Goal: Communication & Community: Answer question/provide support

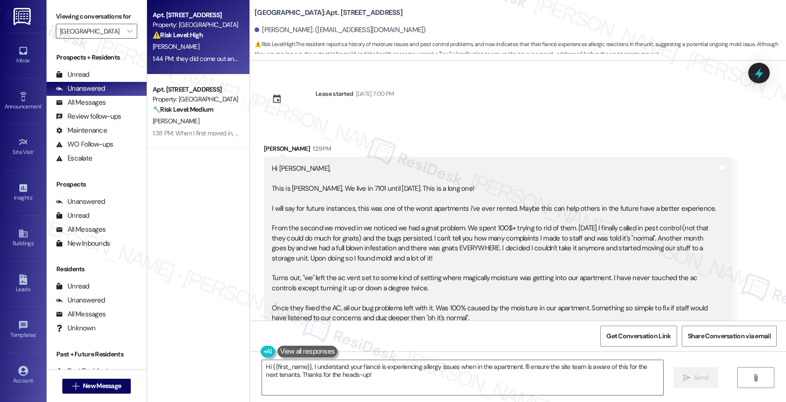
scroll to position [484, 0]
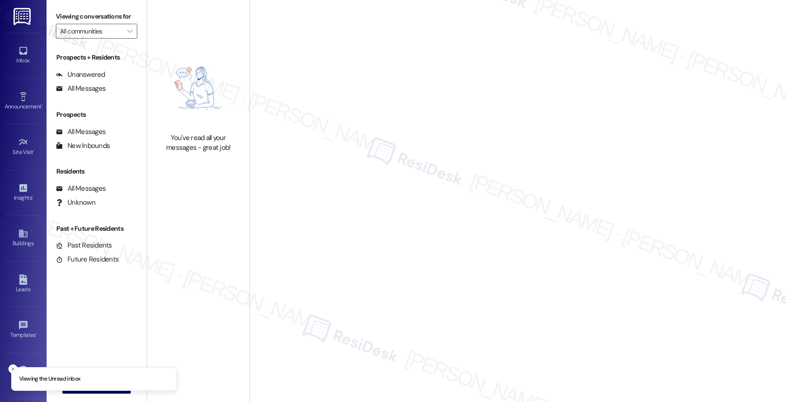
type input "[GEOGRAPHIC_DATA]"
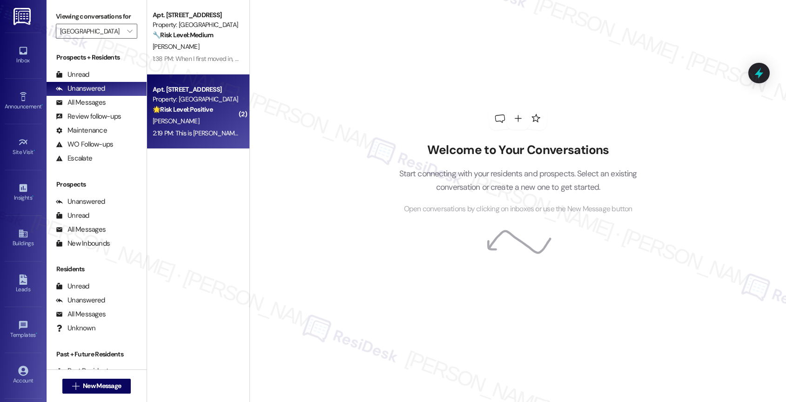
click at [197, 119] on div "[PERSON_NAME]" at bounding box center [196, 121] width 88 height 12
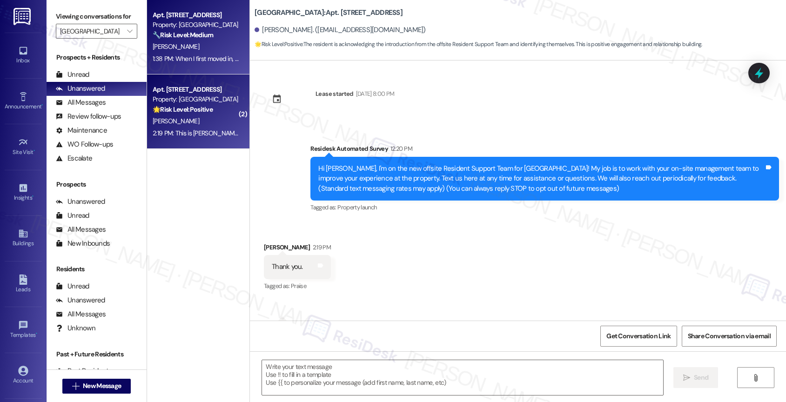
scroll to position [31, 0]
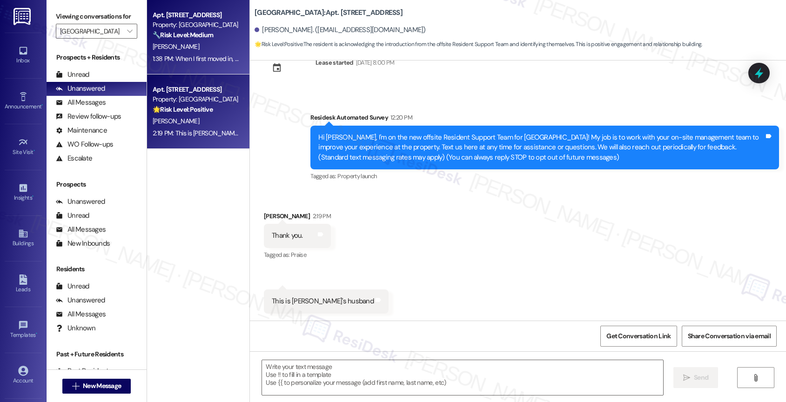
click at [178, 31] on strong "🔧 Risk Level: Medium" at bounding box center [183, 35] width 60 height 8
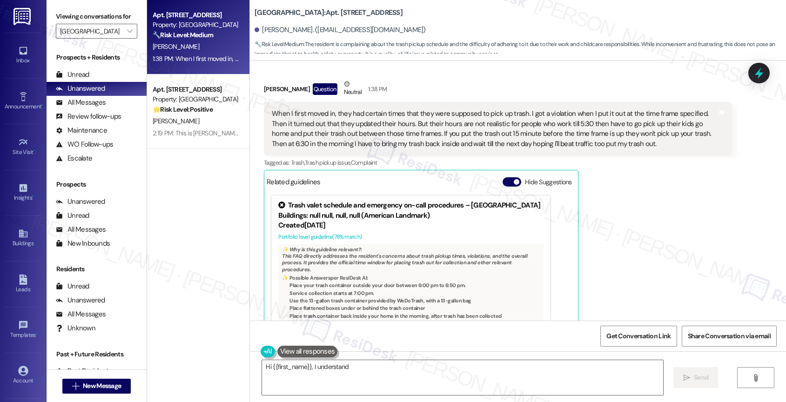
scroll to position [370, 0]
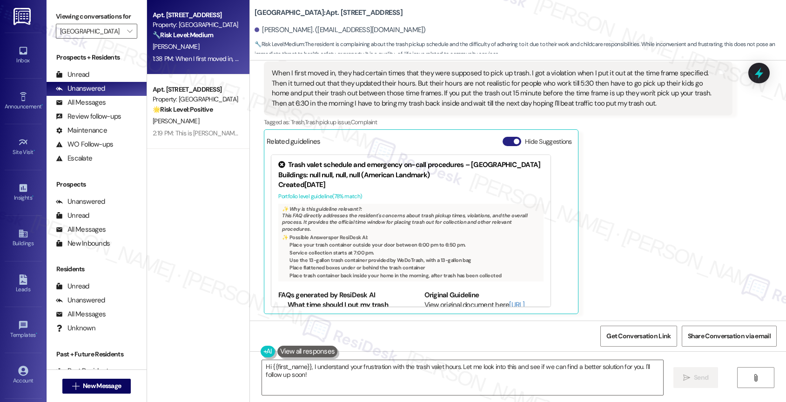
click at [505, 140] on button "Hide Suggestions" at bounding box center [511, 141] width 19 height 9
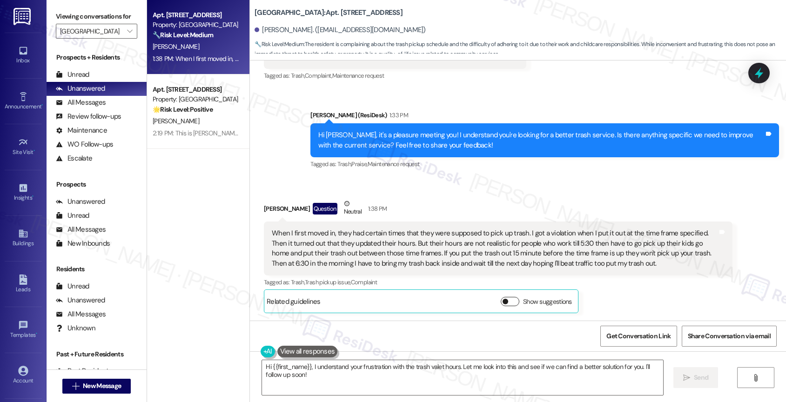
scroll to position [210, 0]
click at [424, 202] on div "Eriel Benitez Question Neutral 1:38 PM" at bounding box center [498, 210] width 468 height 23
click at [528, 250] on div "When I first moved in, they had certain times that they were supposed to pick u…" at bounding box center [495, 248] width 446 height 40
click at [333, 377] on textarea "Hi {{first_name}}, I understand your frustration with the trash valet hours. Le…" at bounding box center [462, 377] width 401 height 35
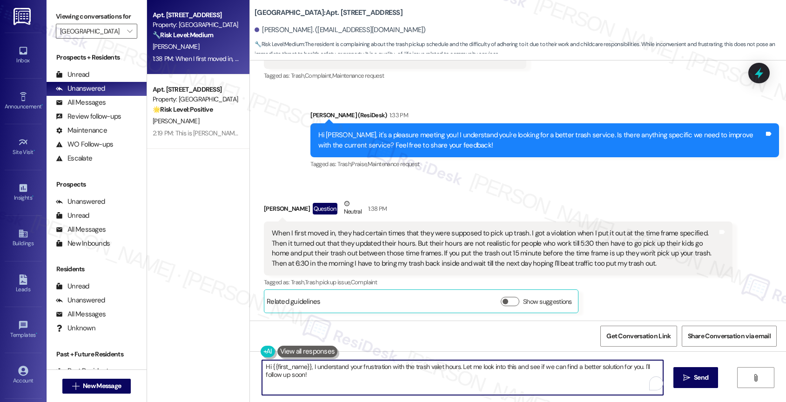
click at [333, 377] on textarea "Hi {{first_name}}, I understand your frustration with the trash valet hours. Le…" at bounding box center [462, 377] width 401 height 35
type textarea "Hi {{first_name}}, I understand your frustration with the trash valet hours. Le…"
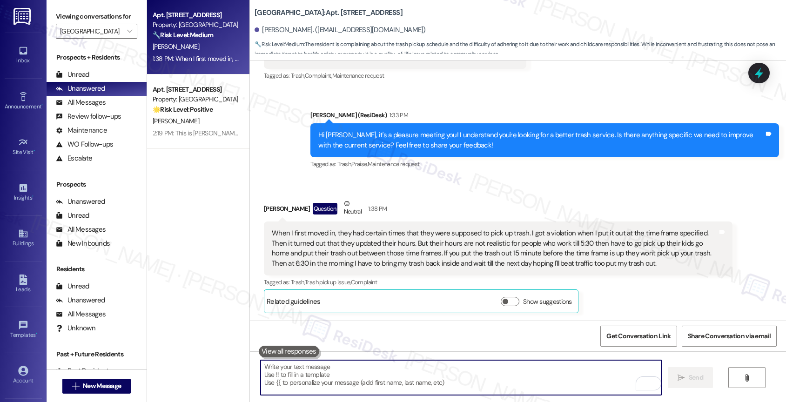
click at [323, 380] on textarea "To enrich screen reader interactions, please activate Accessibility in Grammarl…" at bounding box center [460, 377] width 401 height 35
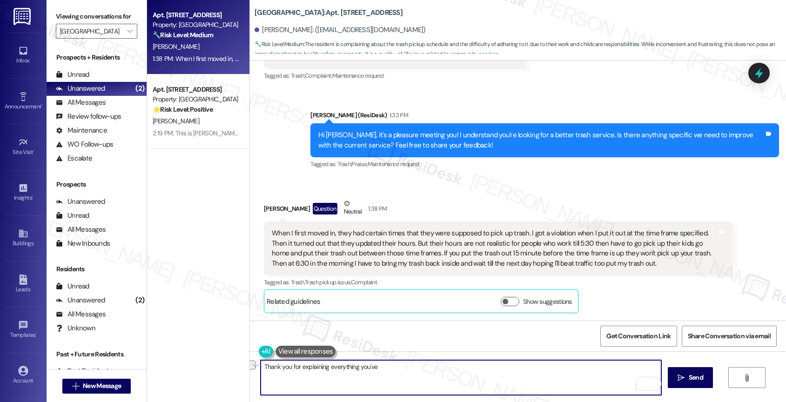
drag, startPoint x: 323, startPoint y: 364, endPoint x: 445, endPoint y: 369, distance: 121.5
click at [445, 369] on textarea "Thank you for explaining everything you've" at bounding box center [460, 377] width 401 height 35
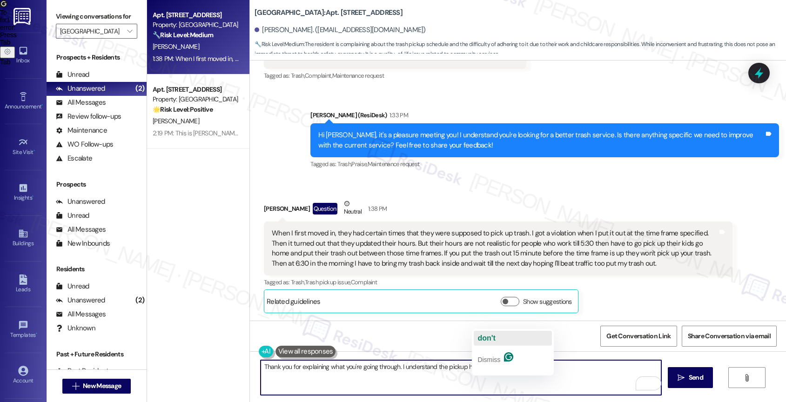
click at [500, 336] on button "don't" at bounding box center [513, 338] width 78 height 15
click at [562, 371] on textarea "Thank you for explaining what you're going through. I understand the pickup hou…" at bounding box center [460, 377] width 401 height 35
click at [552, 339] on button ", and" at bounding box center [562, 338] width 78 height 15
click at [398, 367] on textarea "Thank you for explaining what you're going through. I understand the pickup hou…" at bounding box center [460, 377] width 401 height 35
click at [587, 366] on textarea "Thank you for explaining what you're going through. I understand entirely that …" at bounding box center [460, 377] width 401 height 35
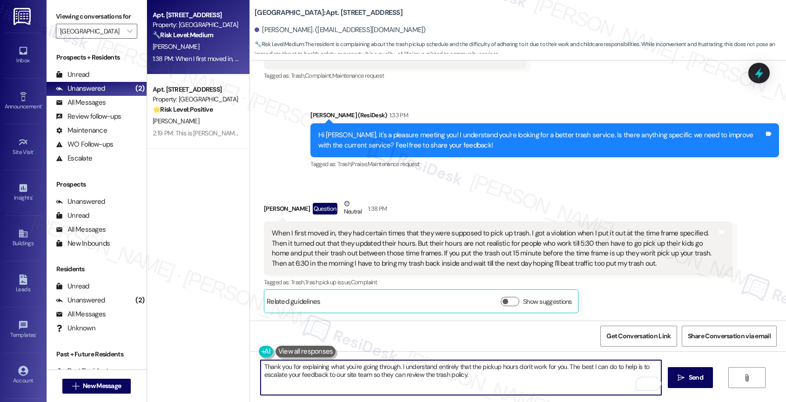
click at [479, 377] on textarea "Thank you for explaining what you're going through. I understand entirely that …" at bounding box center [460, 377] width 401 height 35
drag, startPoint x: 444, startPoint y: 376, endPoint x: 526, endPoint y: 383, distance: 82.6
click at [526, 383] on textarea "Thank you for explaining what you're going through. I understand entirely that …" at bounding box center [460, 377] width 401 height 35
click at [474, 369] on textarea "Thank you for explaining what you're going through. I understand entirely that …" at bounding box center [460, 377] width 401 height 35
click at [472, 374] on textarea "Thank you for explaining what you're going through. I understand entirely that …" at bounding box center [460, 377] width 401 height 35
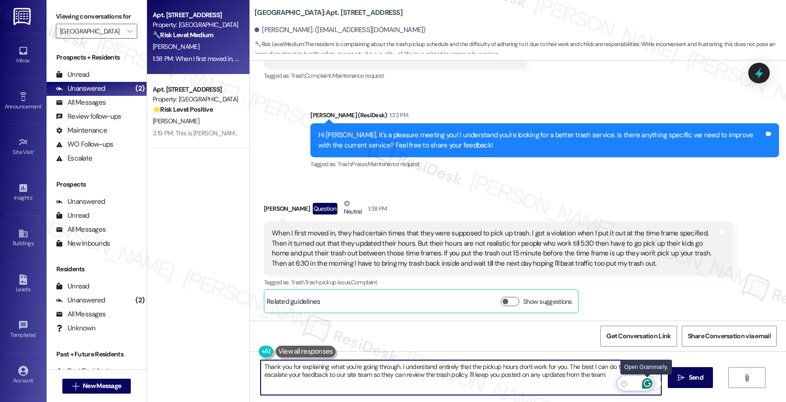
click at [647, 382] on icon "Open Grammarly. 0 Suggestions." at bounding box center [647, 383] width 10 height 10
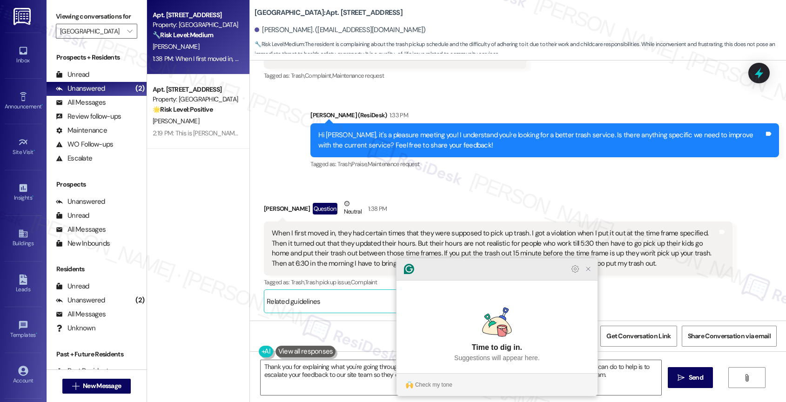
click at [588, 280] on div at bounding box center [496, 269] width 201 height 22
click at [590, 273] on icon "Close Grammarly Assistant" at bounding box center [587, 268] width 7 height 7
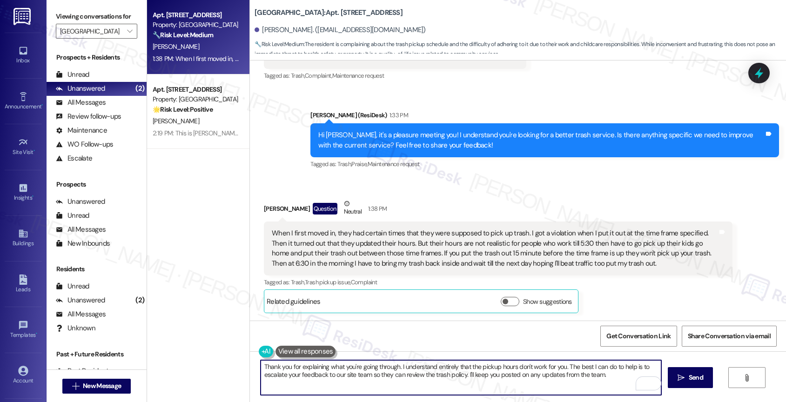
drag, startPoint x: 571, startPoint y: 374, endPoint x: 627, endPoint y: 378, distance: 56.4
click at [627, 378] on textarea "Thank you for explaining what you're going through. I understand entirely that …" at bounding box center [460, 377] width 401 height 35
click at [680, 378] on icon "" at bounding box center [680, 377] width 7 height 7
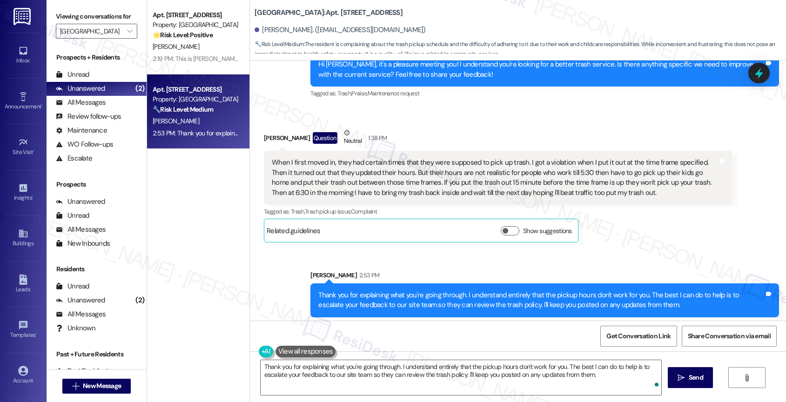
scroll to position [285, 0]
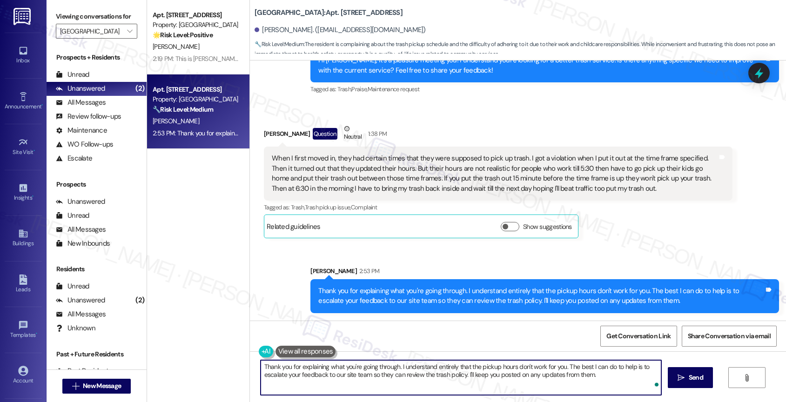
click at [335, 382] on textarea "Hi {{first_name}}, I understand your frustration with the trash valet hours. Le…" at bounding box center [460, 377] width 401 height 35
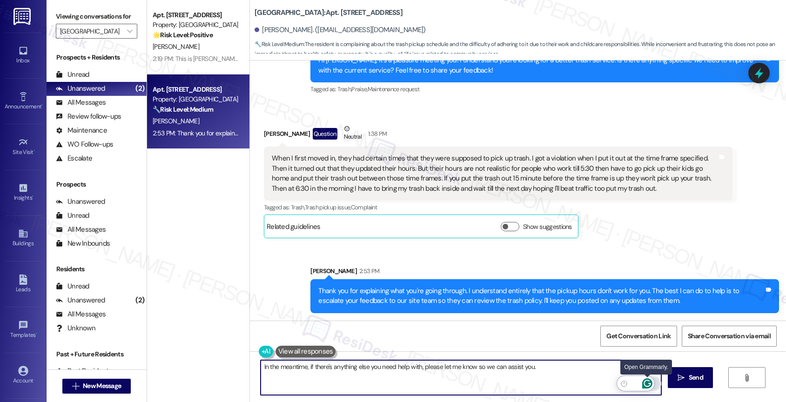
type textarea "In the meantime, if there's anything else you need help with, please let me kno…"
click at [646, 381] on icon "Open Grammarly. 0 Suggestions." at bounding box center [647, 383] width 10 height 10
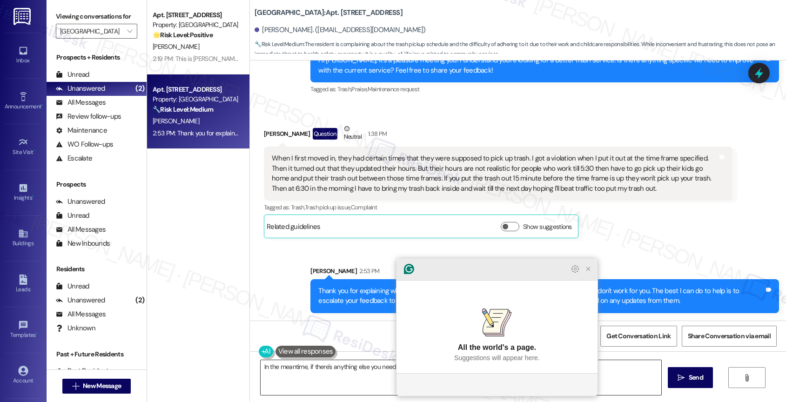
click at [587, 273] on icon "Close Grammarly Assistant" at bounding box center [587, 268] width 7 height 7
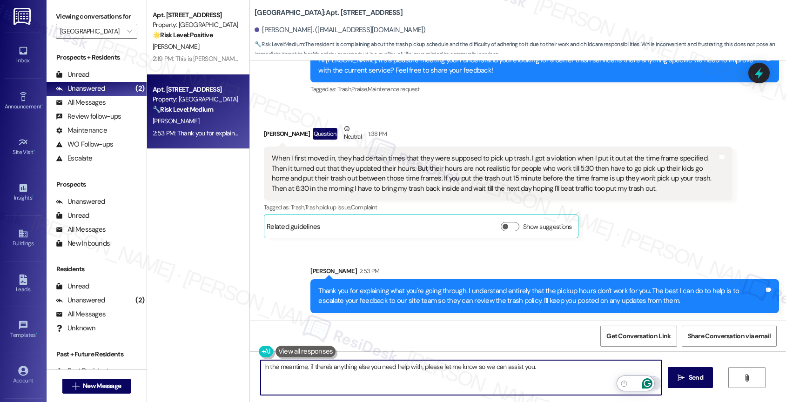
click at [647, 380] on icon "Open Grammarly. 0 Suggestions." at bounding box center [646, 383] width 7 height 7
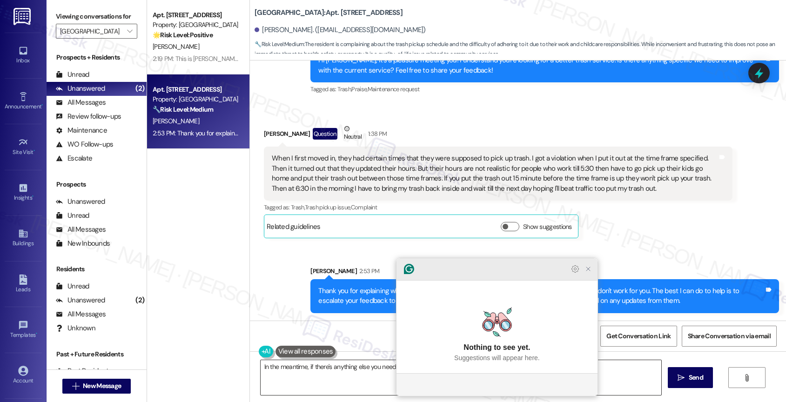
click at [588, 273] on icon "Close Grammarly Assistant" at bounding box center [587, 268] width 7 height 7
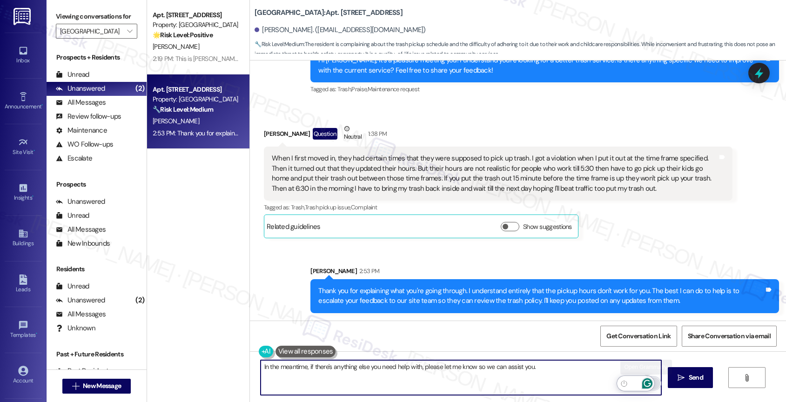
click at [645, 379] on icon "Open Grammarly. 0 Suggestions." at bounding box center [647, 383] width 10 height 10
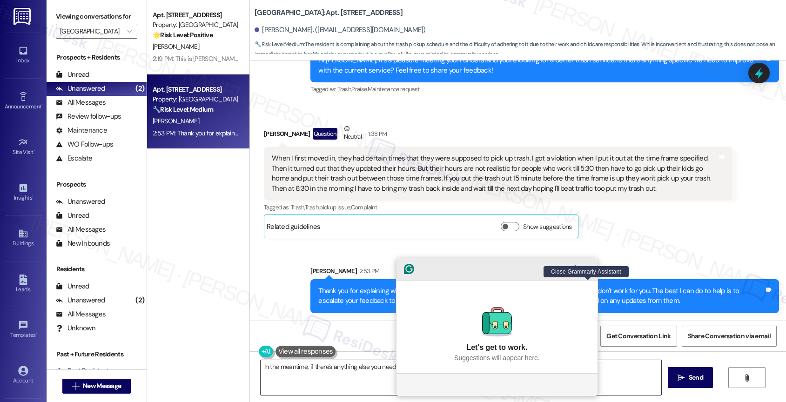
click at [588, 273] on icon "Close Grammarly Assistant" at bounding box center [587, 268] width 7 height 7
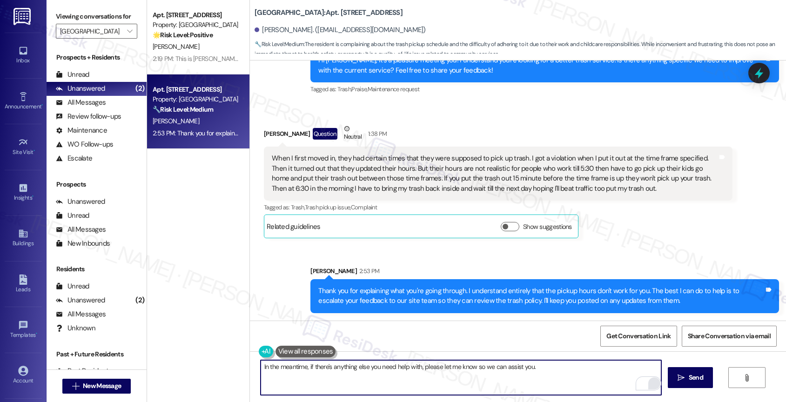
click at [565, 372] on textarea "In the meantime, if there's anything else you need help with, please let me kno…" at bounding box center [460, 377] width 401 height 35
click at [647, 380] on icon "Open Grammarly. 0 Suggestions." at bounding box center [646, 383] width 7 height 7
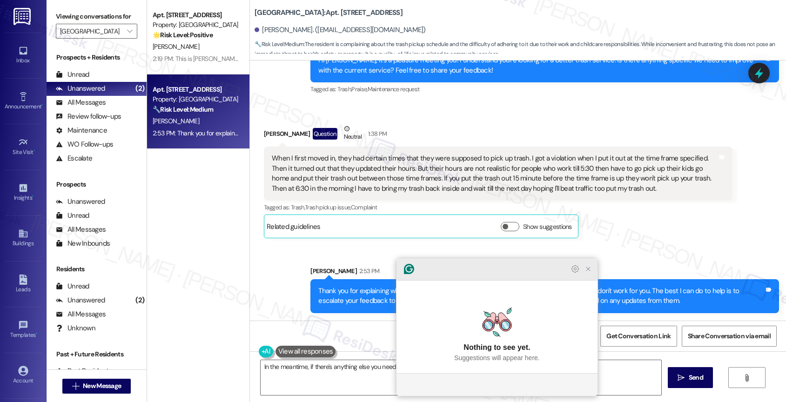
click at [588, 273] on icon "Close Grammarly Assistant" at bounding box center [587, 268] width 7 height 7
click at [587, 273] on icon "Close Grammarly Assistant" at bounding box center [587, 268] width 7 height 7
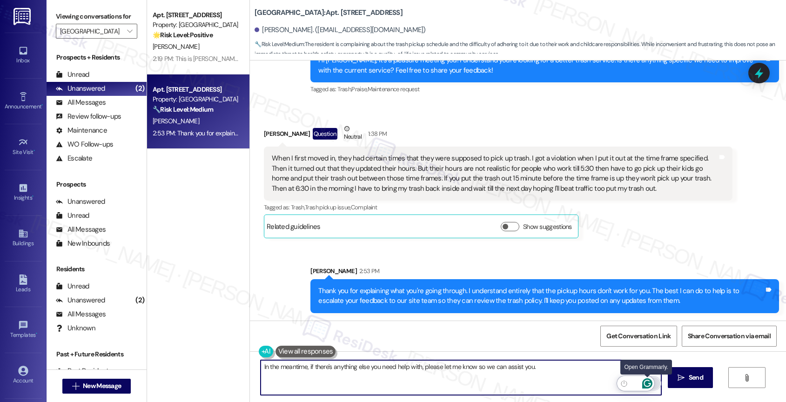
click at [647, 381] on icon "Open Grammarly. 0 Suggestions." at bounding box center [647, 383] width 10 height 10
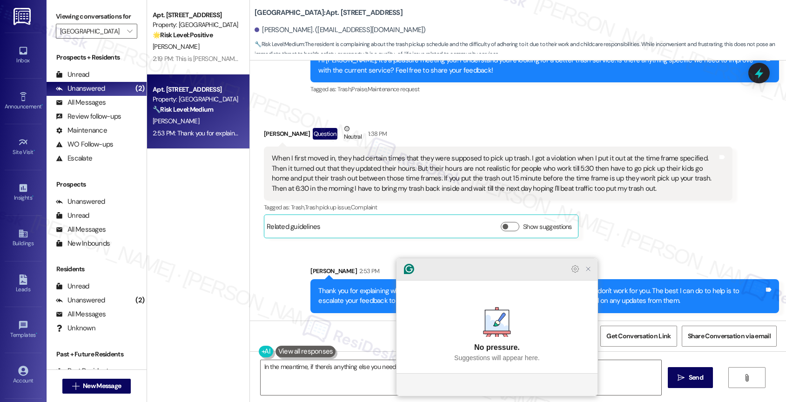
click at [590, 273] on icon "Close Grammarly Assistant" at bounding box center [587, 268] width 7 height 7
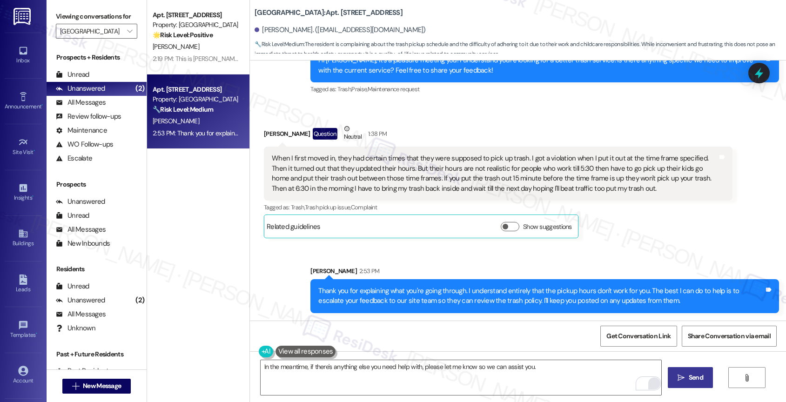
click at [691, 374] on span "Send" at bounding box center [695, 378] width 14 height 10
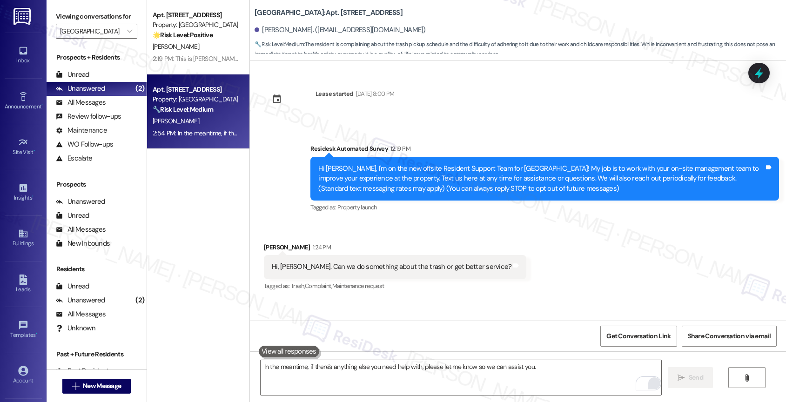
scroll to position [350, 0]
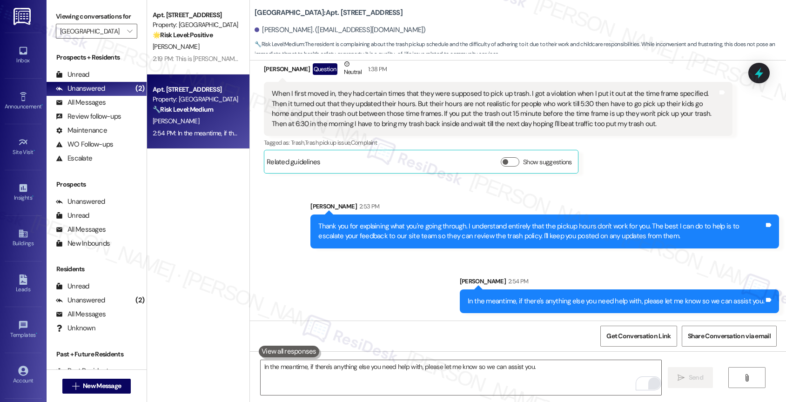
click at [362, 294] on div "Sent via SMS Sarah 2:53 PM Thank you for explaining what you're going through. …" at bounding box center [518, 250] width 536 height 140
click at [320, 270] on div "Sent via SMS Sarah 2:53 PM Thank you for explaining what you're going through. …" at bounding box center [518, 250] width 536 height 140
click at [276, 228] on div "Sent via SMS Sarah 2:53 PM Thank you for explaining what you're going through. …" at bounding box center [518, 250] width 536 height 140
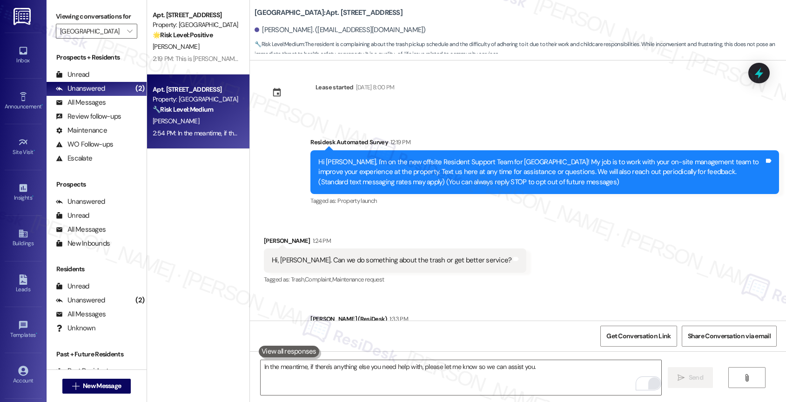
scroll to position [0, 0]
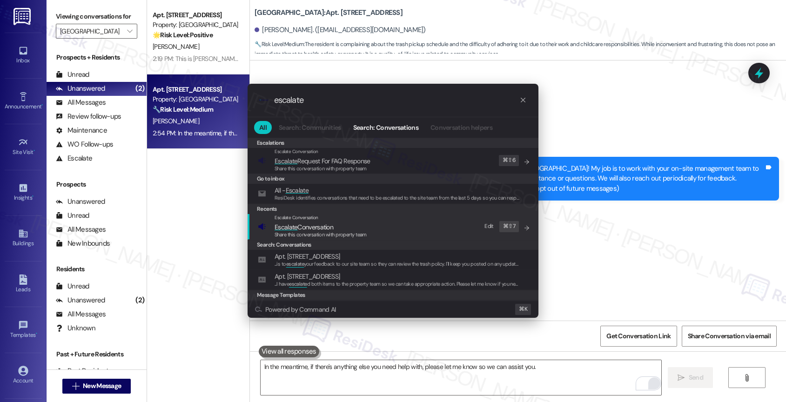
type input "escalate"
click at [319, 223] on span "Escalate Conversation" at bounding box center [303, 227] width 59 height 8
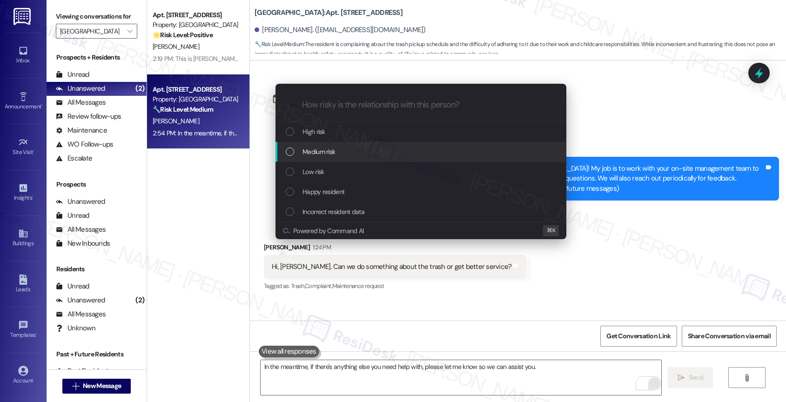
click at [332, 156] on span "Medium risk" at bounding box center [318, 152] width 33 height 10
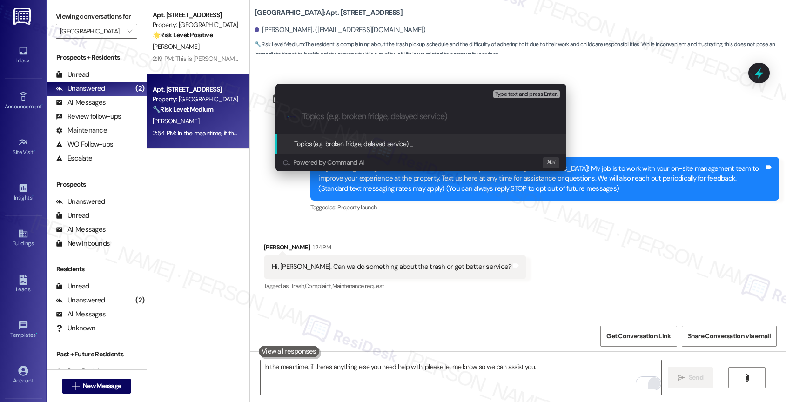
click at [320, 115] on input "Topics (e.g. broken fridge, delayed service)" at bounding box center [428, 117] width 253 height 10
type input "Trash Pickup Hours Feedback"
drag, startPoint x: 372, startPoint y: 117, endPoint x: 466, endPoint y: 122, distance: 94.1
click at [466, 122] on div ".cls-1{fill:#0a055f;}.cls-2{fill:#0cc4c4;} resideskLogoBlueOrange Trash Pickup …" at bounding box center [420, 116] width 291 height 33
click at [452, 118] on input "Trash Pickup Hours Feedback" at bounding box center [424, 117] width 245 height 10
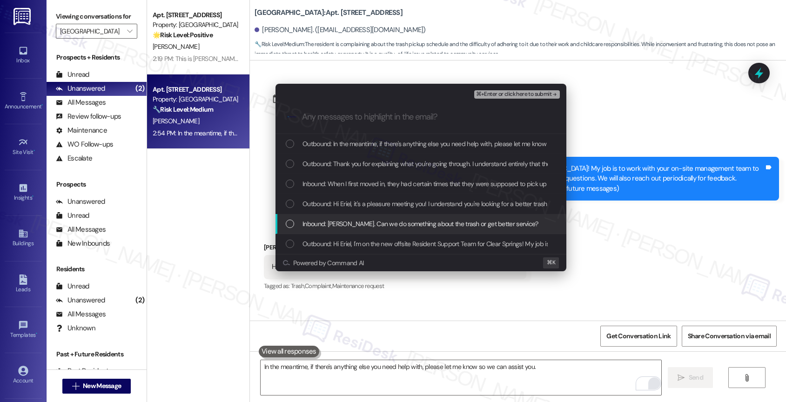
drag, startPoint x: 361, startPoint y: 221, endPoint x: 360, endPoint y: 205, distance: 16.8
click at [361, 213] on div "Outbound: In the meantime, if there's anything else you need help with, please …" at bounding box center [420, 194] width 291 height 120
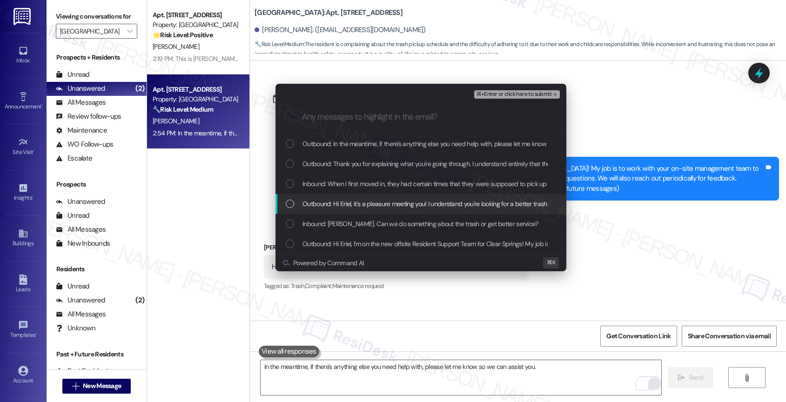
click at [351, 198] on div "Outbound: Hi Eriel, it's a pleasure meeting you! I understand you're looking fo…" at bounding box center [420, 204] width 291 height 20
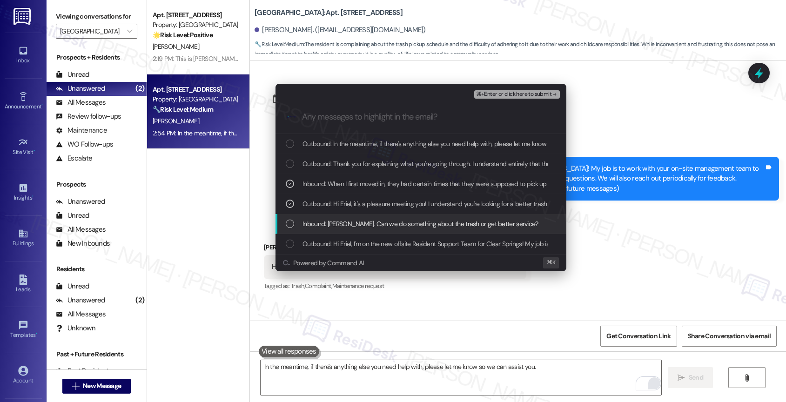
click at [407, 221] on span "Inbound: Hi, Sarah. Can we do something about the trash or get better service?" at bounding box center [420, 224] width 236 height 10
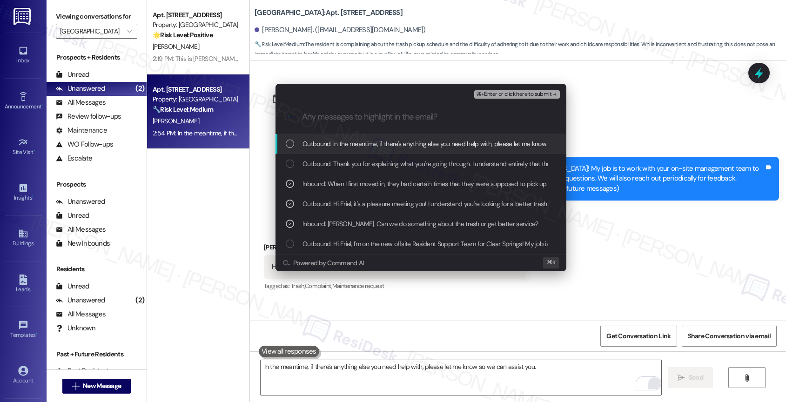
click at [547, 93] on span "⌘+Enter or click here to submit" at bounding box center [513, 94] width 75 height 7
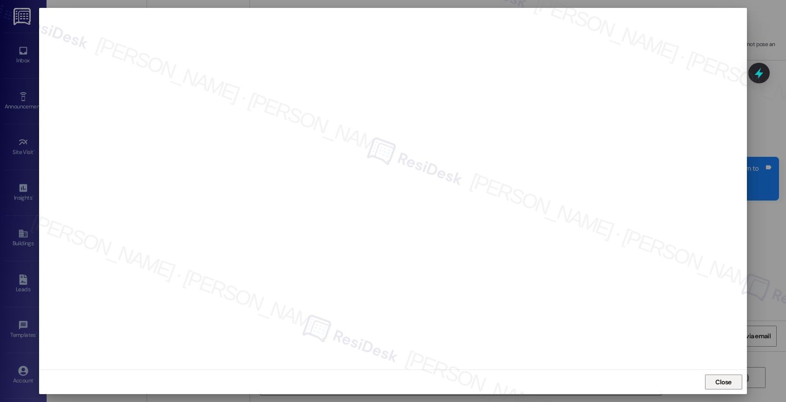
click at [718, 384] on span "Close" at bounding box center [723, 382] width 16 height 10
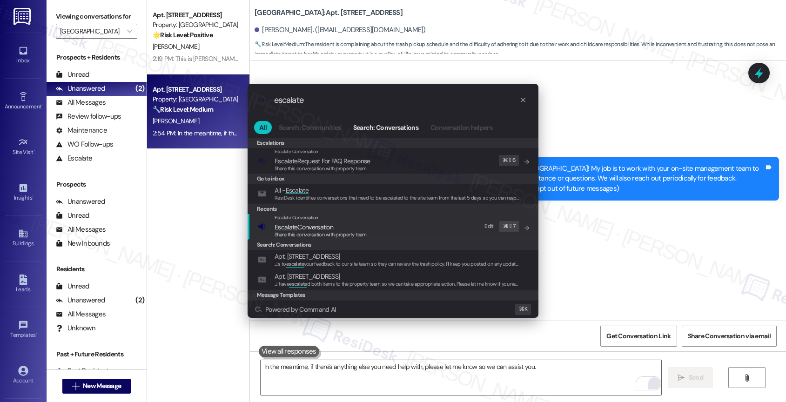
type input "escalate"
click at [325, 226] on span "Escalate Conversation" at bounding box center [303, 227] width 59 height 8
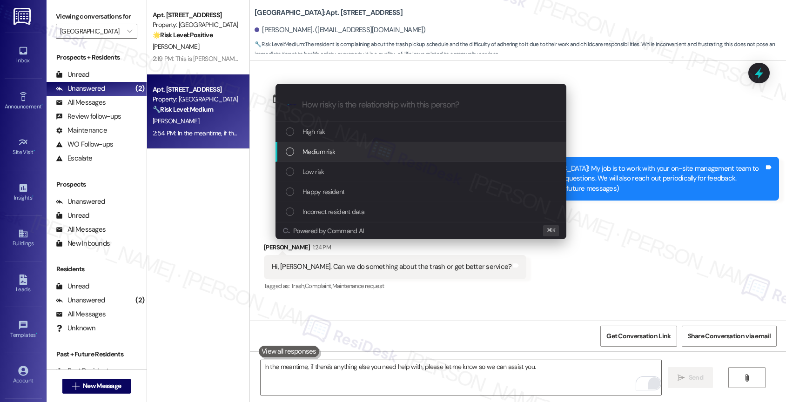
click at [319, 154] on span "Medium risk" at bounding box center [318, 152] width 33 height 10
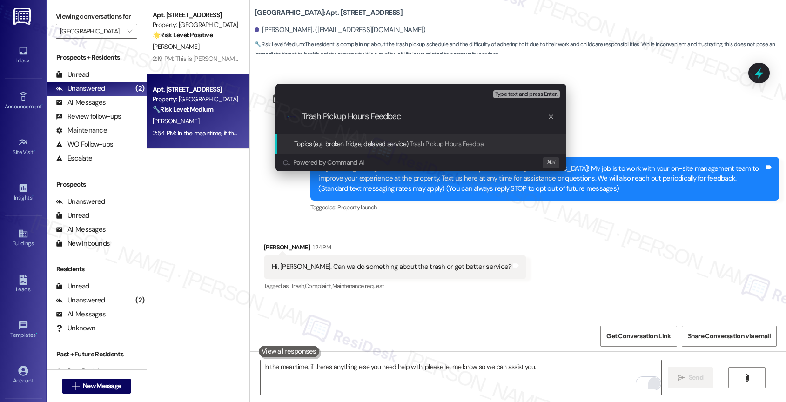
type input "Trash Pickup Hours Feedback"
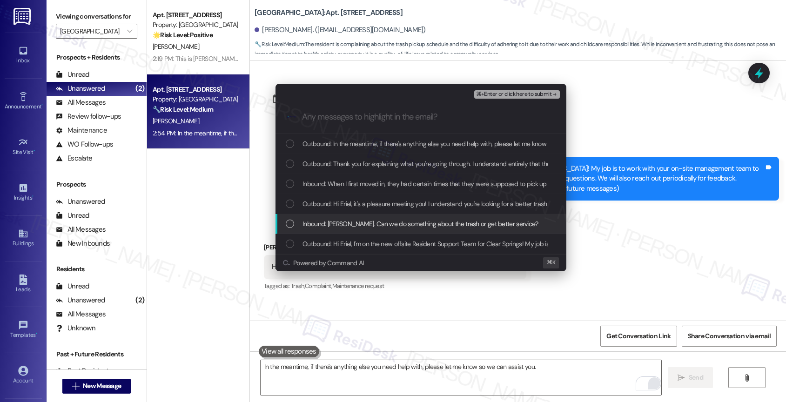
drag, startPoint x: 354, startPoint y: 226, endPoint x: 355, endPoint y: 206, distance: 19.6
click at [354, 222] on span "Inbound: Hi, Sarah. Can we do something about the trash or get better service?" at bounding box center [420, 224] width 236 height 10
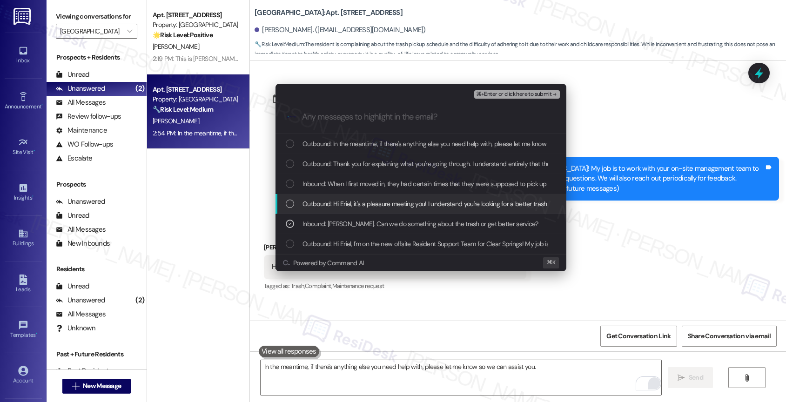
drag, startPoint x: 355, startPoint y: 206, endPoint x: 355, endPoint y: 186, distance: 20.0
click at [355, 200] on span "Outbound: Hi Eriel, it's a pleasure meeting you! I understand you're looking fo…" at bounding box center [576, 204] width 549 height 10
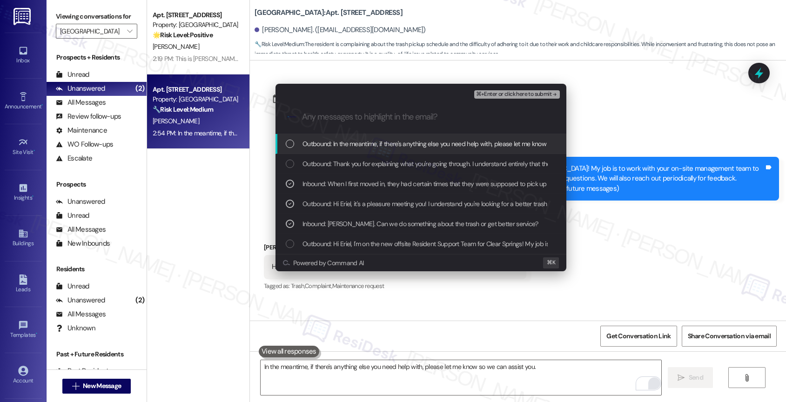
click at [526, 94] on span "⌘+Enter or click here to submit" at bounding box center [513, 94] width 75 height 7
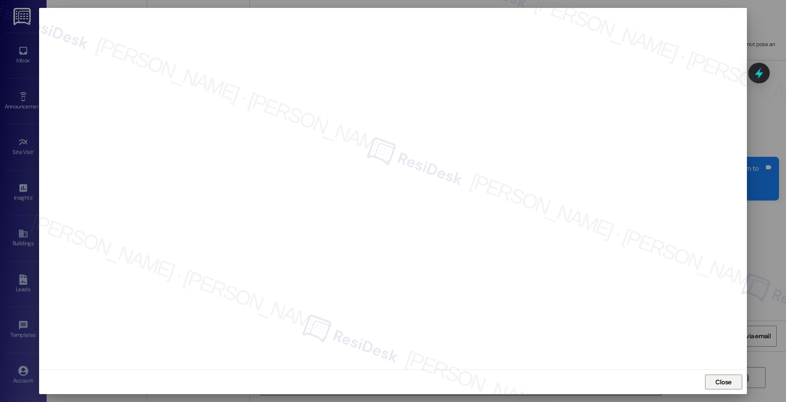
click at [719, 379] on span "Close" at bounding box center [723, 382] width 16 height 10
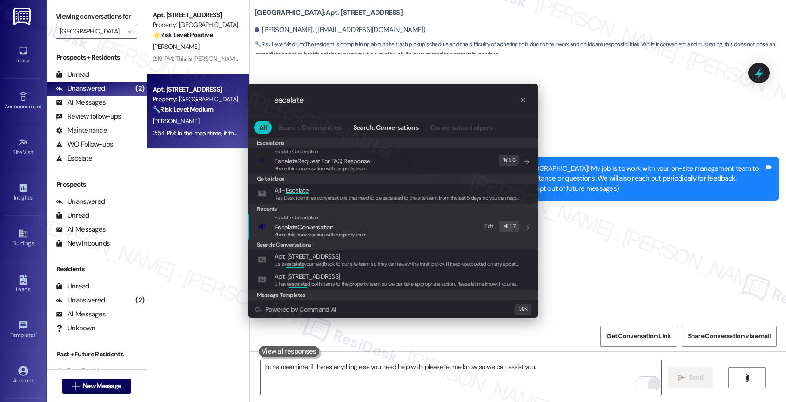
type input "escalate"
click at [335, 226] on span "Escalate Conversation" at bounding box center [320, 227] width 92 height 10
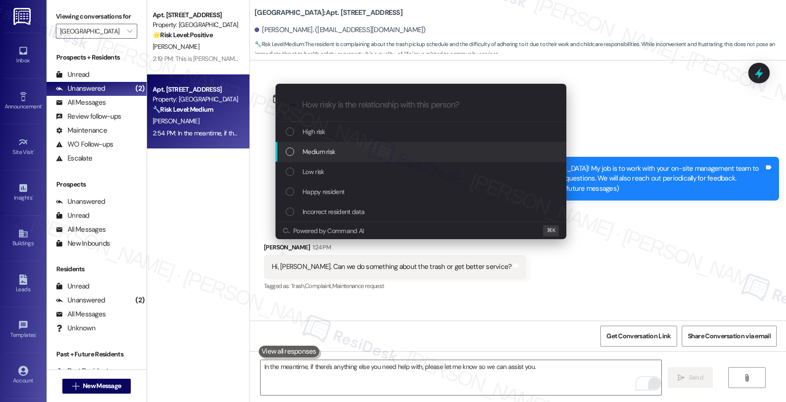
click at [335, 155] on div "Medium risk" at bounding box center [422, 152] width 272 height 10
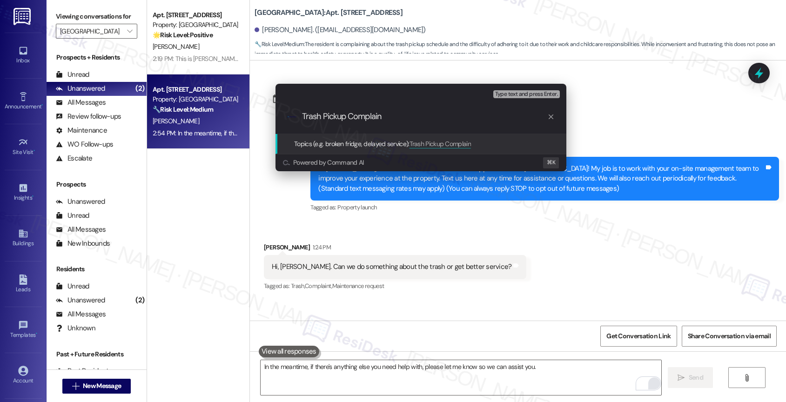
type input "Trash Pickup Complaint"
click at [417, 118] on input "Trash Pickup Complaint" at bounding box center [424, 117] width 245 height 10
click at [346, 116] on input "Trash Pickup Complaint" at bounding box center [424, 117] width 245 height 10
click at [401, 118] on input "Trash Pickup Complaint" at bounding box center [424, 117] width 245 height 10
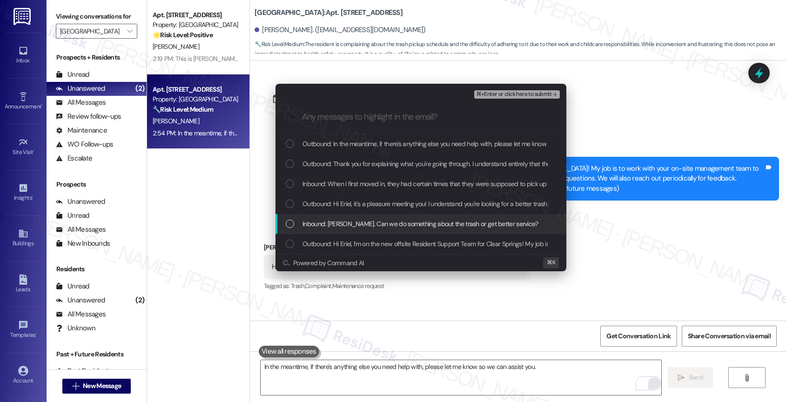
drag, startPoint x: 370, startPoint y: 222, endPoint x: 368, endPoint y: 203, distance: 19.2
click at [370, 222] on span "Inbound: Hi, Sarah. Can we do something about the trash or get better service?" at bounding box center [420, 224] width 236 height 10
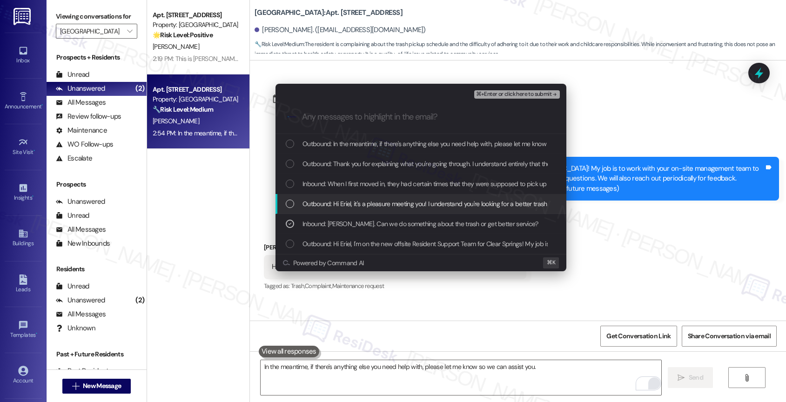
click at [368, 203] on span "Outbound: Hi Eriel, it's a pleasure meeting you! I understand you're looking fo…" at bounding box center [576, 204] width 549 height 10
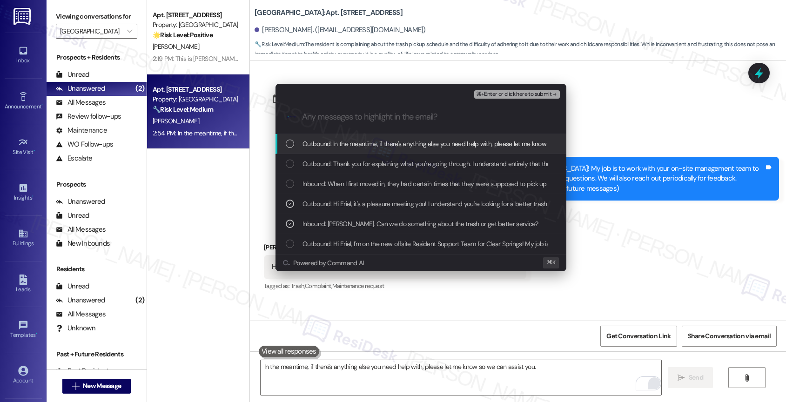
click at [540, 96] on span "⌘+Enter or click here to submit" at bounding box center [513, 94] width 75 height 7
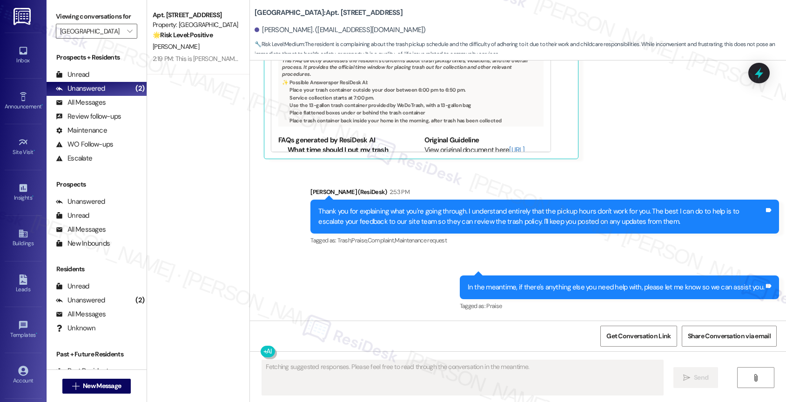
scroll to position [291, 0]
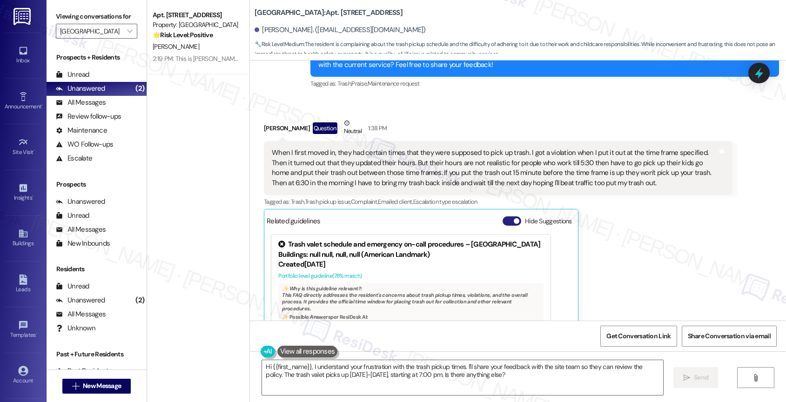
click at [502, 222] on button "Hide Suggestions" at bounding box center [511, 220] width 19 height 9
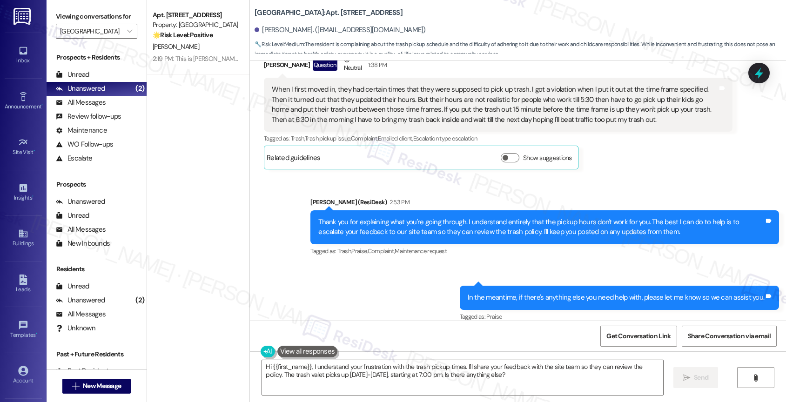
scroll to position [364, 0]
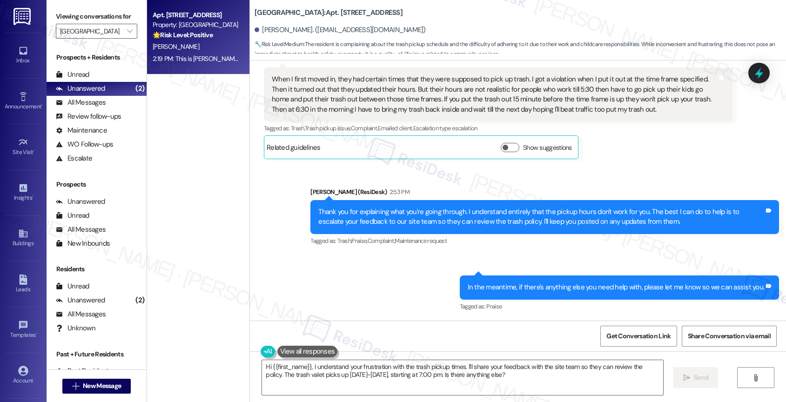
click at [176, 37] on strong "🌟 Risk Level: Positive" at bounding box center [183, 35] width 60 height 8
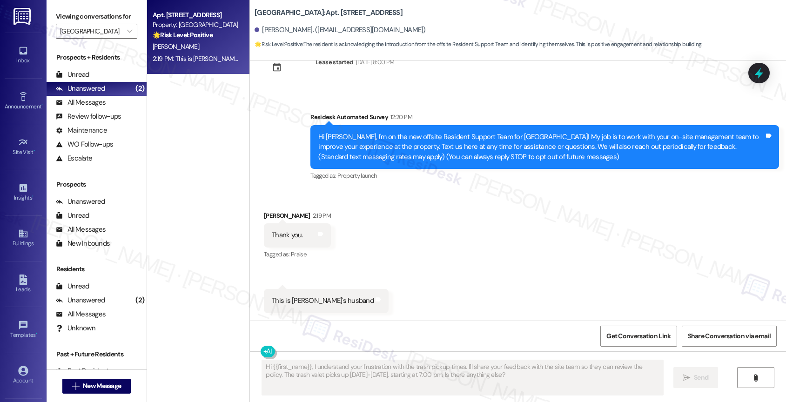
scroll to position [32, 0]
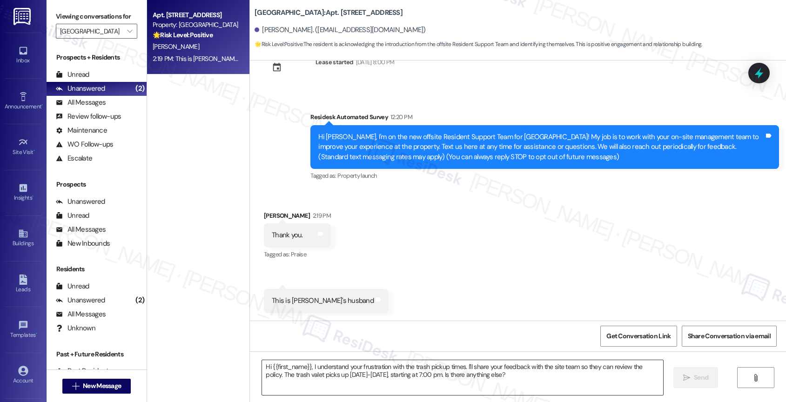
click at [305, 372] on textarea "Hi {{first_name}}, I understand your frustration with the trash pickup times. I…" at bounding box center [462, 377] width 401 height 35
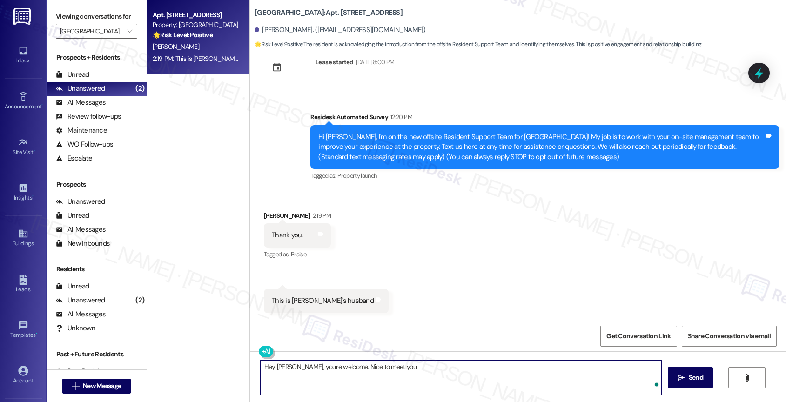
type textarea "Hey Bobby, you're welcome. Nice to meet you!"
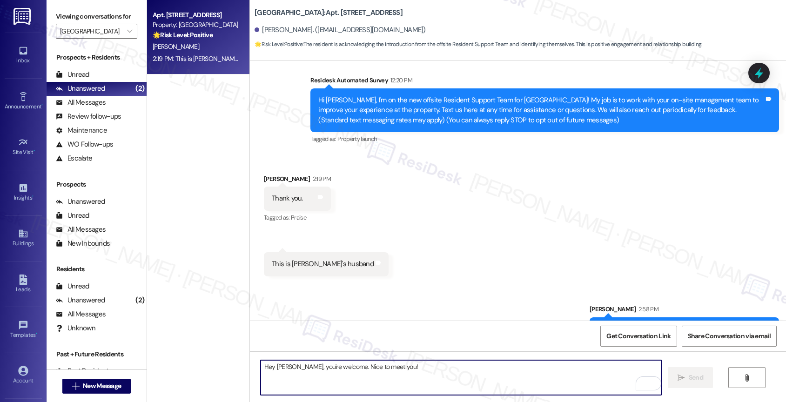
scroll to position [96, 0]
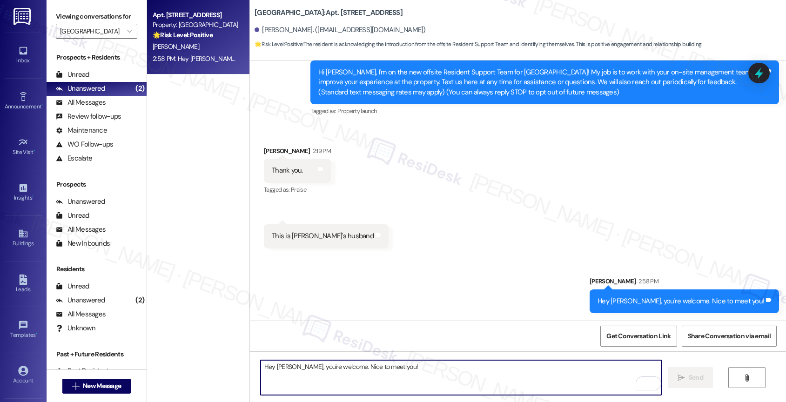
click at [104, 77] on div "Prospects + Residents Unread (0) Unread: Any message you haven't read yet will …" at bounding box center [97, 109] width 100 height 113
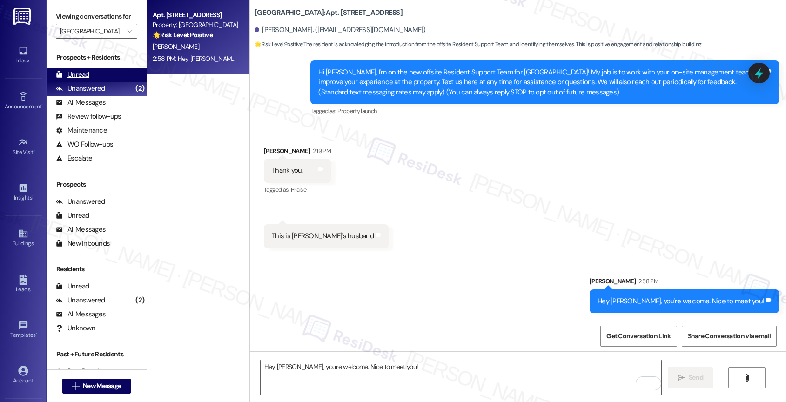
click at [105, 79] on div "Unread (0)" at bounding box center [97, 75] width 100 height 14
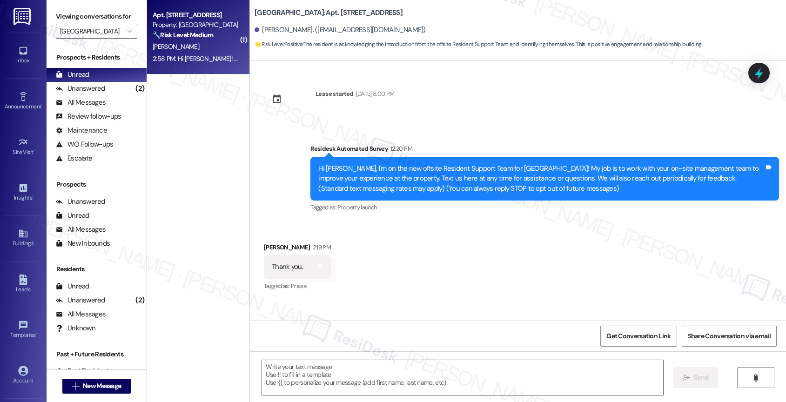
scroll to position [31, 0]
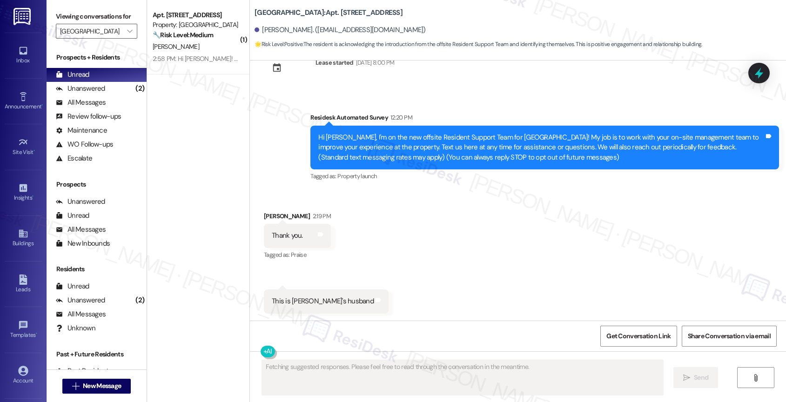
click at [208, 51] on div "S. Clark" at bounding box center [196, 47] width 88 height 12
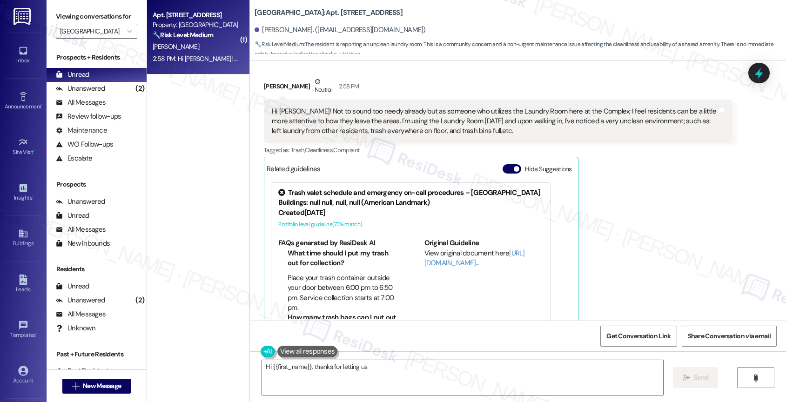
scroll to position [296, 0]
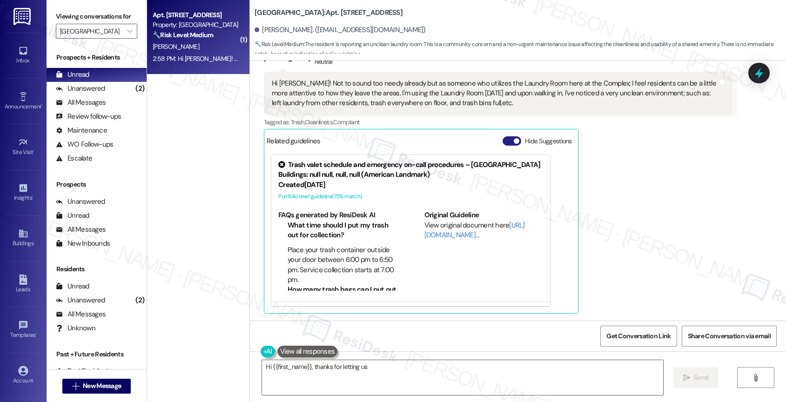
click at [502, 140] on button "Hide Suggestions" at bounding box center [511, 140] width 19 height 9
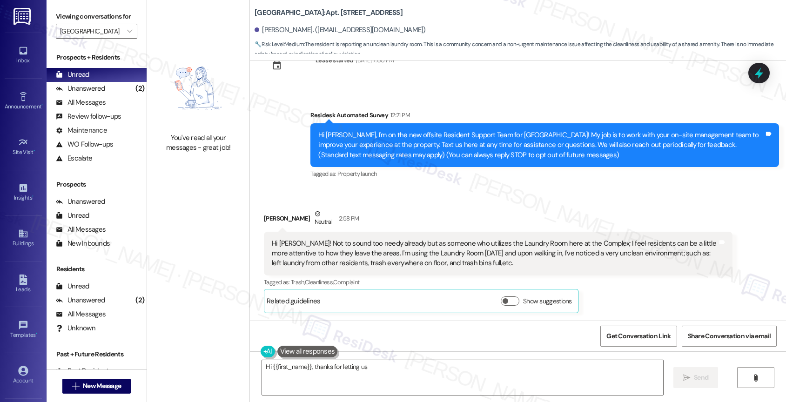
click at [391, 189] on div "Received via SMS Savannah Clark Neutral 2:58 PM Hi Sarah! Not to sound too need…" at bounding box center [518, 254] width 536 height 132
click at [302, 349] on button at bounding box center [307, 352] width 60 height 12
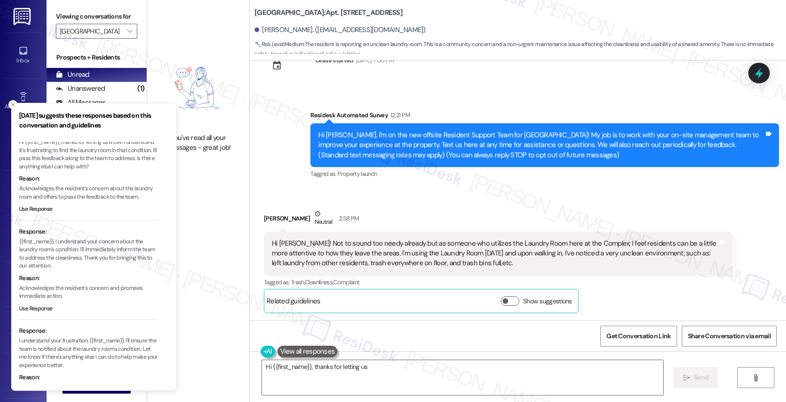
scroll to position [61, 0]
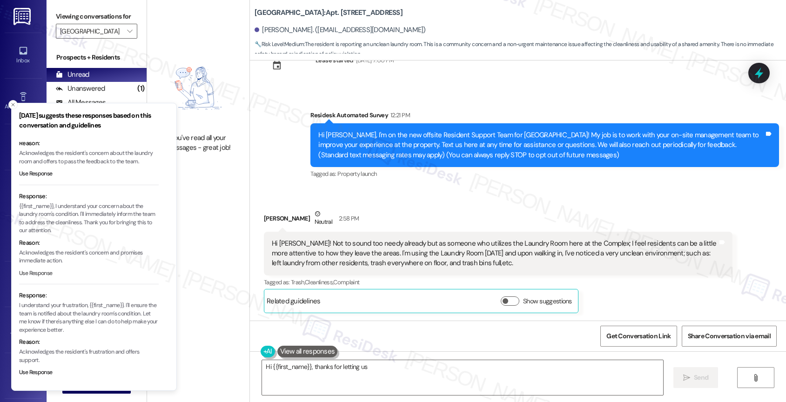
click at [38, 271] on button "Use Response" at bounding box center [35, 273] width 33 height 8
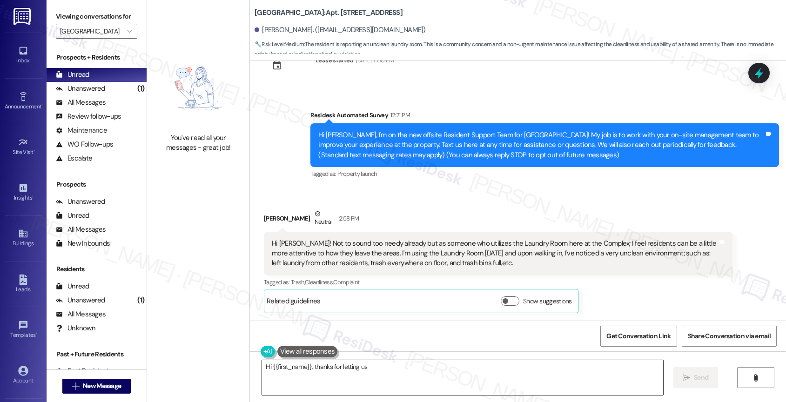
click at [300, 367] on textarea "{{first_name}}, I understand your concern about the laundry room's condition. I…" at bounding box center [462, 377] width 401 height 35
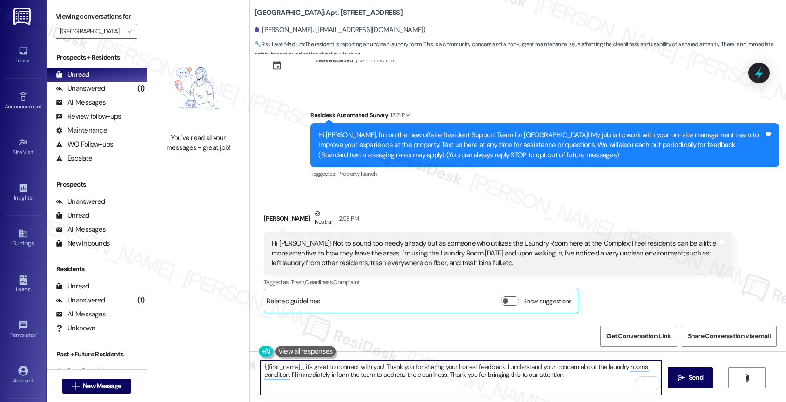
drag, startPoint x: 565, startPoint y: 379, endPoint x: 287, endPoint y: 372, distance: 278.7
click at [287, 372] on textarea "{{first_name}}, it's great to connect with you! Thank you for sharing your hone…" at bounding box center [460, 377] width 401 height 35
drag, startPoint x: 299, startPoint y: 377, endPoint x: 285, endPoint y: 374, distance: 14.8
click at [285, 374] on textarea "{{first_name}}, it's great to connect with you! Thank you for sharing your hone…" at bounding box center [460, 377] width 401 height 35
type textarea "{{first_name}}, it's great to connect with you! Thank you for sharing your hone…"
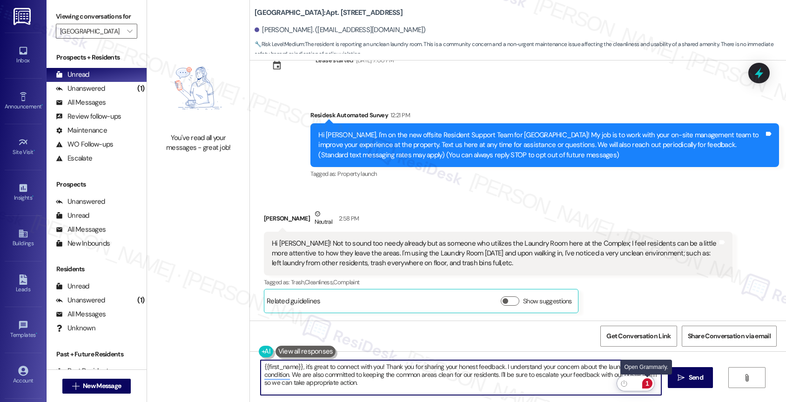
click at [648, 380] on div "1" at bounding box center [647, 383] width 10 height 10
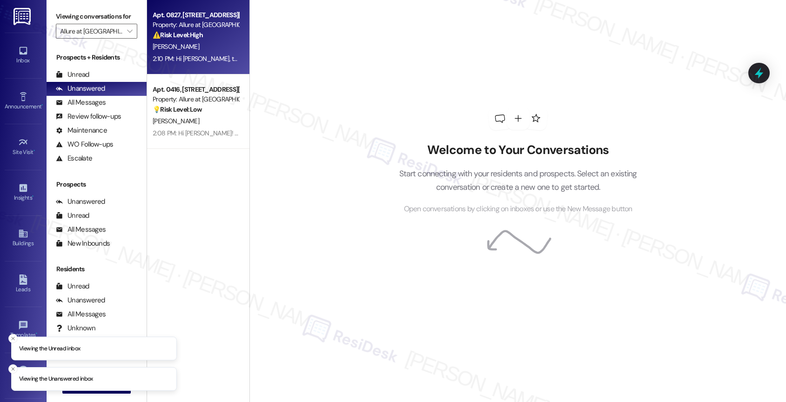
click at [187, 40] on div "⚠️ Risk Level: High The resident is inquiring about a promised gift card incent…" at bounding box center [196, 35] width 86 height 10
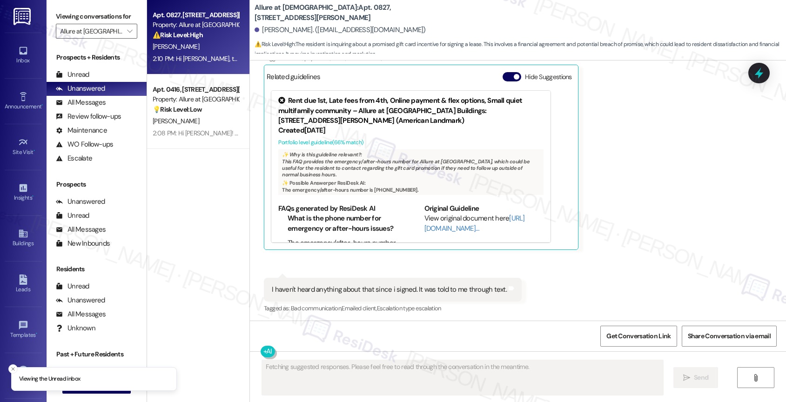
scroll to position [332, 0]
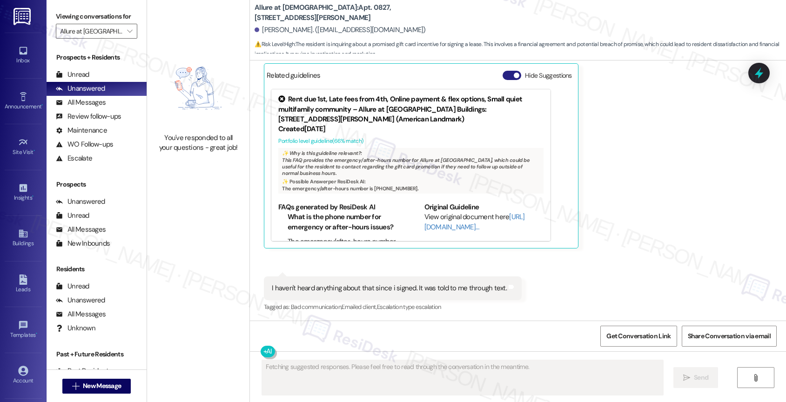
click at [502, 76] on button "Hide Suggestions" at bounding box center [511, 75] width 19 height 9
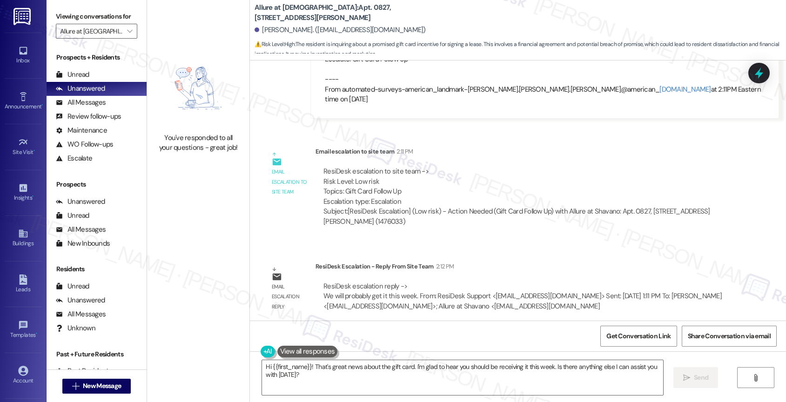
scroll to position [445, 0]
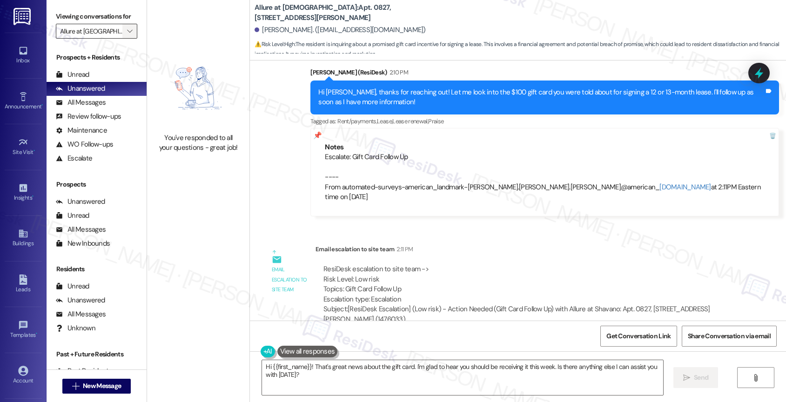
click at [127, 35] on icon "" at bounding box center [129, 30] width 5 height 7
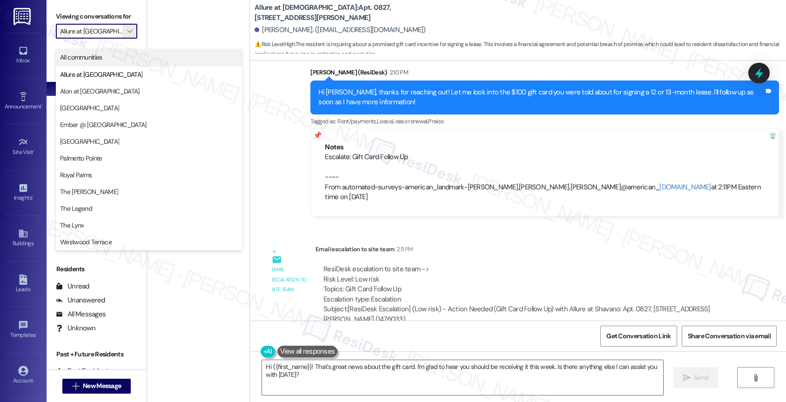
click at [114, 63] on button "All communities" at bounding box center [149, 57] width 186 height 17
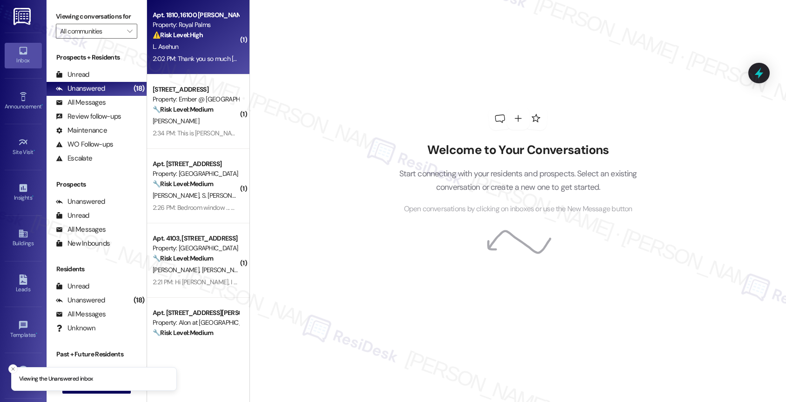
click at [203, 41] on div "L. Asehun" at bounding box center [196, 47] width 88 height 12
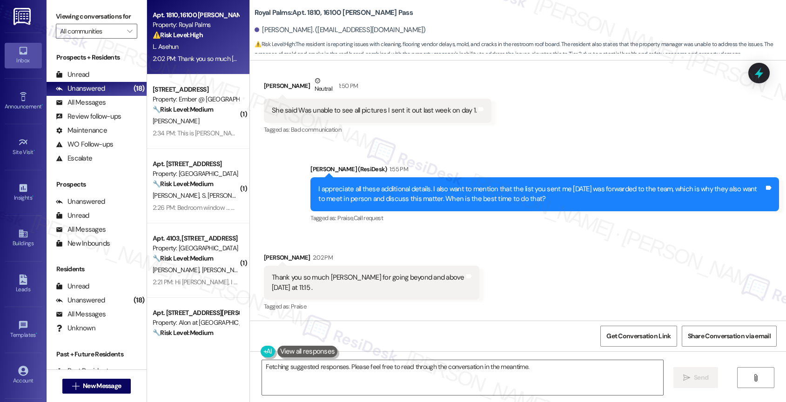
scroll to position [2061, 0]
click at [369, 384] on textarea "Hi {{first_name}}, I understand you've scheduled a walk-through for tomorrow at…" at bounding box center [462, 377] width 401 height 35
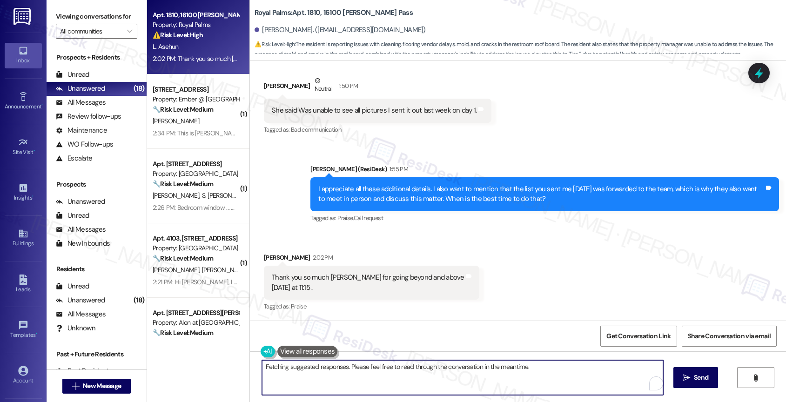
click at [369, 384] on textarea "Hi {{first_name}}, I understand you've scheduled a walk-through for tomorrow at…" at bounding box center [462, 377] width 401 height 35
click at [412, 364] on textarea "Got it! I'll notify the team now and confirm with you." at bounding box center [460, 377] width 401 height 35
drag, startPoint x: 345, startPoint y: 366, endPoint x: 502, endPoint y: 371, distance: 157.8
click at [502, 371] on textarea "Got it! I'll notify the team now and confirm with you." at bounding box center [460, 377] width 401 height 35
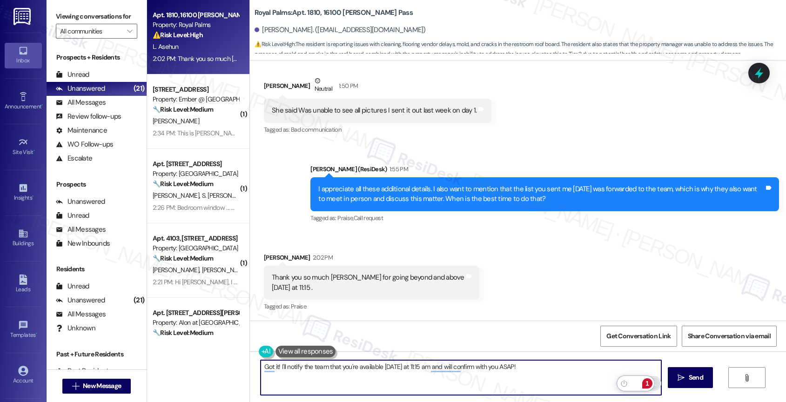
type textarea "Got it! I'll notify the team that you're available tomorrow at 11:15 am and wil…"
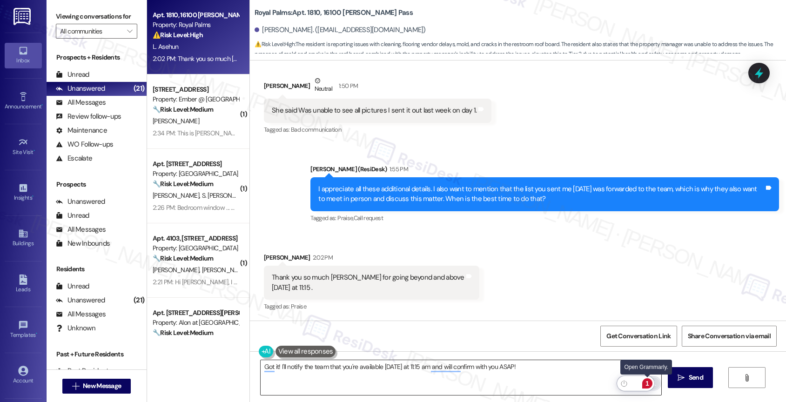
click at [647, 382] on div "1" at bounding box center [647, 383] width 10 height 10
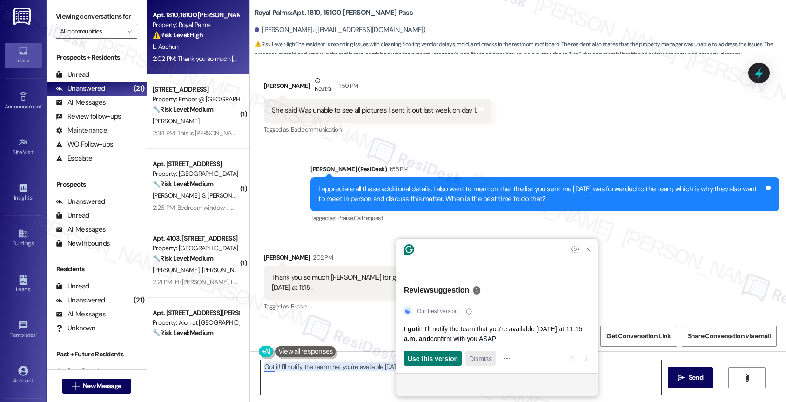
click at [480, 359] on span "Dismiss" at bounding box center [480, 359] width 23 height 10
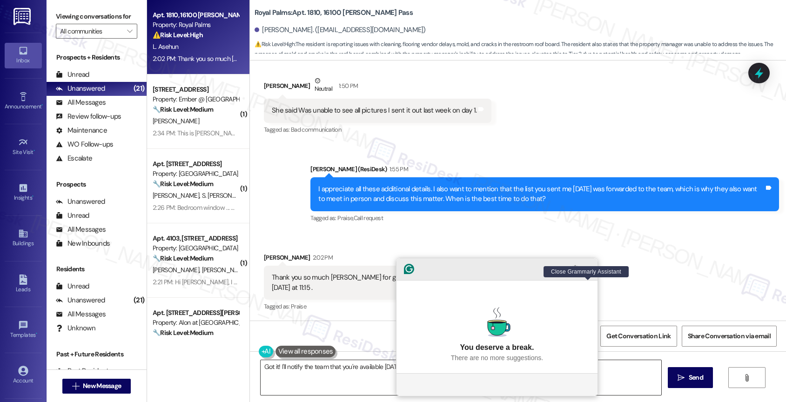
click at [587, 274] on icon "Close Grammarly Assistant" at bounding box center [587, 268] width 11 height 11
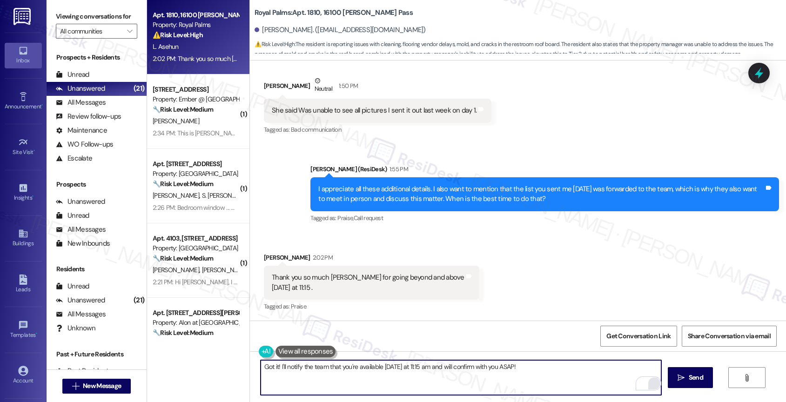
click at [648, 381] on html "Inbox Go to Inbox Announcement • Send A Text Announcement Site Visit • Go to Si…" at bounding box center [393, 201] width 786 height 402
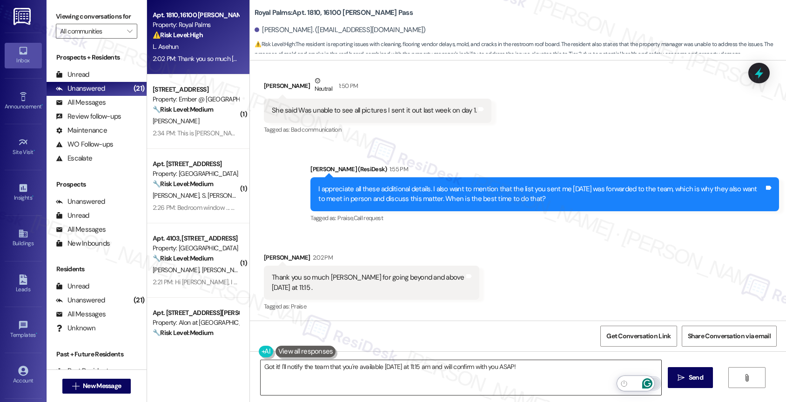
click at [647, 379] on icon "Open Grammarly. 0 Suggestions." at bounding box center [647, 383] width 10 height 10
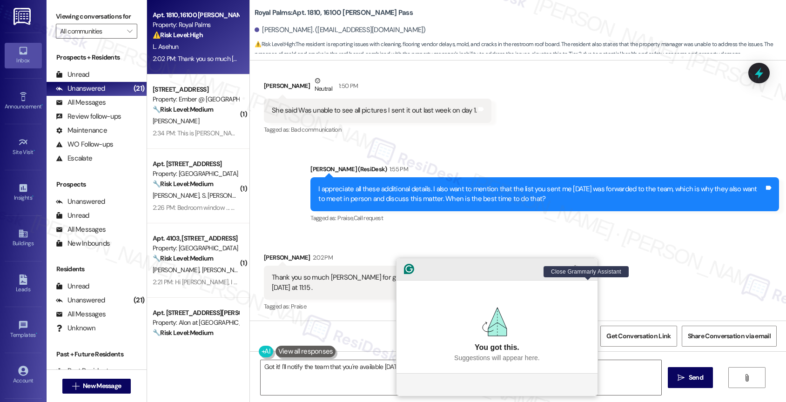
click at [588, 273] on icon "Close Grammarly Assistant" at bounding box center [587, 268] width 7 height 7
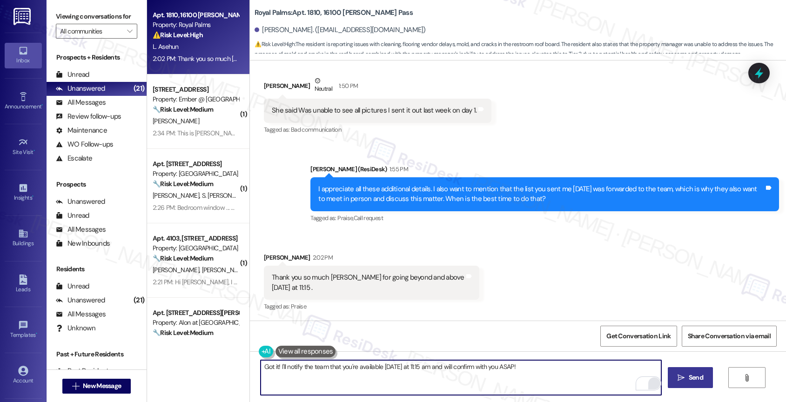
click at [693, 376] on span "Send" at bounding box center [695, 378] width 14 height 10
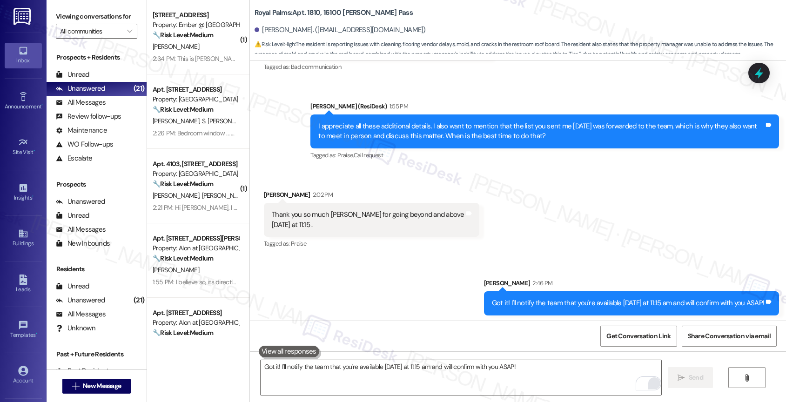
scroll to position [2126, 0]
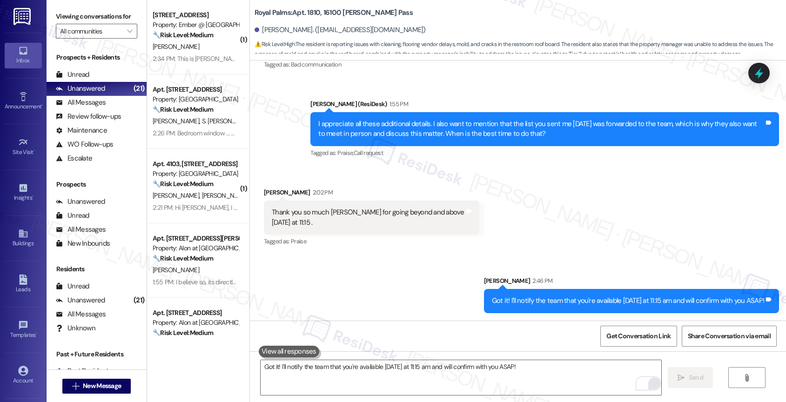
click at [319, 280] on div "Sent via SMS Sarah 2:46 PM Got it! I'll notify the team that you're available t…" at bounding box center [518, 287] width 536 height 65
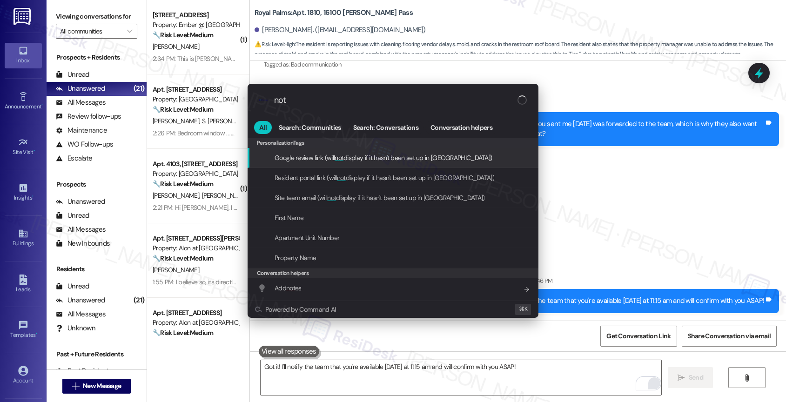
type input "note"
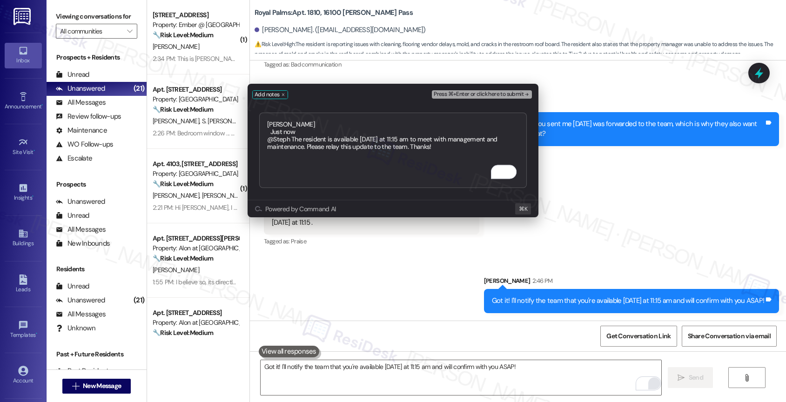
type textarea "Alethea Just now @Steph The resident is available tomorrow at 11:15 am to meet …"
click at [515, 92] on span "Press ⌘+Enter or click here to submit" at bounding box center [479, 94] width 90 height 7
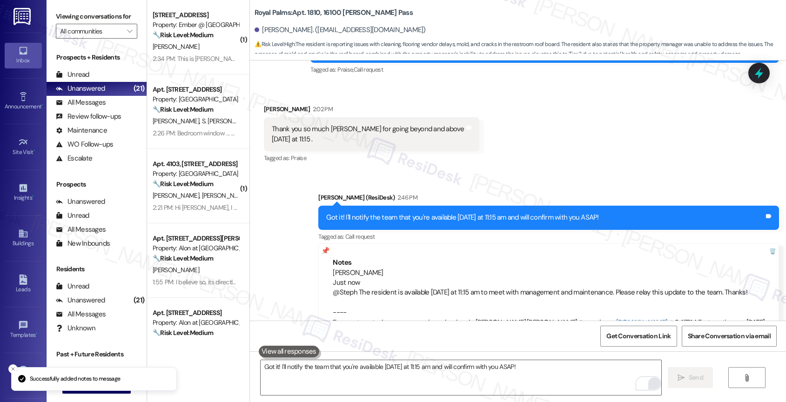
scroll to position [2238, 0]
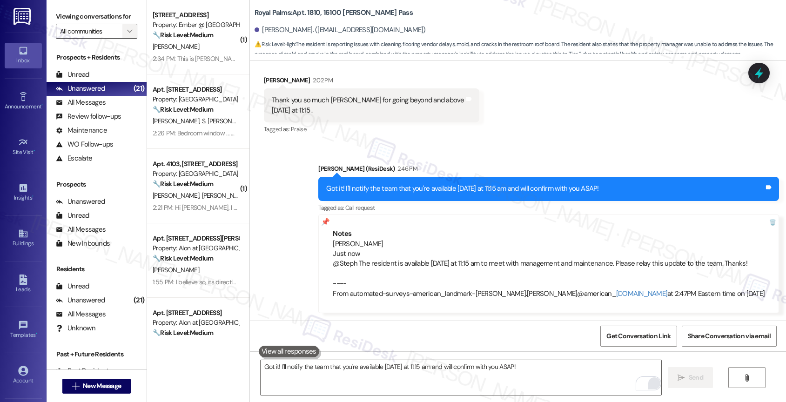
click at [125, 35] on span "" at bounding box center [129, 31] width 9 height 15
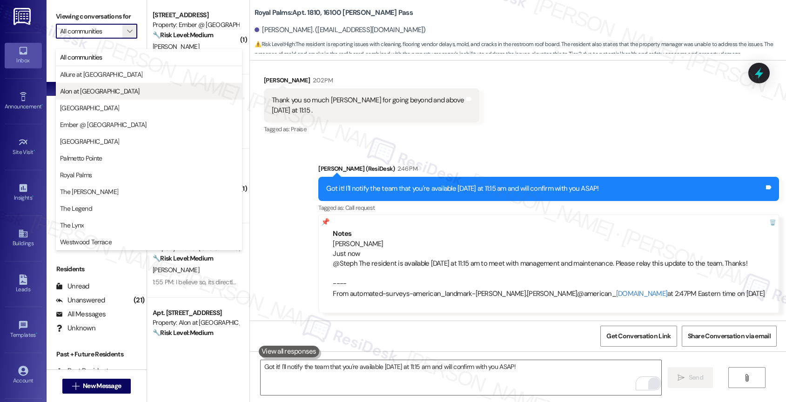
click at [90, 97] on button "Alon at Castle Hills" at bounding box center [149, 91] width 186 height 17
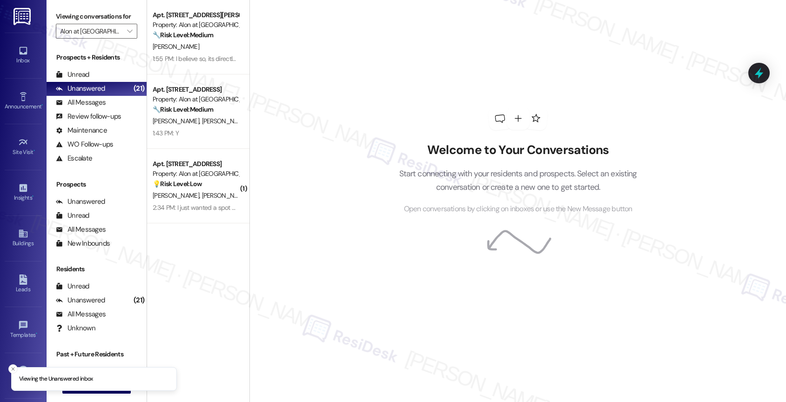
click at [126, 24] on label "Viewing conversations for" at bounding box center [96, 16] width 81 height 14
click at [127, 35] on icon "" at bounding box center [129, 30] width 5 height 7
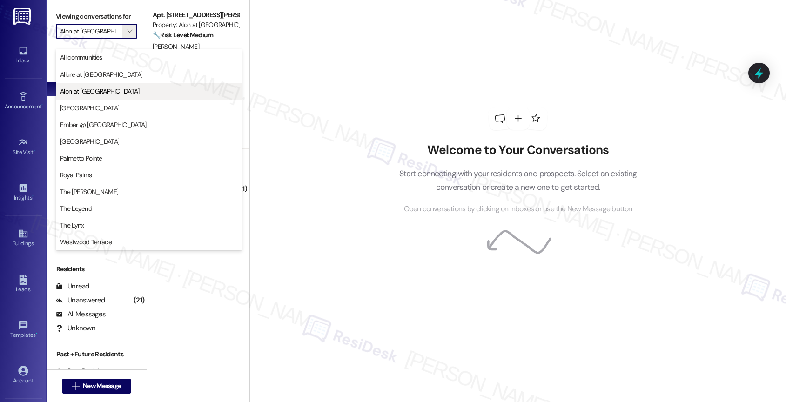
click at [128, 89] on span "Alon at Castle Hills" at bounding box center [149, 91] width 178 height 9
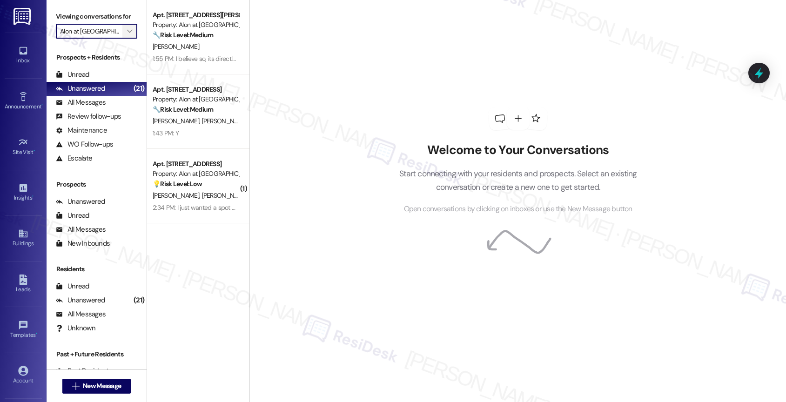
click at [127, 35] on icon "" at bounding box center [129, 30] width 5 height 7
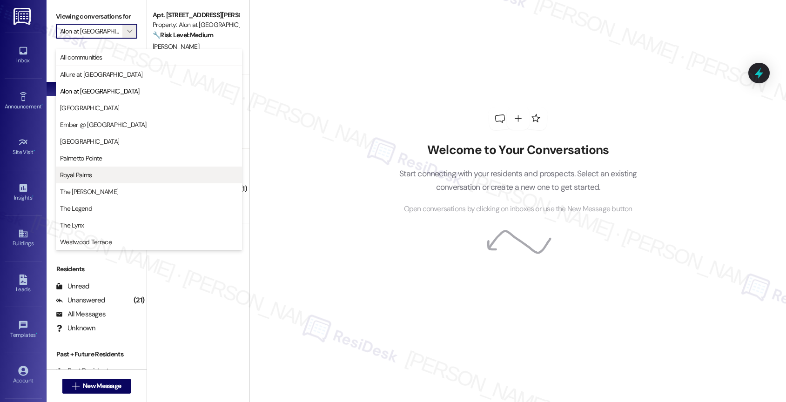
click at [99, 173] on span "Royal Palms" at bounding box center [149, 174] width 178 height 9
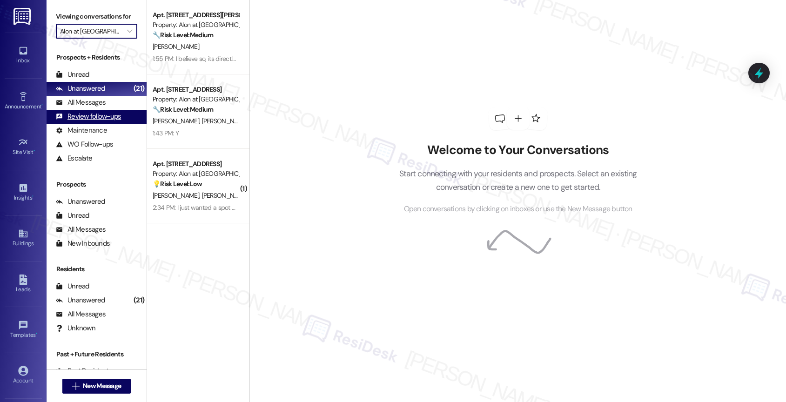
type input "Royal Palms"
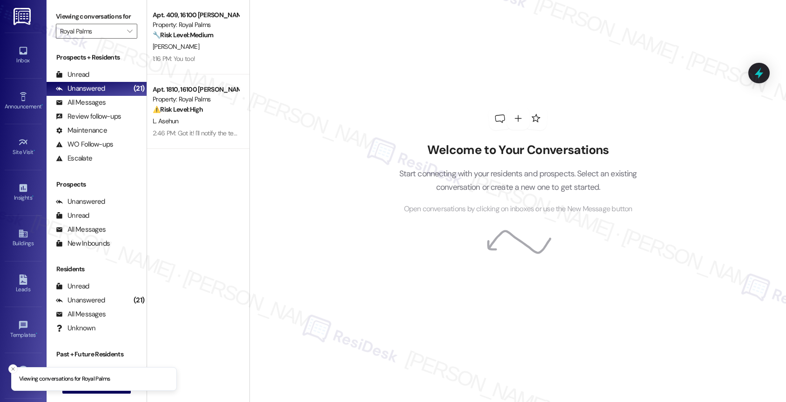
click at [189, 36] on strong "🔧 Risk Level: Medium" at bounding box center [183, 35] width 60 height 8
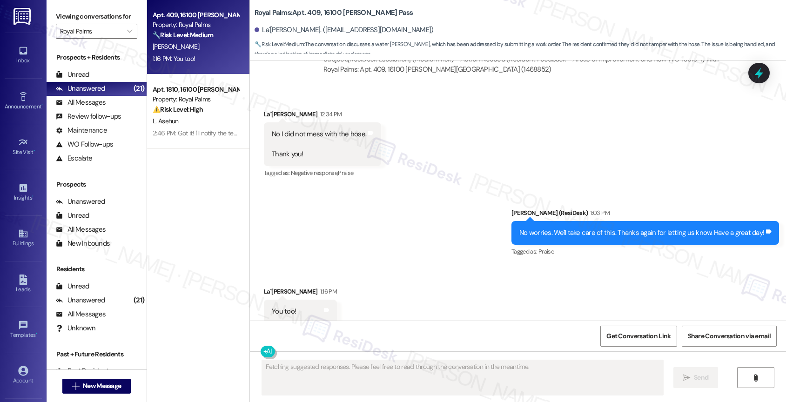
scroll to position [1892, 0]
drag, startPoint x: 407, startPoint y: 263, endPoint x: 321, endPoint y: 376, distance: 141.9
click at [406, 265] on div "Received via SMS La`Bria Lewis 1:16 PM You too! Tags and notes" at bounding box center [518, 297] width 536 height 65
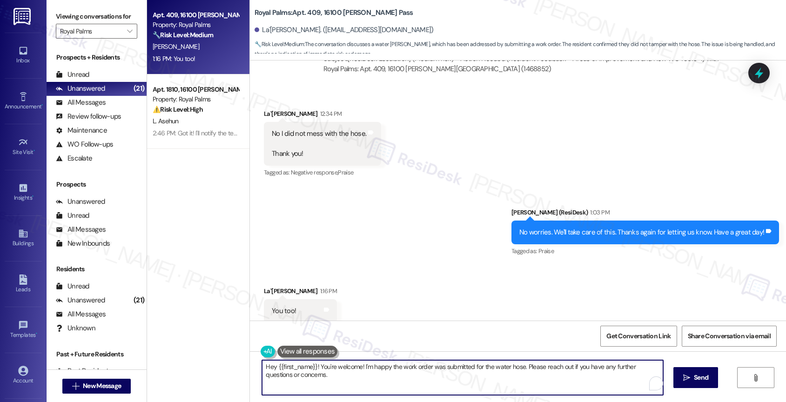
click at [306, 372] on textarea "Hey {{first_name}}! You're welcome! I'm happy the work order was submitted for …" at bounding box center [462, 377] width 401 height 35
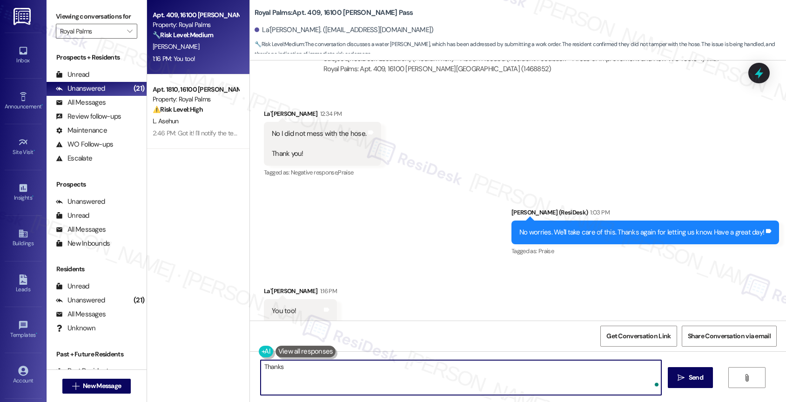
type textarea "Thanks!"
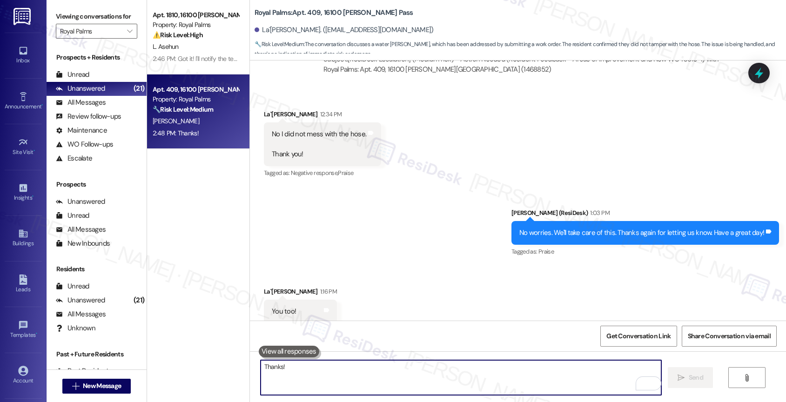
scroll to position [1957, 0]
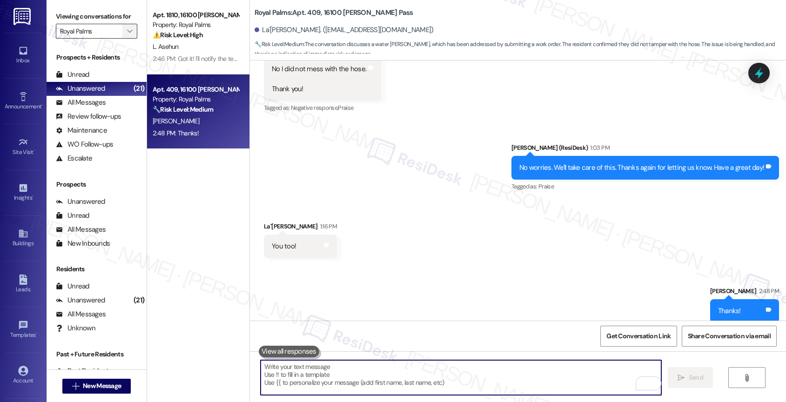
click at [127, 35] on icon "" at bounding box center [129, 30] width 5 height 7
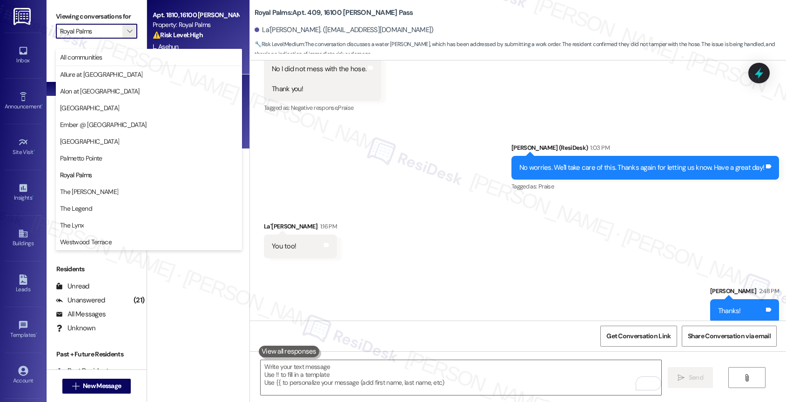
click at [214, 31] on div "⚠️ Risk Level: High The resident is reporting issues with cleaning, flooring ve…" at bounding box center [196, 35] width 86 height 10
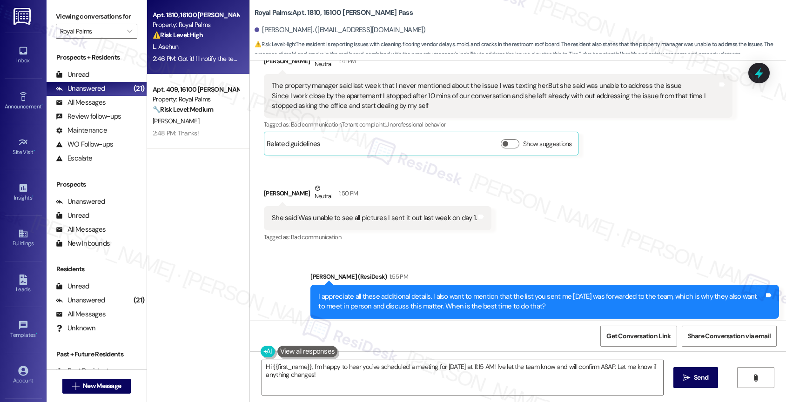
scroll to position [1840, 0]
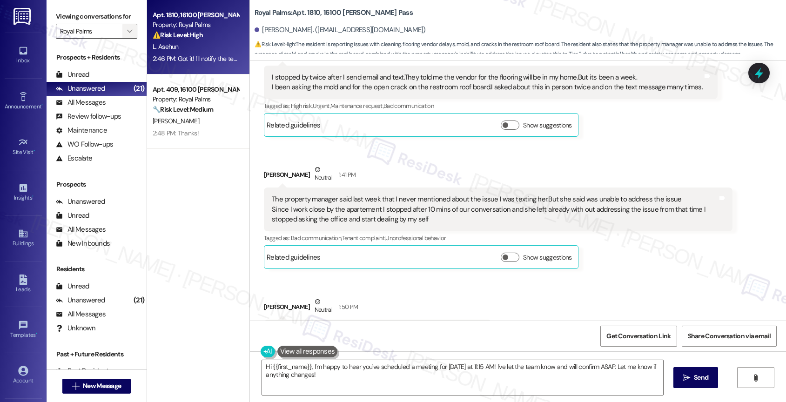
click at [127, 35] on icon "" at bounding box center [129, 30] width 5 height 7
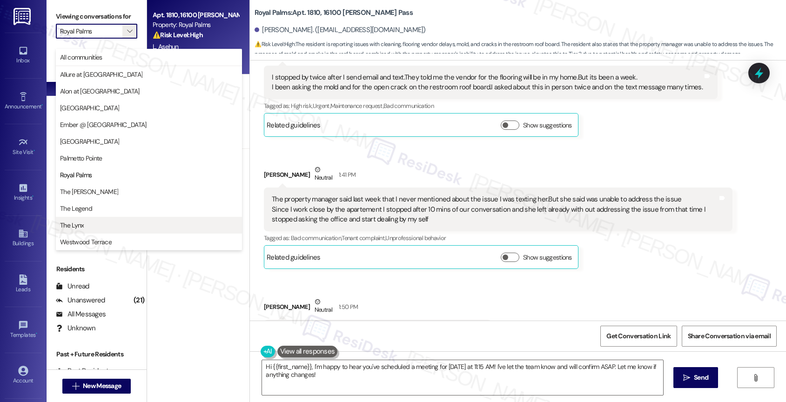
click at [122, 223] on span "The Lynx" at bounding box center [149, 224] width 178 height 9
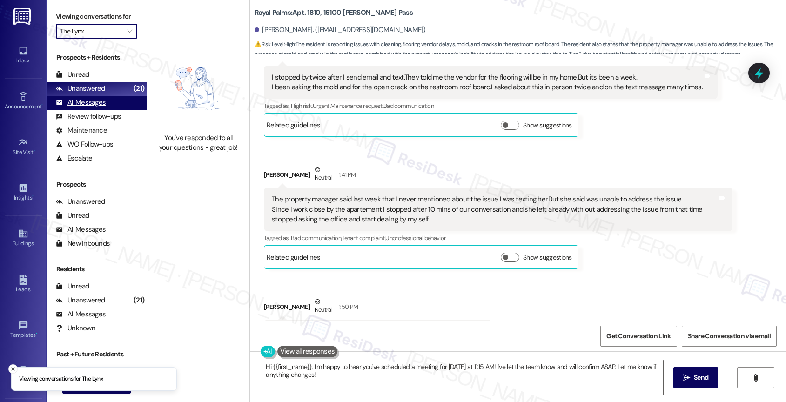
click at [108, 110] on div "All Messages (undefined)" at bounding box center [97, 103] width 100 height 14
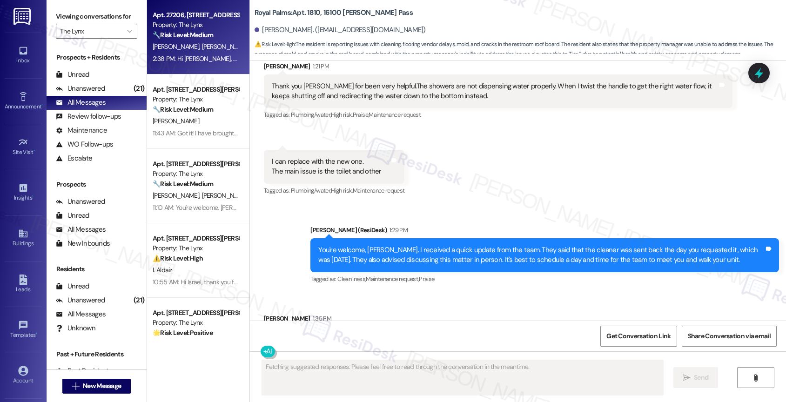
click at [197, 38] on strong "🔧 Risk Level: Medium" at bounding box center [183, 35] width 60 height 8
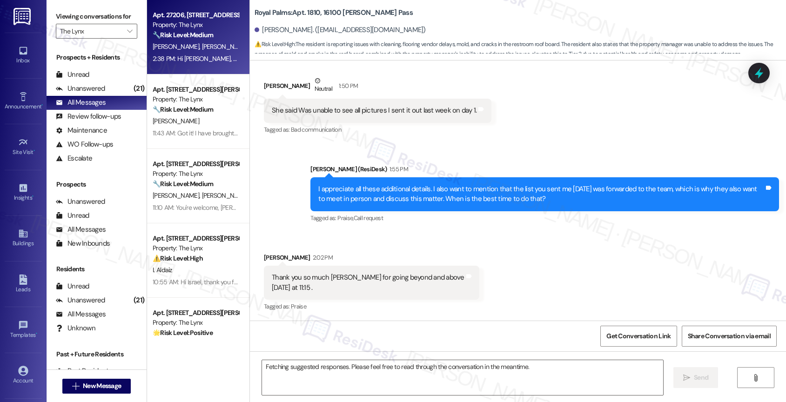
scroll to position [627, 0]
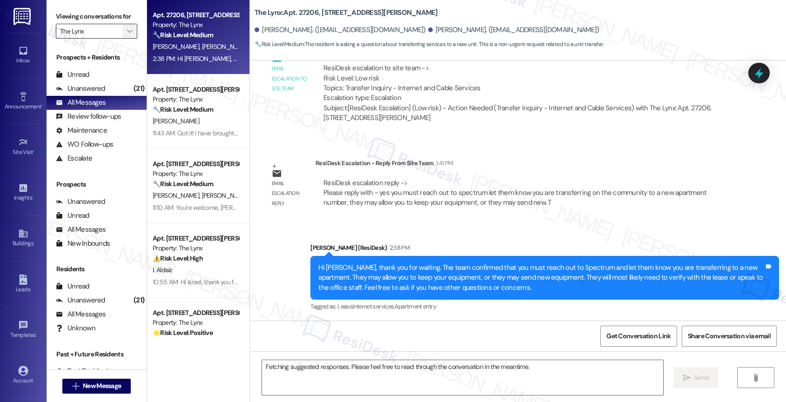
click at [127, 35] on icon "" at bounding box center [129, 30] width 5 height 7
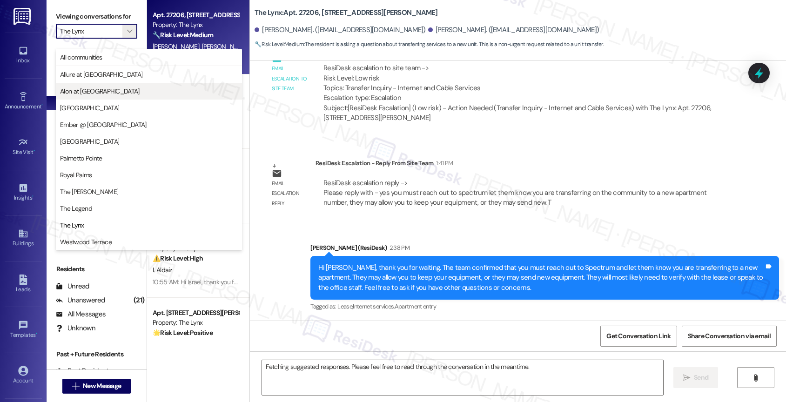
click at [115, 83] on button "Alon at Castle Hills" at bounding box center [149, 91] width 186 height 17
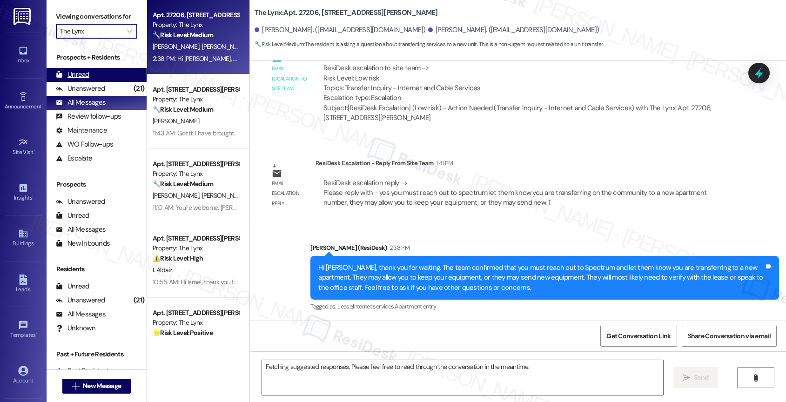
type input "Alon at Castle Hills"
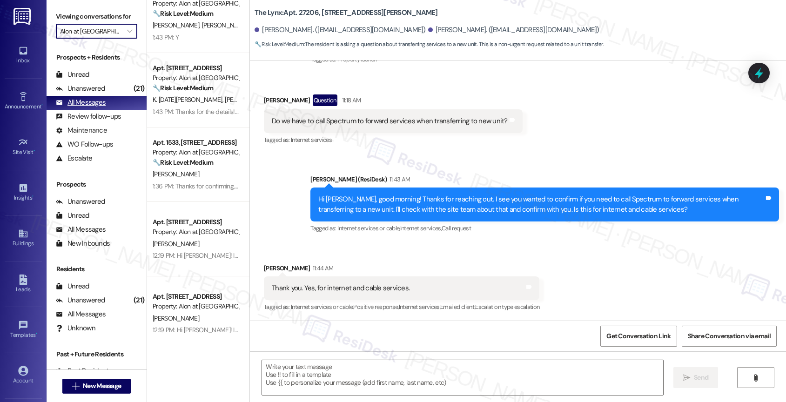
scroll to position [553, 0]
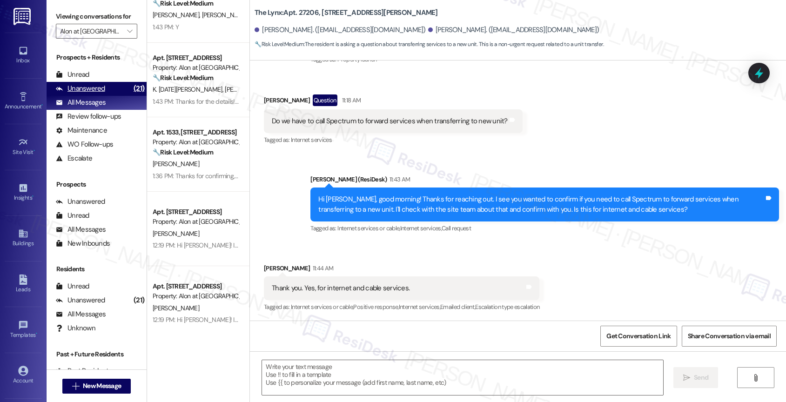
click at [106, 95] on div "Unanswered (21)" at bounding box center [97, 89] width 100 height 14
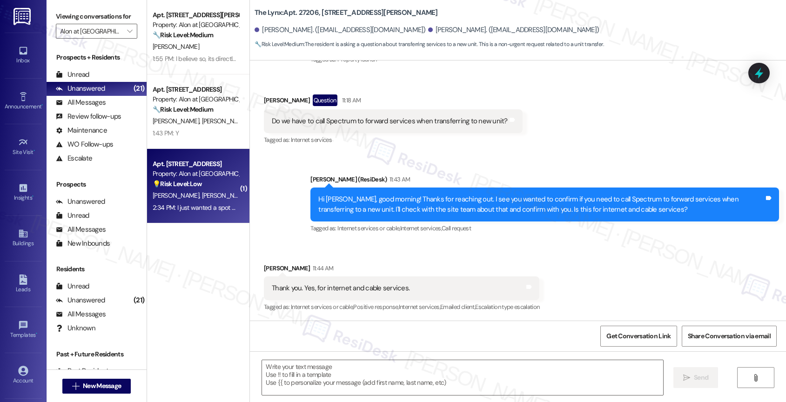
scroll to position [0, 0]
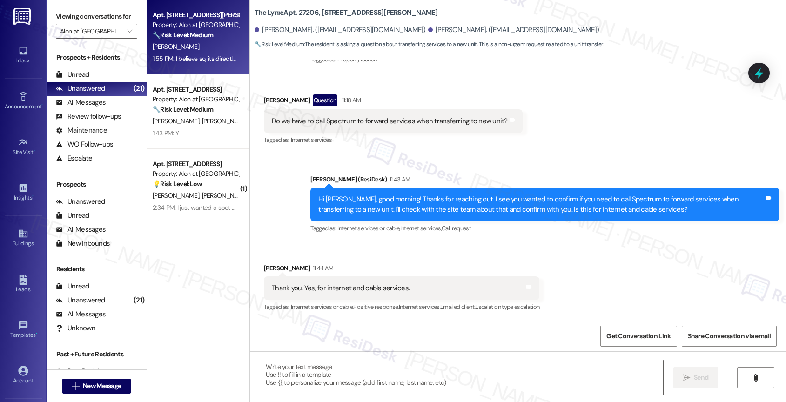
click at [200, 28] on div "Property: Alon at Castle Hills" at bounding box center [196, 25] width 86 height 10
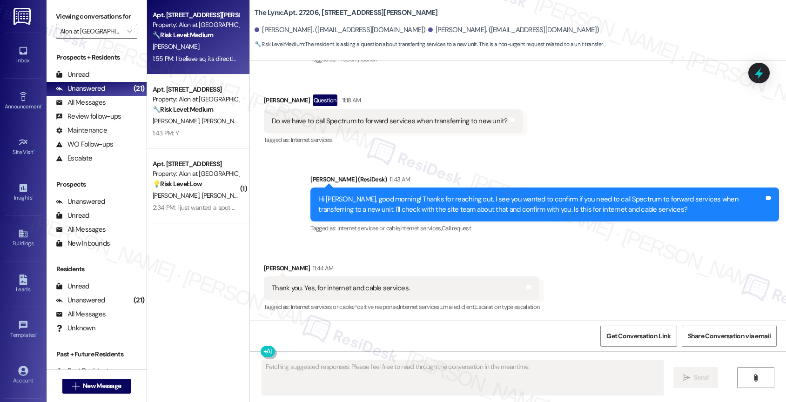
scroll to position [279, 0]
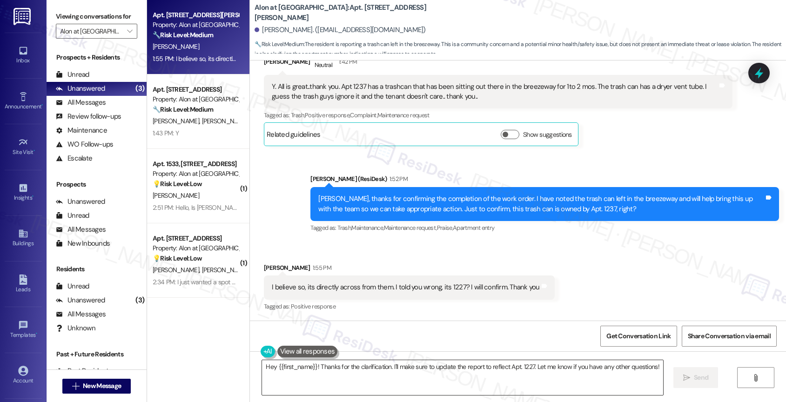
click at [364, 373] on textarea "Hey {{first_name}}! Thanks for the clarification. I'll make sure to update the …" at bounding box center [462, 377] width 401 height 35
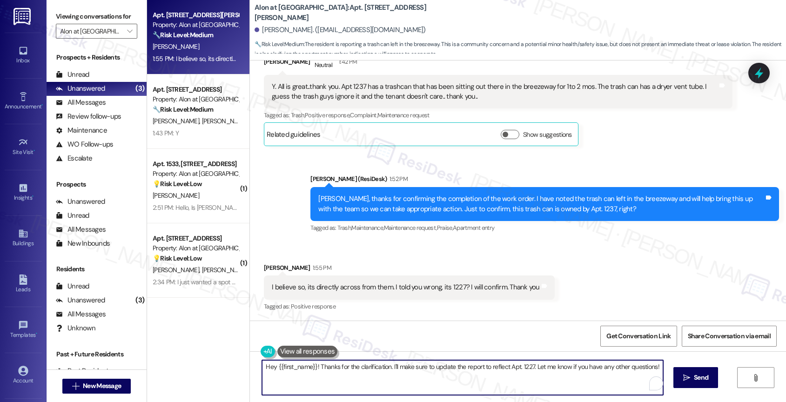
click at [364, 373] on textarea "Hey {{first_name}}! Thanks for the clarification. I'll make sure to update the …" at bounding box center [462, 377] width 401 height 35
type textarea "Hey {{first_name}}! Thanks for the clarification. I'll make sure to update the …"
click at [561, 369] on textarea "Please let me know once you've confirmed it so I can inform the site team. Than…" at bounding box center [460, 377] width 401 height 35
type textarea "Please let me know once you've confirmed it so I can inform the site team. Than…"
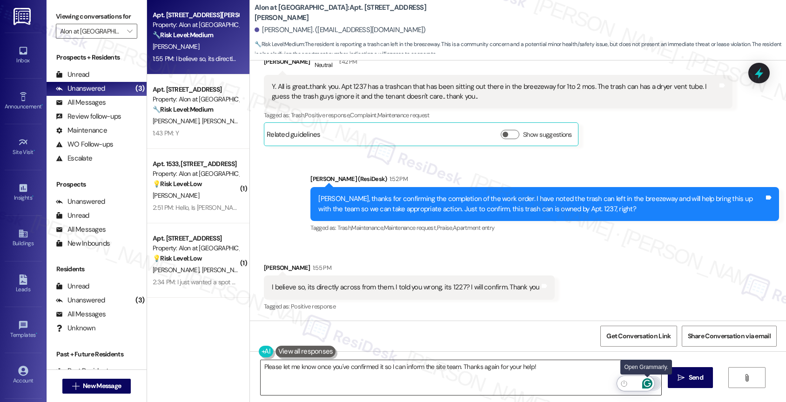
click at [647, 381] on icon "Open Grammarly. 0 Suggestions." at bounding box center [647, 383] width 10 height 10
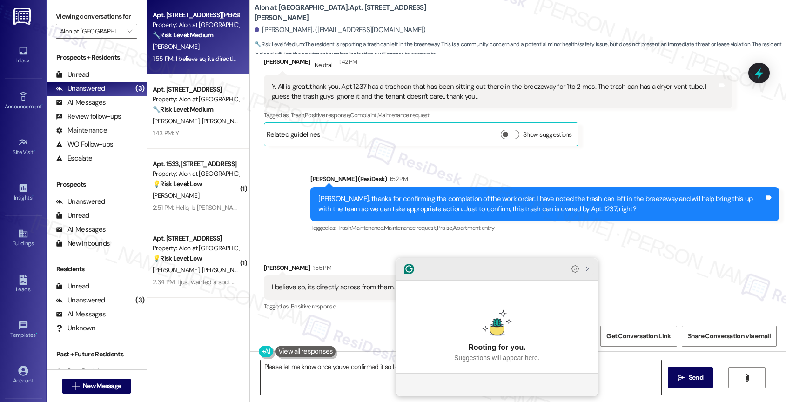
click at [587, 273] on icon "Close Grammarly Assistant" at bounding box center [587, 268] width 7 height 7
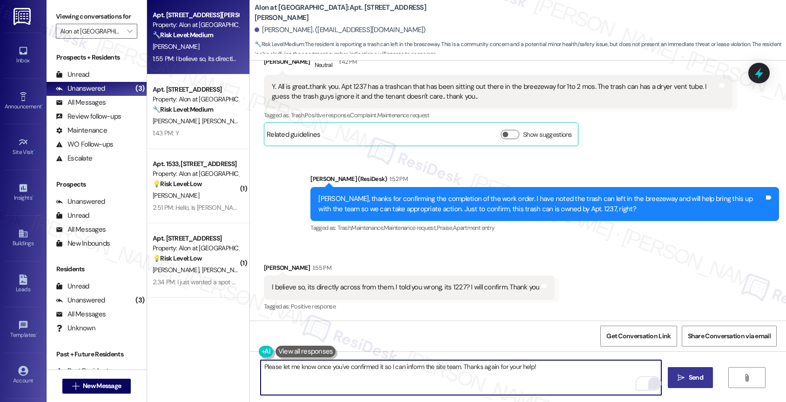
click at [670, 375] on button " Send" at bounding box center [689, 377] width 45 height 21
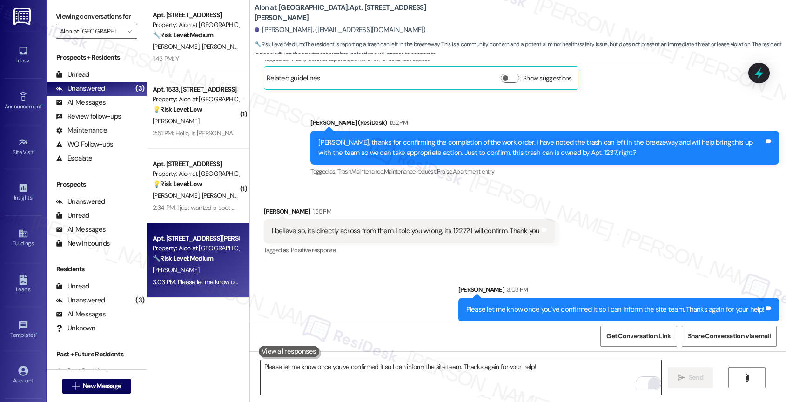
scroll to position [344, 0]
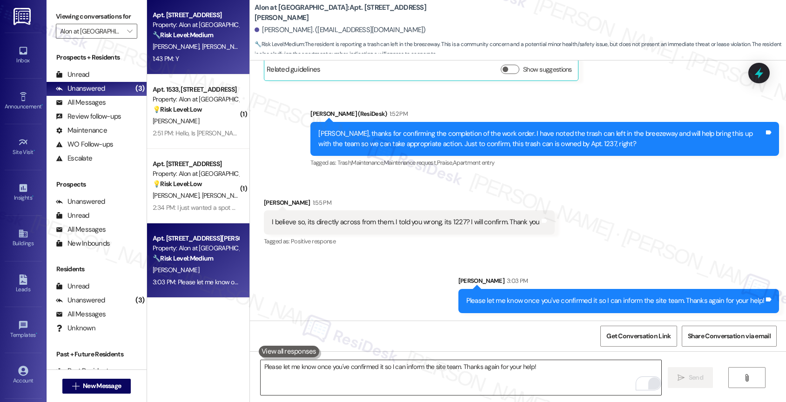
click at [199, 29] on div "Property: Alon at Castle Hills" at bounding box center [196, 25] width 86 height 10
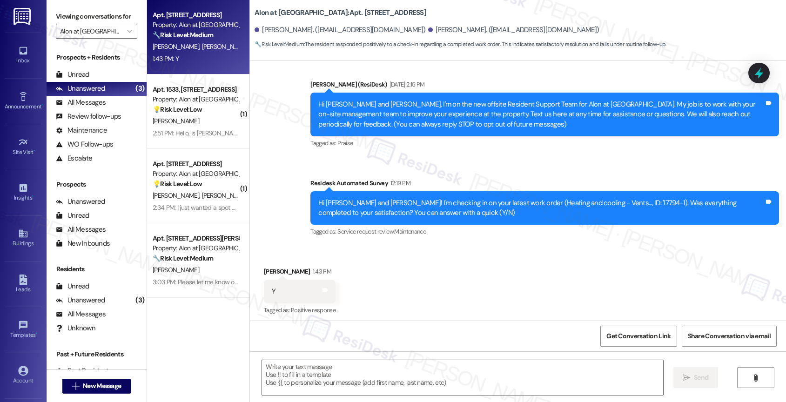
scroll to position [171, 0]
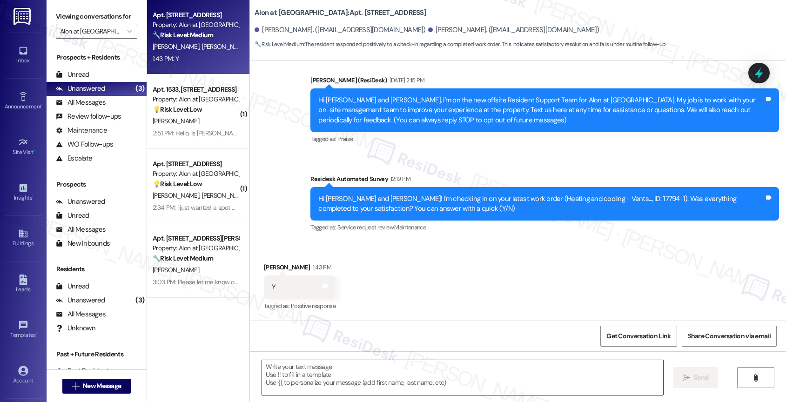
click at [308, 384] on textarea at bounding box center [462, 377] width 401 height 35
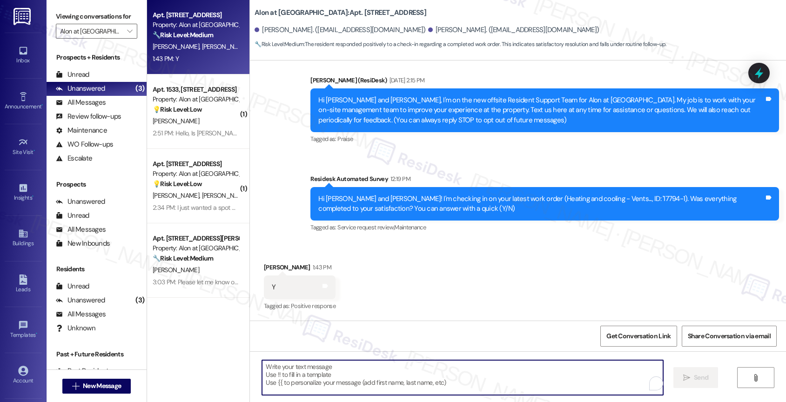
paste textarea "Hey {{first_name}}, thank you for confirming that the work order has been compl…"
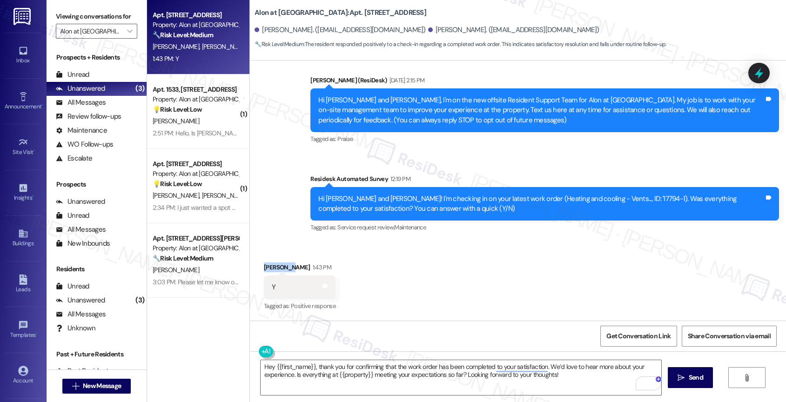
drag, startPoint x: 280, startPoint y: 266, endPoint x: 246, endPoint y: 264, distance: 34.5
click at [250, 264] on div "Received via SMS Destinee Smith 1:43 PM Y Tags and notes Tagged as: Positive re…" at bounding box center [518, 280] width 536 height 79
copy div "Destinee"
drag, startPoint x: 303, startPoint y: 372, endPoint x: 264, endPoint y: 366, distance: 39.6
click at [303, 372] on textarea "Hey {{first_name}}, thank you for confirming that the work order has been compl…" at bounding box center [460, 377] width 401 height 35
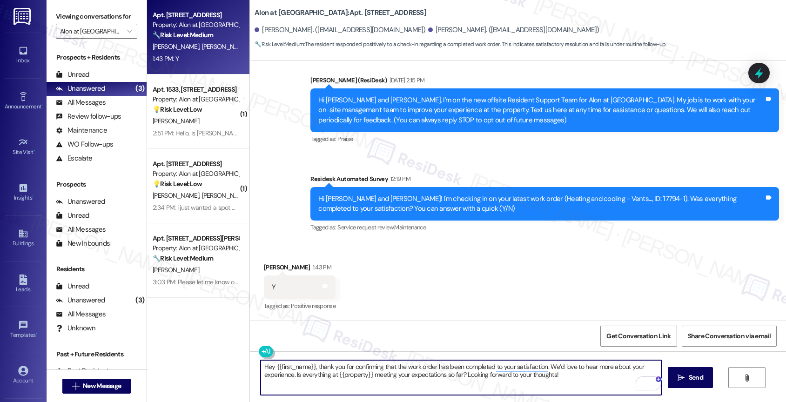
drag, startPoint x: 268, startPoint y: 364, endPoint x: 307, endPoint y: 366, distance: 39.1
click at [307, 366] on textarea "Hey {{first_name}}, thank you for confirming that the work order has been compl…" at bounding box center [460, 377] width 401 height 35
paste textarea "Destinee"
click at [552, 380] on textarea "Hey Destinee, thank you for confirming that the work order has been completed t…" at bounding box center [460, 377] width 401 height 35
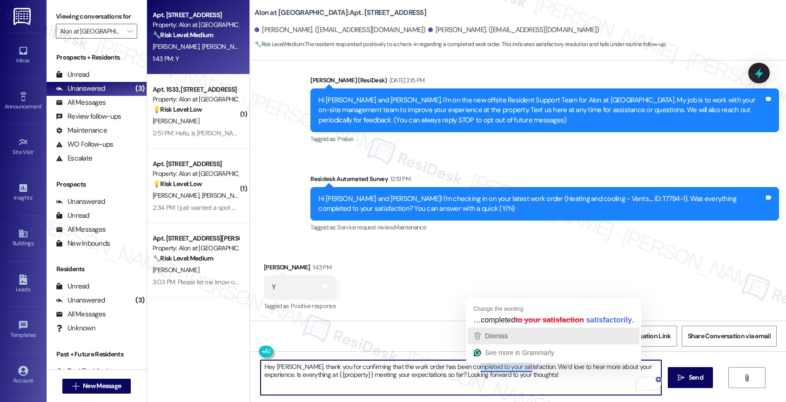
click at [515, 336] on div "Dismiss" at bounding box center [553, 336] width 163 height 14
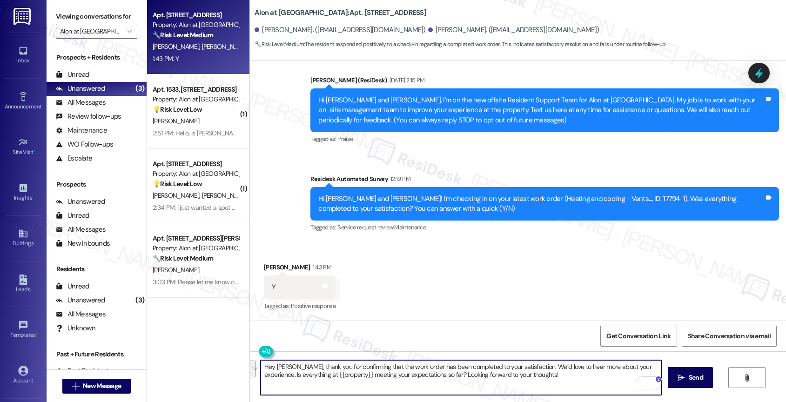
drag, startPoint x: 530, startPoint y: 367, endPoint x: 534, endPoint y: 384, distance: 17.6
click at [534, 384] on textarea "Hey Destinee, thank you for confirming that the work order has been completed t…" at bounding box center [460, 377] width 401 height 35
click at [295, 367] on textarea "Hey Destinee, thank you for confirming that the work order has been completed t…" at bounding box center [460, 377] width 401 height 35
type textarea "Hey Destinee, that's great news! Thank you for confirming that the work order h…"
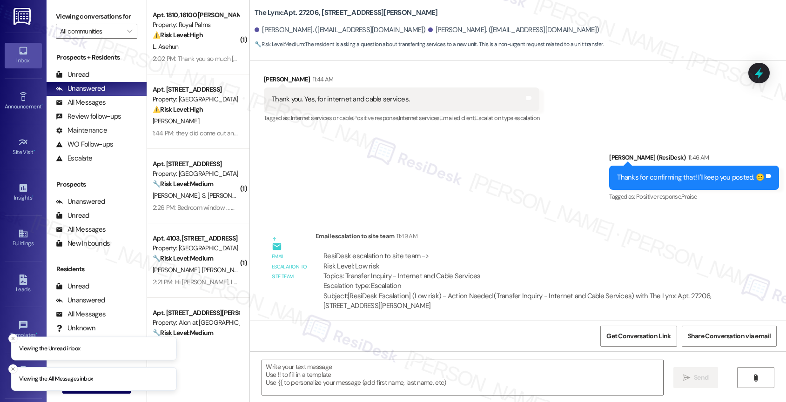
scroll to position [529, 0]
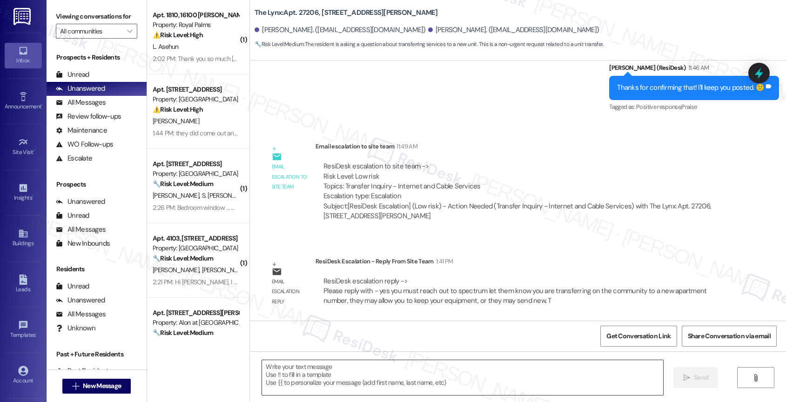
click at [292, 373] on textarea at bounding box center [462, 377] width 401 height 35
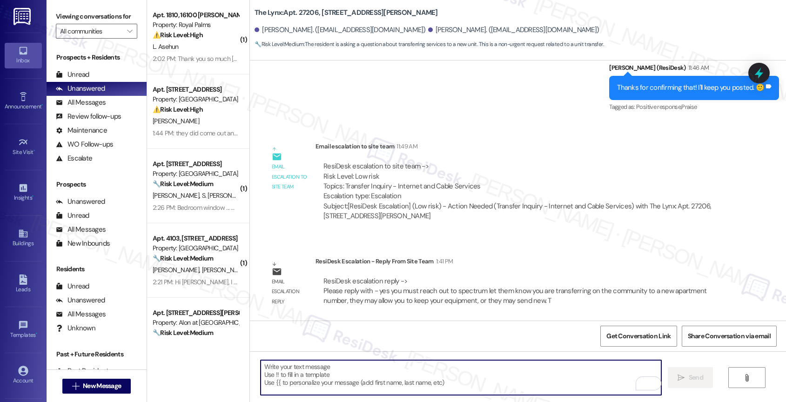
type textarea "T"
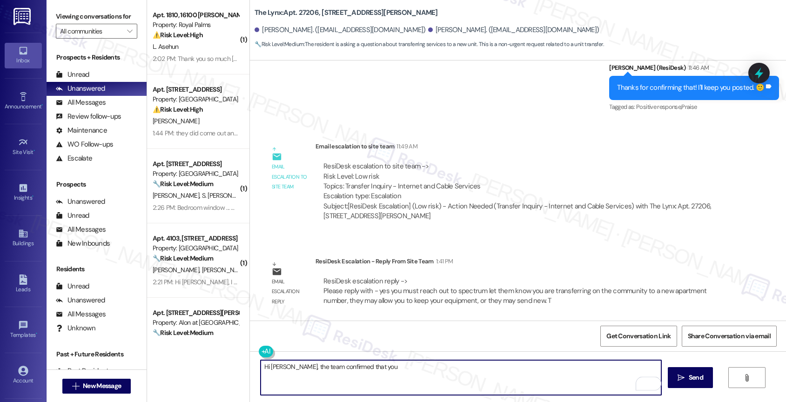
paste textarea "you must reach out to spectrum let them know you are transferring on the commun…"
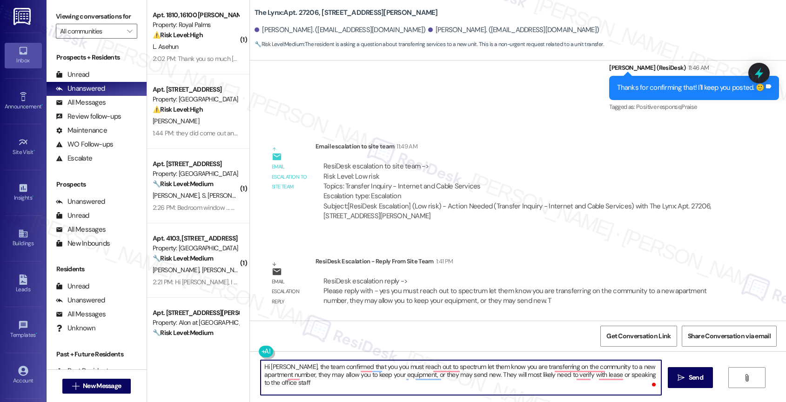
click at [377, 367] on textarea "Hi Juanita, the team confirmed that you you must reach out to spectrum let them…" at bounding box center [460, 377] width 401 height 35
drag, startPoint x: 285, startPoint y: 366, endPoint x: 294, endPoint y: 365, distance: 9.9
click at [286, 366] on textarea "Hi Juanita, the team confirmed that you must reach out to spectrum let them kno…" at bounding box center [460, 377] width 401 height 35
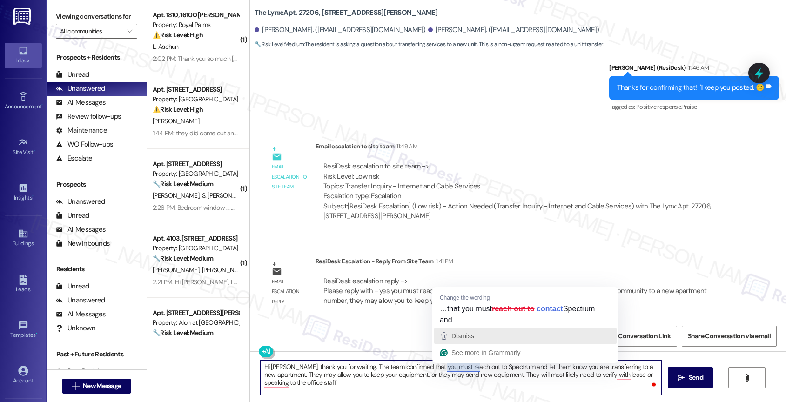
click at [487, 340] on div "Dismiss" at bounding box center [525, 336] width 174 height 14
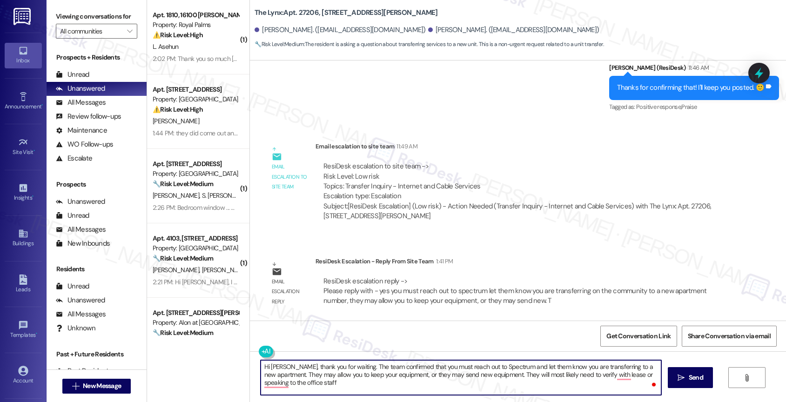
click at [507, 384] on textarea "Hi Juanita, thank you for waiting. The team confirmed that you must reach out t…" at bounding box center [460, 377] width 401 height 35
click at [369, 383] on textarea "Hi Juanita, thank you for waiting. The team confirmed that you must reach out t…" at bounding box center [460, 377] width 401 height 35
click at [340, 382] on textarea "Hi Juanita, thank you for waiting. The team confirmed that you must reach out t…" at bounding box center [460, 377] width 401 height 35
click at [646, 382] on div "1" at bounding box center [644, 383] width 10 height 10
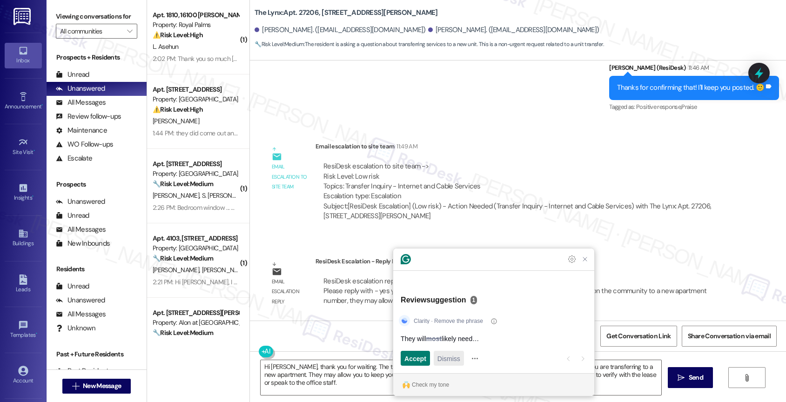
click at [449, 360] on span "Dismiss" at bounding box center [448, 359] width 23 height 10
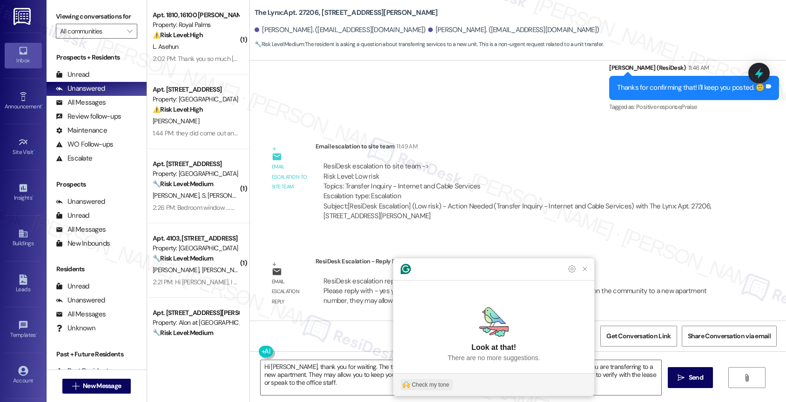
drag, startPoint x: 428, startPoint y: 387, endPoint x: 636, endPoint y: 288, distance: 230.1
click at [429, 387] on div "Check my tone" at bounding box center [430, 384] width 37 height 8
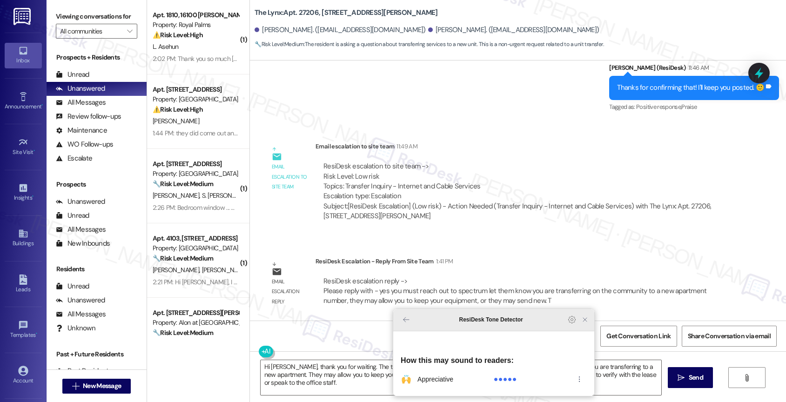
click at [582, 323] on icon "Close Grammarly Assistant" at bounding box center [584, 319] width 7 height 7
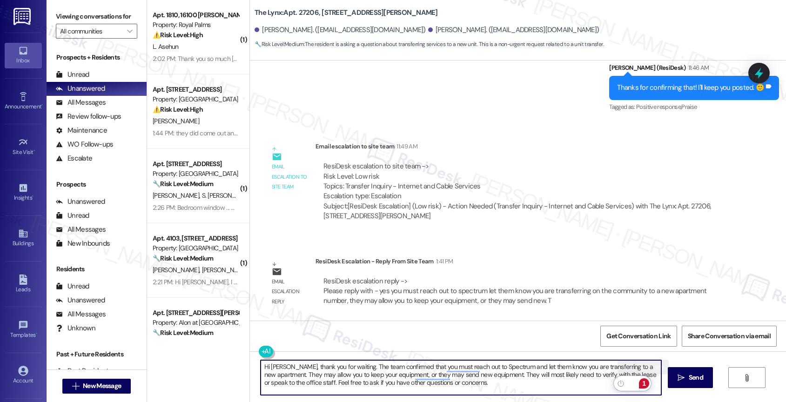
type textarea "Hi Juanita, thank you for waiting. The team confirmed that you must reach out t…"
click at [646, 381] on div "1" at bounding box center [644, 383] width 10 height 10
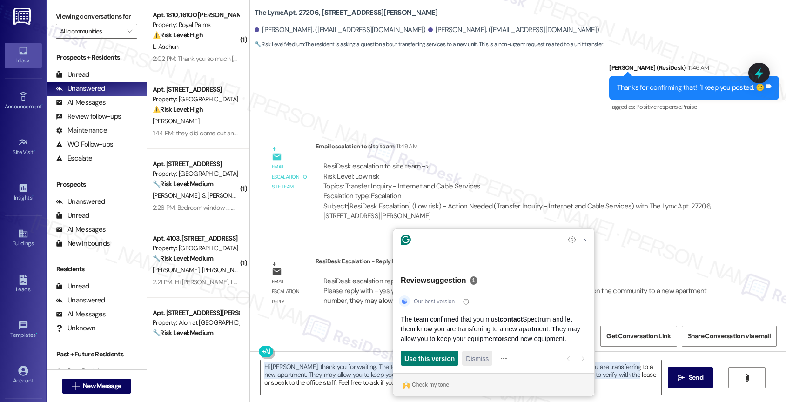
click at [473, 359] on span "Dismiss" at bounding box center [477, 359] width 23 height 10
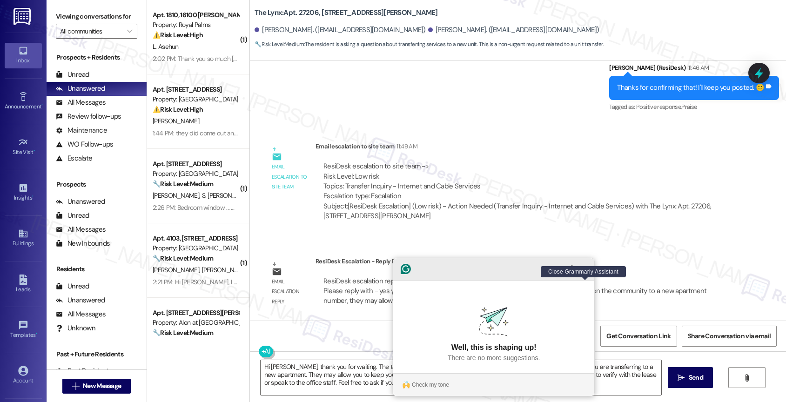
click at [587, 273] on icon "Close Grammarly Assistant" at bounding box center [584, 268] width 7 height 7
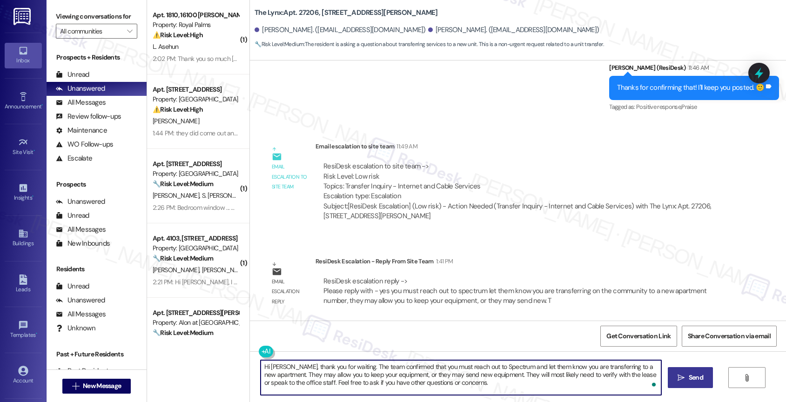
click at [689, 381] on span "Send" at bounding box center [695, 378] width 14 height 10
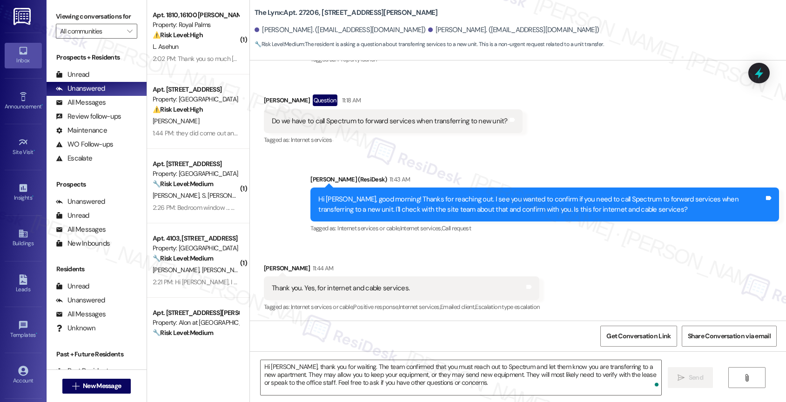
scroll to position [614, 0]
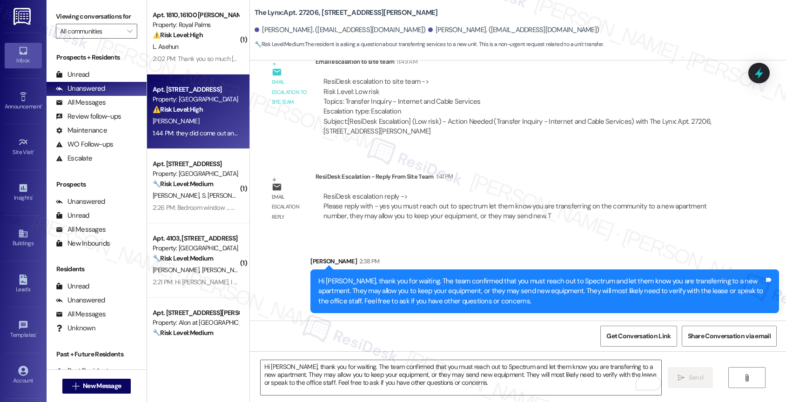
click at [202, 93] on div "Apt. [STREET_ADDRESS]" at bounding box center [196, 90] width 86 height 10
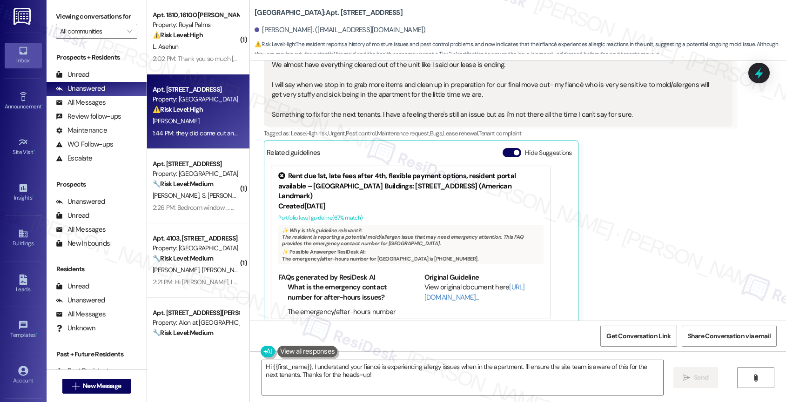
scroll to position [645, 0]
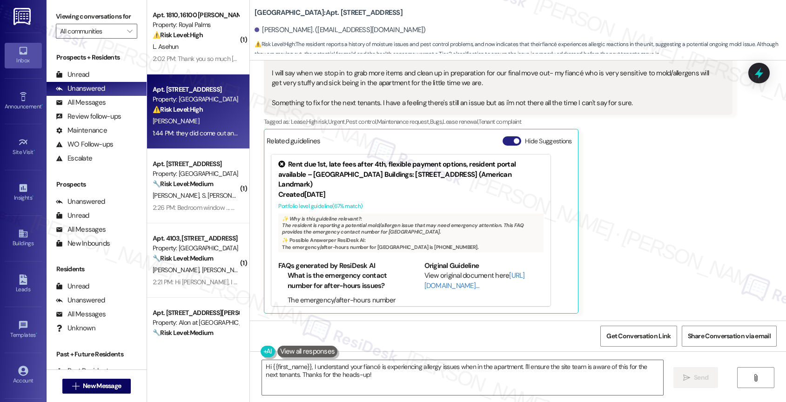
click at [502, 138] on button "Hide Suggestions" at bounding box center [511, 140] width 19 height 9
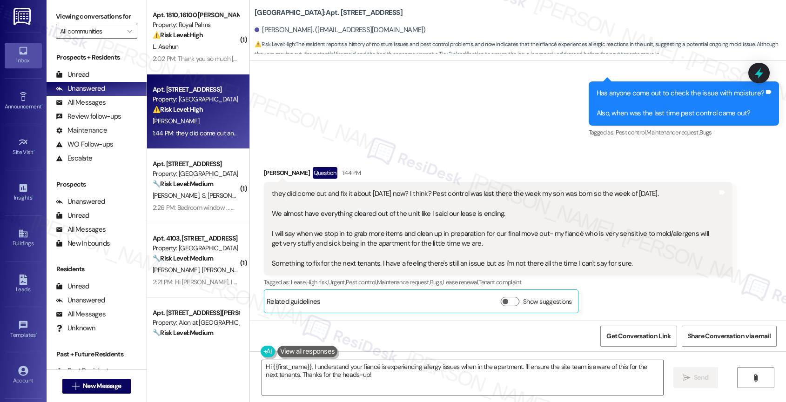
scroll to position [484, 0]
click at [415, 128] on div "Sent via SMS Sarah (ResiDesk) 1:39 PM Hi Rozalynn, thank you for taking the tim…" at bounding box center [518, 54] width 536 height 184
click at [325, 371] on textarea "Hi {{first_name}}, I understand your fiancé is experiencing allergy issues when…" at bounding box center [462, 377] width 401 height 35
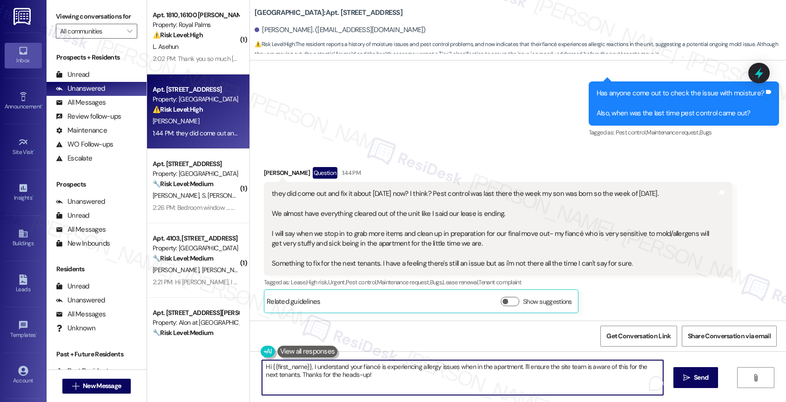
click at [325, 371] on textarea "Hi {{first_name}}, I understand your fiancé is experiencing allergy issues when…" at bounding box center [462, 377] width 401 height 35
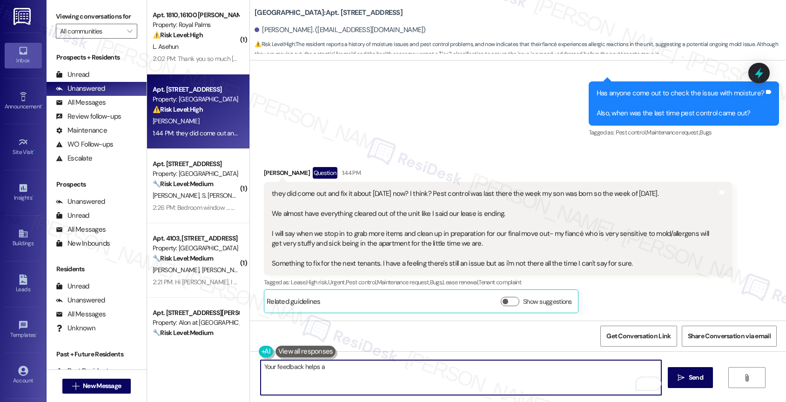
drag, startPoint x: 280, startPoint y: 366, endPoint x: 247, endPoint y: 363, distance: 34.1
click at [255, 363] on div "Your feedback helps a" at bounding box center [456, 378] width 402 height 36
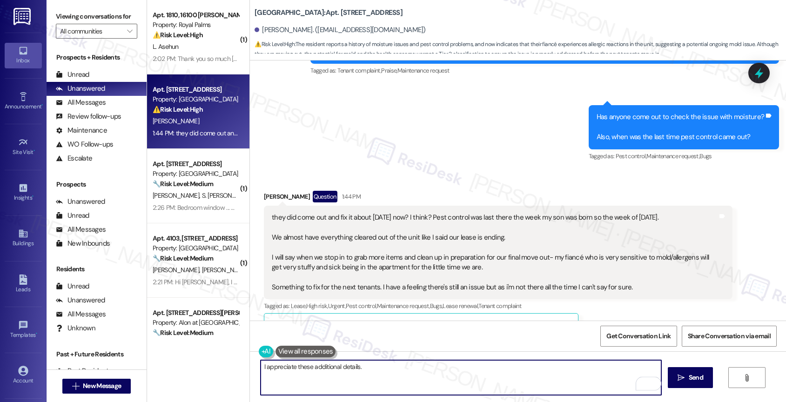
click at [260, 369] on textarea "I appreciate these additional details." at bounding box center [460, 377] width 401 height 35
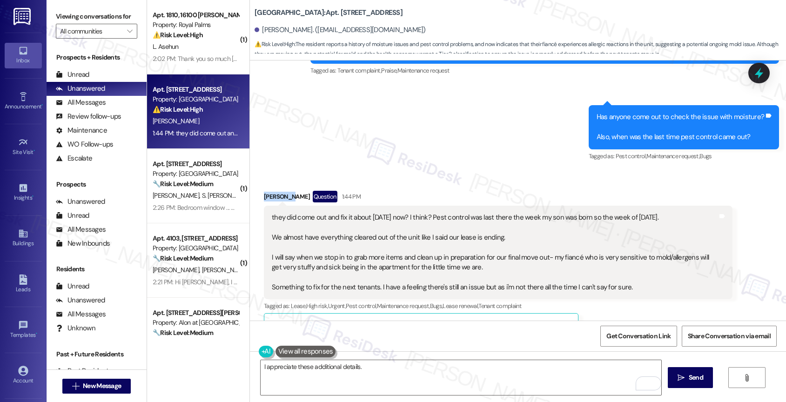
drag, startPoint x: 281, startPoint y: 196, endPoint x: 249, endPoint y: 193, distance: 32.3
click at [257, 193] on div "Received via SMS Rozalynn Veeder Question 1:44 PM they did come out and fix it …" at bounding box center [498, 264] width 482 height 160
copy div "Rozalynn"
click at [260, 367] on textarea "I appreciate these additional details." at bounding box center [460, 377] width 401 height 35
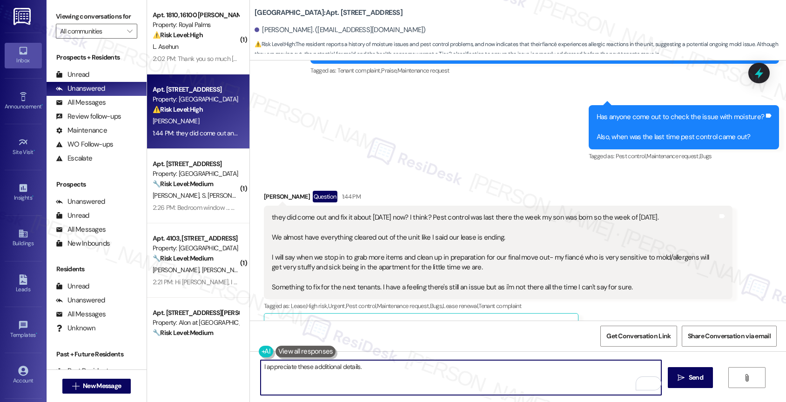
paste textarea "Rozalynn"
click at [440, 372] on textarea "Rozalynn , I appreciate these additional details." at bounding box center [460, 377] width 401 height 35
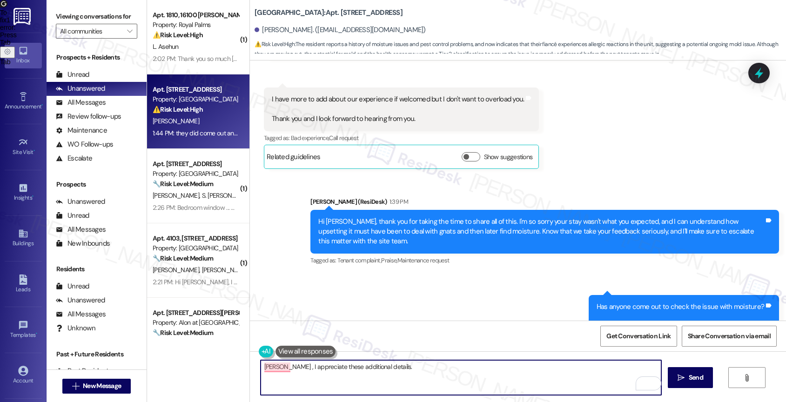
scroll to position [484, 0]
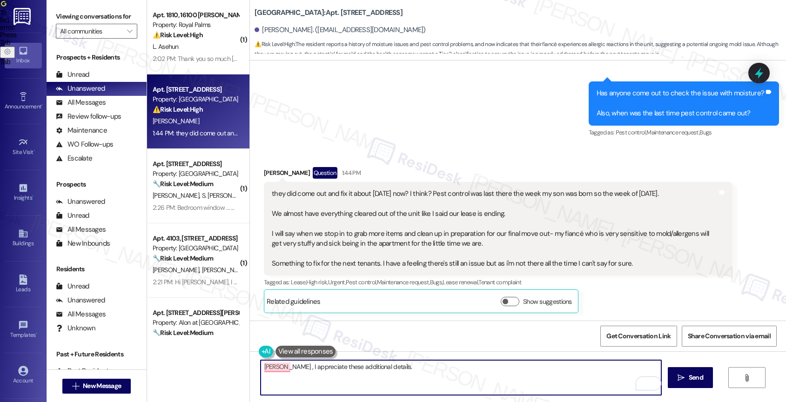
click at [454, 371] on textarea "Rozalynn , I appreciate these additional details." at bounding box center [460, 377] width 401 height 35
click at [429, 372] on textarea "Rozalynn , I appreciate these additional details." at bounding box center [460, 377] width 401 height 35
click at [382, 366] on textarea "Rozalynn , I appreciate these additional details. I have escalated both items t…" at bounding box center [460, 377] width 401 height 35
click at [628, 371] on textarea "Rozalynn , I appreciate these additional details. I have escalated both items t…" at bounding box center [460, 377] width 401 height 35
click at [537, 366] on textarea "Rozalynn , I appreciate these additional details. I have escalated both items t…" at bounding box center [460, 377] width 401 height 35
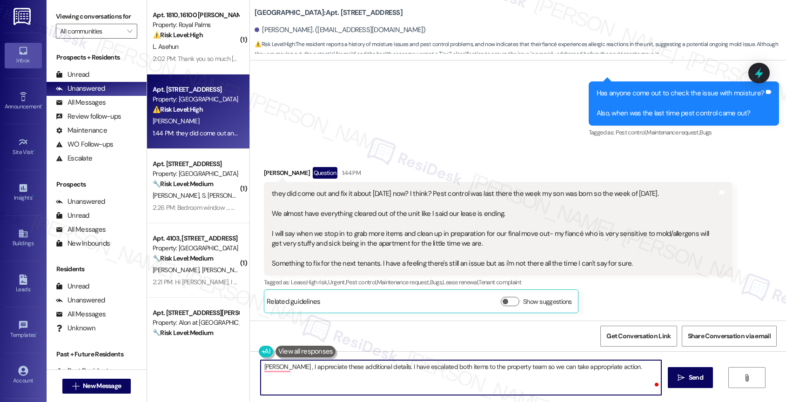
click at [630, 372] on textarea "Rozalynn , I appreciate these additional details. I have escalated both items t…" at bounding box center [460, 377] width 401 height 35
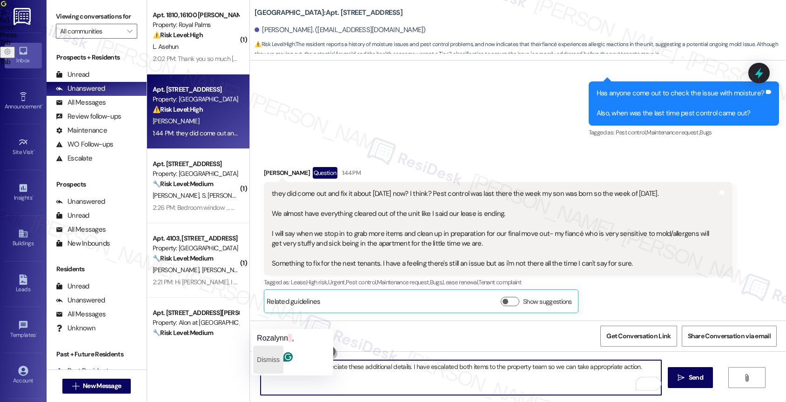
click at [283, 355] on button "Dismiss" at bounding box center [268, 360] width 30 height 28
click at [282, 369] on textarea "Rozalynn , I appreciate these additional details. I have escalated both items t…" at bounding box center [460, 377] width 401 height 35
click at [625, 367] on textarea "Rozalynn, I appreciate these additional details. I have escalated both items to…" at bounding box center [460, 377] width 401 height 35
type textarea "Rozalynn, I appreciate these additional details. I have escalated both items to…"
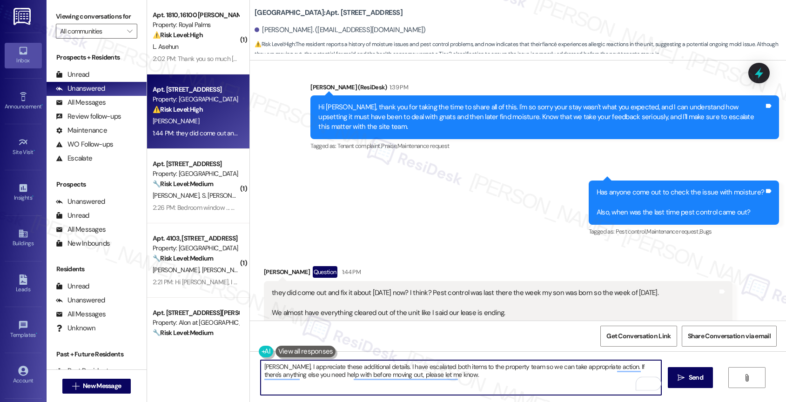
scroll to position [484, 0]
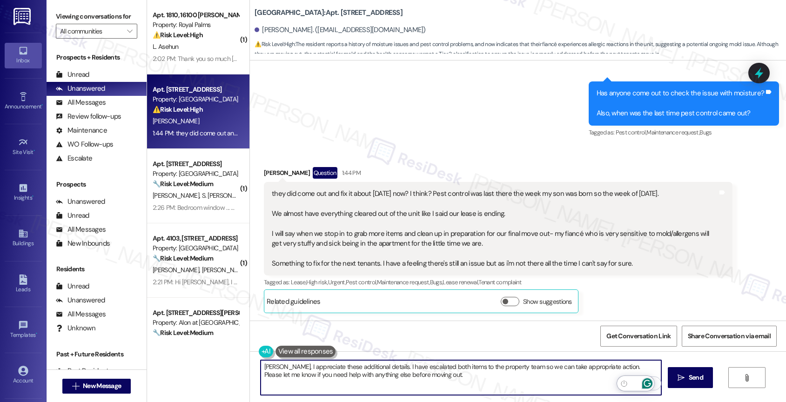
click at [647, 381] on icon "Open Grammarly. 0 Suggestions." at bounding box center [647, 383] width 10 height 10
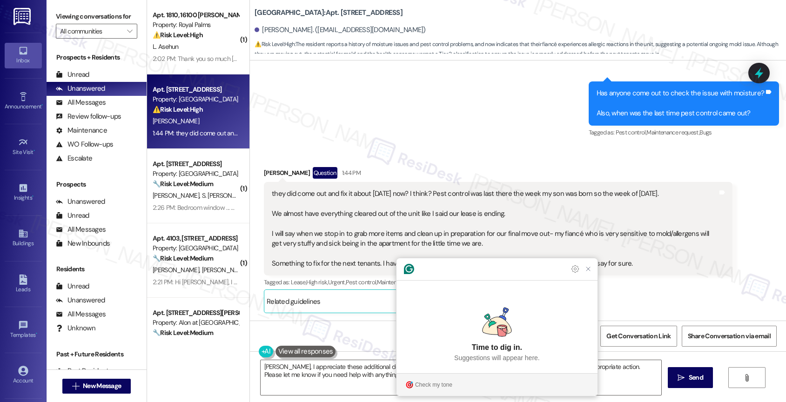
click at [428, 377] on section "Check my tone" at bounding box center [496, 384] width 201 height 15
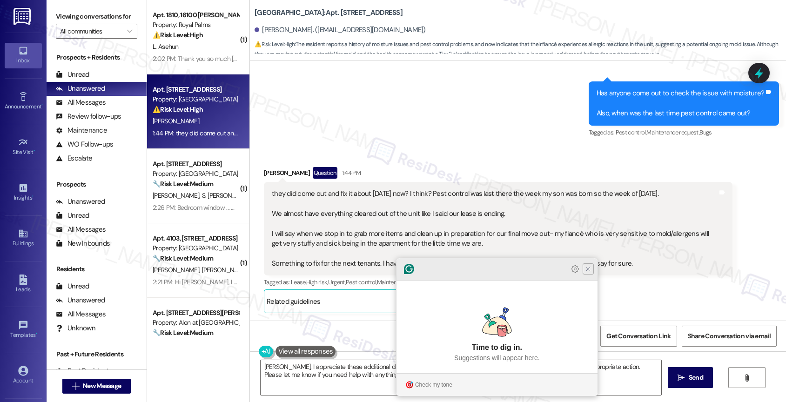
click at [586, 273] on icon "Close Grammarly Assistant" at bounding box center [587, 268] width 7 height 7
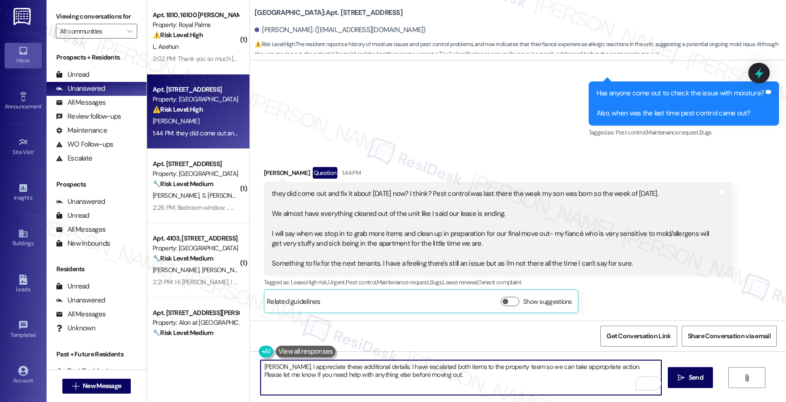
click at [464, 380] on textarea "[PERSON_NAME], I appreciate these additional details. I have escalated both ite…" at bounding box center [460, 377] width 401 height 35
type textarea "[PERSON_NAME], I appreciate these additional details. I have escalated both ite…"
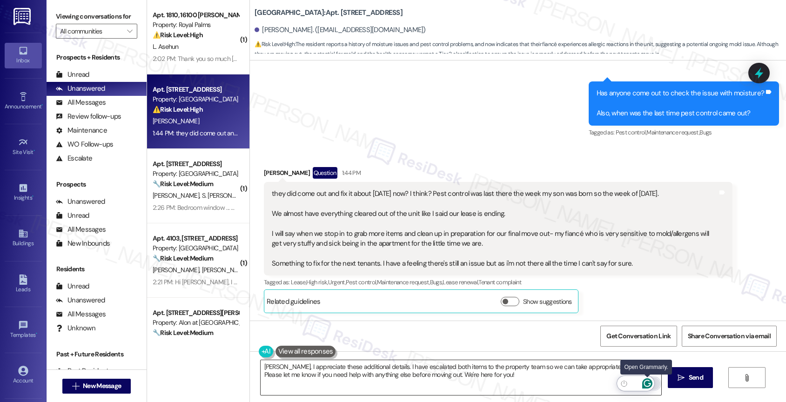
click at [647, 381] on icon "Open Grammarly. 0 Suggestions." at bounding box center [647, 383] width 10 height 10
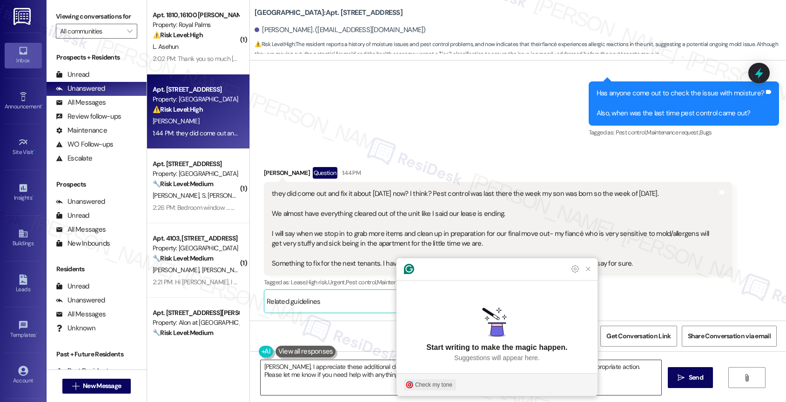
click at [437, 383] on div "Check my tone" at bounding box center [433, 384] width 37 height 8
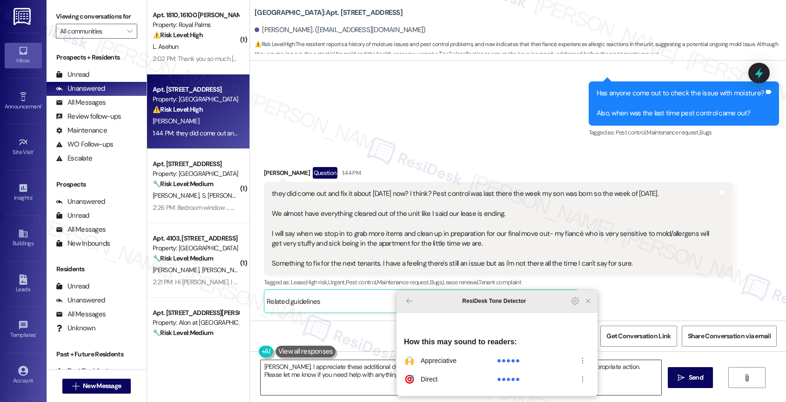
click at [591, 305] on icon "Close Grammarly Assistant" at bounding box center [587, 300] width 7 height 7
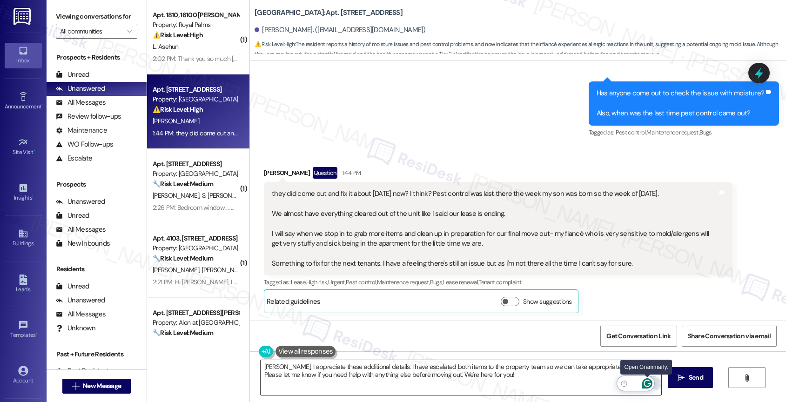
click at [648, 380] on icon "Open Grammarly. 0 Suggestions." at bounding box center [646, 383] width 7 height 7
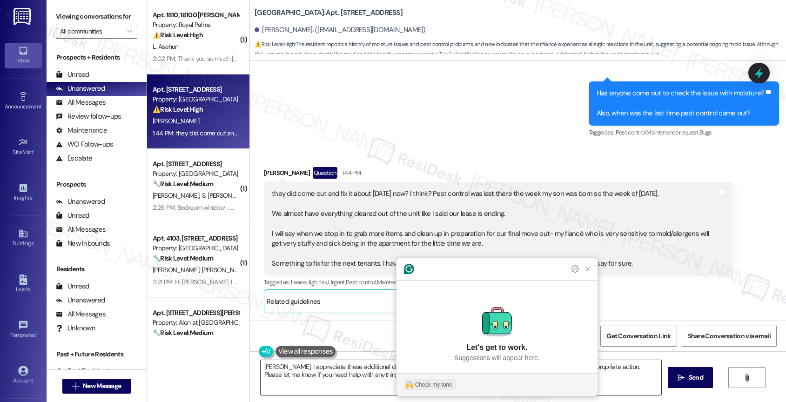
click at [423, 384] on div "Check my tone" at bounding box center [433, 384] width 37 height 8
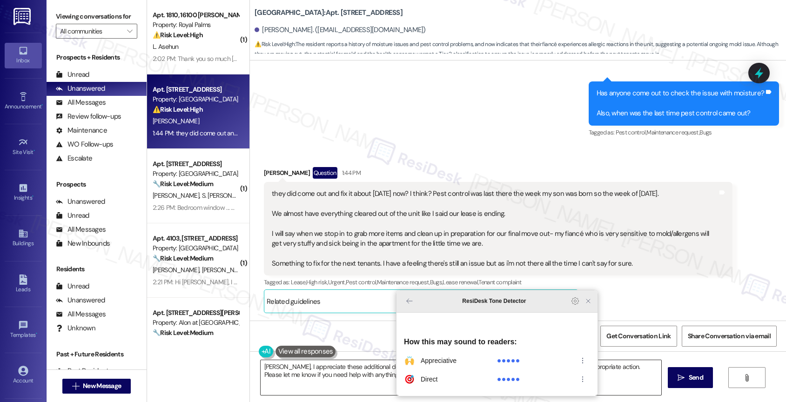
click at [589, 305] on icon "Close Grammarly Assistant" at bounding box center [587, 300] width 7 height 7
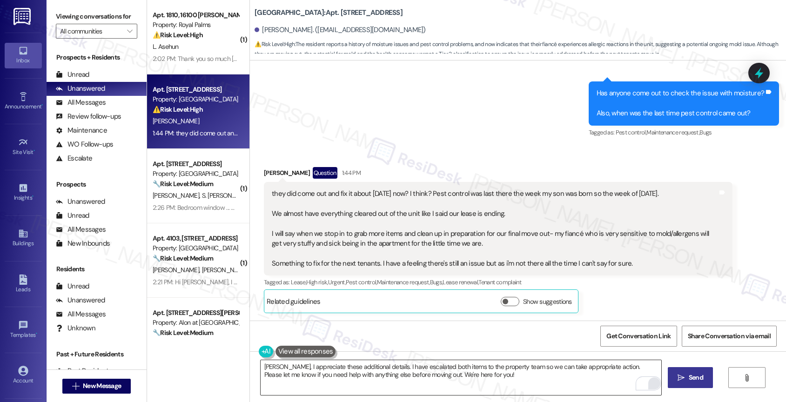
click at [700, 375] on span "Send" at bounding box center [695, 378] width 14 height 10
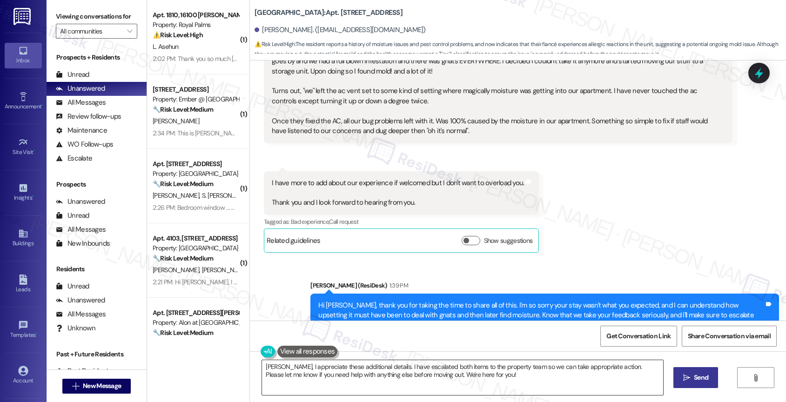
scroll to position [75, 0]
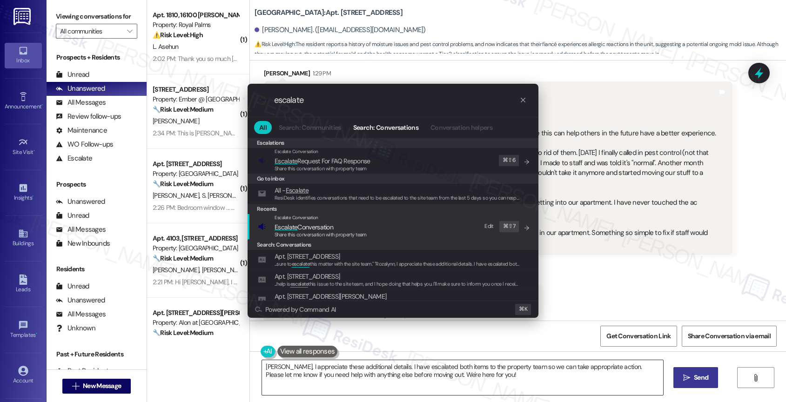
type input "escalate"
click at [333, 227] on span "Escalate Conversation" at bounding box center [303, 227] width 59 height 8
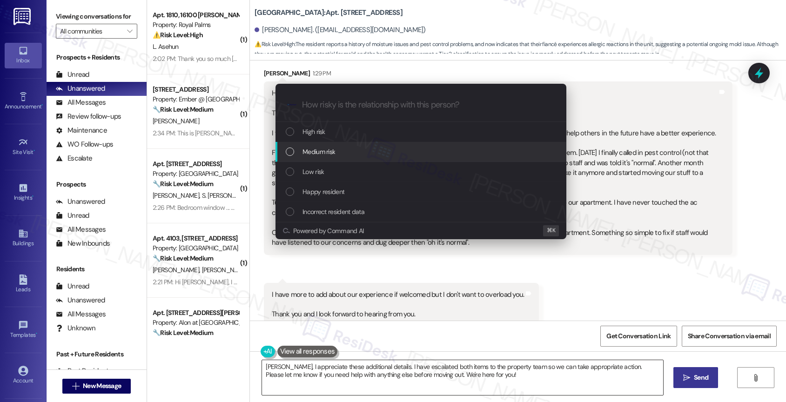
click at [337, 147] on div "Medium risk" at bounding box center [422, 152] width 272 height 10
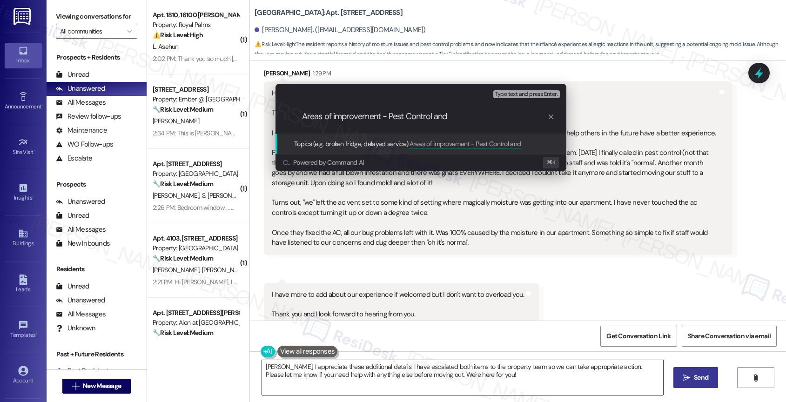
scroll to position [0, 0]
drag, startPoint x: 388, startPoint y: 115, endPoint x: 457, endPoint y: 122, distance: 69.2
click at [457, 122] on div ".cls-1{fill:#0a055f;}.cls-2{fill:#0cc4c4;} resideskLogoBlueOrange Areas of impr…" at bounding box center [420, 116] width 291 height 33
click at [478, 118] on input "Areas of improvement - Pest Control and" at bounding box center [424, 117] width 245 height 10
drag, startPoint x: 388, startPoint y: 114, endPoint x: 494, endPoint y: 122, distance: 106.3
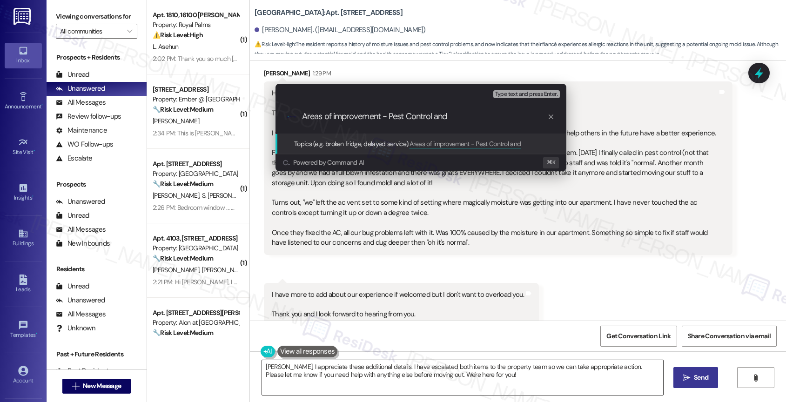
click at [494, 122] on div ".cls-1{fill:#0a055f;}.cls-2{fill:#0cc4c4;} resideskLogoBlueOrange Areas of impr…" at bounding box center [420, 116] width 291 height 33
type input "Areas of improvement - Gnats and [GEOGRAPHIC_DATA]"
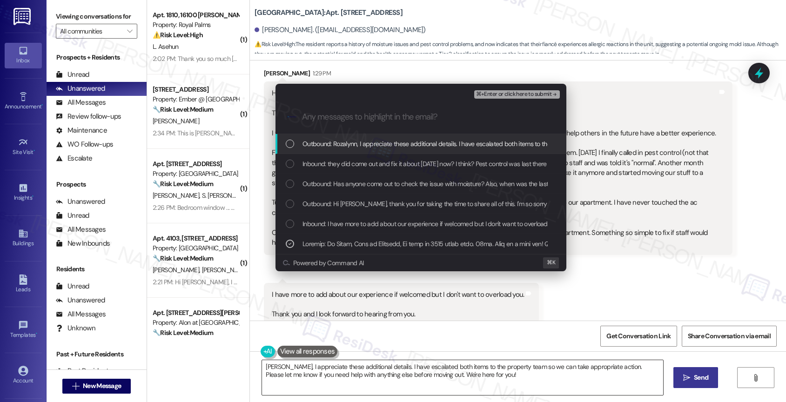
click at [540, 89] on div "⌘+Enter or click here to submit" at bounding box center [517, 94] width 87 height 12
click at [539, 92] on span "⌘+Enter or click here to submit" at bounding box center [513, 94] width 75 height 7
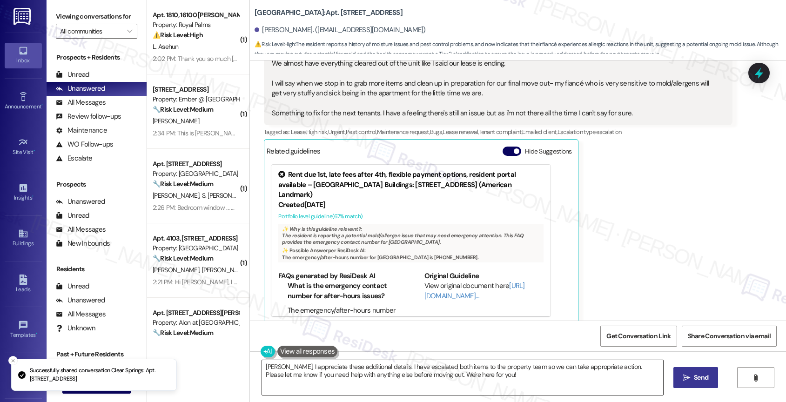
scroll to position [645, 0]
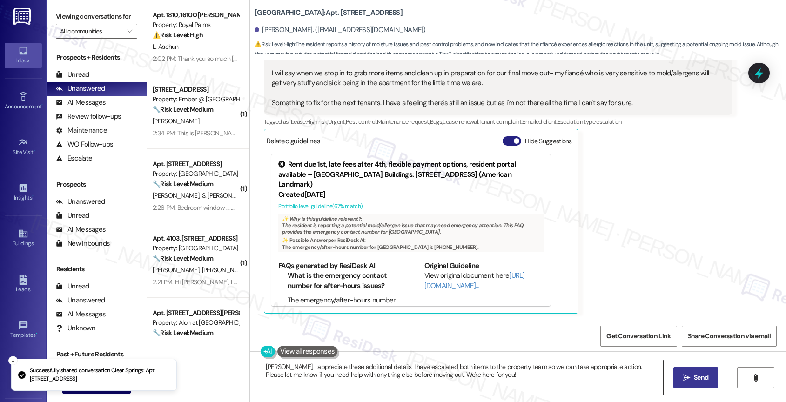
click at [504, 140] on button "Hide Suggestions" at bounding box center [511, 140] width 19 height 9
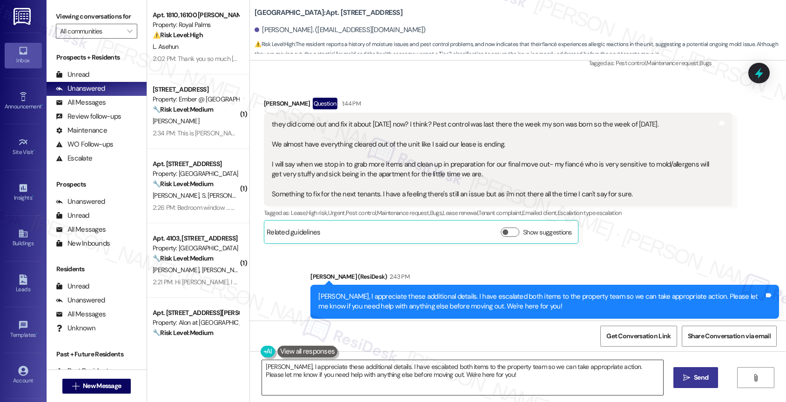
scroll to position [573, 0]
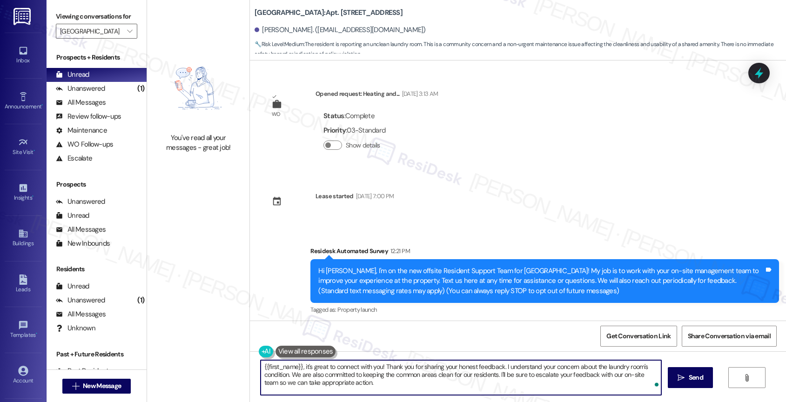
scroll to position [136, 0]
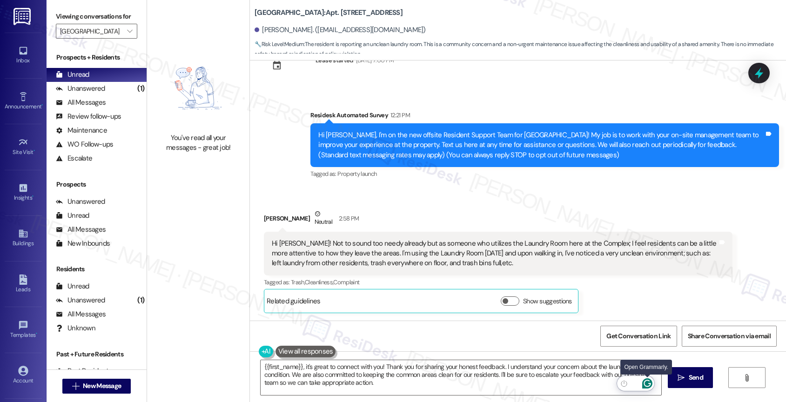
click at [649, 384] on icon "Open Grammarly. 0 Suggestions." at bounding box center [646, 383] width 7 height 7
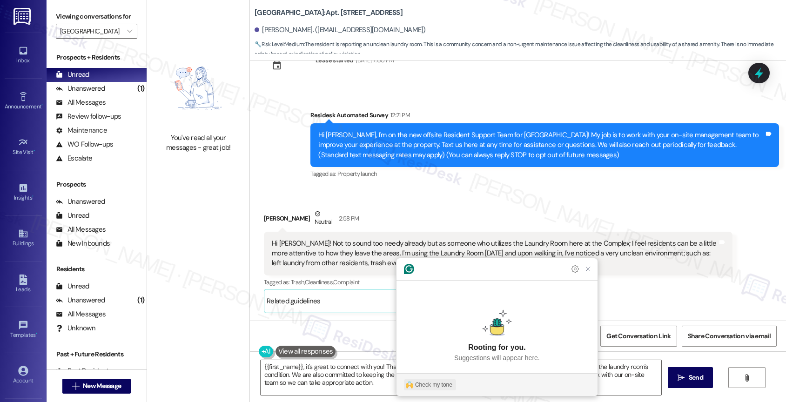
click at [431, 383] on div "Check my tone" at bounding box center [433, 384] width 37 height 8
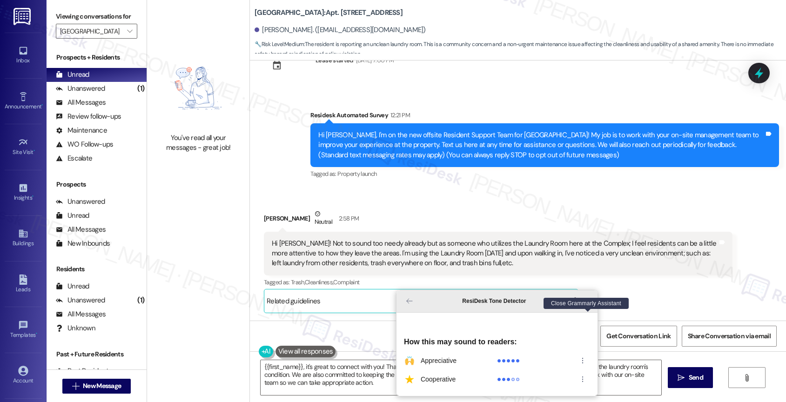
click at [588, 305] on icon "Close Grammarly Assistant" at bounding box center [587, 300] width 7 height 7
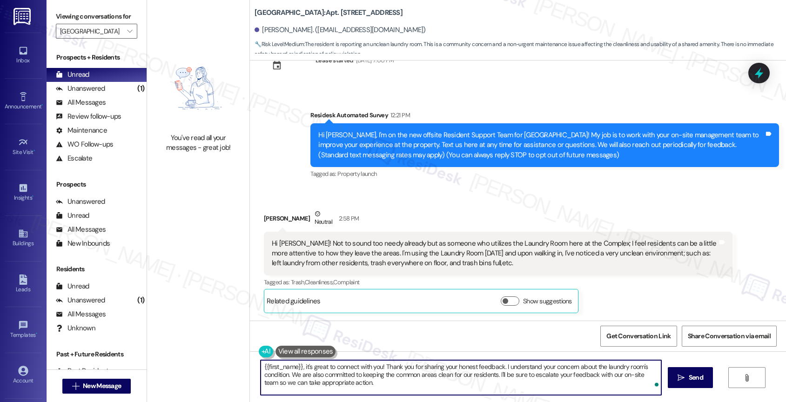
click at [406, 387] on textarea "{{first_name}}, it's great to connect with you! Thank you for sharing your hone…" at bounding box center [460, 377] width 401 height 35
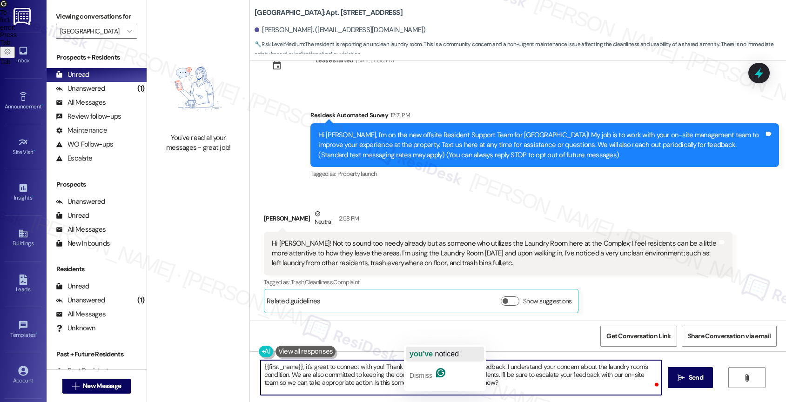
click at [430, 350] on span "you've" at bounding box center [420, 354] width 23 height 8
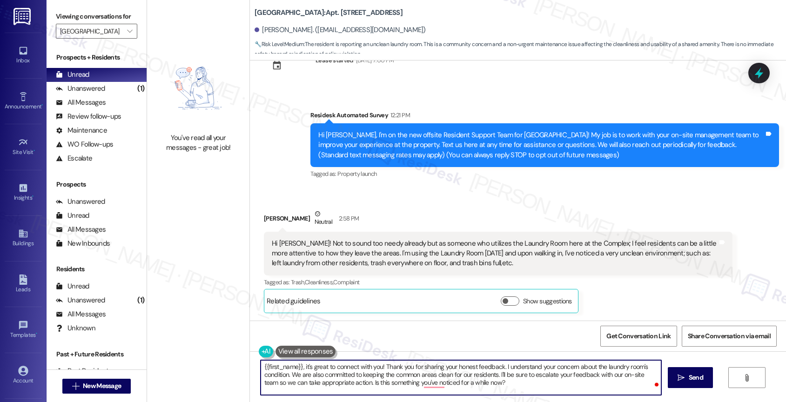
drag, startPoint x: 439, startPoint y: 381, endPoint x: 634, endPoint y: 384, distance: 194.9
click at [634, 384] on textarea "{{first_name}}, it's great to connect with you! Thank you for sharing your hone…" at bounding box center [460, 377] width 401 height 35
type textarea "{{first_name}}, it's great to connect with you! Thank you for sharing your hone…"
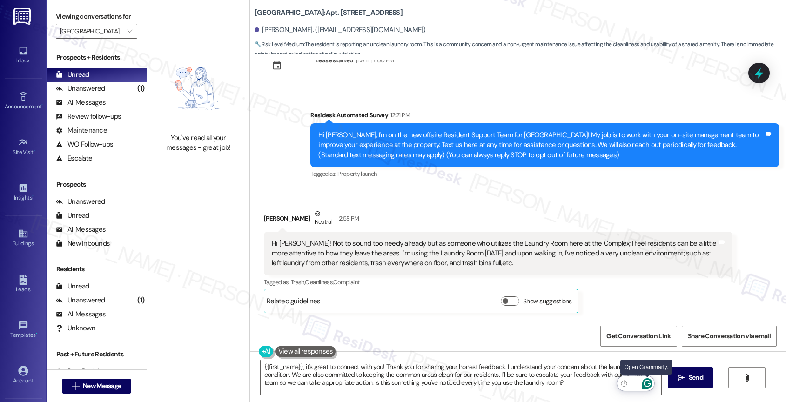
click at [649, 381] on icon "Open Grammarly. 0 Suggestions." at bounding box center [647, 383] width 10 height 10
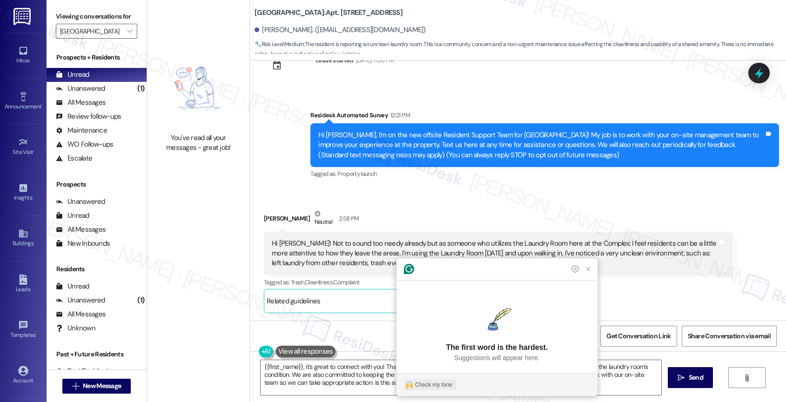
click at [435, 383] on div "Check my tone" at bounding box center [433, 384] width 37 height 8
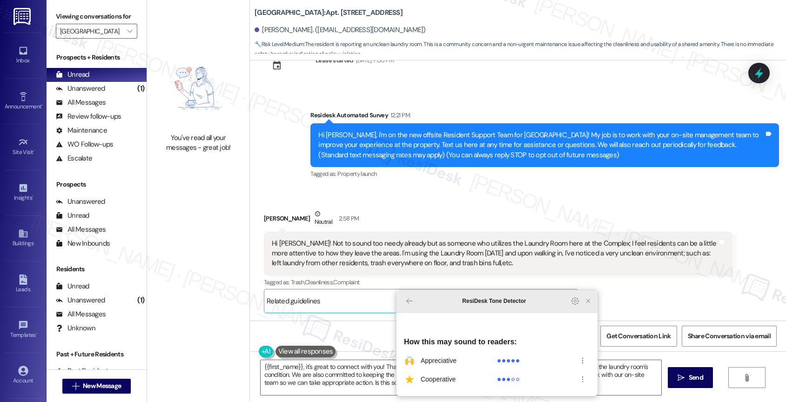
click at [583, 307] on icon "Close Grammarly Assistant" at bounding box center [587, 300] width 11 height 11
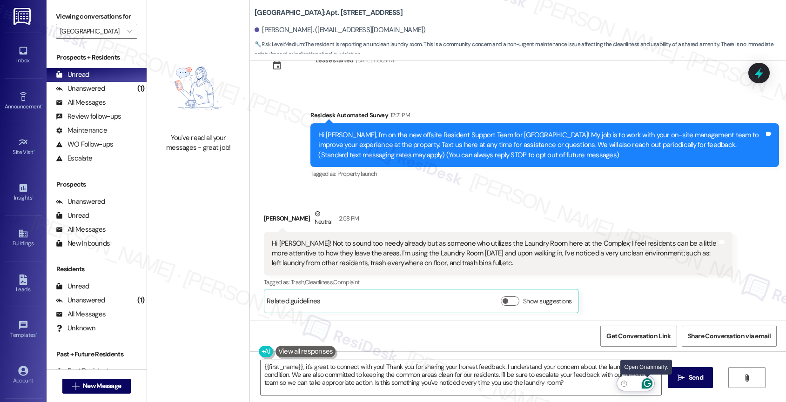
click at [648, 382] on icon "Open Grammarly. 0 Suggestions." at bounding box center [647, 383] width 10 height 10
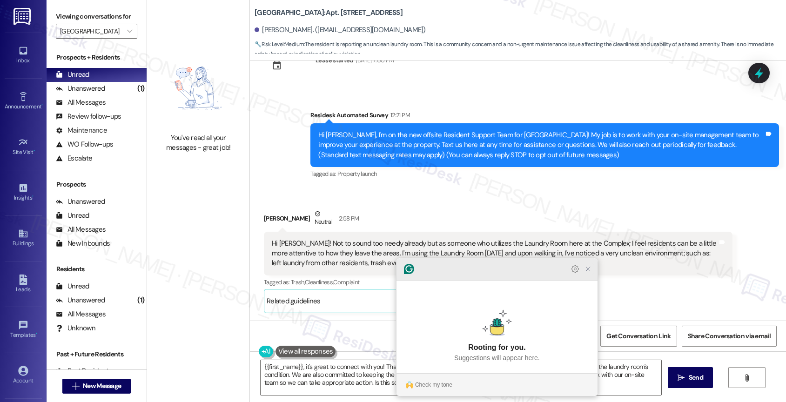
click at [592, 274] on icon "Close Grammarly Assistant" at bounding box center [587, 268] width 11 height 11
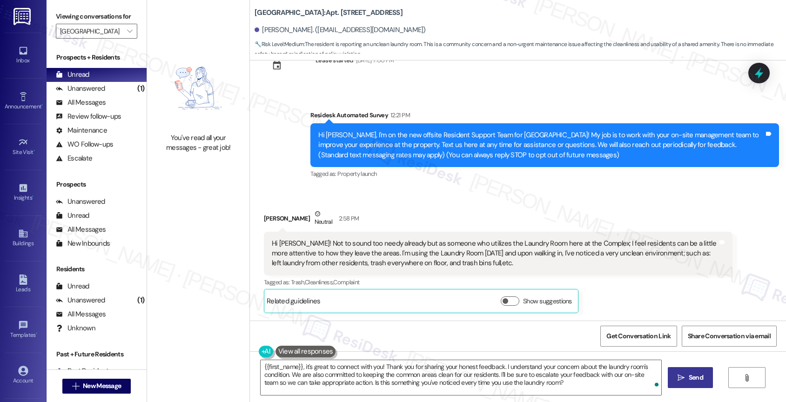
click at [688, 380] on span "Send" at bounding box center [695, 378] width 14 height 10
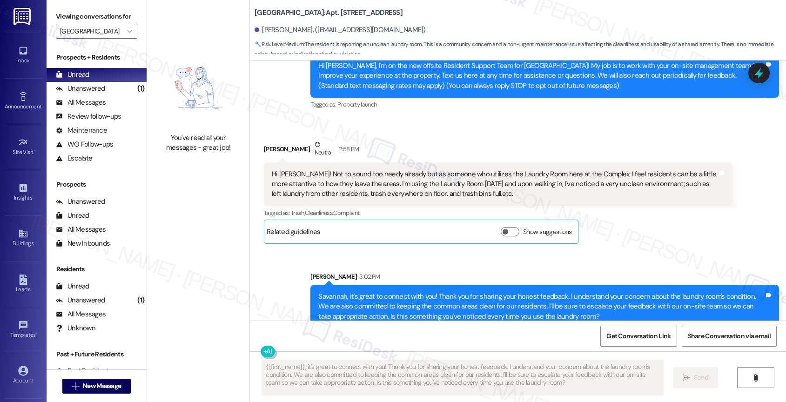
scroll to position [220, 0]
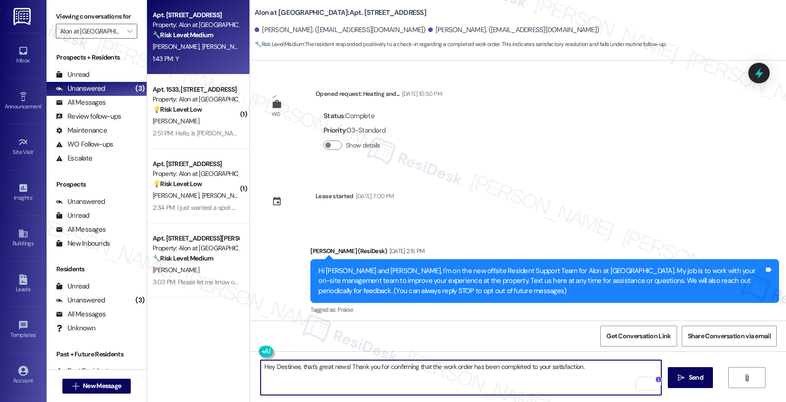
click at [624, 370] on textarea "Hey Destinee, that's great news! Thank you for confirming that the work order h…" at bounding box center [460, 377] width 401 height 35
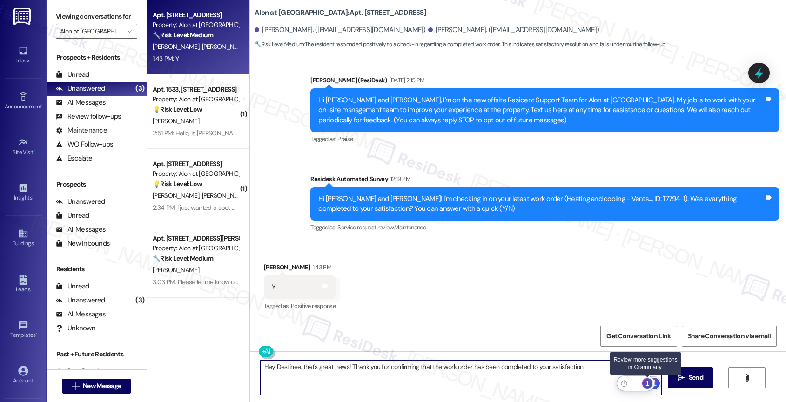
type textarea "Hey Destinee, that's great news! Thank you for confirming that the work order h…"
click at [647, 380] on div "1" at bounding box center [647, 383] width 10 height 10
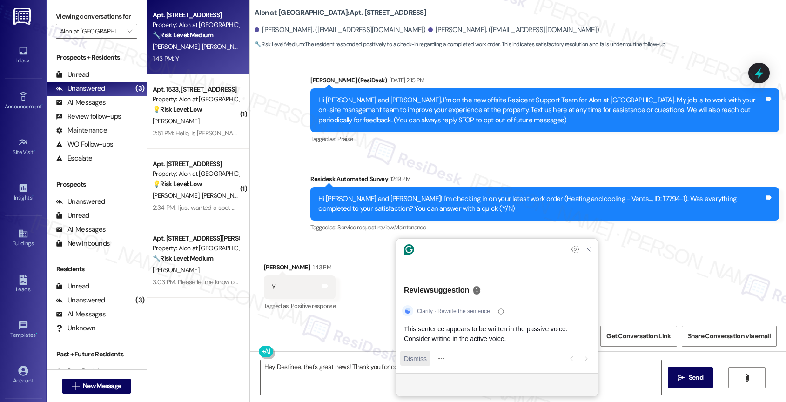
click at [415, 360] on span "Dismiss" at bounding box center [415, 359] width 23 height 10
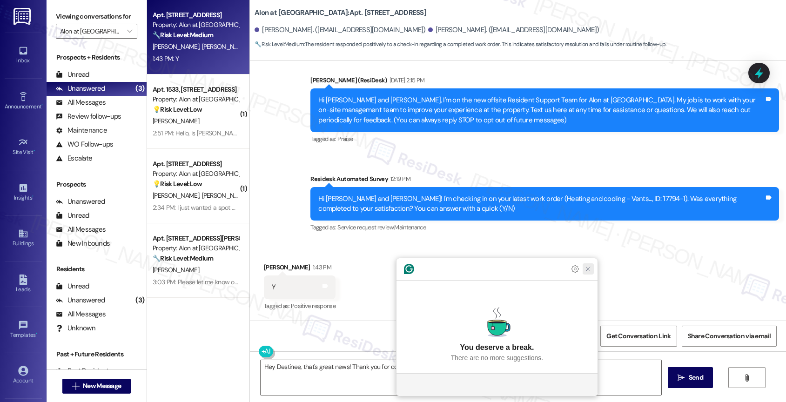
drag, startPoint x: 587, startPoint y: 287, endPoint x: 669, endPoint y: 360, distance: 110.0
click at [587, 273] on icon "Close Grammarly Assistant" at bounding box center [587, 268] width 7 height 7
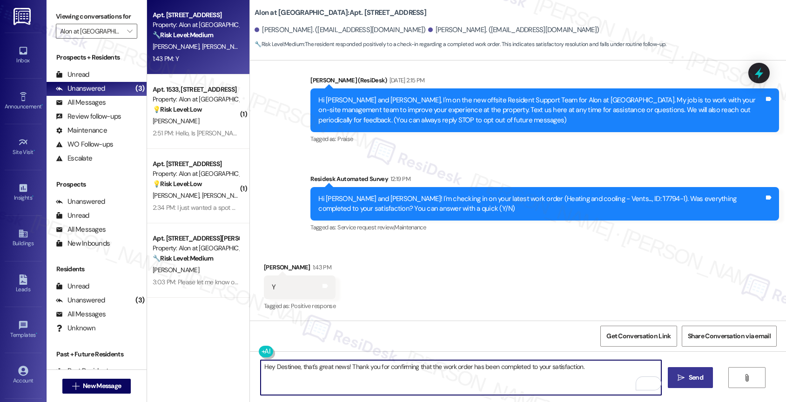
click at [683, 377] on icon "" at bounding box center [680, 377] width 7 height 7
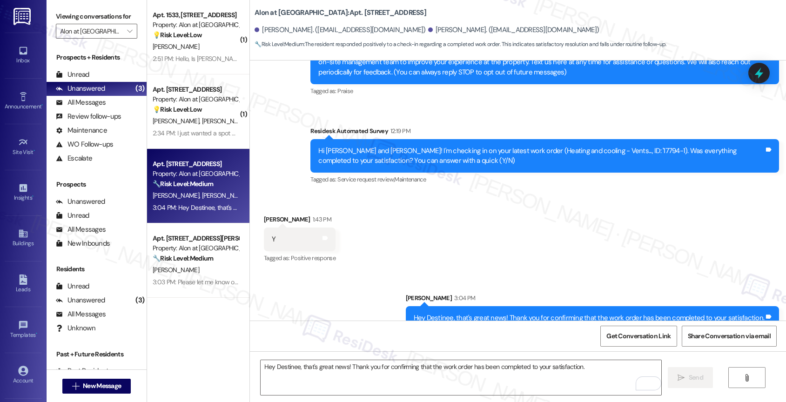
scroll to position [235, 0]
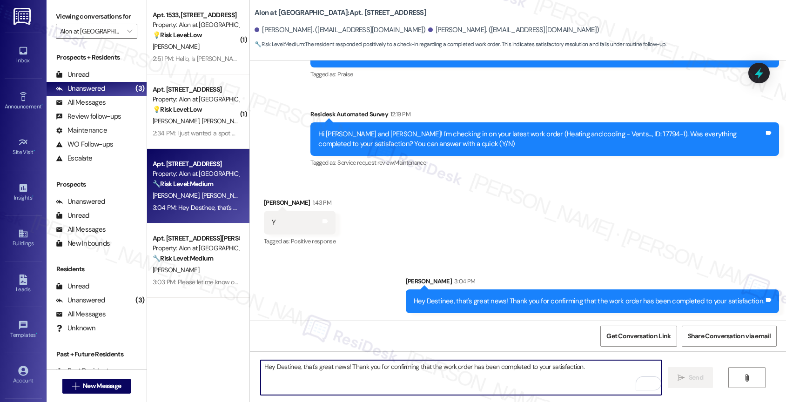
click at [331, 370] on textarea "Hey Destinee, that's great news! Thank you for confirming that the work order h…" at bounding box center [460, 377] width 401 height 35
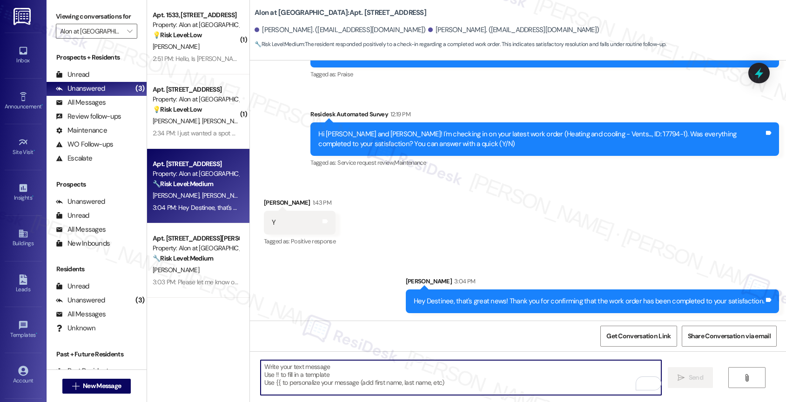
paste textarea "We’d love to hear more about your experience. Is everything at {{property}} mee…"
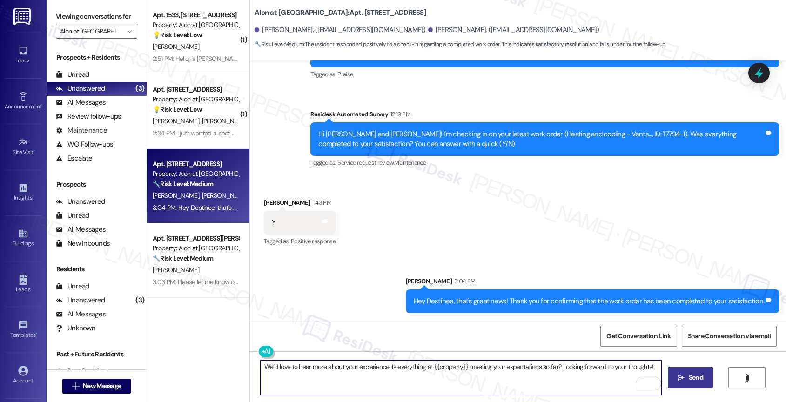
type textarea "We’d love to hear more about your experience. Is everything at {{property}} mee…"
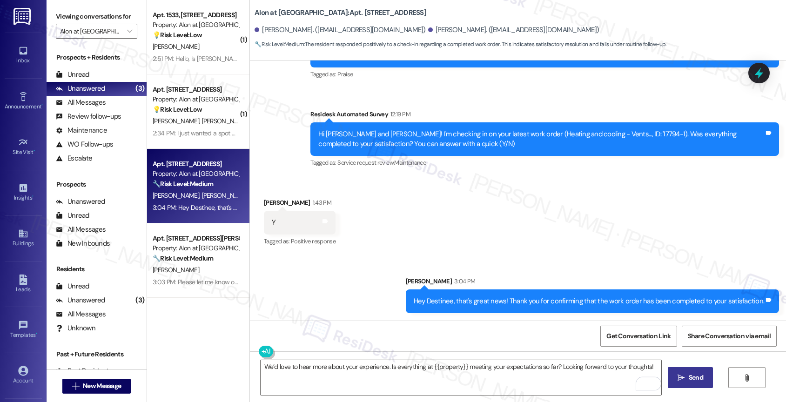
click at [679, 375] on icon "" at bounding box center [680, 377] width 7 height 7
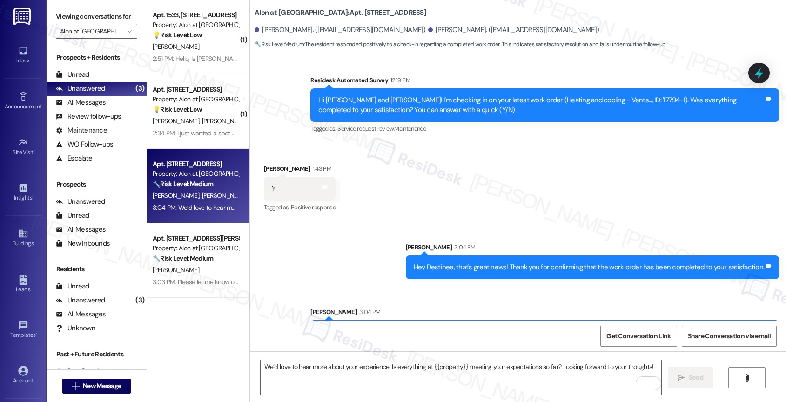
scroll to position [300, 0]
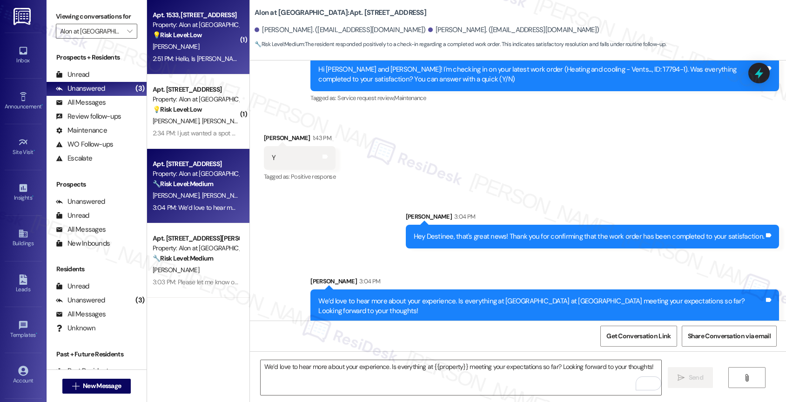
click at [190, 27] on div "Property: Alon at Castle Hills" at bounding box center [196, 25] width 86 height 10
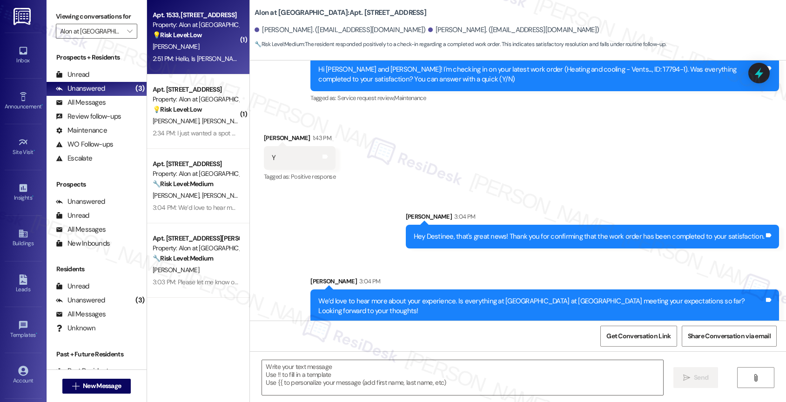
type textarea "Fetching suggested responses. Please feel free to read through the conversation…"
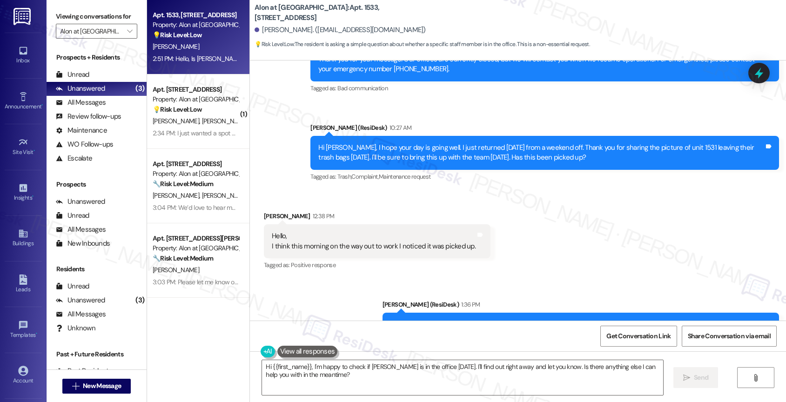
scroll to position [1939, 0]
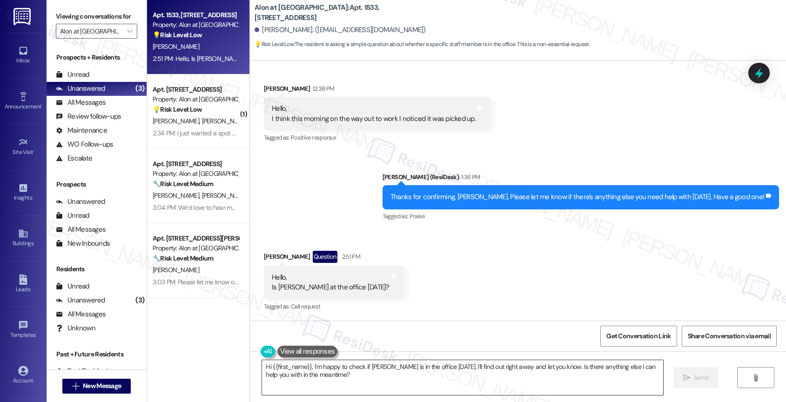
click at [328, 374] on textarea "Hi {{first_name}}, I'm happy to check if Adrian is in the office today. I'll fi…" at bounding box center [462, 377] width 401 height 35
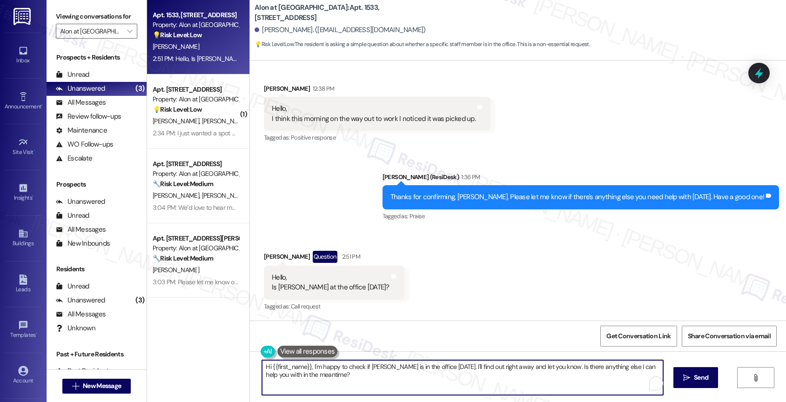
click at [328, 374] on textarea "Hi {{first_name}}, I'm happy to check if Adrian is in the office today. I'll fi…" at bounding box center [462, 377] width 401 height 35
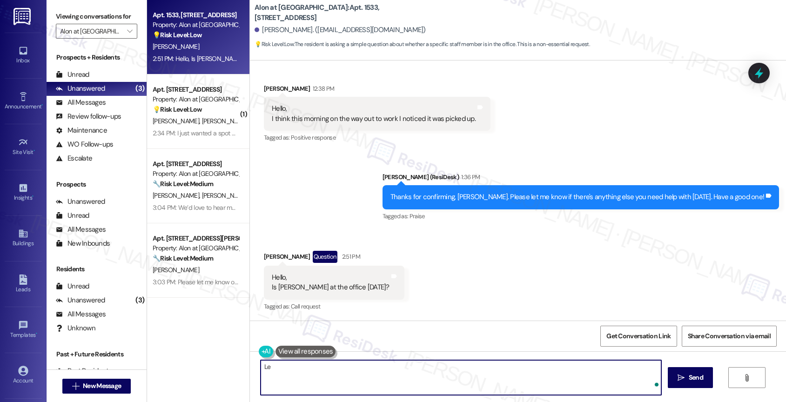
type textarea "L"
click at [304, 366] on textarea "I'll check with the team." at bounding box center [460, 377] width 401 height 35
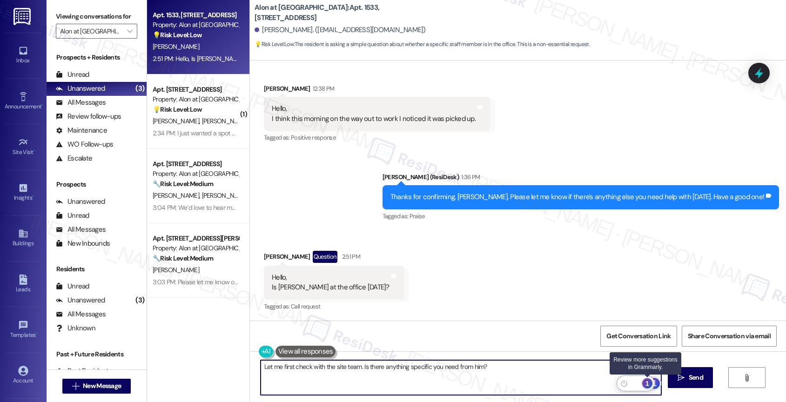
type textarea "Let me first check with the site team. Is there anything specific you need from…"
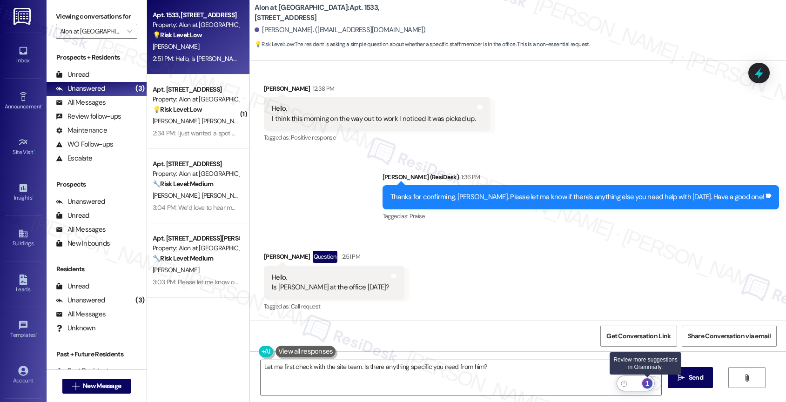
click at [649, 379] on div "1" at bounding box center [647, 383] width 10 height 10
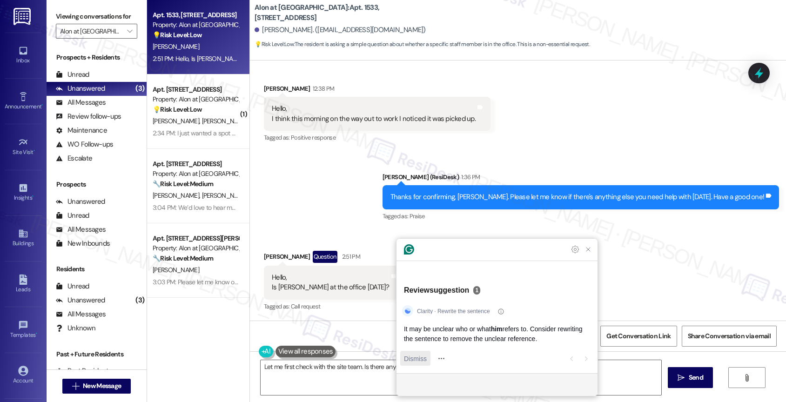
click at [405, 358] on span "Dismiss" at bounding box center [415, 359] width 23 height 10
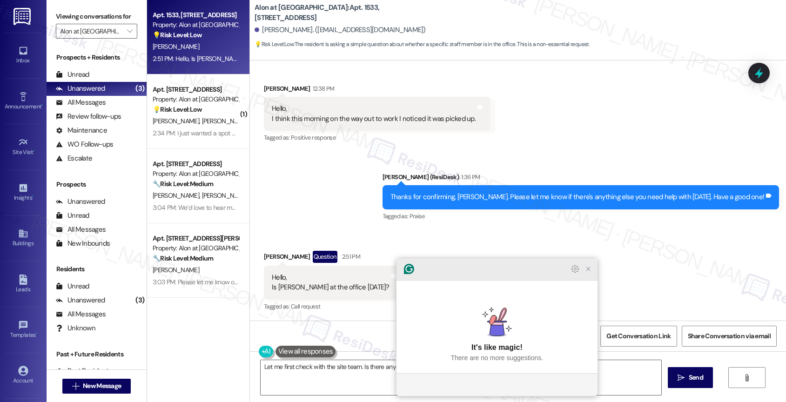
click at [585, 273] on icon "Close Grammarly Assistant" at bounding box center [587, 268] width 7 height 7
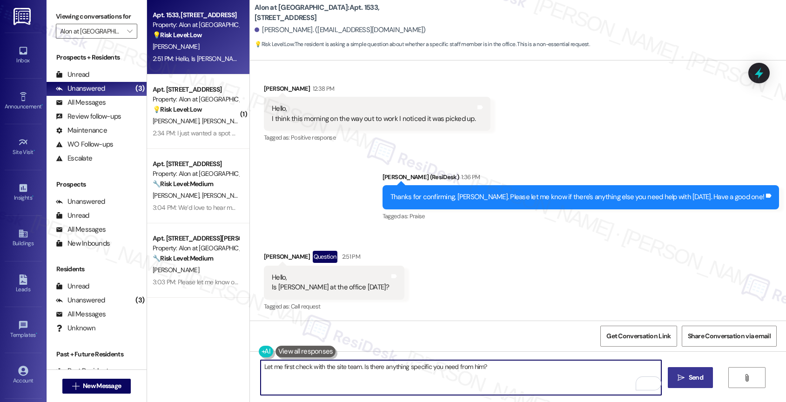
click at [683, 377] on icon "" at bounding box center [680, 377] width 7 height 7
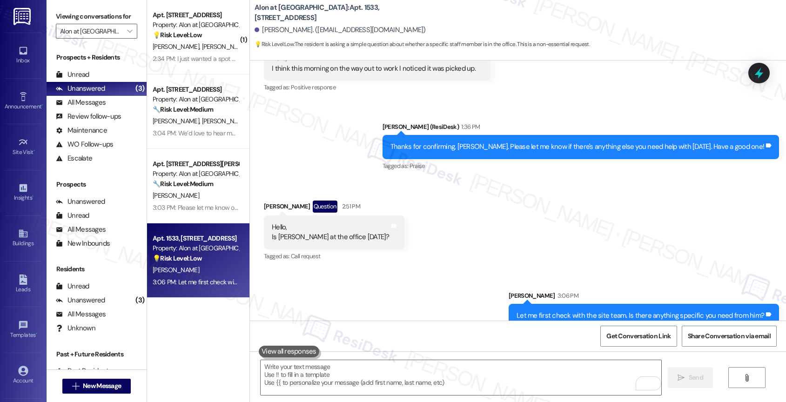
scroll to position [2004, 0]
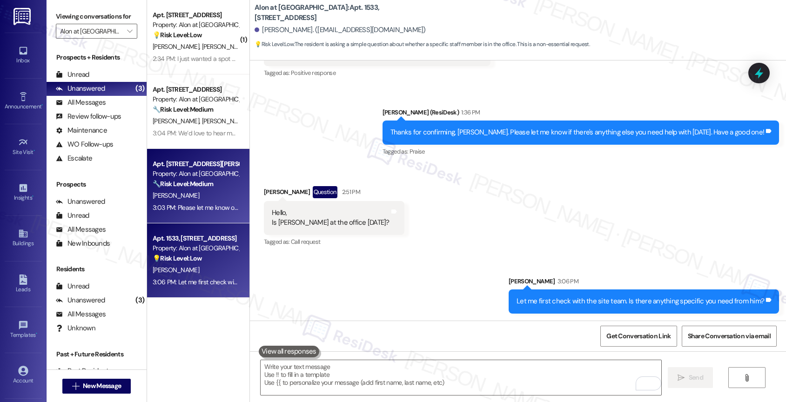
click at [180, 184] on strong "🔧 Risk Level: Medium" at bounding box center [183, 184] width 60 height 8
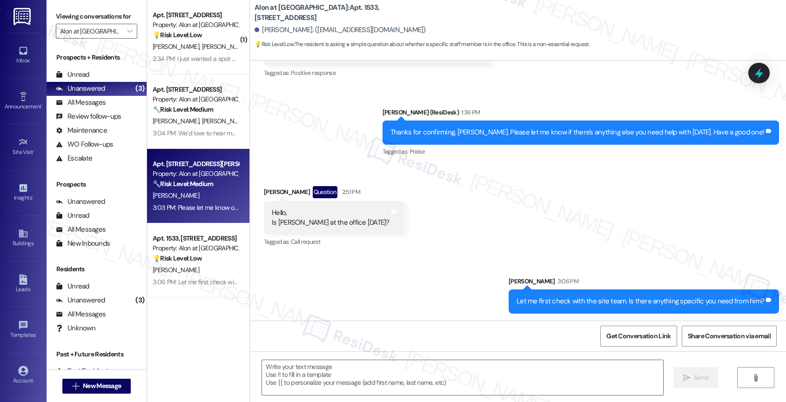
type textarea "Fetching suggested responses. Please feel free to read through the conversation…"
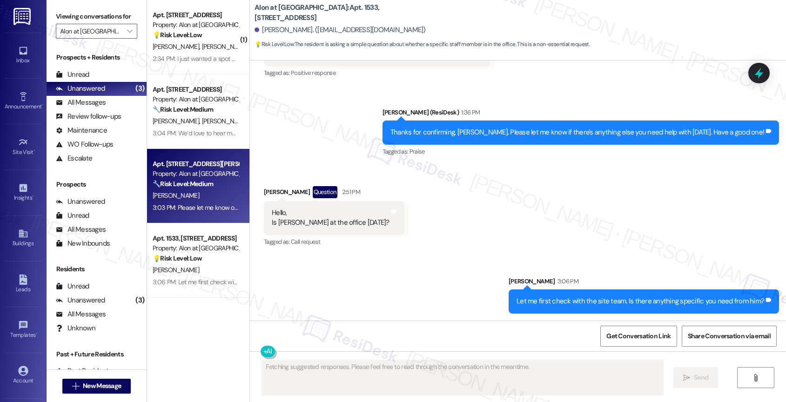
scroll to position [357, 0]
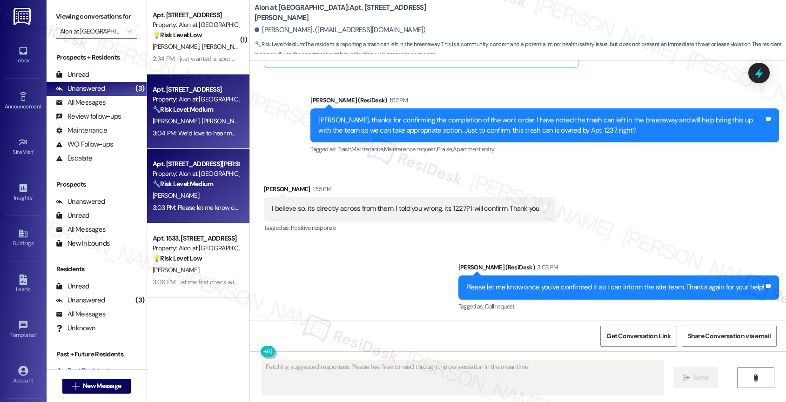
click at [195, 114] on div "🔧 Risk Level: Medium The resident responded positively to a check-in regarding …" at bounding box center [196, 110] width 86 height 10
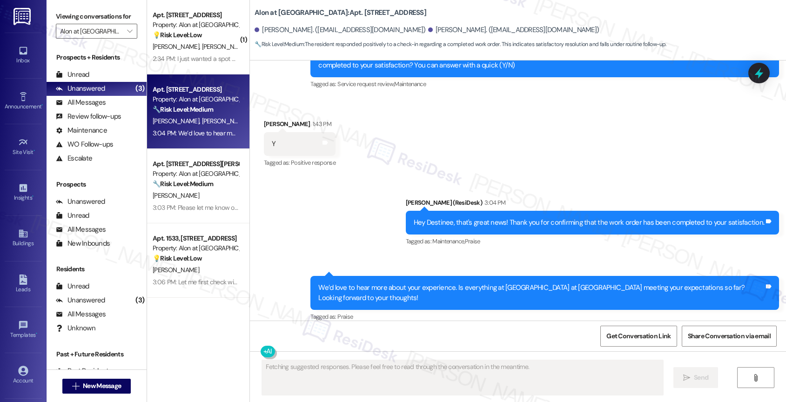
scroll to position [314, 0]
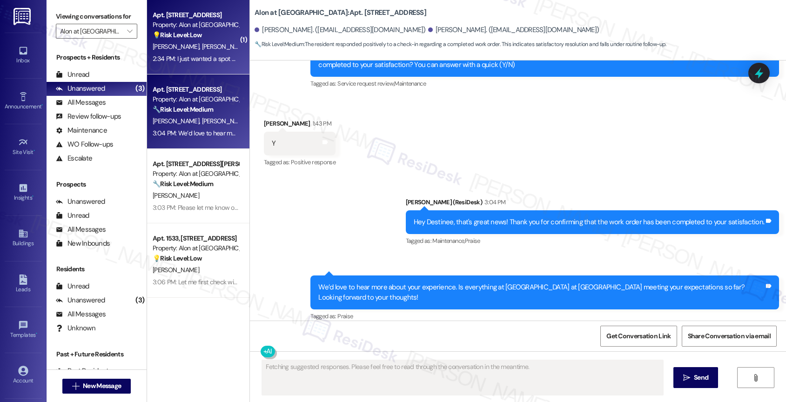
click at [188, 52] on div "K. Gutierrez P. Garza" at bounding box center [196, 47] width 88 height 12
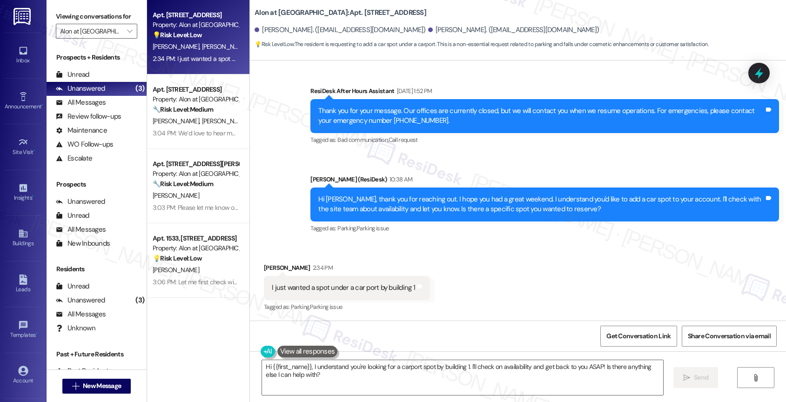
scroll to position [358, 0]
click at [348, 369] on textarea "Hi {{first_name}}, I understand you're looking for a carport spot by building 1…" at bounding box center [462, 377] width 401 height 35
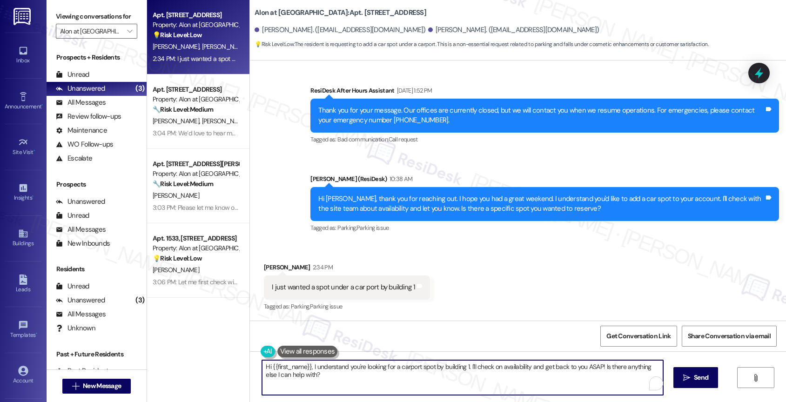
click at [348, 369] on textarea "Hi {{first_name}}, I understand you're looking for a carport spot by building 1…" at bounding box center [462, 377] width 401 height 35
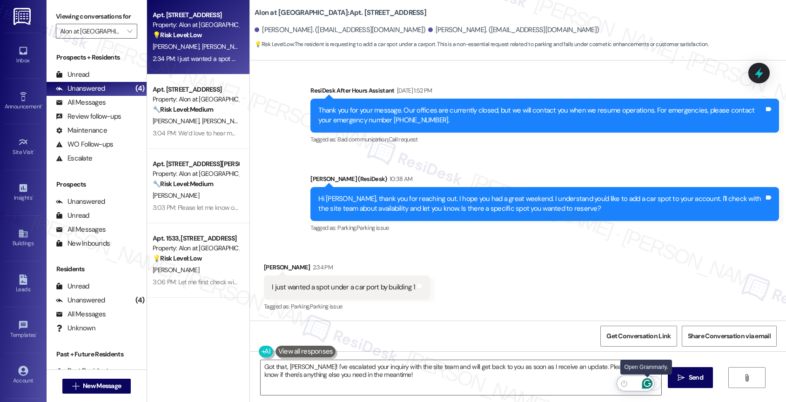
click at [648, 382] on icon "Open Grammarly. 0 Suggestions." at bounding box center [647, 383] width 10 height 10
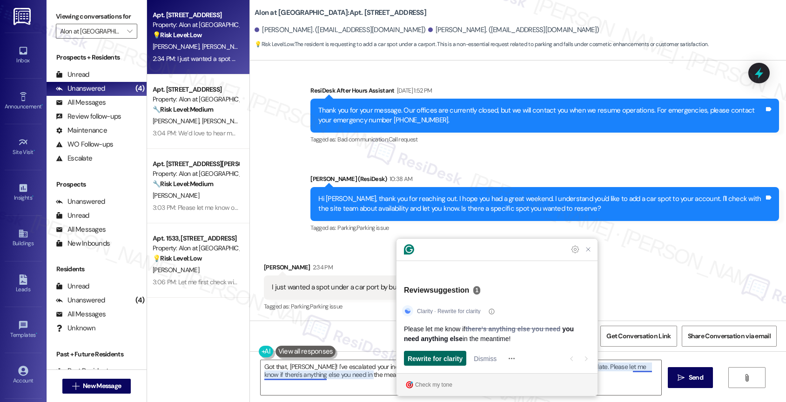
click at [437, 358] on span "Rewrite for clarity" at bounding box center [434, 359] width 55 height 10
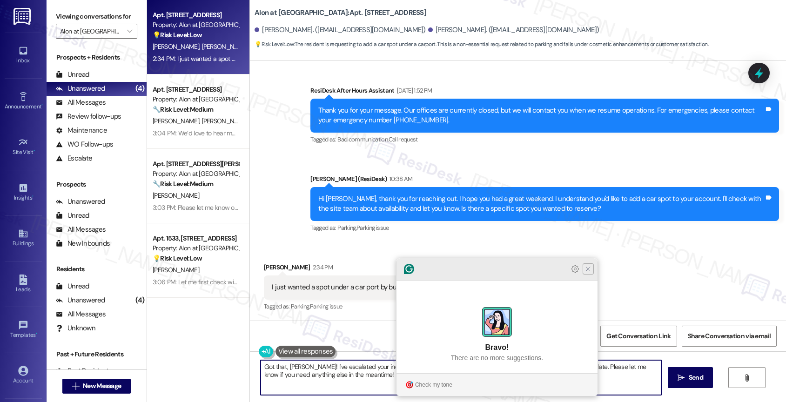
type textarea "Got that, Kayla! I've escalated your inquiry with the site team and will get ba…"
click at [586, 273] on icon "Close Grammarly Assistant" at bounding box center [587, 268] width 7 height 7
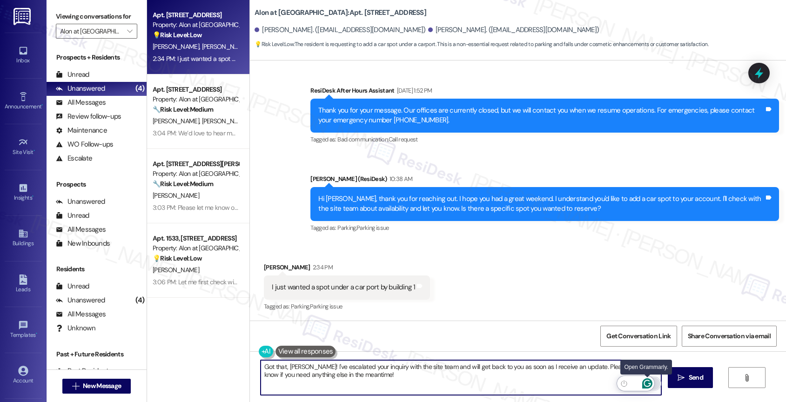
click at [646, 381] on icon "Open Grammarly. 0 Suggestions." at bounding box center [647, 383] width 10 height 10
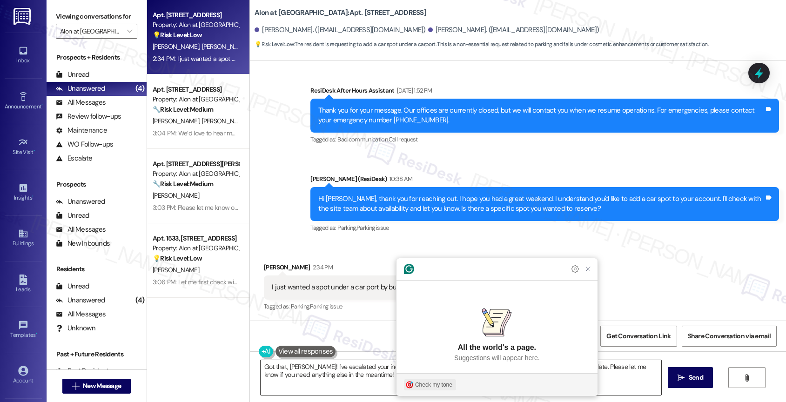
click at [432, 385] on div "Check my tone" at bounding box center [433, 384] width 37 height 8
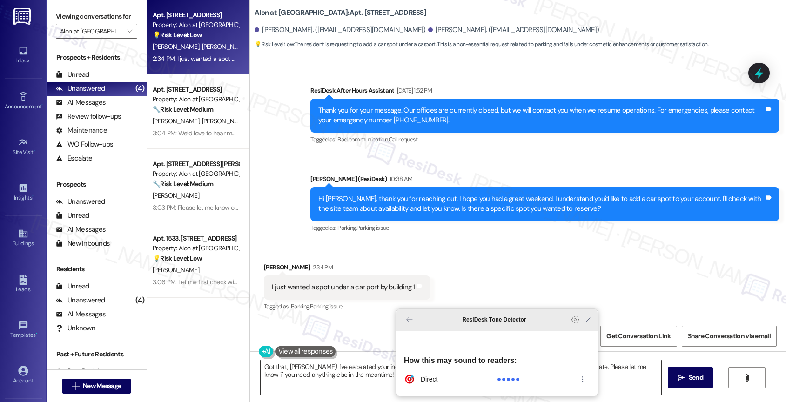
click at [589, 321] on icon "Close Grammarly Assistant" at bounding box center [588, 320] width 4 height 4
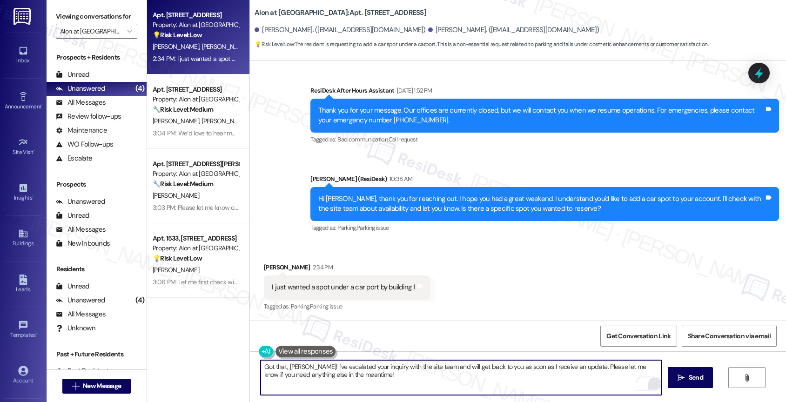
click at [383, 374] on textarea "Got that, Kayla! I've escalated your inquiry with the site team and will get ba…" at bounding box center [460, 377] width 401 height 35
click at [356, 376] on textarea "Got that, Kayla! I've escalated your inquiry with the site team and will get ba…" at bounding box center [460, 377] width 401 height 35
click at [646, 382] on icon "Open Grammarly. 0 Suggestions." at bounding box center [647, 383] width 10 height 10
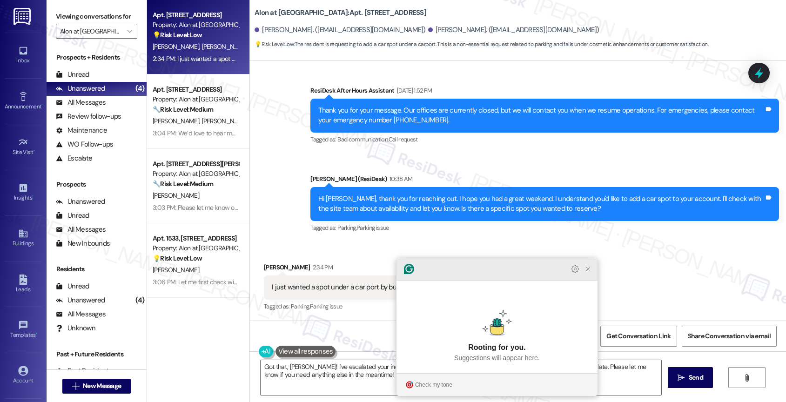
click at [585, 273] on icon "Close Grammarly Assistant" at bounding box center [587, 268] width 7 height 7
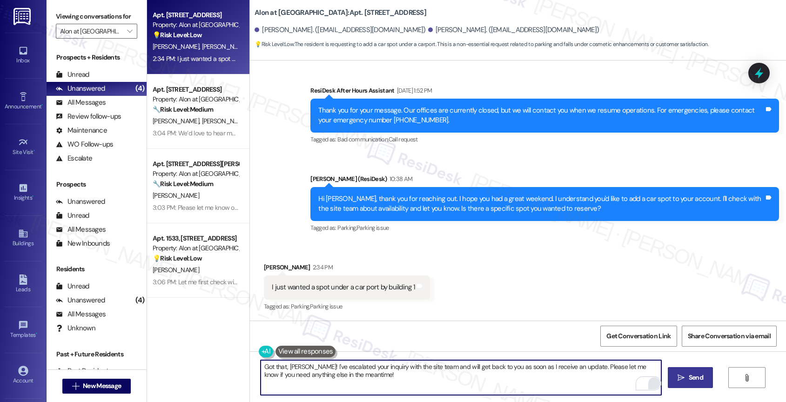
click at [690, 377] on span "Send" at bounding box center [695, 378] width 14 height 10
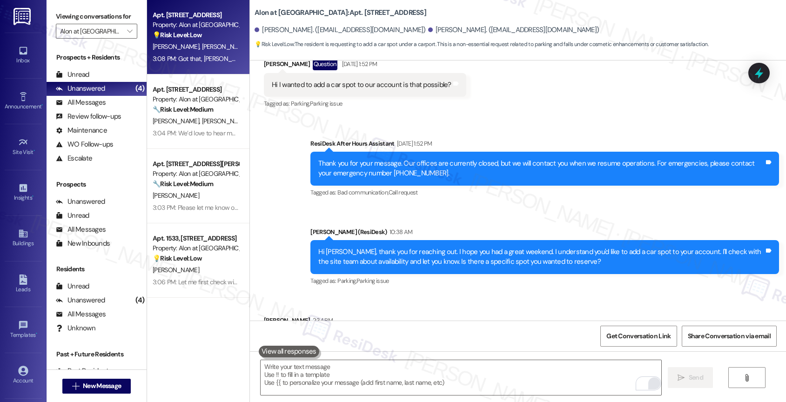
scroll to position [204, 0]
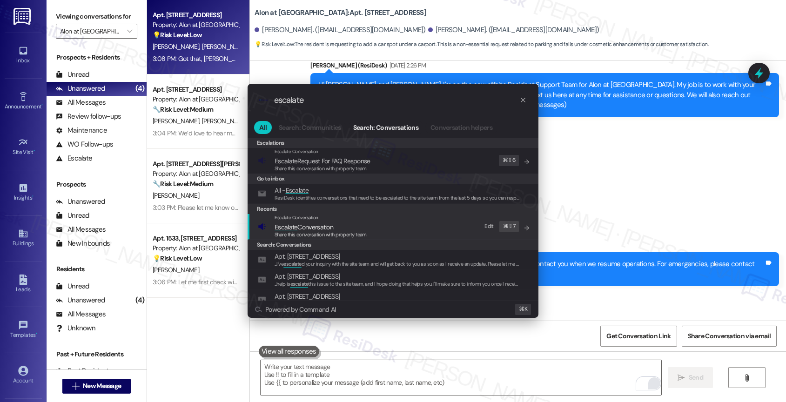
type input "escalate"
click at [330, 225] on span "Escalate Conversation" at bounding box center [303, 227] width 59 height 8
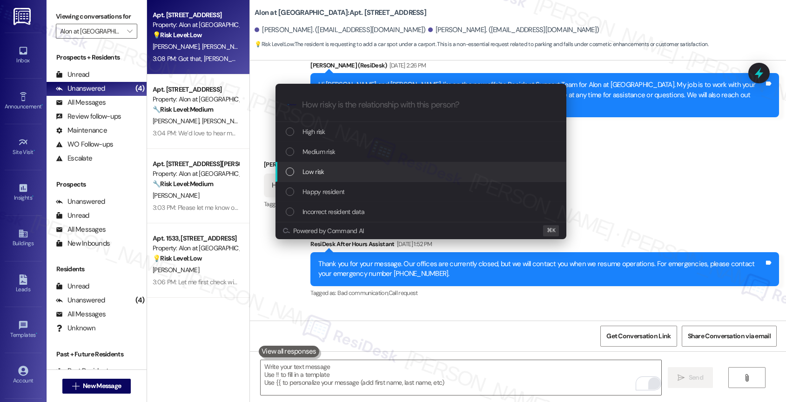
click at [332, 163] on div "Low risk" at bounding box center [420, 172] width 291 height 20
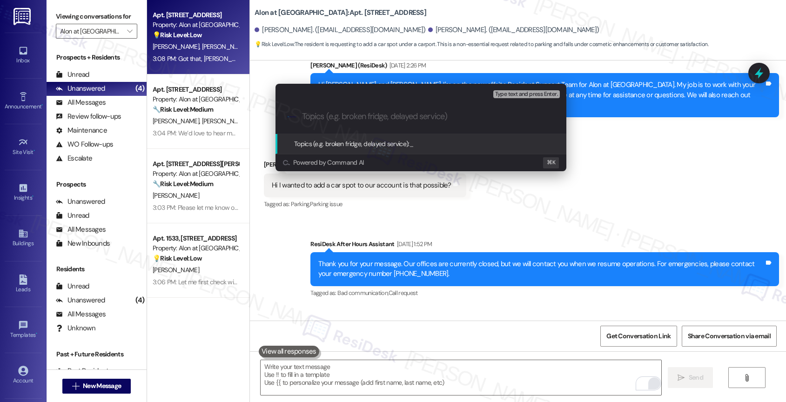
click at [333, 114] on input "Topics (e.g. broken fridge, delayed service)" at bounding box center [428, 117] width 253 height 10
click at [325, 118] on input "Topics (e.g. broken fridge, delayed service)" at bounding box center [428, 117] width 253 height 10
click at [376, 212] on div "Escalate Conversation Low risk Topics (e.g. broken fridge, delayed service) Any…" at bounding box center [393, 201] width 786 height 402
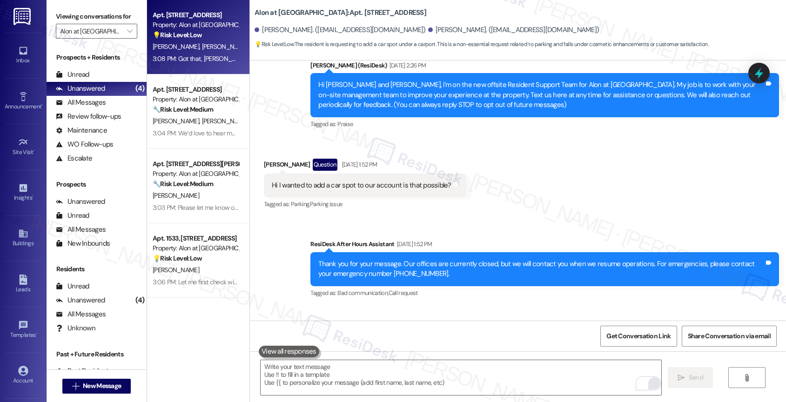
scroll to position [433, 0]
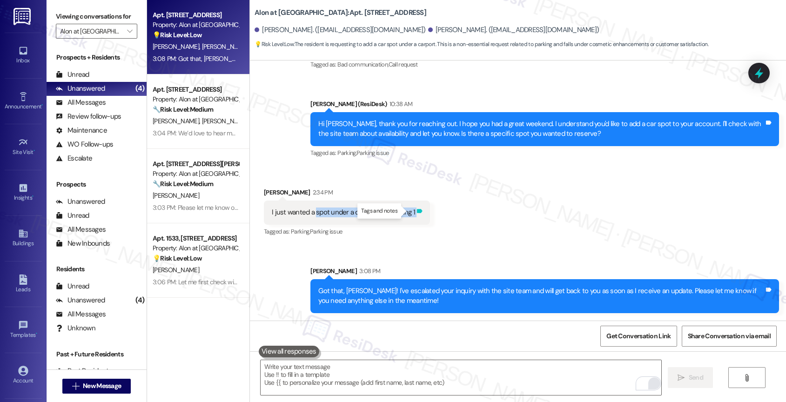
drag, startPoint x: 307, startPoint y: 212, endPoint x: 408, endPoint y: 211, distance: 101.4
click at [408, 211] on div "I just wanted a spot under a car port by building 1 Tags and notes" at bounding box center [347, 212] width 166 height 24
copy div "spot under a car port by building 1 Tags and notes"
click at [407, 265] on div "Sent via SMS Sarah 3:08 PM Got that, Kayla! I've escalated your inquiry with th…" at bounding box center [544, 289] width 482 height 61
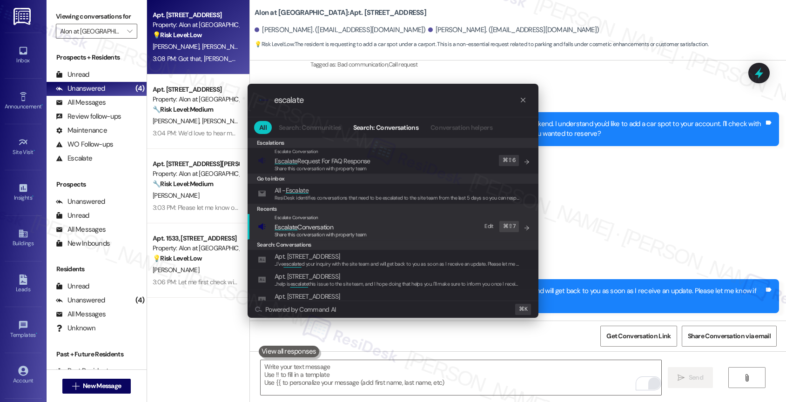
type input "escalate"
click at [313, 224] on span "Escalate Conversation" at bounding box center [303, 227] width 59 height 8
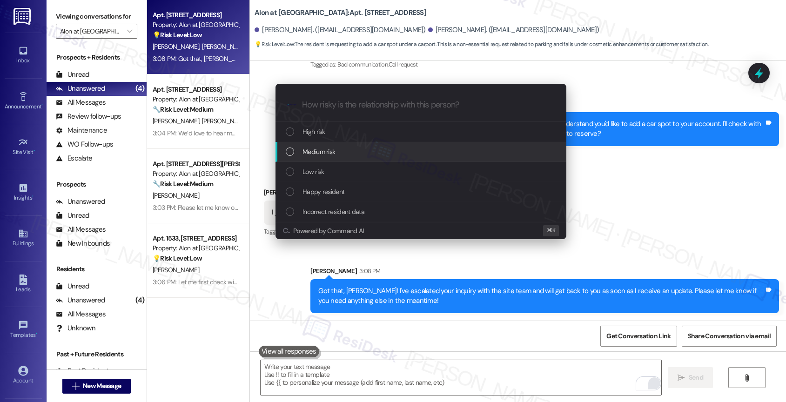
click at [326, 152] on span "Medium risk" at bounding box center [318, 152] width 33 height 10
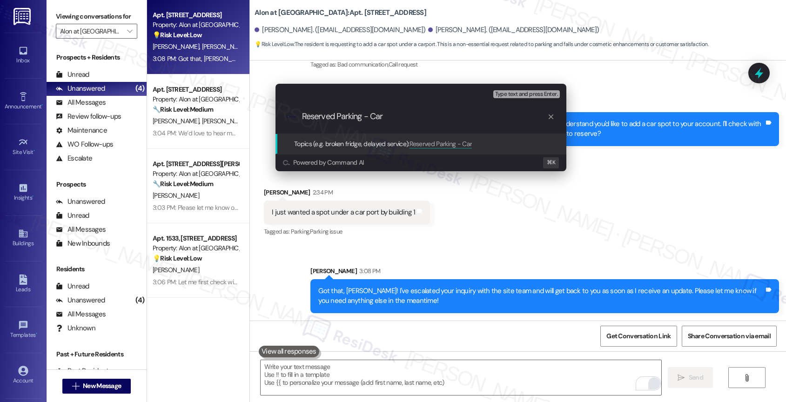
paste input "spot under a car port by building 1"
type input "Reserved Parking - Car spot under a car port by building 1"
click at [510, 117] on input "Reserved Parking - Car spot under a car port by building 1" at bounding box center [424, 117] width 245 height 10
click at [519, 120] on input "Reserved Parking - Car spot under a car port by building 1" at bounding box center [424, 117] width 245 height 10
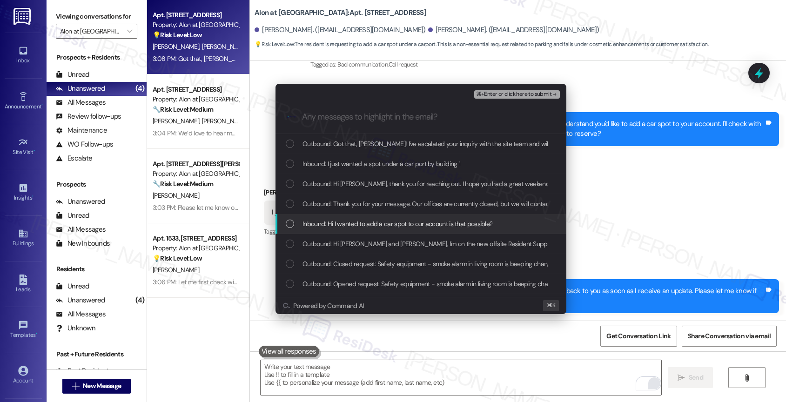
click at [365, 222] on span "Inbound: Hi I wanted to add a car spot to our account is that possible?" at bounding box center [397, 224] width 190 height 10
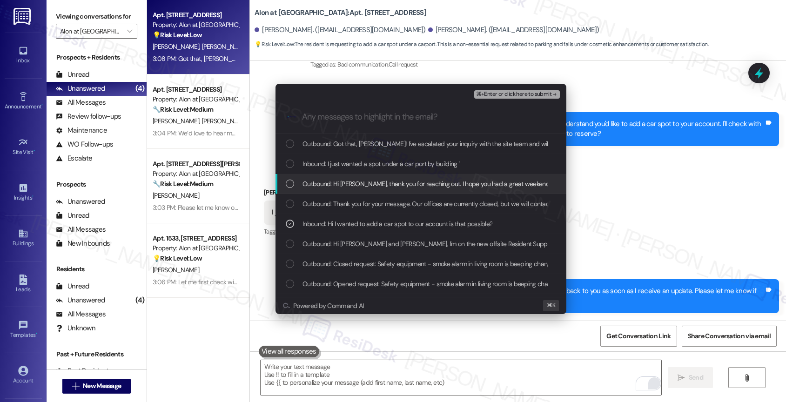
click at [369, 189] on div "Outbound: Hi Kayla, thank you for reaching out. I hope you had a great weekend.…" at bounding box center [420, 184] width 291 height 20
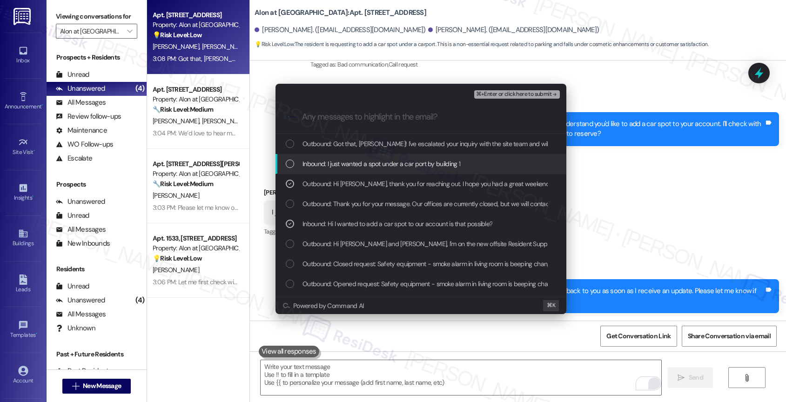
drag, startPoint x: 379, startPoint y: 170, endPoint x: 383, endPoint y: 151, distance: 19.9
click at [380, 167] on div "Inbound: I just wanted a spot under a car port by building 1" at bounding box center [420, 164] width 291 height 20
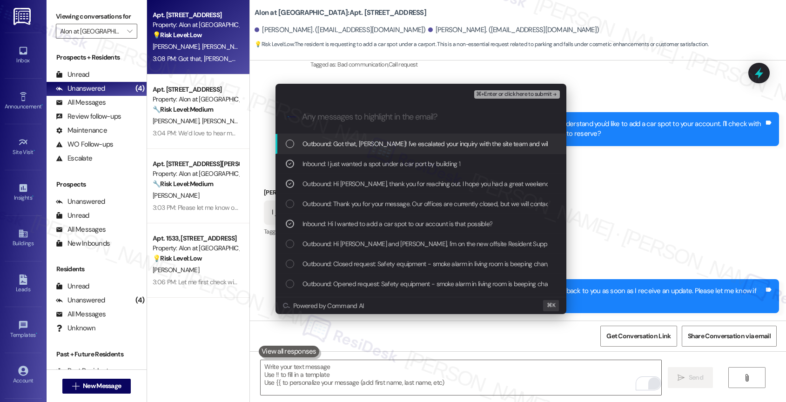
drag, startPoint x: 383, startPoint y: 149, endPoint x: 528, endPoint y: 80, distance: 160.2
click at [385, 147] on span "Outbound: Got that, Kayla! I've escalated your inquiry with the site team and w…" at bounding box center [574, 144] width 544 height 10
click at [519, 94] on span "⌘+Enter or click here to submit" at bounding box center [513, 94] width 75 height 7
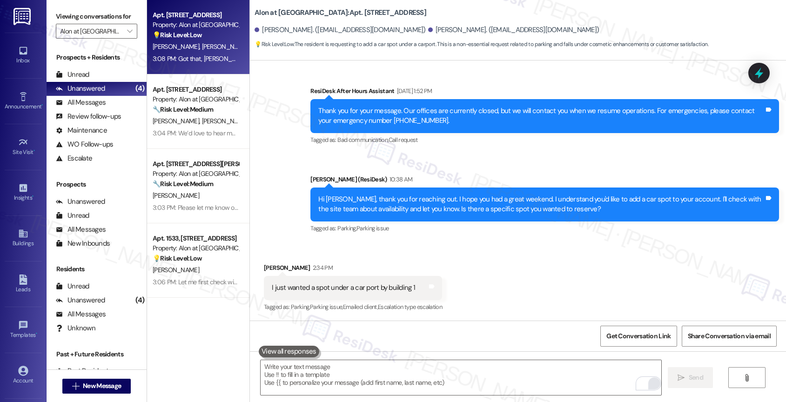
scroll to position [446, 0]
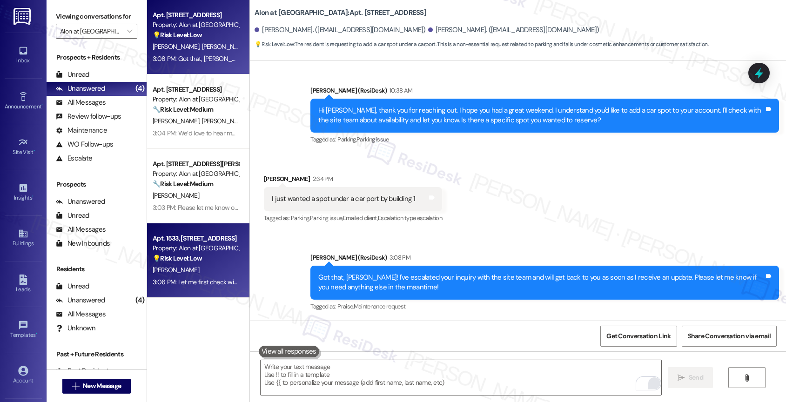
click at [181, 251] on div "Property: Alon at Castle Hills" at bounding box center [196, 248] width 86 height 10
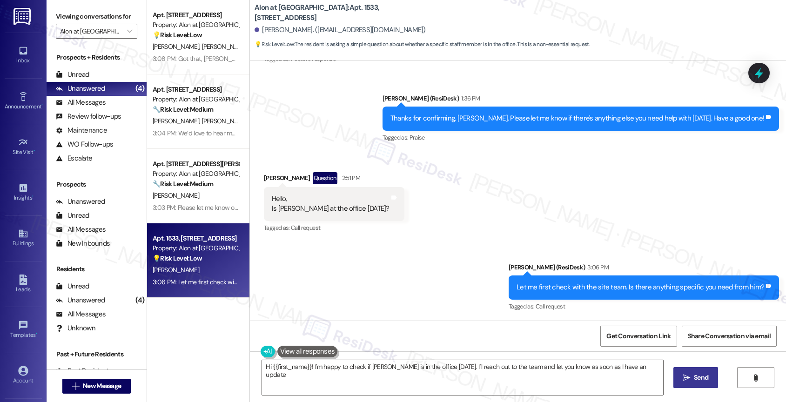
type textarea "Hi {{first_name}}! I'm happy to check if Adrian is in the office today. I'll re…"
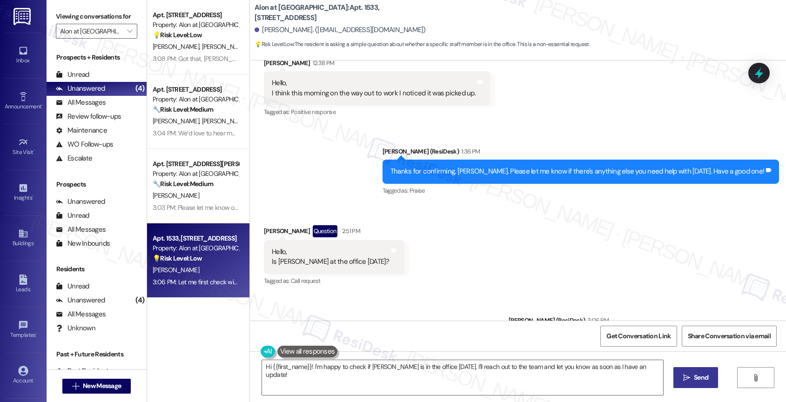
scroll to position [2018, 0]
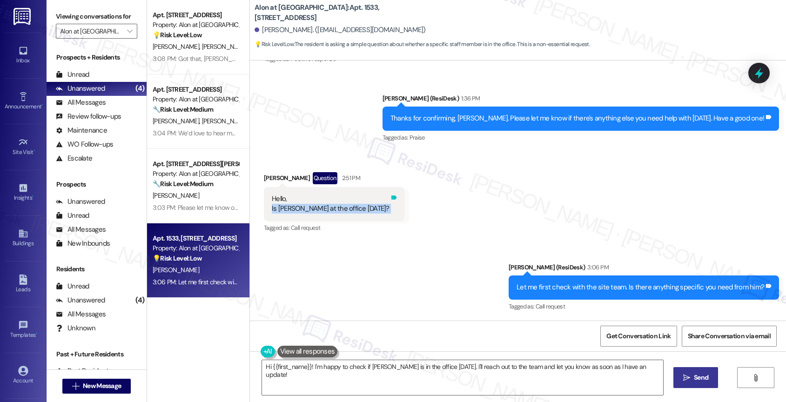
drag, startPoint x: 261, startPoint y: 206, endPoint x: 352, endPoint y: 206, distance: 90.2
click at [352, 206] on div "Hello, Is Adrian at the office today? Tags and notes" at bounding box center [334, 204] width 140 height 34
copy div "Is Adrian at the office today? Tags and notes"
drag, startPoint x: 359, startPoint y: 106, endPoint x: 365, endPoint y: 161, distance: 55.7
click at [359, 105] on div "Sent via SMS Sarah (ResiDesk) 1:36 PM Thanks for confirming, Ryan. Please let m…" at bounding box center [518, 112] width 536 height 79
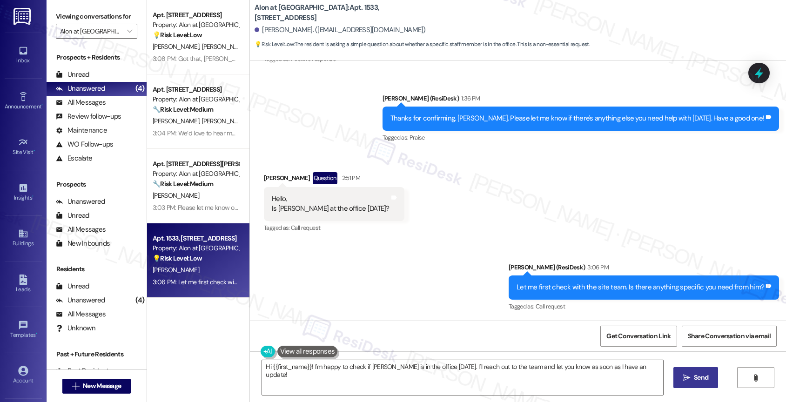
click at [317, 241] on div "Received via SMS Ryan Bernal Question 2:51 PM Hello, Is Adrian at the office to…" at bounding box center [334, 203] width 154 height 76
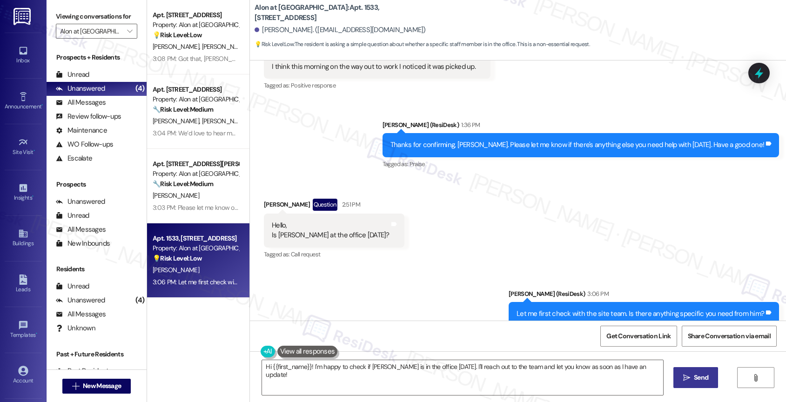
scroll to position [1990, 0]
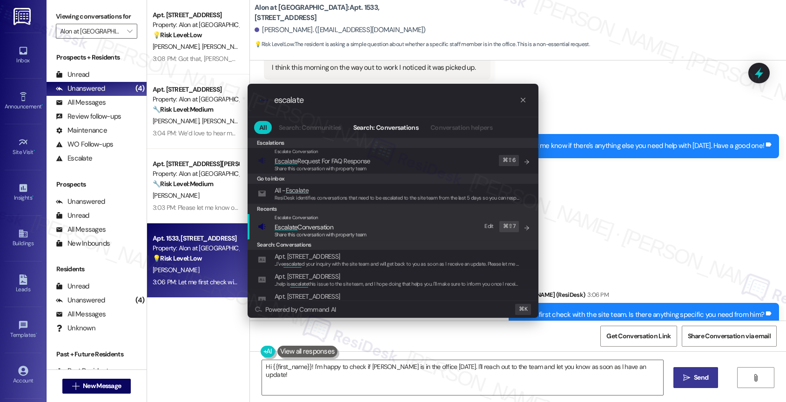
type input "escalate"
click at [293, 228] on span "Escalate" at bounding box center [285, 227] width 23 height 8
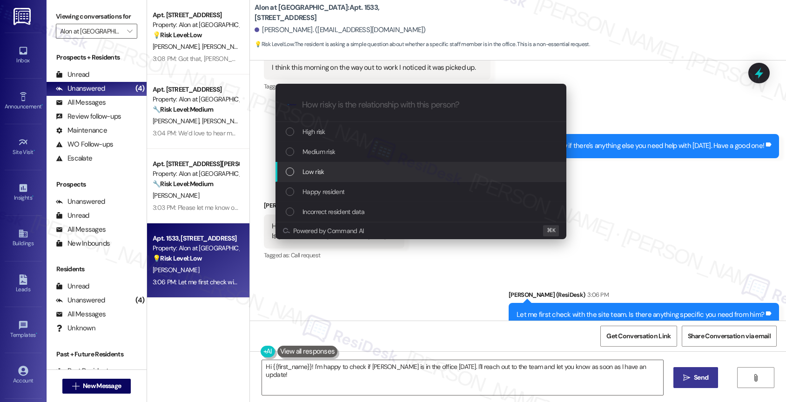
click at [320, 171] on span "Low risk" at bounding box center [312, 172] width 21 height 10
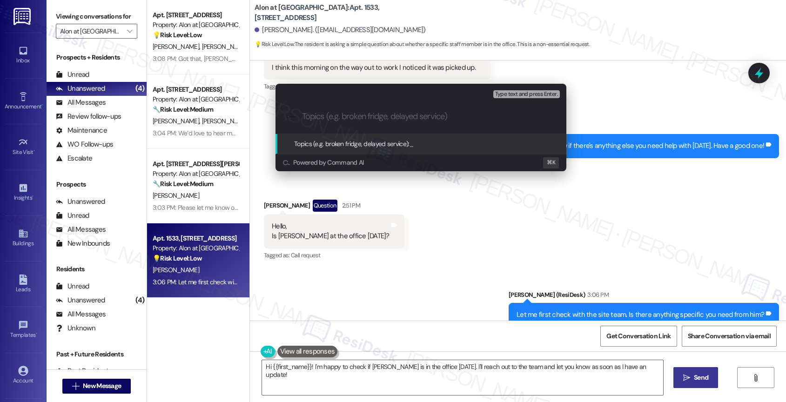
click at [337, 113] on input "Topics (e.g. broken fridge, delayed service)" at bounding box center [428, 117] width 253 height 10
paste input "Is Adrian at the office today?"
type input "Is Adrian at the office today?"
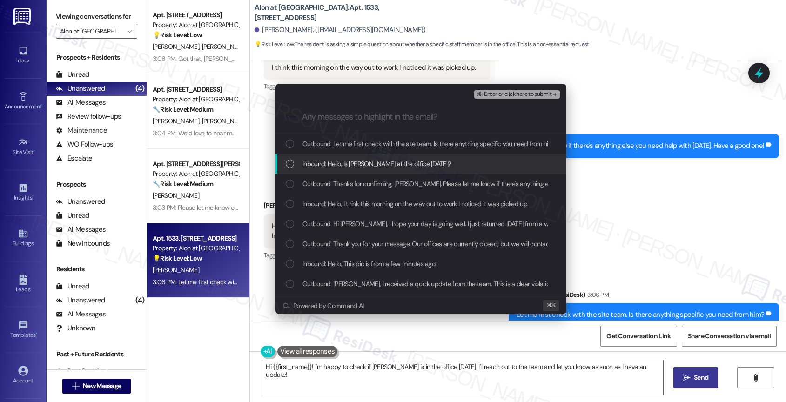
click at [400, 163] on span "Inbound: Hello, Is Adrian at the office today?" at bounding box center [376, 164] width 148 height 10
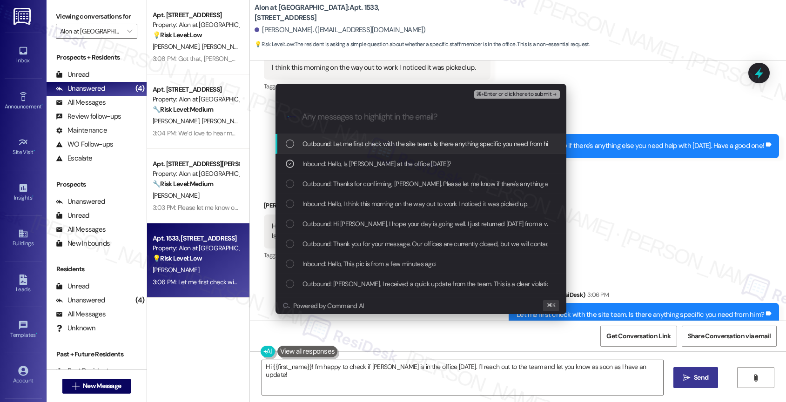
click at [545, 93] on span "⌘+Enter or click here to submit" at bounding box center [513, 94] width 75 height 7
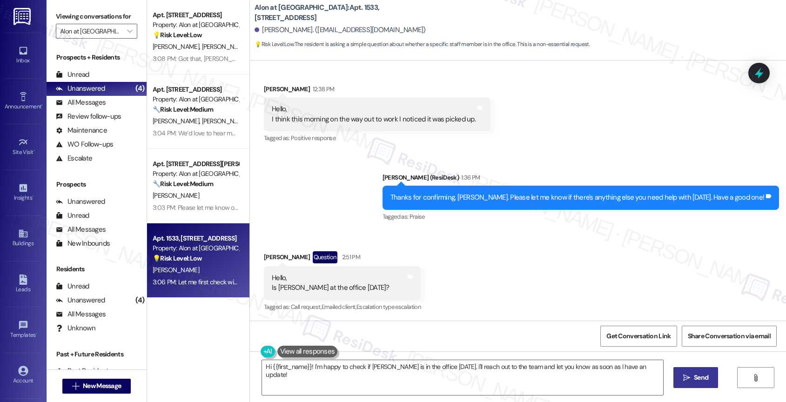
scroll to position [2018, 0]
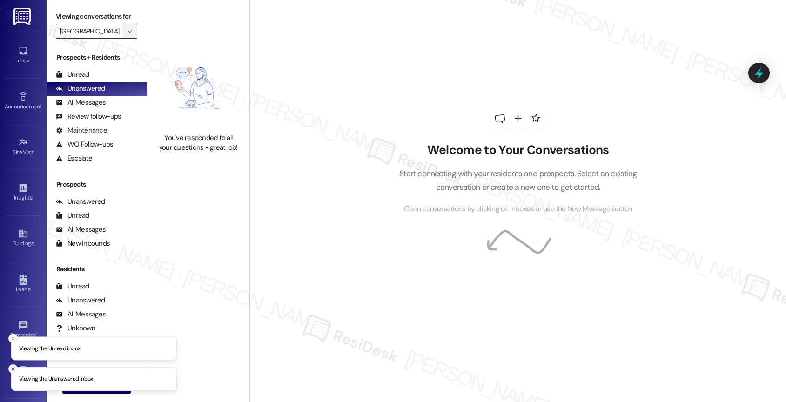
click at [127, 35] on icon "" at bounding box center [129, 30] width 5 height 7
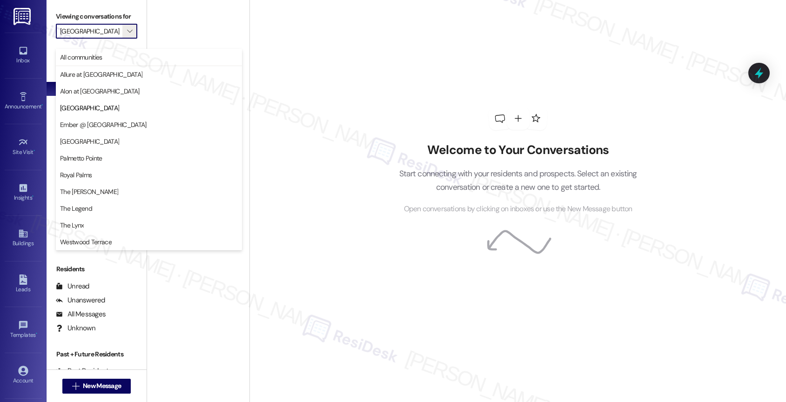
click at [393, 76] on div "Welcome to Your Conversations Start connecting with your residents and prospect…" at bounding box center [517, 160] width 279 height 321
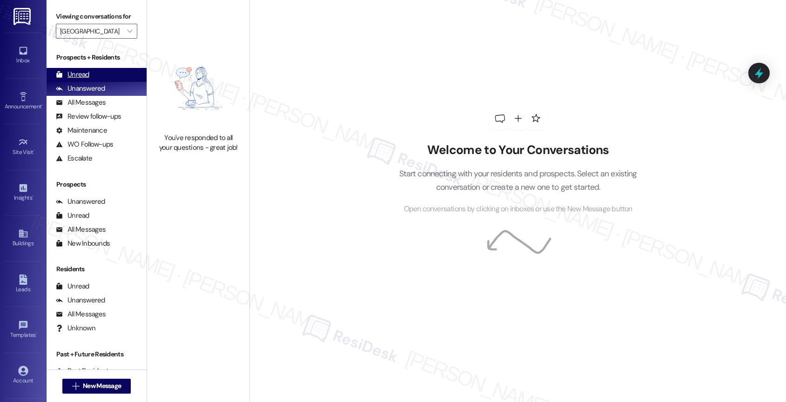
click at [99, 80] on div "Unread (0)" at bounding box center [97, 75] width 100 height 14
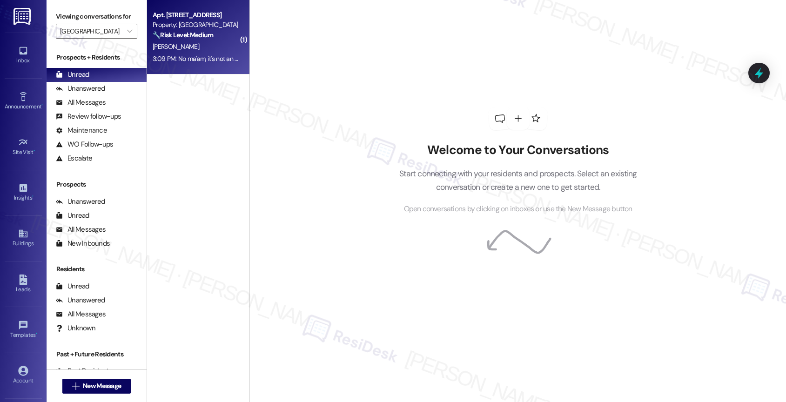
click at [196, 47] on div "[PERSON_NAME]" at bounding box center [196, 47] width 88 height 12
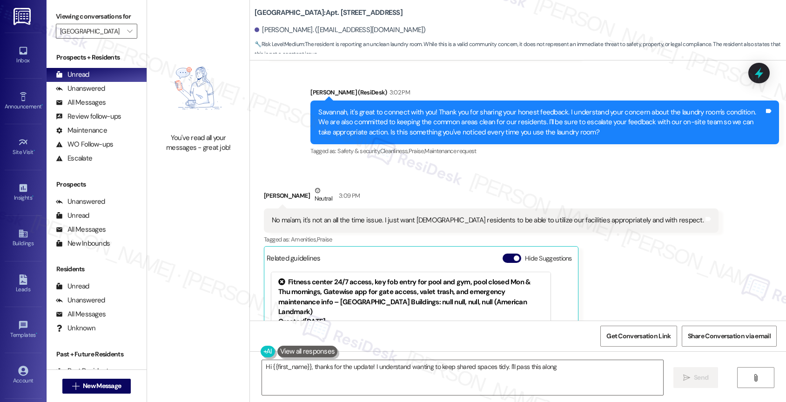
scroll to position [507, 0]
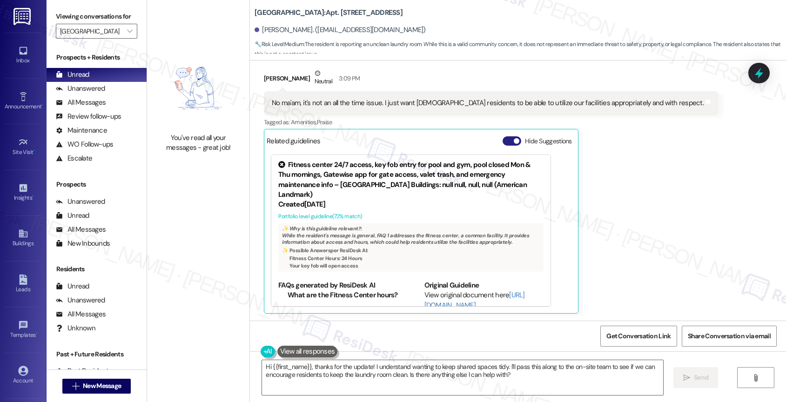
click at [504, 137] on button "Hide Suggestions" at bounding box center [511, 140] width 19 height 9
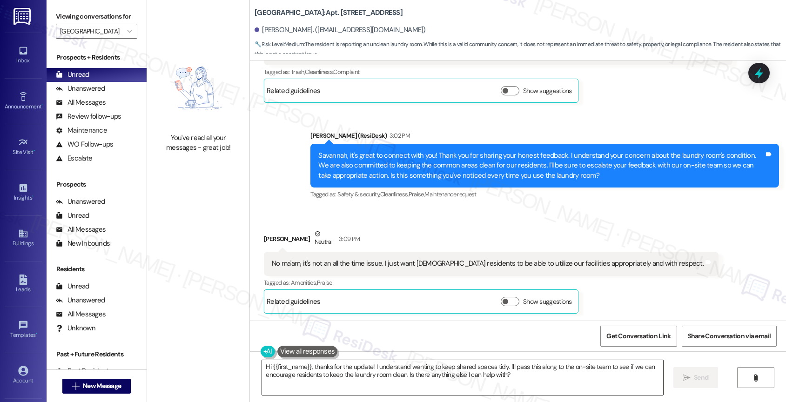
click at [352, 363] on textarea "Hi {{first_name}}, thanks for the update! I understand wanting to keep shared s…" at bounding box center [462, 377] width 401 height 35
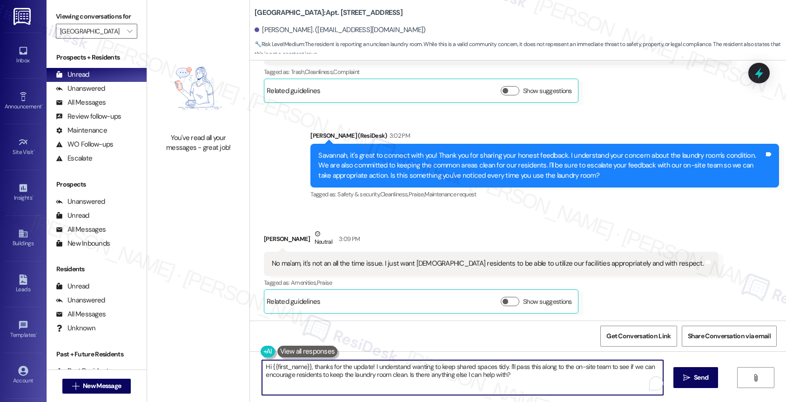
click at [352, 363] on textarea "Hi {{first_name}}, thanks for the update! I understand wanting to keep shared s…" at bounding box center [462, 377] width 401 height 35
click at [392, 376] on textarea "Hi {{first_name}}, thanks for the update! I understand wanting to keep shared s…" at bounding box center [460, 377] width 401 height 35
drag, startPoint x: 332, startPoint y: 367, endPoint x: 250, endPoint y: 365, distance: 81.9
click at [250, 365] on div "Hi {{first_name}}, thanks for the update! I understand wanting to keep shared s…" at bounding box center [518, 386] width 536 height 70
drag, startPoint x: 364, startPoint y: 367, endPoint x: 321, endPoint y: 365, distance: 42.4
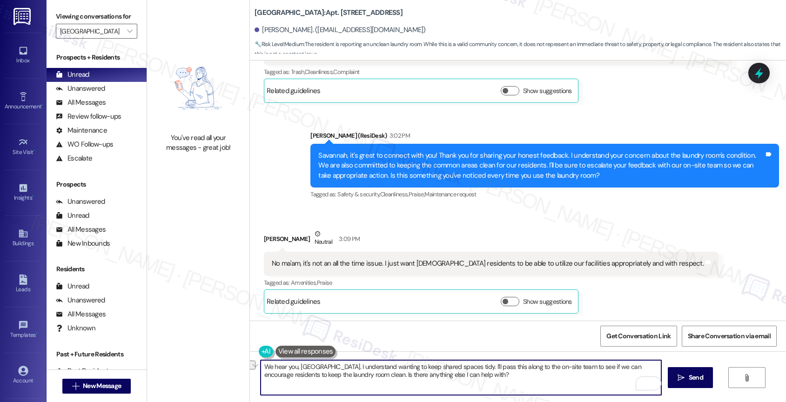
click at [321, 365] on textarea "We hear you, [GEOGRAPHIC_DATA]. I understand wanting to keep shared spaces tidy…" at bounding box center [460, 377] width 401 height 35
click at [321, 365] on textarea "We hear you, [GEOGRAPHIC_DATA]. It's important to keep shared spaces tidy. I'll…" at bounding box center [460, 377] width 401 height 35
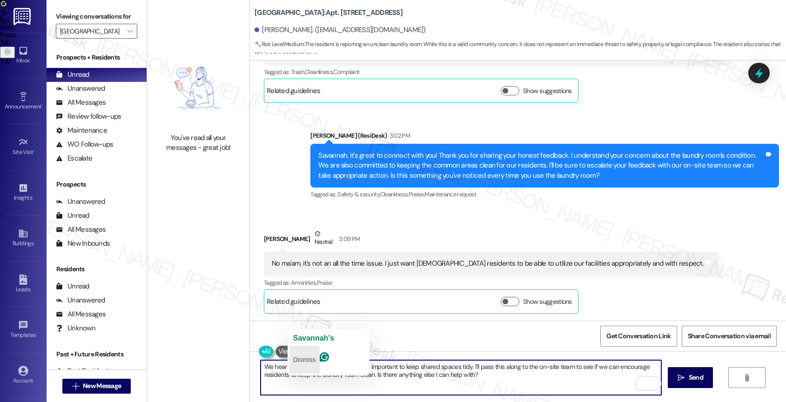
click at [316, 352] on p "Dismiss" at bounding box center [304, 359] width 23 height 15
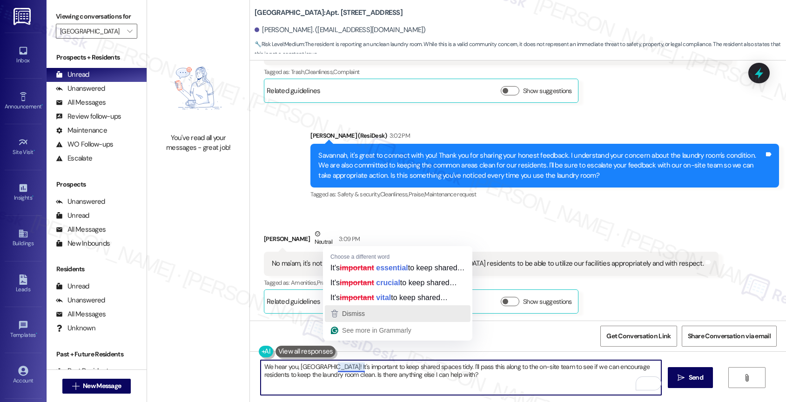
click at [364, 317] on span "Dismiss" at bounding box center [353, 313] width 23 height 7
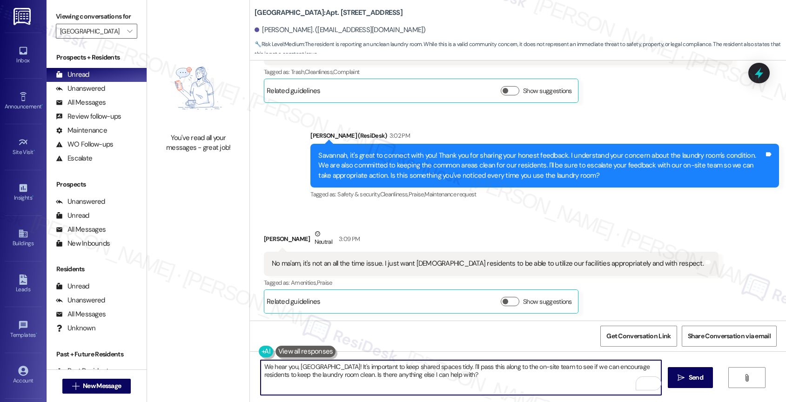
click at [459, 380] on textarea "We hear you, [GEOGRAPHIC_DATA]! It's important to keep shared spaces tidy. I'll…" at bounding box center [460, 377] width 401 height 35
click at [454, 376] on textarea "We hear you, Savannah! It's important to keep shared spaces tidy. I'll pass thi…" at bounding box center [460, 377] width 401 height 35
drag, startPoint x: 434, startPoint y: 366, endPoint x: 441, endPoint y: 375, distance: 11.9
click at [441, 375] on textarea "We hear you, Savannah! It's important to keep shared spaces tidy. I'll pass thi…" at bounding box center [460, 377] width 401 height 35
click at [636, 373] on textarea "We hear you, Savannah! It's important to keep shared spaces tidy. Please know t…" at bounding box center [460, 377] width 401 height 35
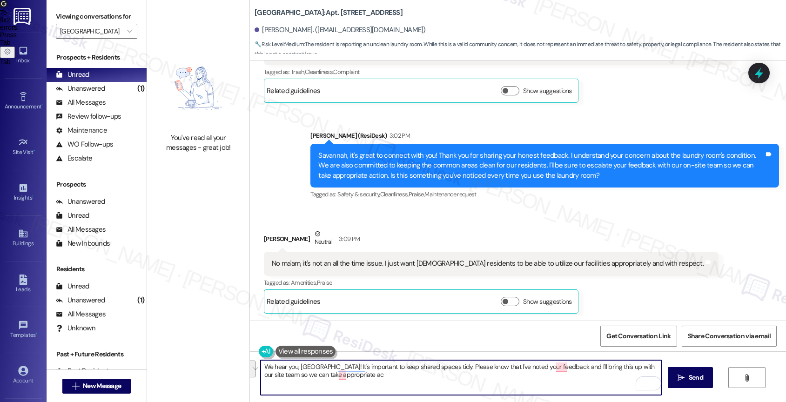
click at [577, 383] on textarea "We hear you, Savannah! It's important to keep shared spaces tidy. Please know t…" at bounding box center [460, 377] width 401 height 35
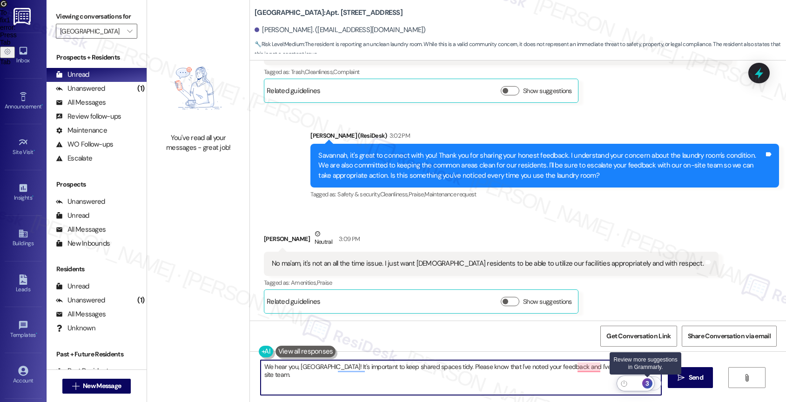
click at [650, 383] on div "3" at bounding box center [647, 383] width 10 height 10
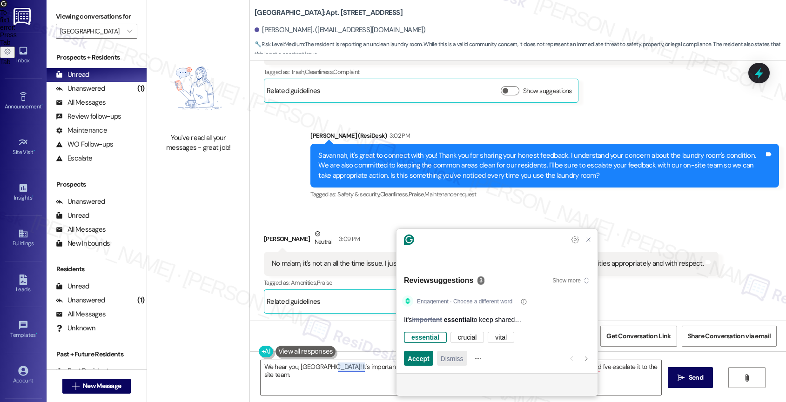
click at [453, 354] on span "Dismiss" at bounding box center [451, 359] width 23 height 10
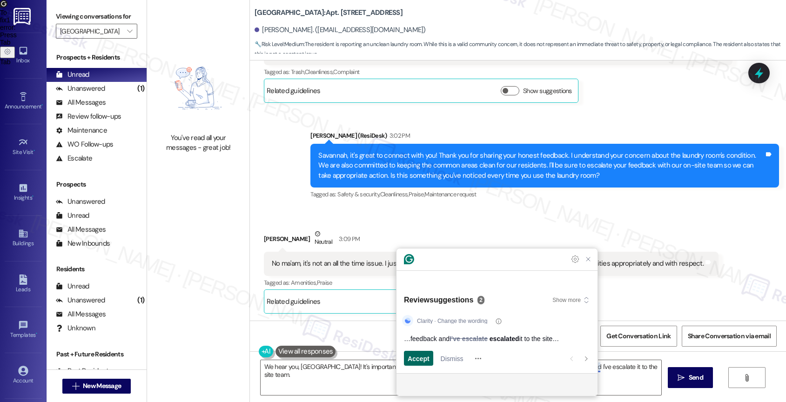
click at [411, 355] on span "Accept" at bounding box center [418, 359] width 22 height 10
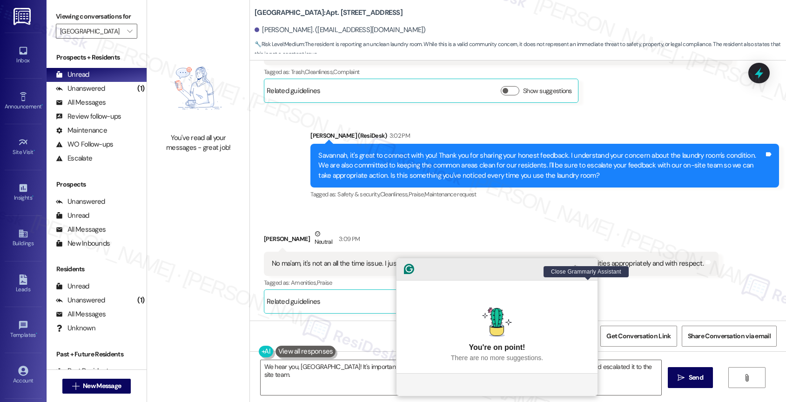
click at [589, 280] on div at bounding box center [496, 269] width 201 height 22
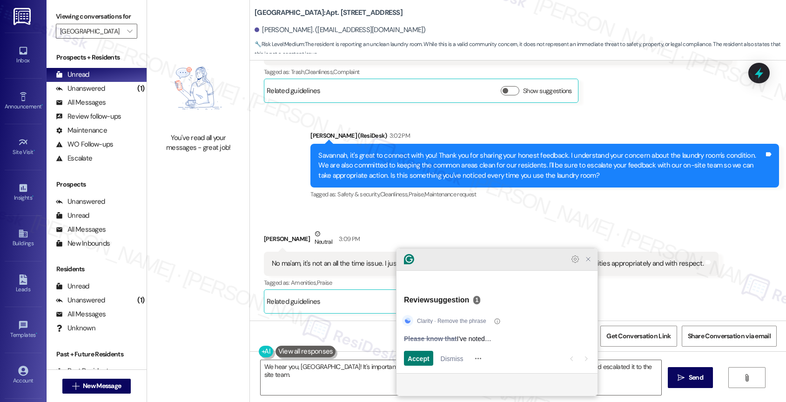
click at [587, 261] on icon "Close Grammarly Assistant" at bounding box center [588, 259] width 4 height 4
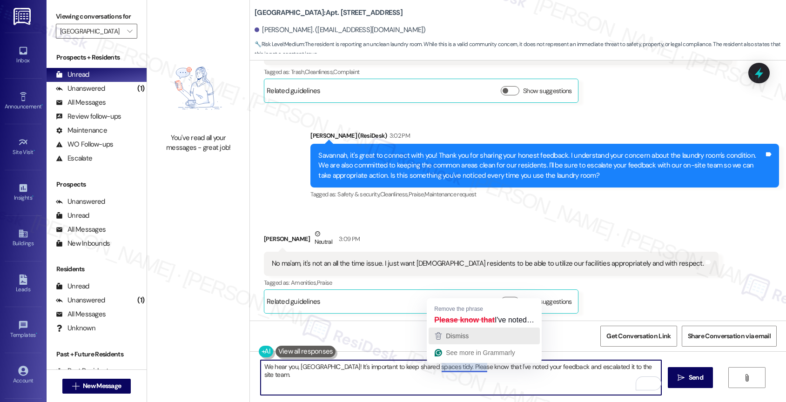
click at [468, 334] on span "Dismiss" at bounding box center [457, 335] width 23 height 7
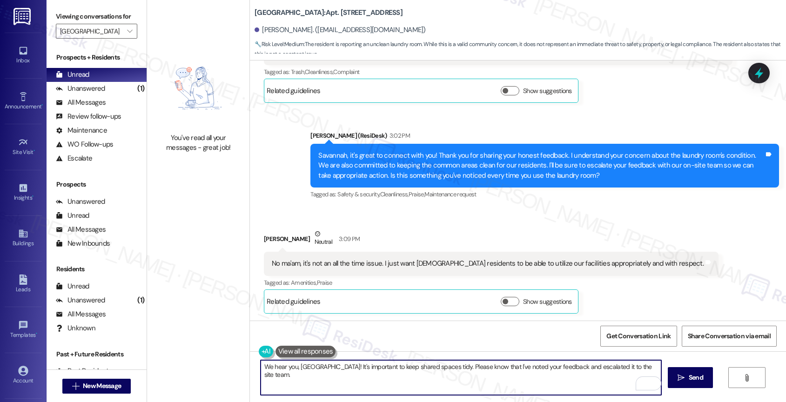
click at [645, 368] on textarea "We hear you, Savannah! It's important to keep shared spaces tidy. Please know t…" at bounding box center [460, 377] width 401 height 35
type textarea "We hear you, Savannah! It's important to keep shared spaces tidy. Please know t…"
click at [647, 380] on icon "Open Grammarly. 0 Suggestions." at bounding box center [646, 383] width 7 height 7
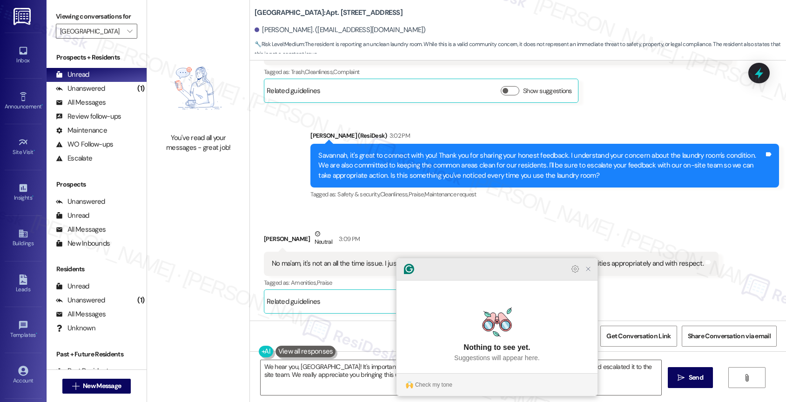
click at [586, 273] on icon "Close Grammarly Assistant" at bounding box center [587, 268] width 7 height 7
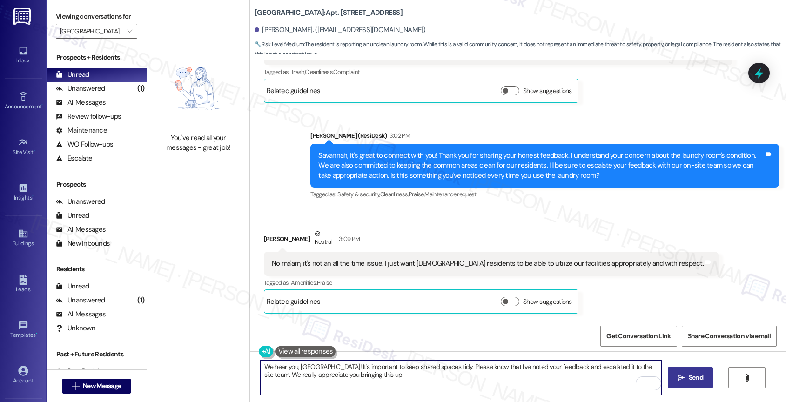
click at [695, 380] on span "Send" at bounding box center [695, 378] width 14 height 10
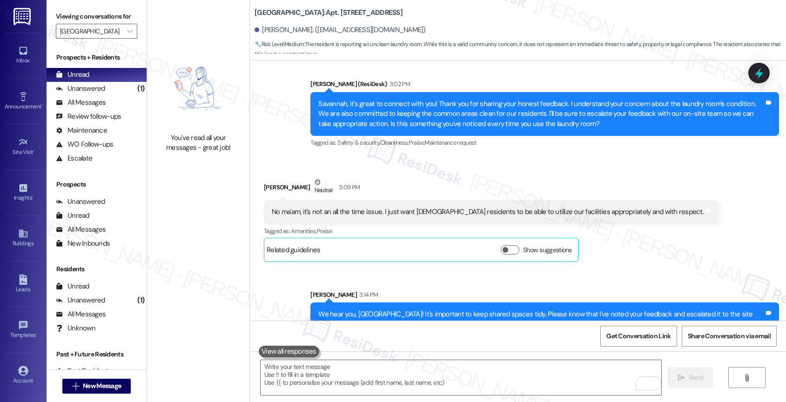
scroll to position [421, 0]
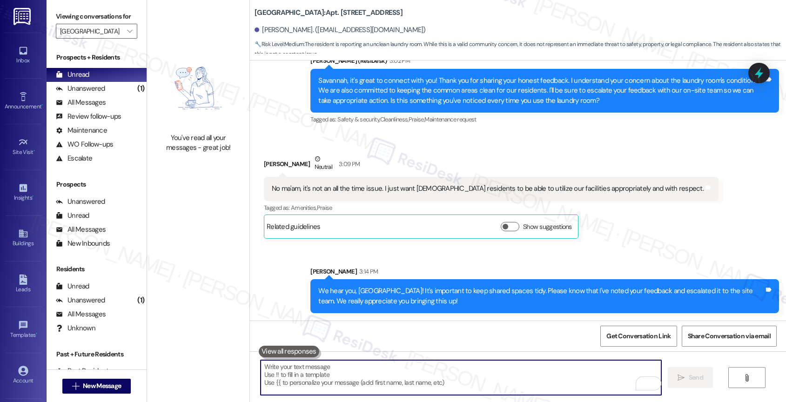
click at [324, 381] on textarea "To enrich screen reader interactions, please activate Accessibility in Grammarl…" at bounding box center [460, 377] width 401 height 35
type textarea "I"
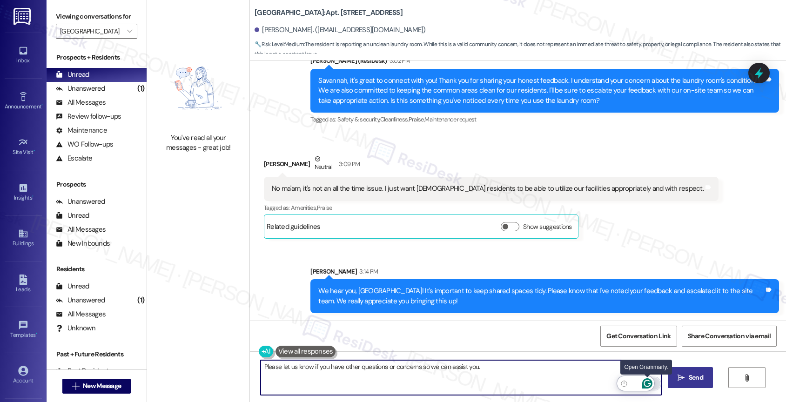
click at [646, 381] on icon "Open Grammarly. 0 Suggestions." at bounding box center [647, 383] width 10 height 10
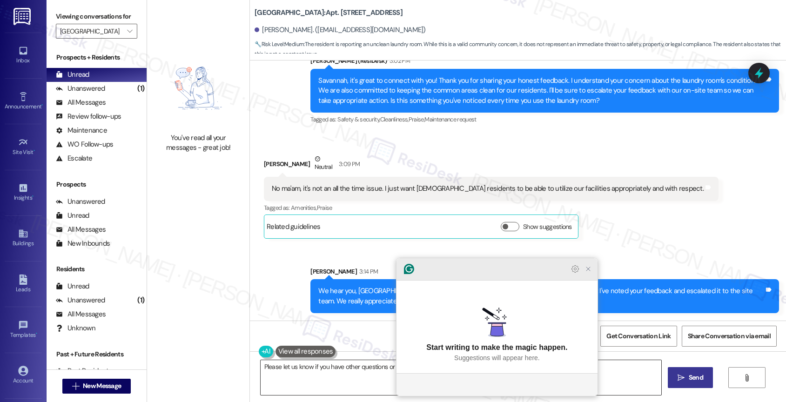
click at [588, 273] on icon "Close Grammarly Assistant" at bounding box center [587, 268] width 7 height 7
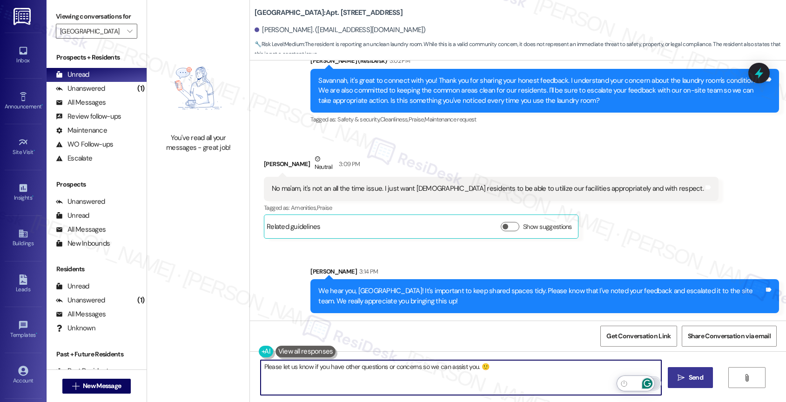
type textarea "Please let us know if you have other questions or concerns so we can assist you…"
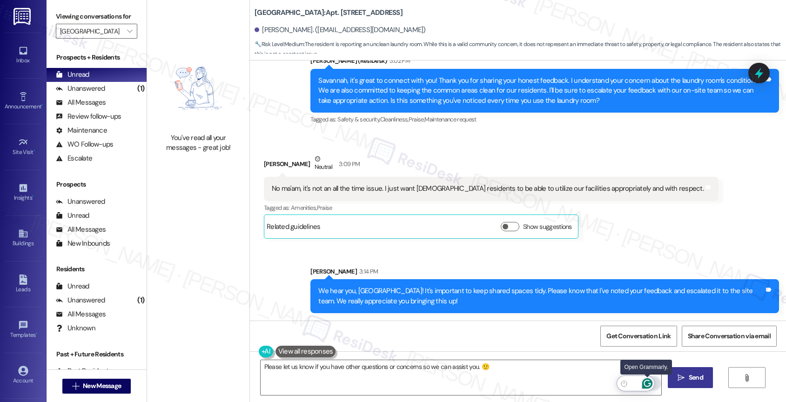
click at [647, 380] on icon "Open Grammarly. 0 Suggestions." at bounding box center [647, 383] width 10 height 10
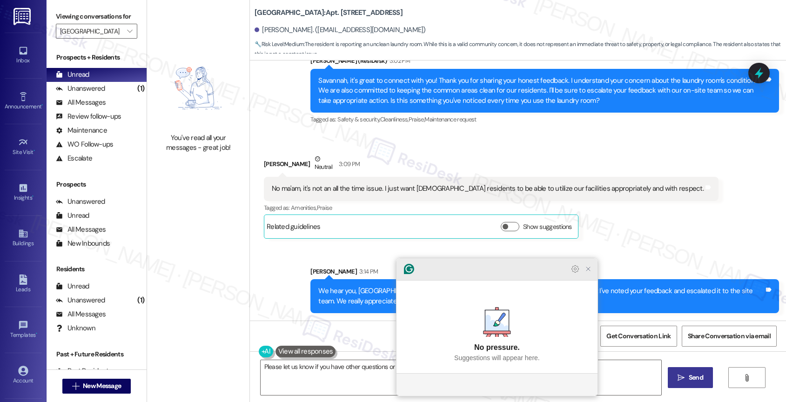
click at [588, 273] on icon "Close Grammarly Assistant" at bounding box center [587, 268] width 7 height 7
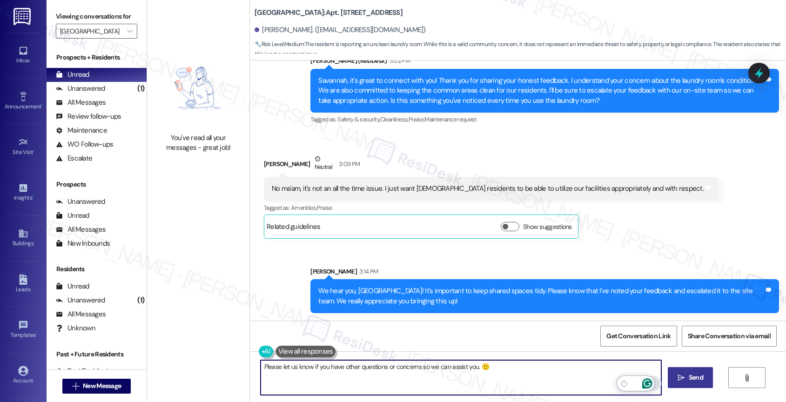
click at [647, 379] on icon "Open Grammarly. 0 Suggestions." at bounding box center [647, 383] width 10 height 10
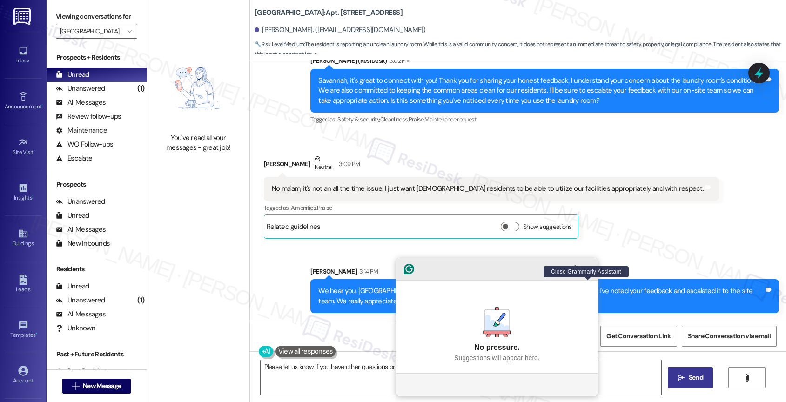
click at [591, 273] on icon "Close Grammarly Assistant" at bounding box center [587, 268] width 7 height 7
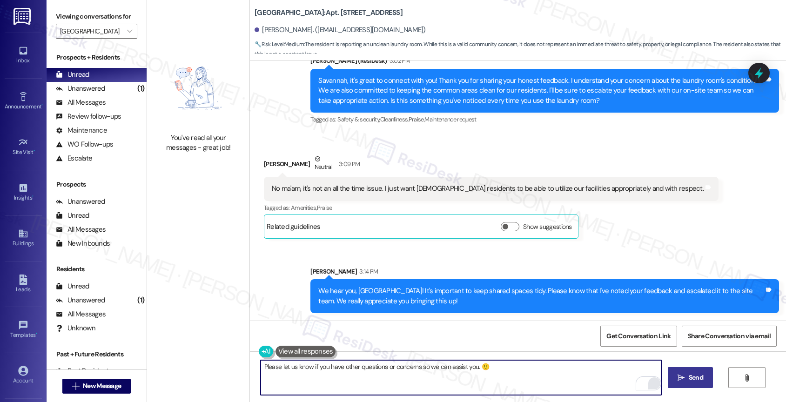
click at [687, 374] on span "Send" at bounding box center [696, 378] width 18 height 10
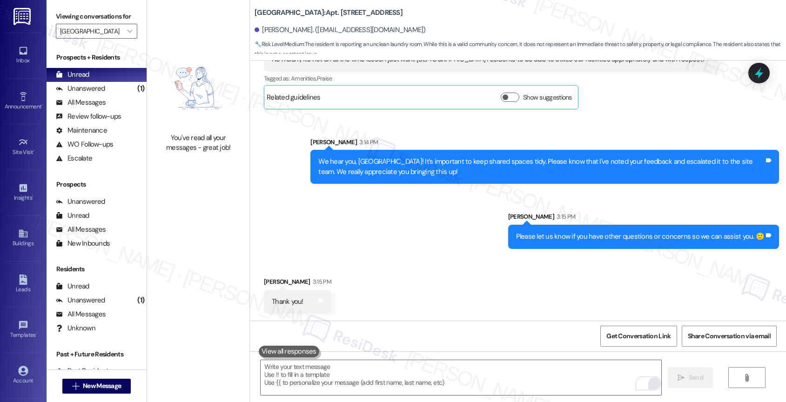
scroll to position [551, 0]
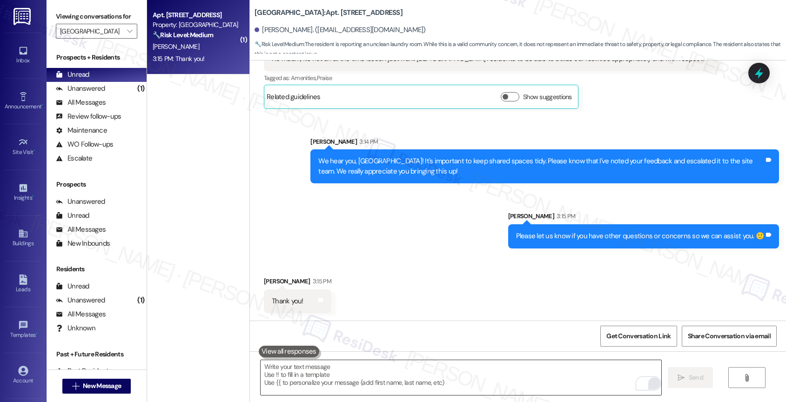
click at [341, 378] on textarea "To enrich screen reader interactions, please activate Accessibility in Grammarl…" at bounding box center [460, 377] width 401 height 35
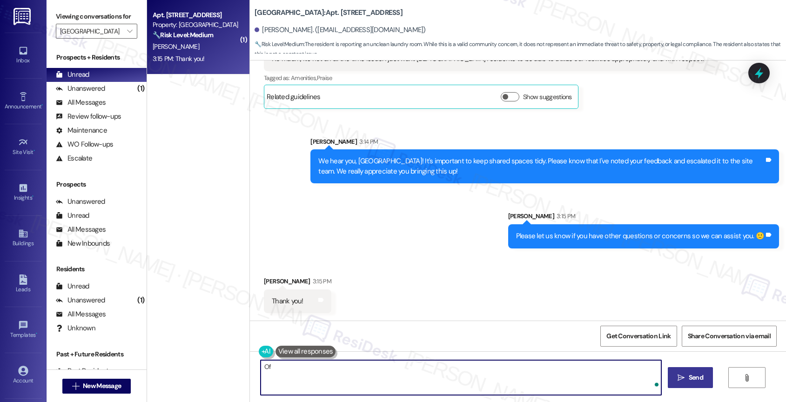
type textarea "O"
type textarea "Glad I could help!"
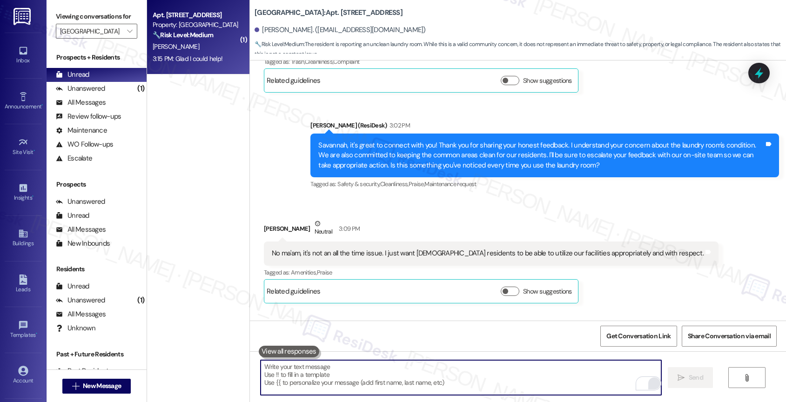
scroll to position [242, 0]
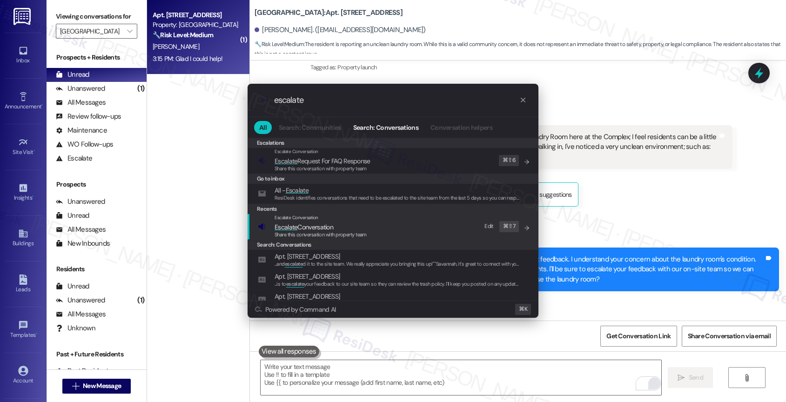
type input "escalate"
click at [335, 227] on span "Escalate Conversation" at bounding box center [320, 227] width 92 height 10
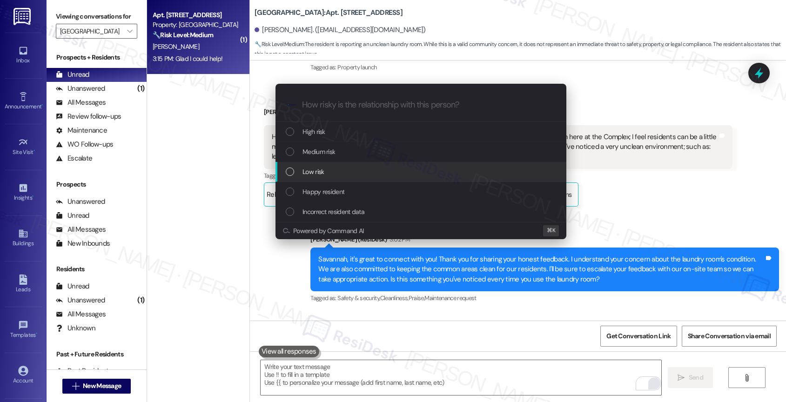
click at [340, 168] on div "Low risk" at bounding box center [422, 172] width 272 height 10
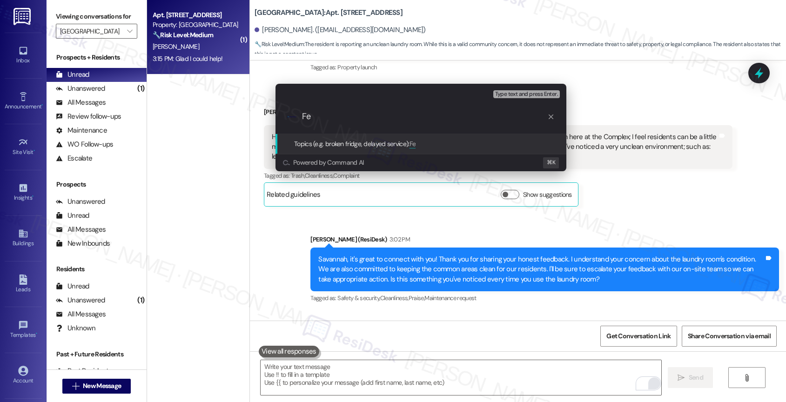
type input "F"
click at [467, 121] on input "Feedback - To keep the laundry room clean" at bounding box center [424, 117] width 245 height 10
click at [303, 116] on input "Feedback - To keep the laundry room clean" at bounding box center [424, 117] width 245 height 10
click at [501, 118] on input "Resident Feedback - To keep the laundry room clean" at bounding box center [424, 117] width 245 height 10
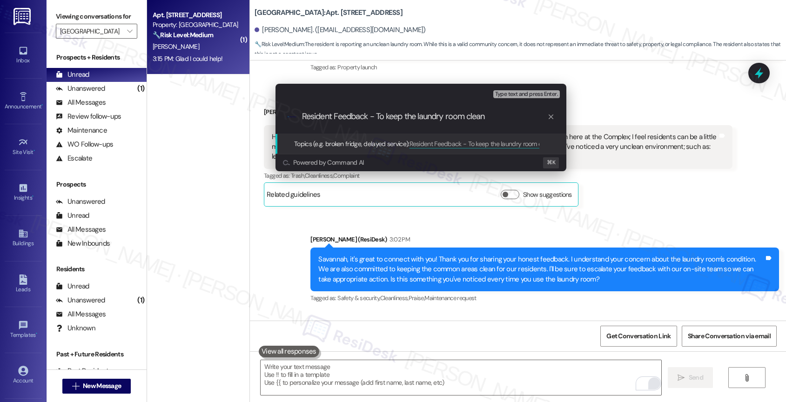
drag, startPoint x: 488, startPoint y: 117, endPoint x: 377, endPoint y: 115, distance: 111.7
click at [377, 115] on input "Resident Feedback - To keep the laundry room clean" at bounding box center [424, 117] width 245 height 10
click at [506, 117] on input "Resident Feedback - To keep the laundry room clean" at bounding box center [424, 117] width 245 height 10
type input "Resident Feedback - To keep the laundry room clean and organized"
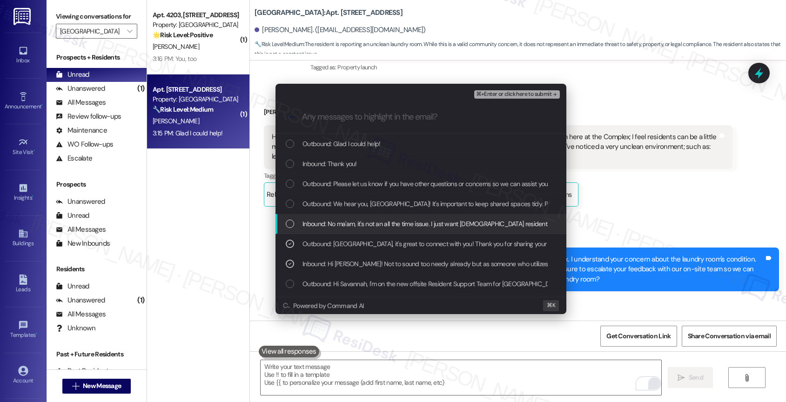
click at [374, 225] on span "Inbound: No ma'am, it's not an all the time issue. I just want us residents to …" at bounding box center [512, 224] width 420 height 10
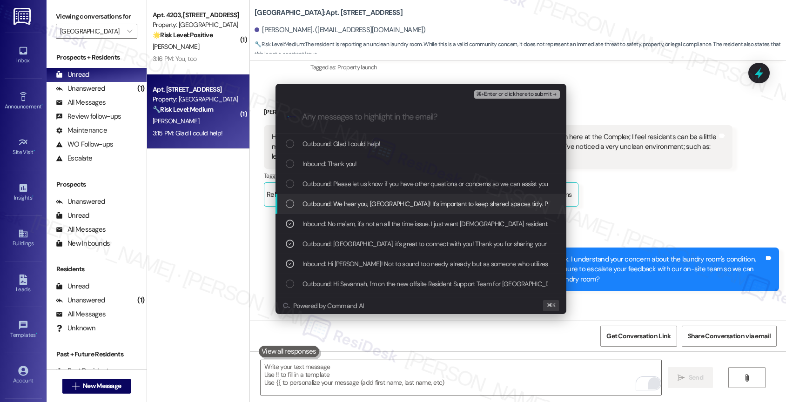
click at [381, 199] on span "Outbound: We hear you, Savannah! It's important to keep shared spaces tidy. Ple…" at bounding box center [581, 204] width 559 height 10
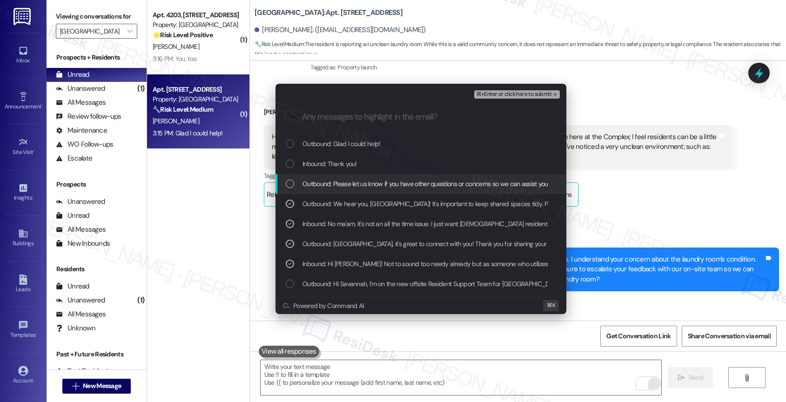
click at [461, 189] on div "Outbound: Please let us know if you have other questions or concerns so we can …" at bounding box center [420, 184] width 291 height 20
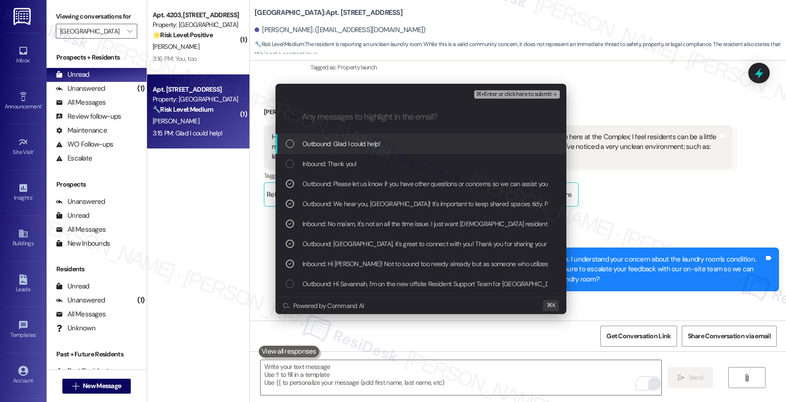
click at [536, 93] on span "⌘+Enter or click here to submit" at bounding box center [513, 94] width 75 height 7
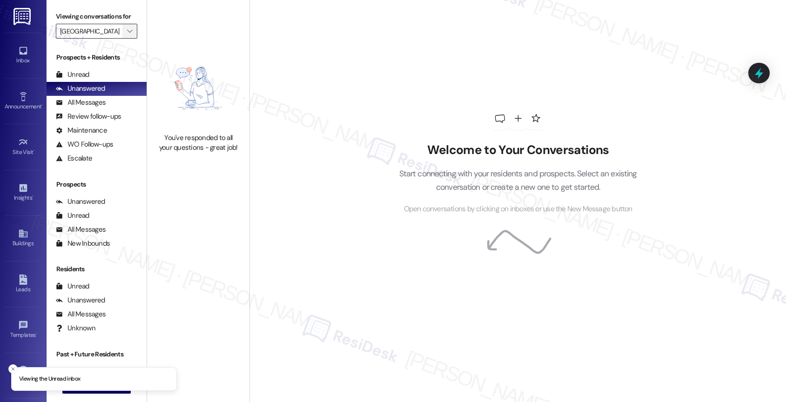
click at [125, 39] on span "" at bounding box center [129, 31] width 9 height 15
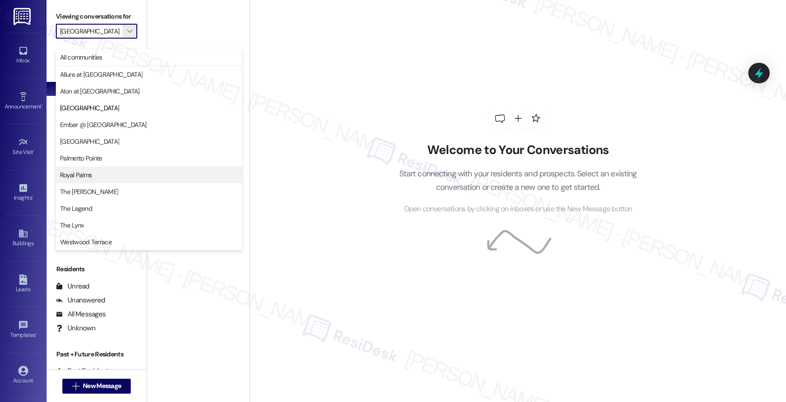
click at [89, 168] on button "Royal Palms" at bounding box center [149, 175] width 186 height 17
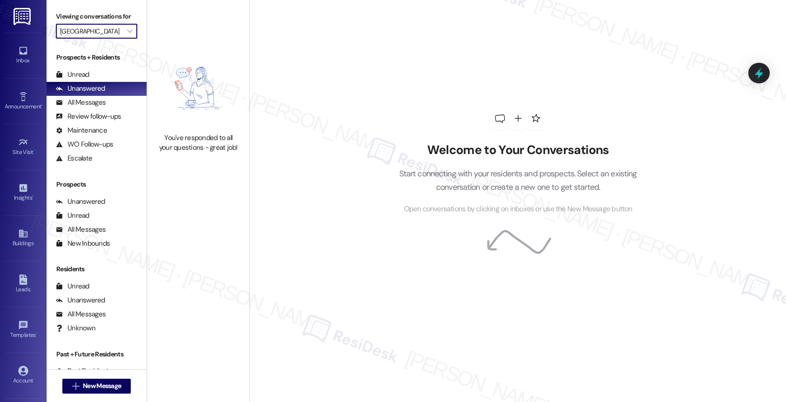
type input "Royal Palms"
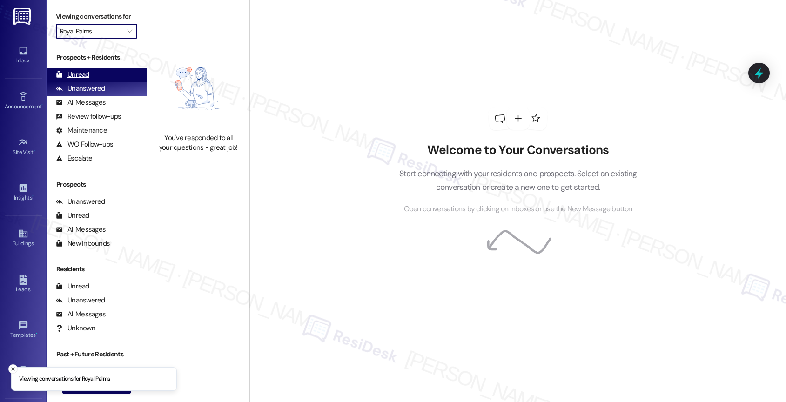
click at [110, 82] on div "Unread (0)" at bounding box center [97, 75] width 100 height 14
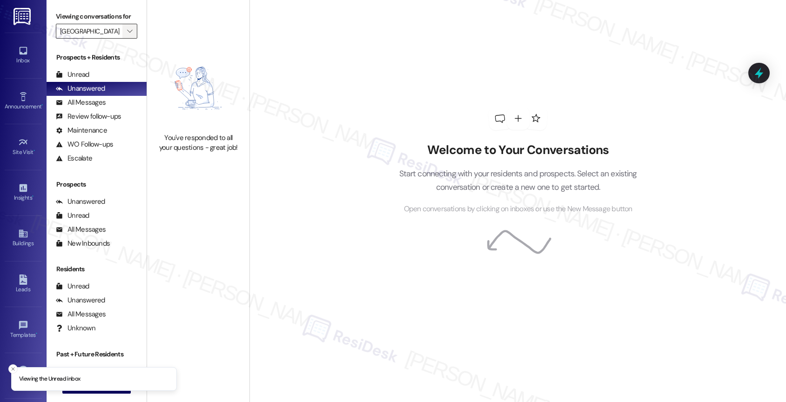
click at [127, 35] on icon "" at bounding box center [129, 30] width 5 height 7
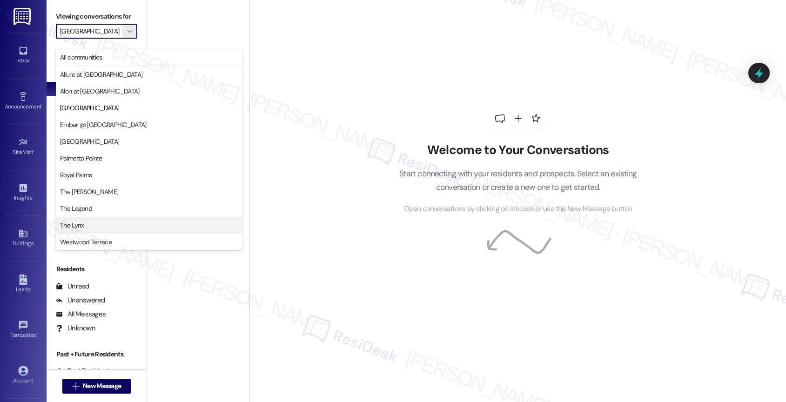
click at [91, 223] on span "The Lynx" at bounding box center [149, 224] width 178 height 9
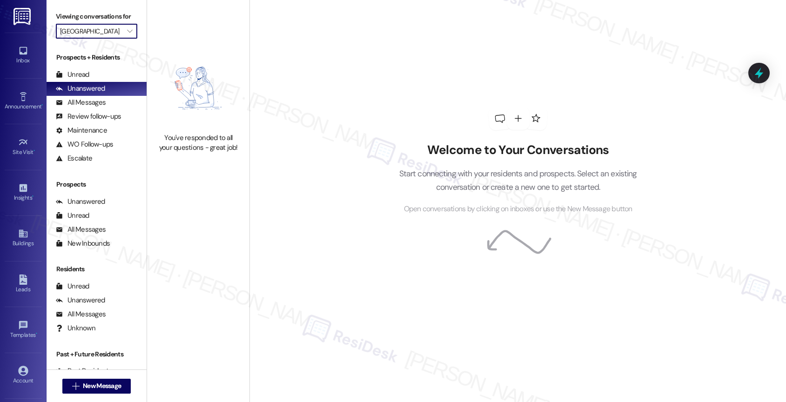
type input "The Lynx"
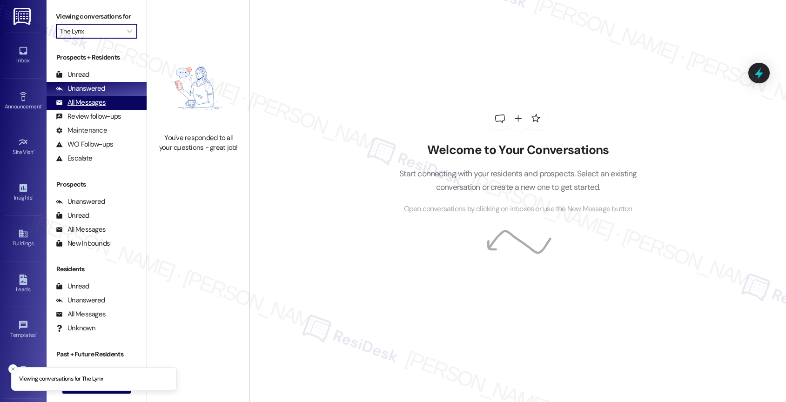
click at [117, 110] on div "All Messages (undefined)" at bounding box center [97, 103] width 100 height 14
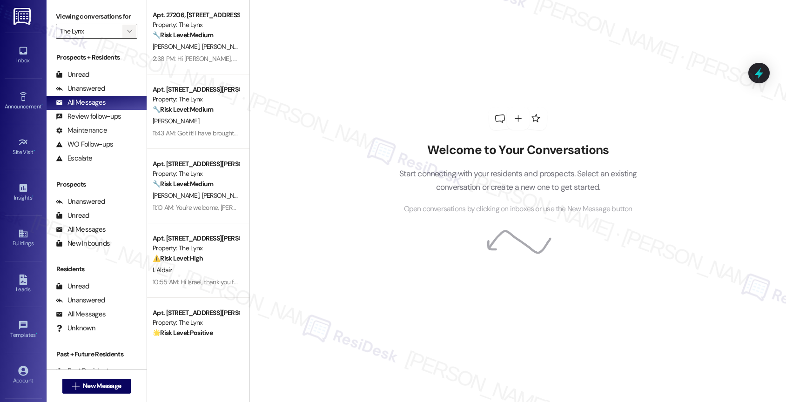
click at [127, 35] on icon "" at bounding box center [129, 30] width 5 height 7
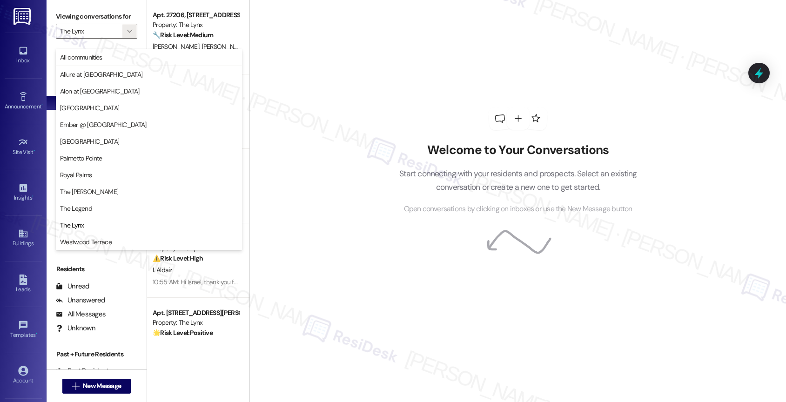
click at [309, 73] on div "Welcome to Your Conversations Start connecting with your residents and prospect…" at bounding box center [517, 201] width 536 height 402
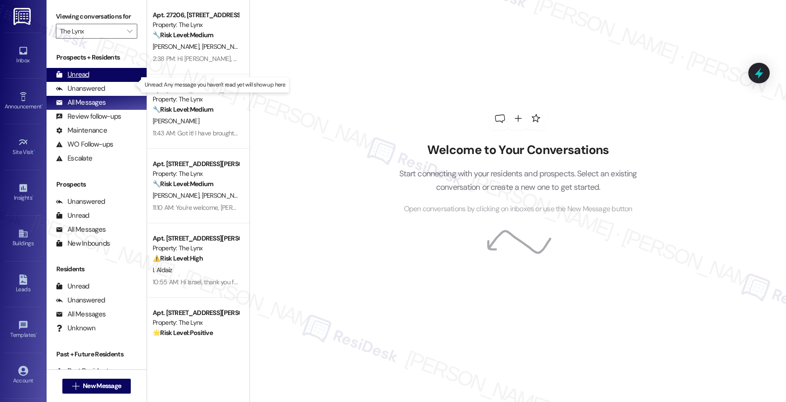
click at [84, 80] on div "Unread" at bounding box center [72, 75] width 33 height 10
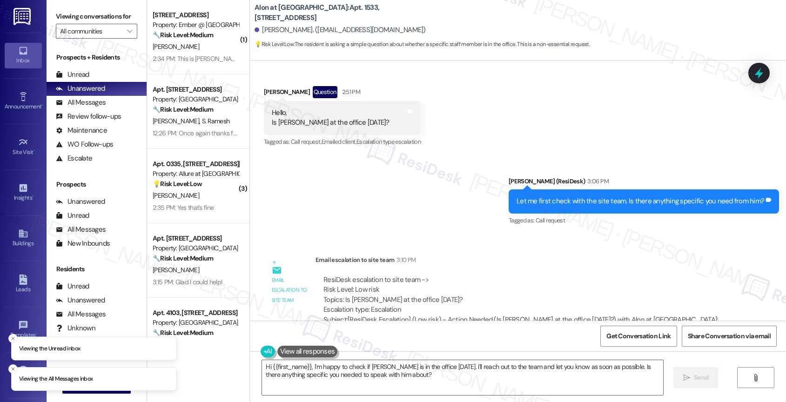
scroll to position [2003, 0]
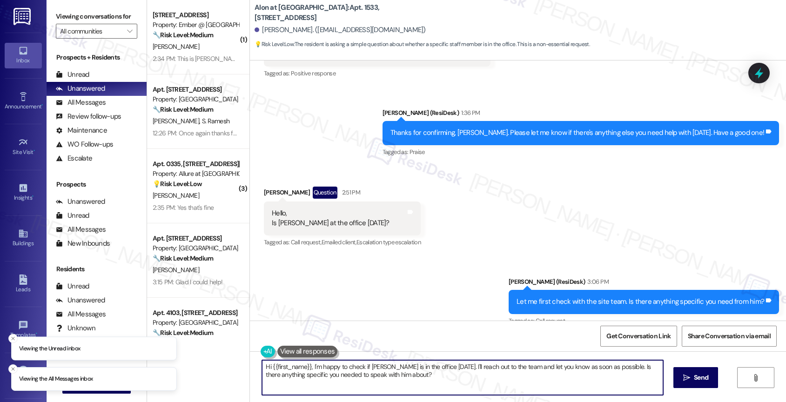
click at [295, 375] on textarea "Hi {{first_name}}, I'm happy to check if Adrian is in the office today. I'll re…" at bounding box center [462, 377] width 401 height 35
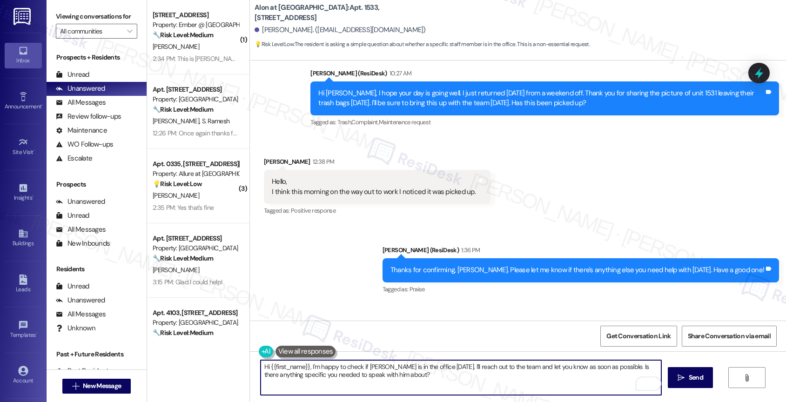
scroll to position [2217, 0]
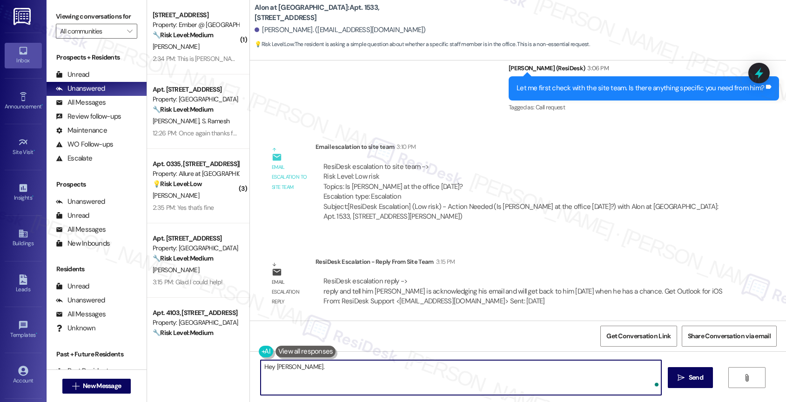
paste textarea "adrian is acknowledging his email and will get back to him today when he has a …"
click at [287, 369] on textarea "Hey Ryan. adrian is acknowledging his email and will get back to him today when…" at bounding box center [460, 377] width 401 height 35
click at [283, 369] on textarea "Hey Ryan. Adrian is acknowledging his email and will get back to him today when…" at bounding box center [460, 377] width 401 height 35
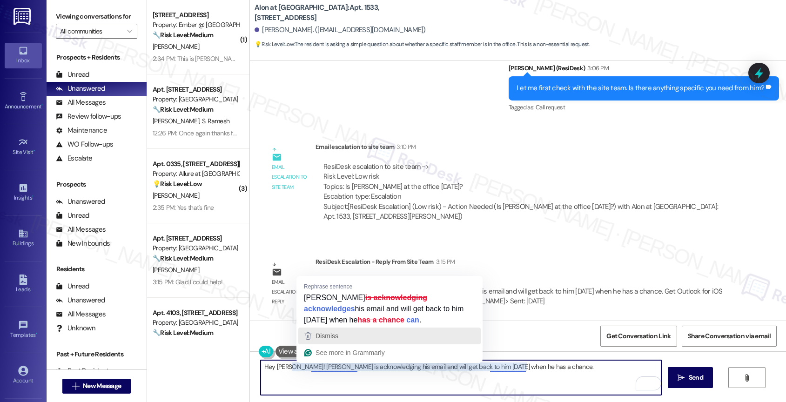
click at [351, 336] on div "Dismiss" at bounding box center [389, 336] width 174 height 14
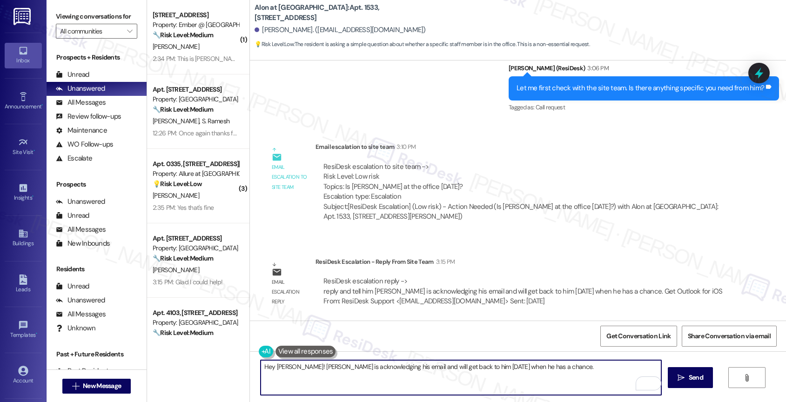
click at [359, 363] on textarea "Hey Ryan! Adrian is acknowledging his email and will get back to him today when…" at bounding box center [460, 377] width 401 height 35
click at [442, 367] on textarea "Hey Ryan! Adrian is acknowledging your email and will get back to him today whe…" at bounding box center [460, 377] width 401 height 35
click at [550, 370] on textarea "Hey Ryan! Adrian is acknowledging your email and will get back to you today whe…" at bounding box center [460, 377] width 401 height 35
type textarea "Hey Ryan! Adrian is acknowledging your email and will get back to you today whe…"
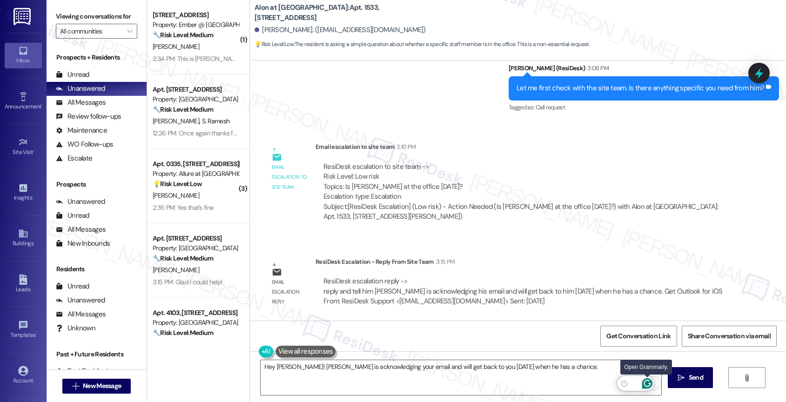
click at [650, 384] on icon "Open Grammarly. 0 Suggestions." at bounding box center [646, 383] width 7 height 7
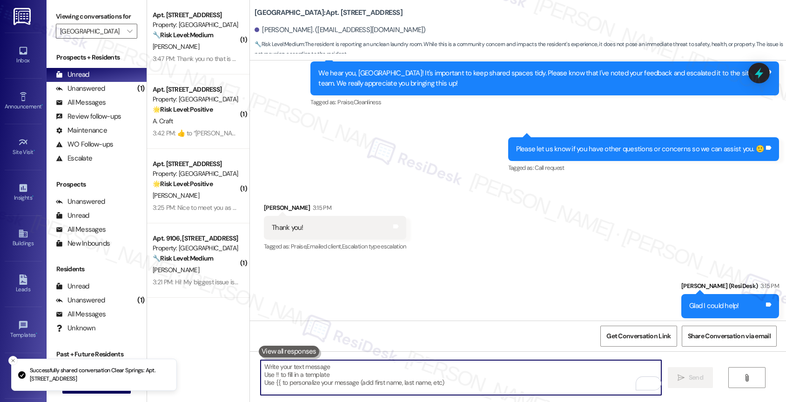
scroll to position [657, 0]
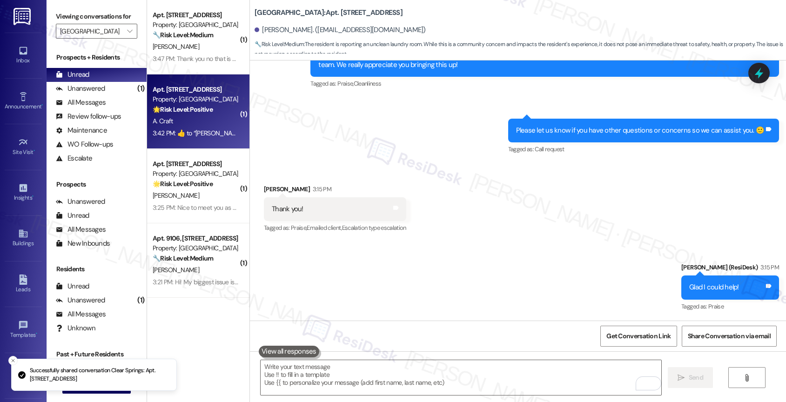
click at [183, 122] on div "A. Craft" at bounding box center [196, 121] width 88 height 12
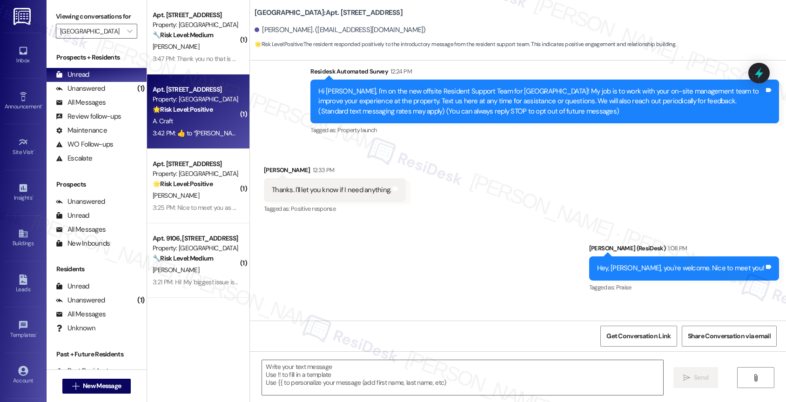
type textarea "Fetching suggested responses. Please feel free to read through the conversation…"
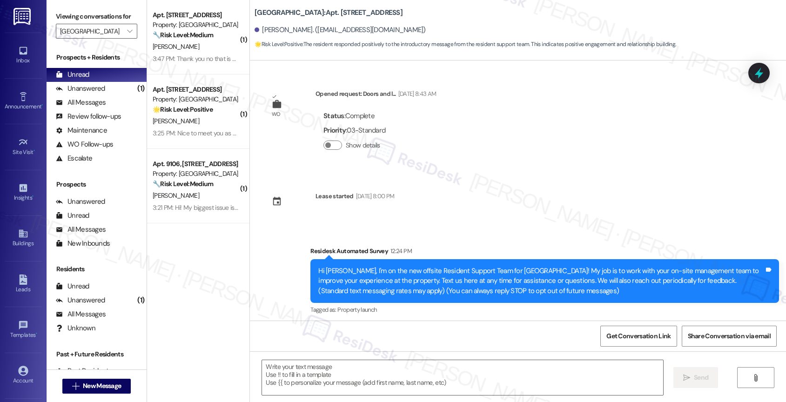
scroll to position [239, 0]
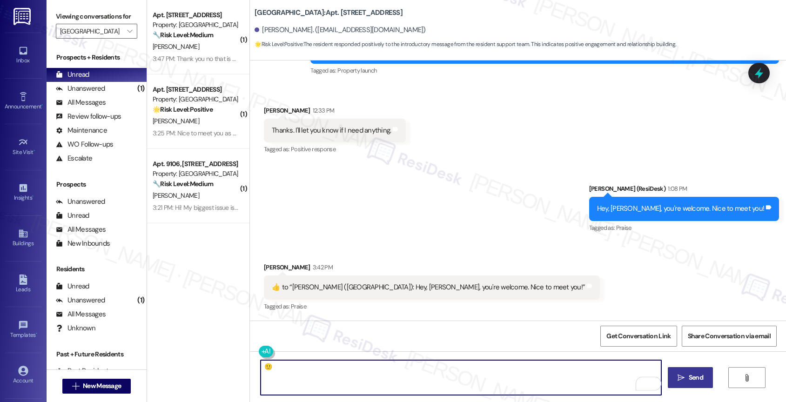
type textarea "🙂"
click at [689, 381] on span "Send" at bounding box center [695, 378] width 14 height 10
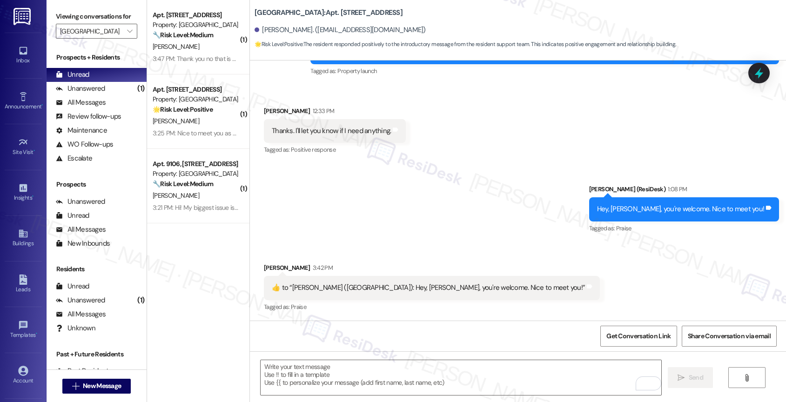
scroll to position [304, 0]
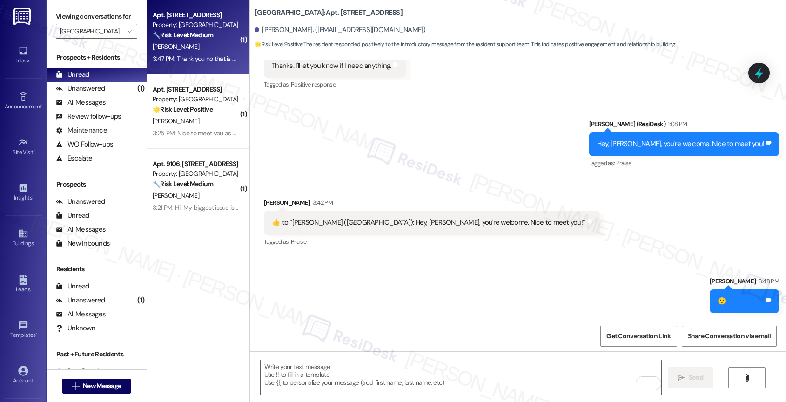
click at [174, 55] on div "3:47 PM: Thank you no that is my only concern at the moment. 3:47 PM: Thank you…" at bounding box center [236, 58] width 167 height 8
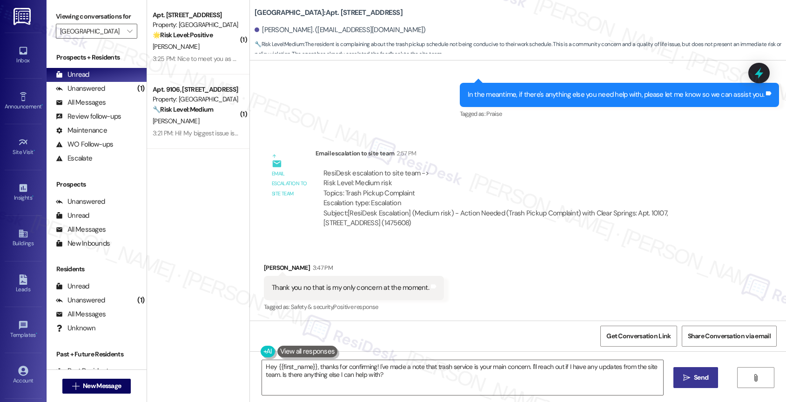
scroll to position [557, 0]
click at [318, 367] on textarea "Hey {{first_name}}, thanks for confirming! I've made a note that trash service …" at bounding box center [462, 377] width 401 height 35
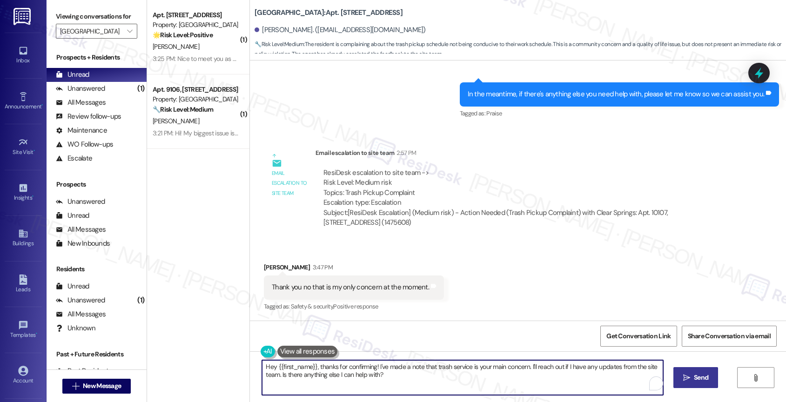
click at [318, 367] on textarea "Hey {{first_name}}, thanks for confirming! I've made a note that trash service …" at bounding box center [462, 377] width 401 height 35
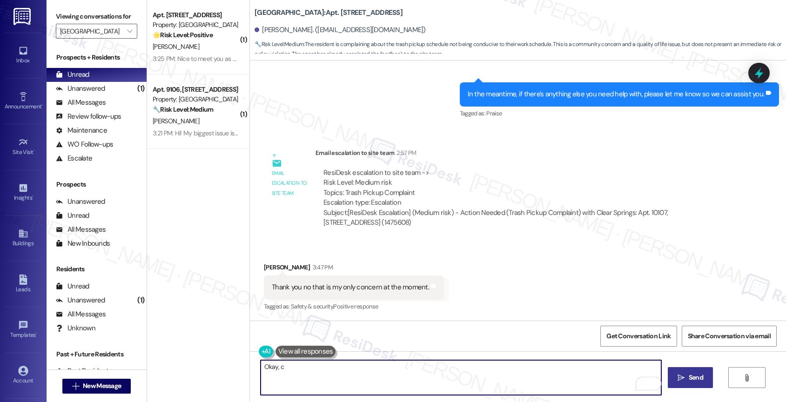
type textarea "Okay,"
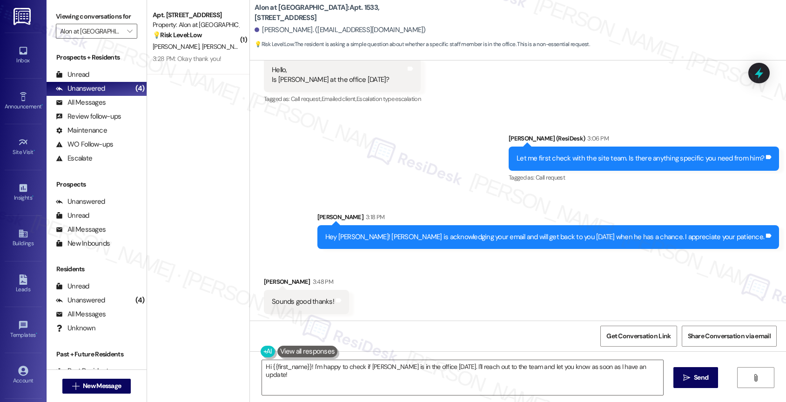
scroll to position [2147, 0]
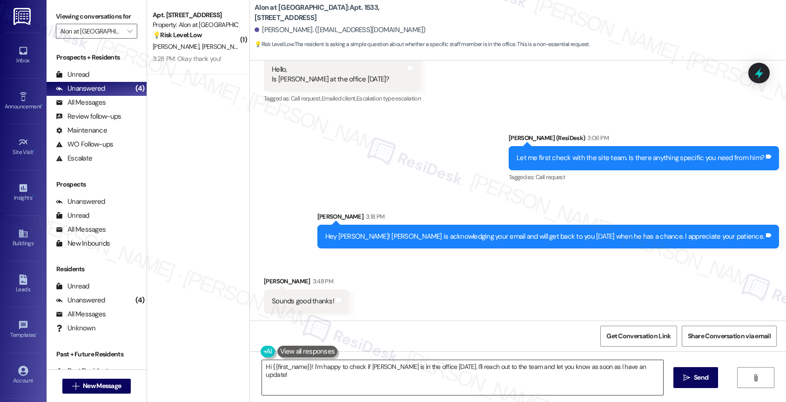
click at [364, 370] on textarea "Hi {{first_name}}! I'm happy to check if [PERSON_NAME] is in the office [DATE].…" at bounding box center [462, 377] width 401 height 35
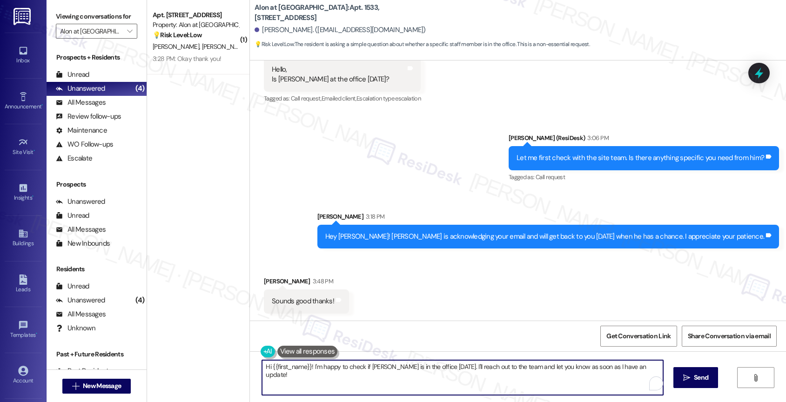
click at [364, 370] on textarea "Hi {{first_name}}! I'm happy to check if Adrian is in the office today. I'll re…" at bounding box center [462, 377] width 401 height 35
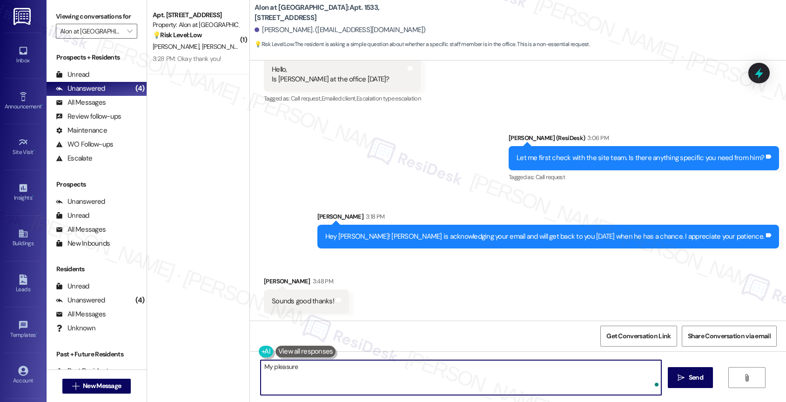
type textarea "My pleasure!"
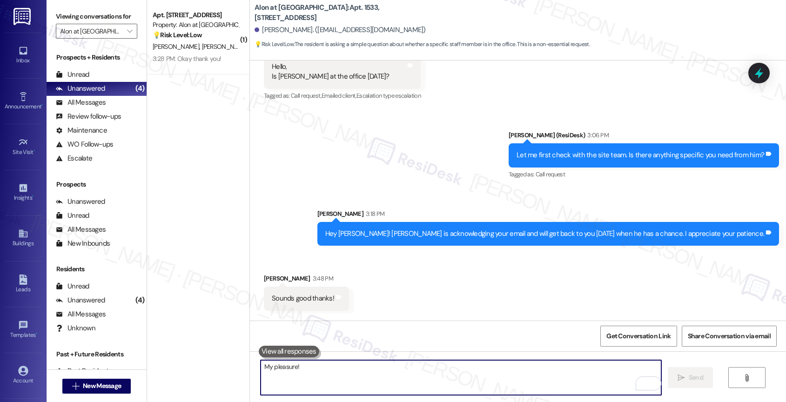
scroll to position [2212, 0]
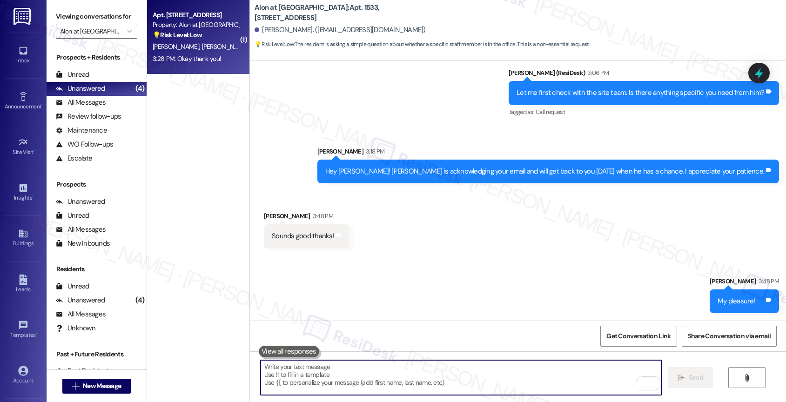
click at [187, 41] on div "P. Garza K. Gutierrez" at bounding box center [196, 47] width 88 height 12
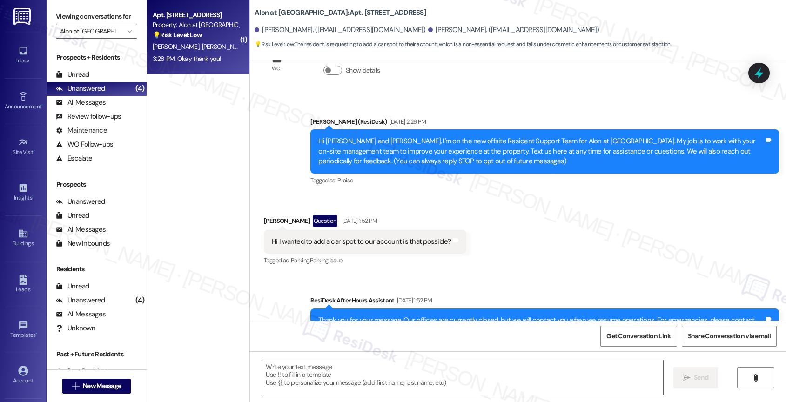
type textarea "Fetching suggested responses. Please feel free to read through the conversation…"
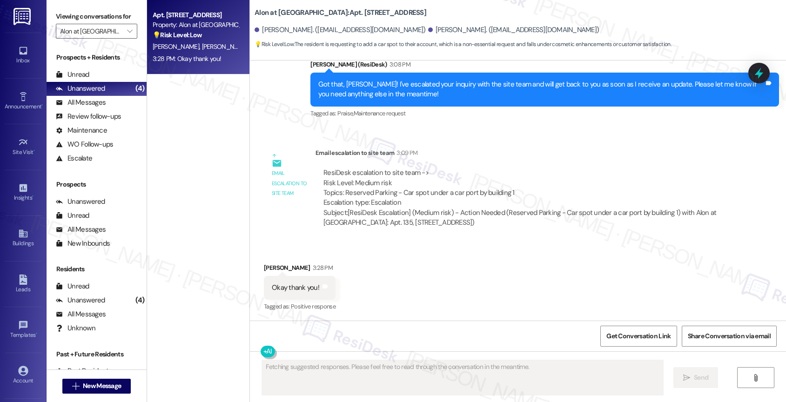
scroll to position [640, 0]
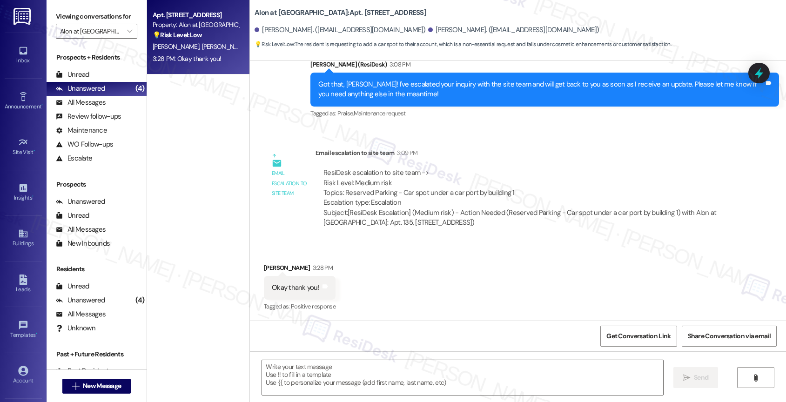
click at [387, 259] on div "Received via SMS Kayla Gutierrez 3:28 PM Okay thank you! Tags and notes Tagged …" at bounding box center [518, 281] width 536 height 79
click at [300, 375] on textarea at bounding box center [462, 377] width 401 height 35
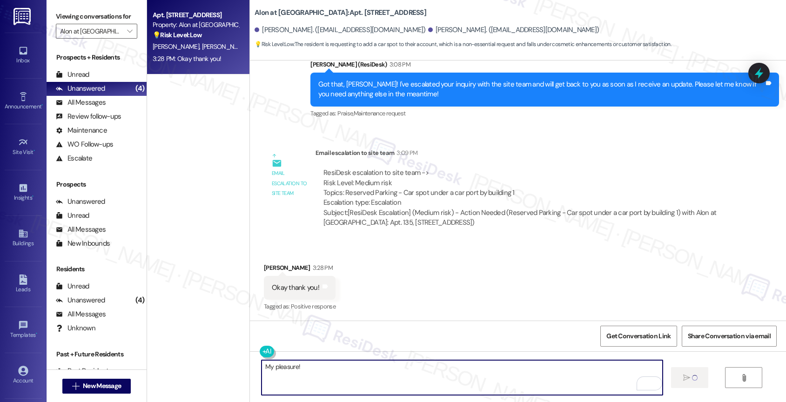
type textarea "My pleasure!"
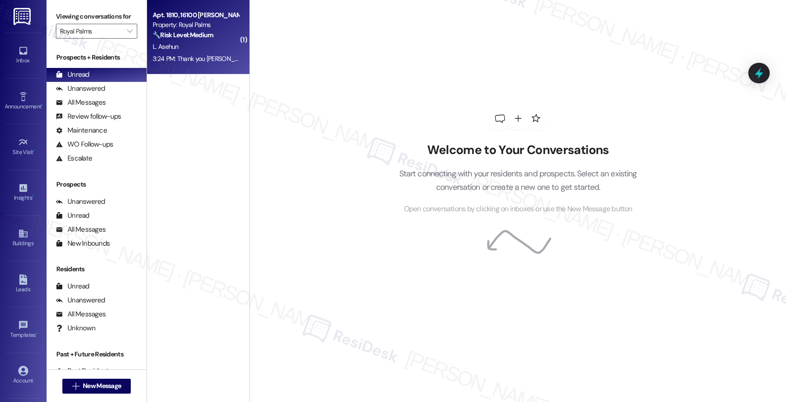
click at [195, 43] on div "L. Asehun" at bounding box center [196, 47] width 88 height 12
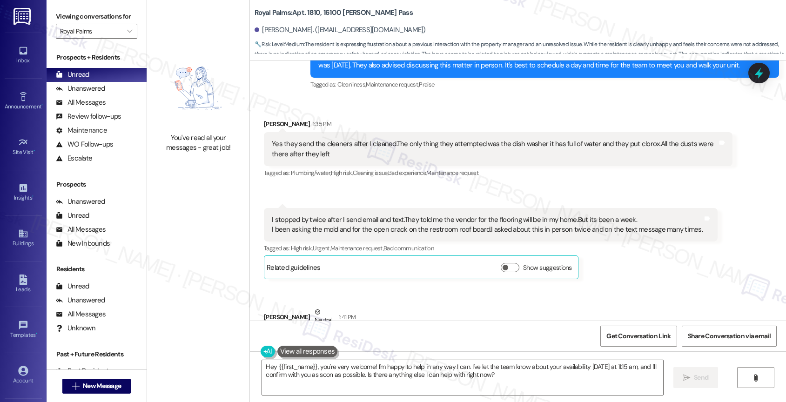
scroll to position [2317, 0]
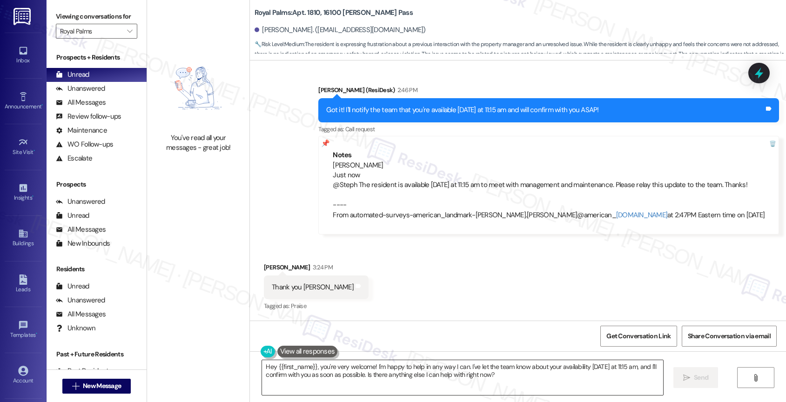
click at [343, 368] on textarea "Hey {{first_name}}, you're very welcome! I'm happy to help in any way I can. I'…" at bounding box center [462, 377] width 401 height 35
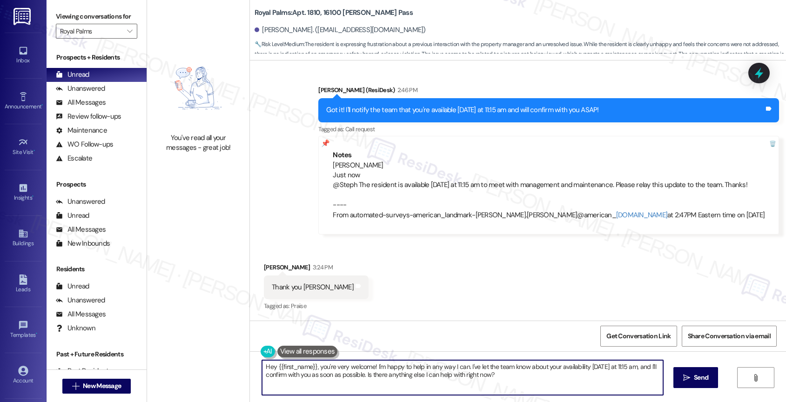
click at [343, 368] on textarea "Hey {{first_name}}, you're very welcome! I'm happy to help in any way I can. I'…" at bounding box center [462, 377] width 401 height 35
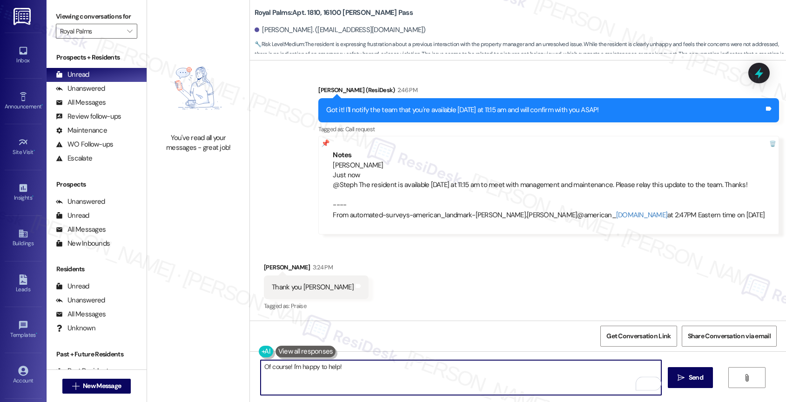
click at [348, 369] on textarea "Of course! I'm happy to help!" at bounding box center [460, 377] width 401 height 35
type textarea "Of course! I'm happy to help! 🙂"
click at [648, 382] on icon "Open Grammarly. 0 Suggestions." at bounding box center [647, 383] width 10 height 10
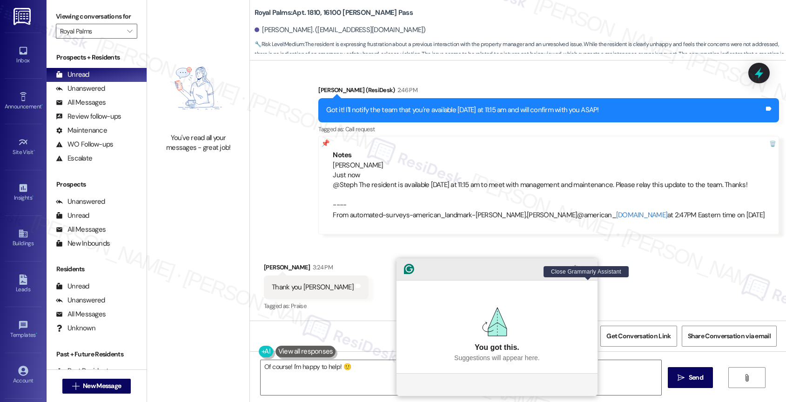
click at [587, 273] on icon "Close Grammarly Assistant" at bounding box center [587, 268] width 7 height 7
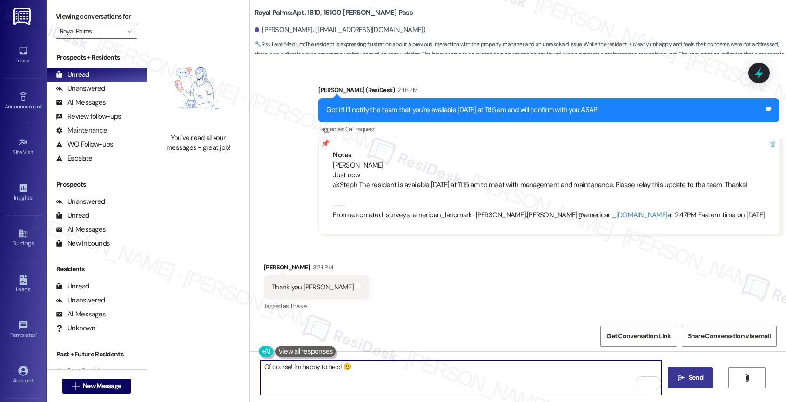
click at [694, 374] on span "Send" at bounding box center [695, 378] width 14 height 10
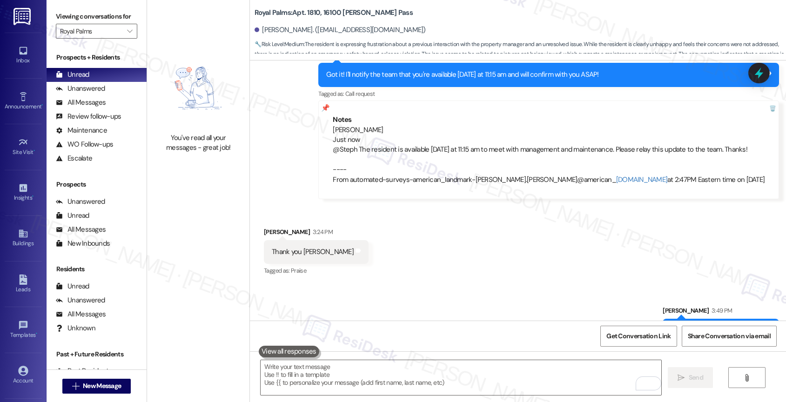
scroll to position [2382, 0]
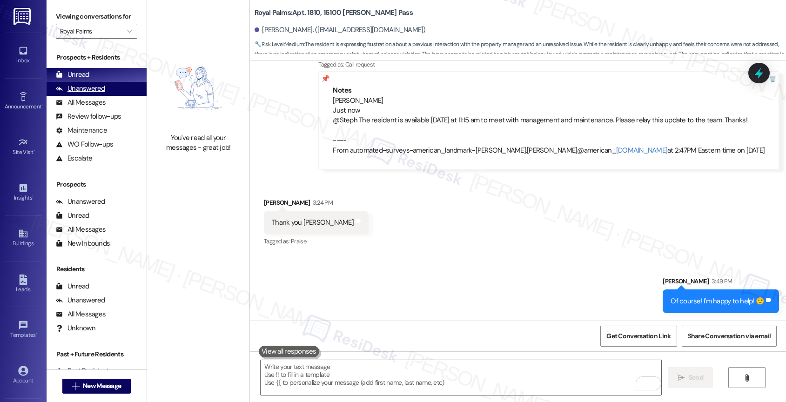
click at [112, 96] on div "Unanswered (0)" at bounding box center [97, 89] width 100 height 14
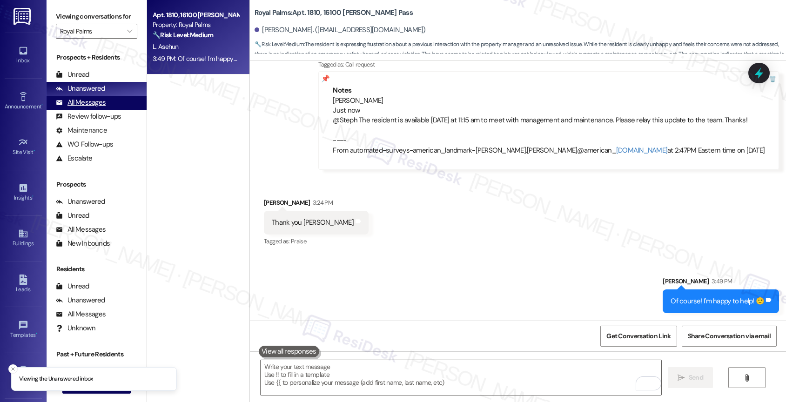
click at [89, 107] on div "All Messages" at bounding box center [81, 103] width 50 height 10
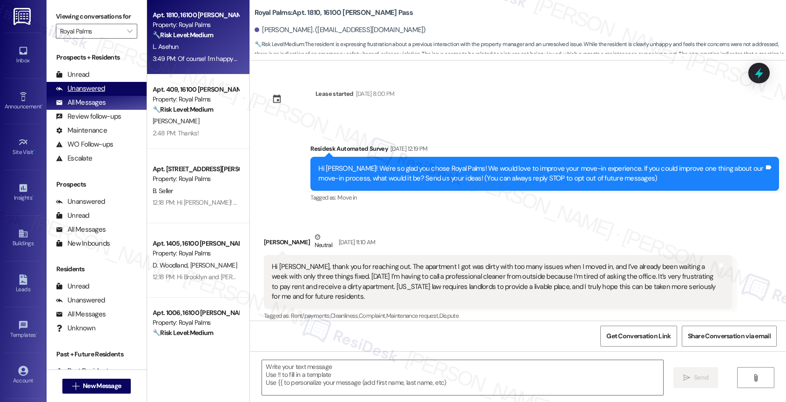
click at [95, 93] on div "Unanswered" at bounding box center [80, 89] width 49 height 10
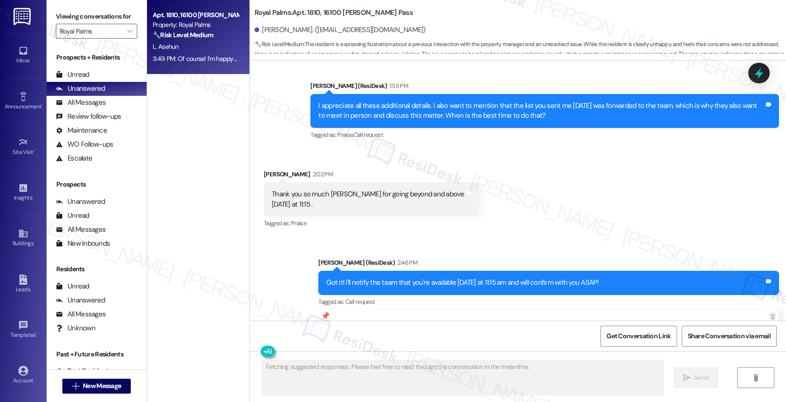
scroll to position [2316, 0]
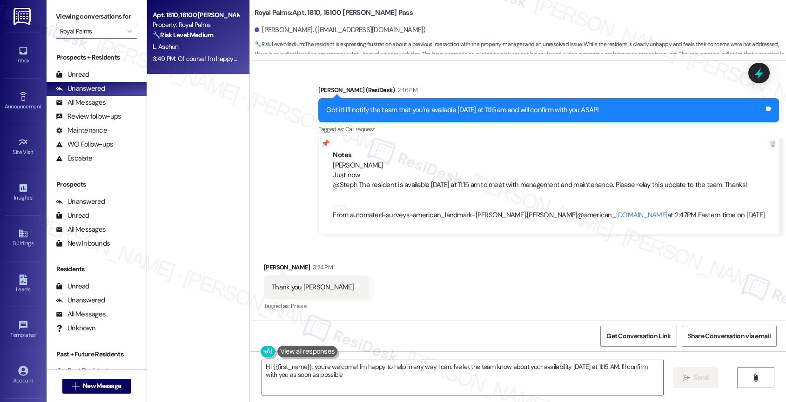
type textarea "Hi {{first_name}}, you're welcome! I'm happy to help in any way I can. I've let…"
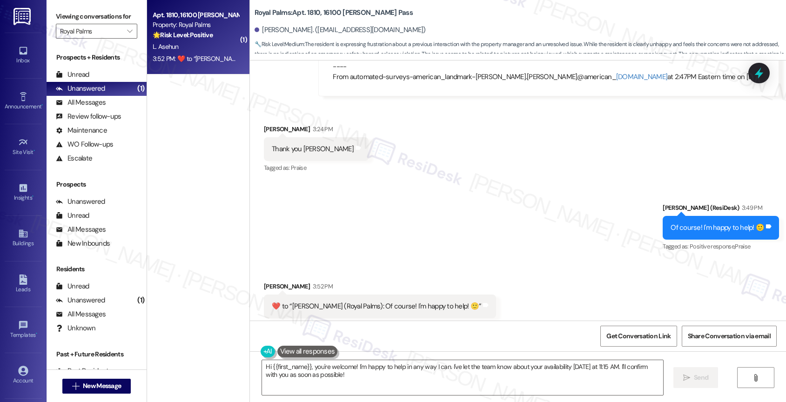
scroll to position [2460, 0]
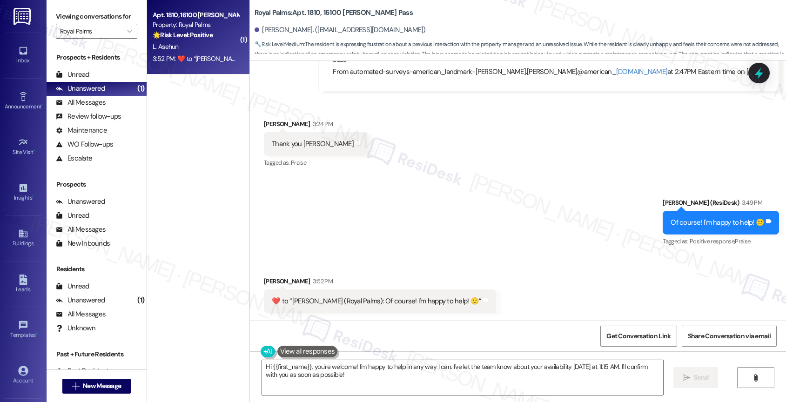
click at [415, 197] on div "Sent via SMS Sarah (ResiDesk) 3:49 PM Of course! I'm happy to help! 🙂 Tags and …" at bounding box center [518, 216] width 536 height 79
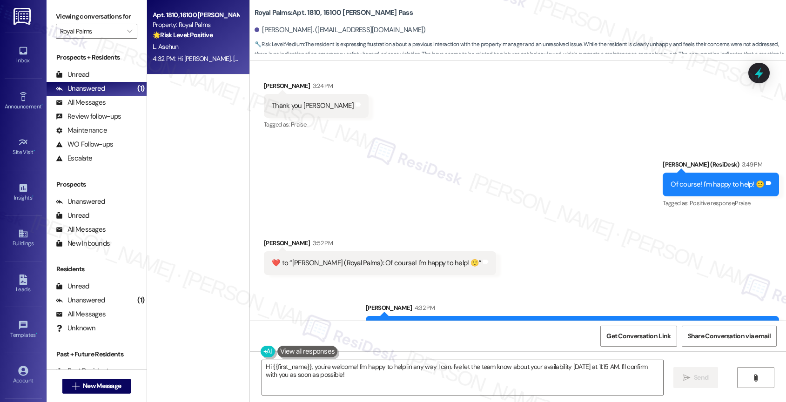
scroll to position [2525, 0]
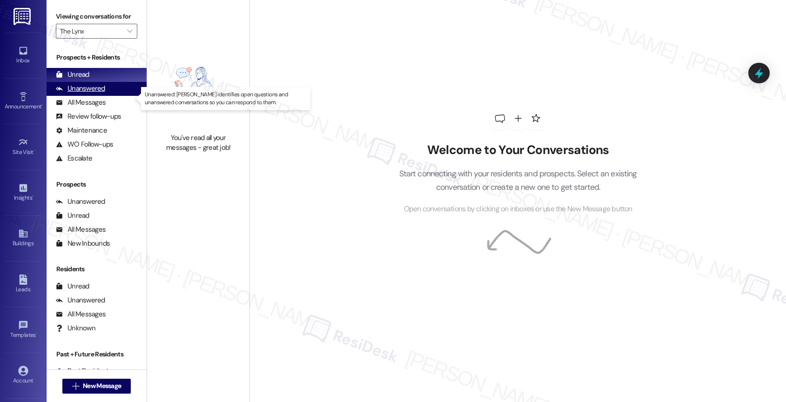
click at [96, 93] on div "Unanswered" at bounding box center [80, 89] width 49 height 10
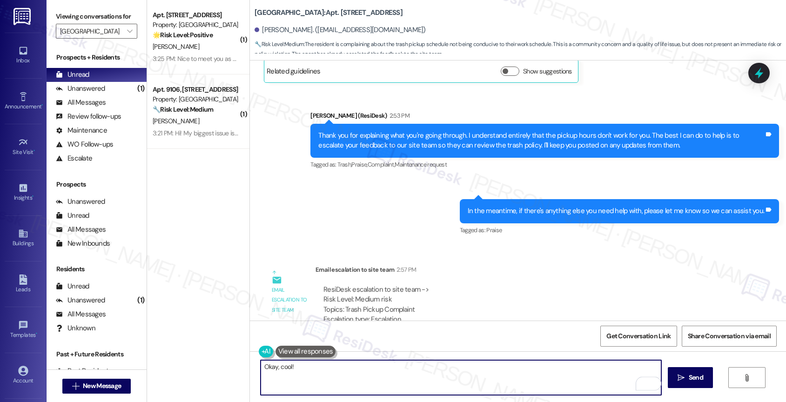
scroll to position [557, 0]
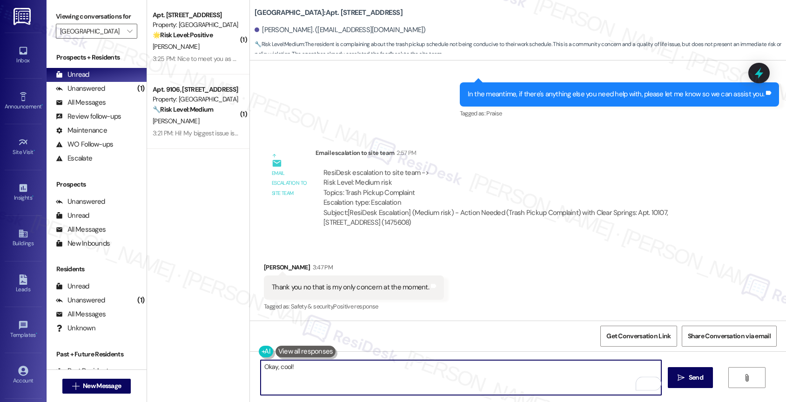
drag, startPoint x: 302, startPoint y: 374, endPoint x: 201, endPoint y: 363, distance: 102.0
click at [206, 364] on div "( 1 ) Apt. 9105, 1767 S. State Hwy 46 Property: Clear Springs 🌟 Risk Level: Pos…" at bounding box center [466, 201] width 639 height 402
type textarea "You're most welcome, Eriel!"
click at [707, 378] on button " Send" at bounding box center [689, 377] width 45 height 21
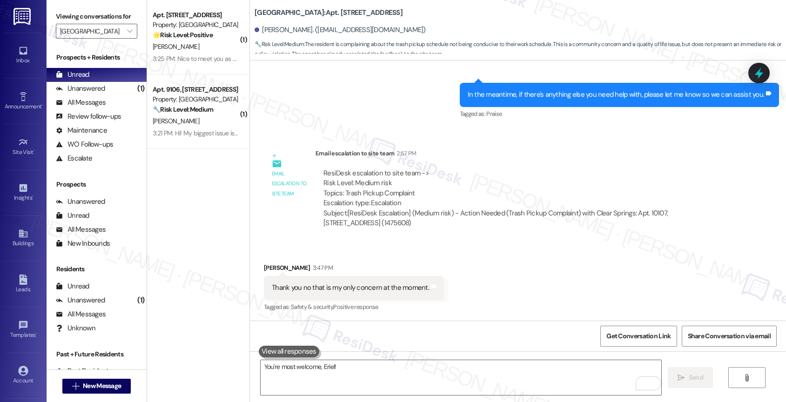
scroll to position [622, 0]
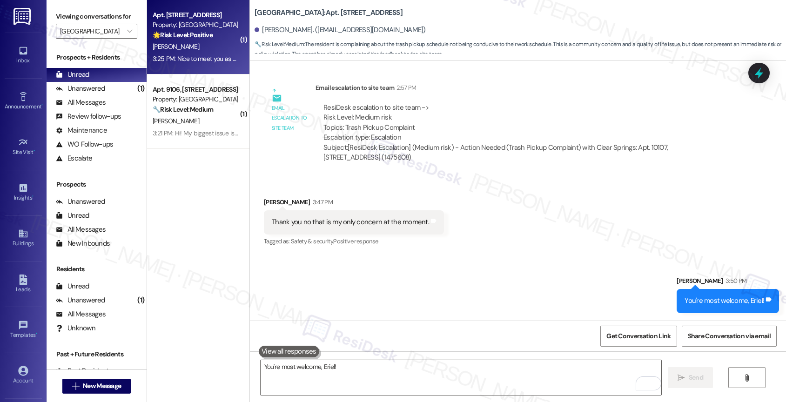
click at [189, 52] on div "B. Clarner" at bounding box center [196, 47] width 88 height 12
type textarea "Fetching suggested responses. Please feel free to read through the conversation…"
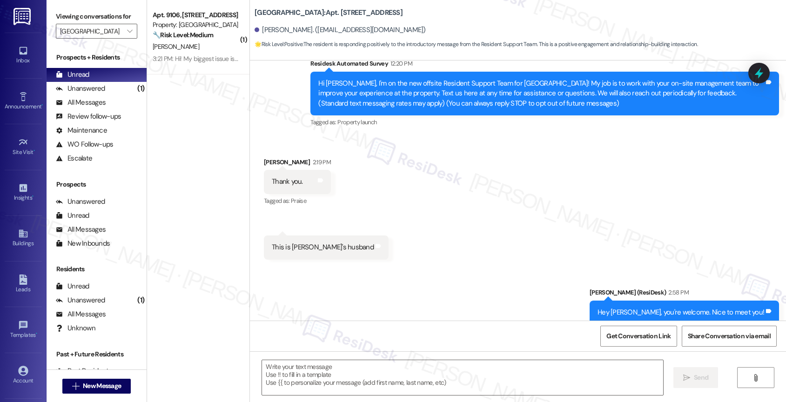
scroll to position [188, 0]
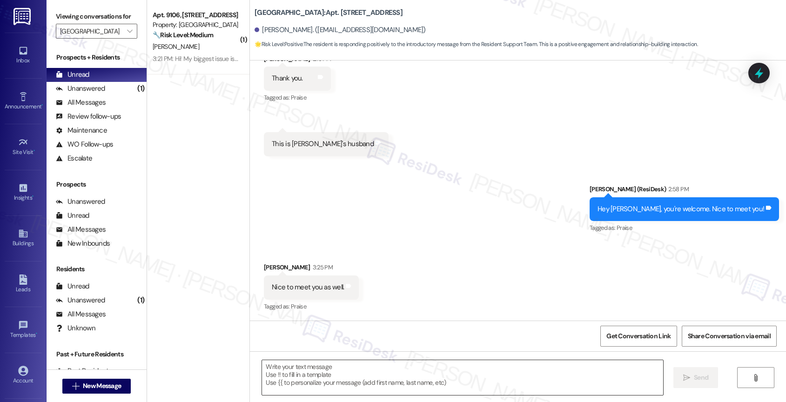
click at [307, 378] on textarea at bounding box center [462, 377] width 401 height 35
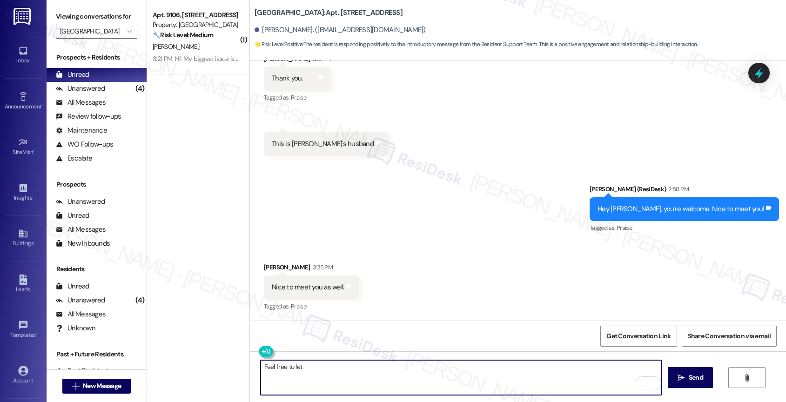
click at [260, 369] on textarea "Feel free to let" at bounding box center [460, 377] width 401 height 35
click at [345, 363] on textarea "Thank you! Feel free to let" at bounding box center [460, 377] width 401 height 35
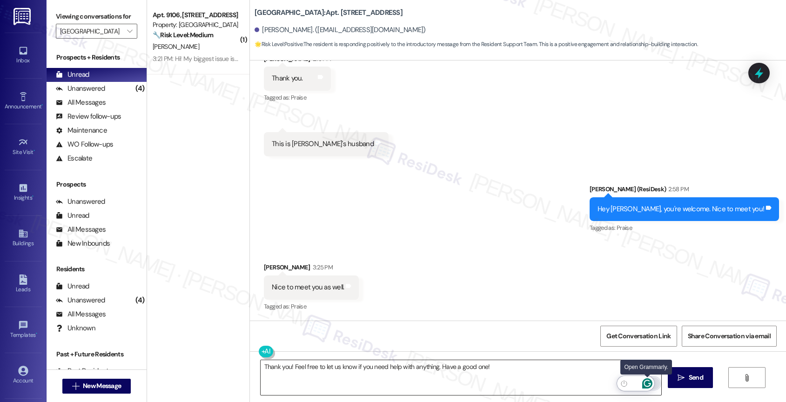
click at [648, 383] on icon "Open Grammarly. 0 Suggestions." at bounding box center [647, 383] width 10 height 10
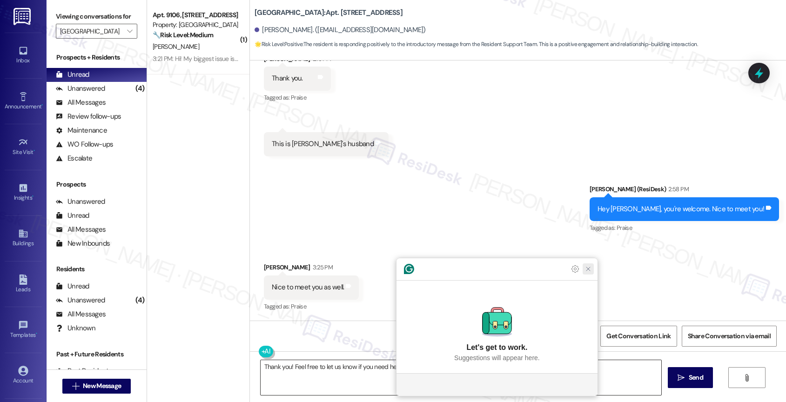
click at [590, 273] on icon "Close Grammarly Assistant" at bounding box center [587, 268] width 7 height 7
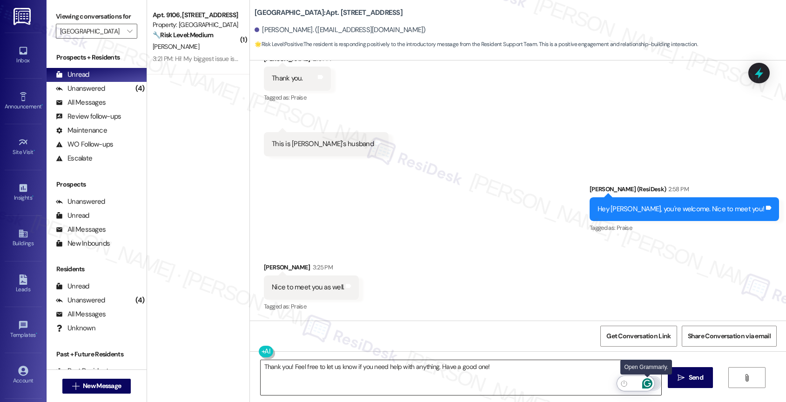
click at [646, 382] on icon "Open Grammarly. 0 Suggestions." at bounding box center [647, 383] width 10 height 10
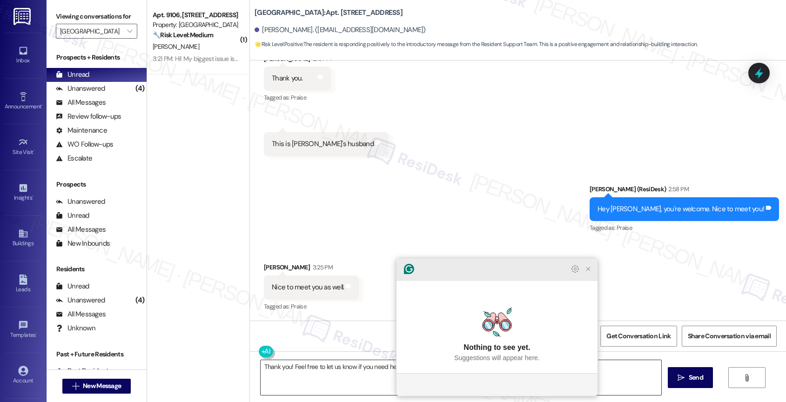
click at [589, 274] on icon "Close Grammarly Assistant" at bounding box center [587, 268] width 11 height 11
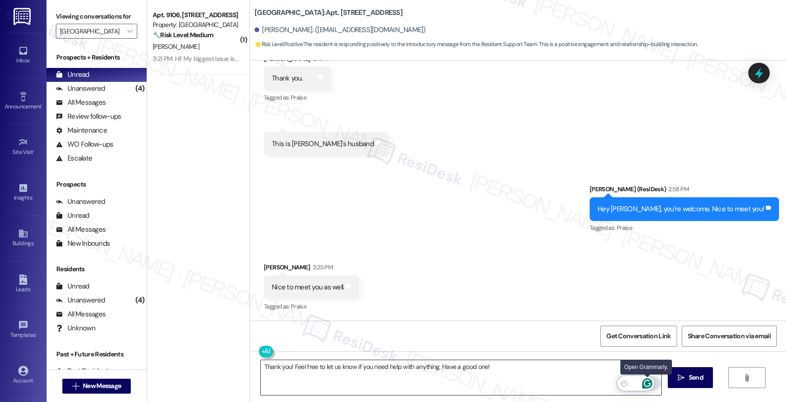
click at [648, 382] on icon "Open Grammarly. 0 Suggestions." at bounding box center [647, 383] width 10 height 10
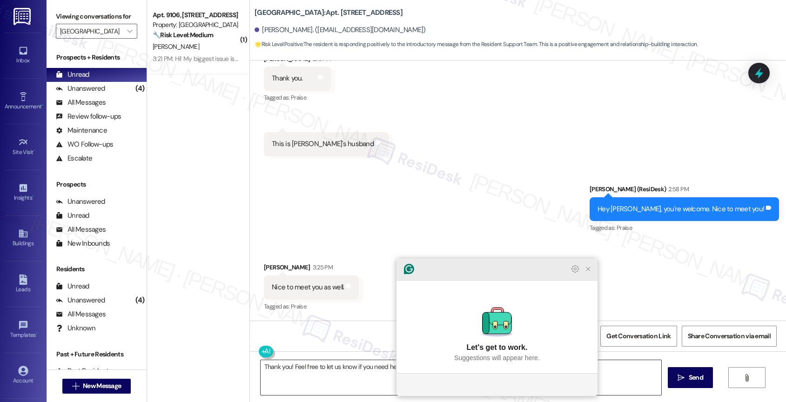
click at [591, 273] on icon "Close Grammarly Assistant" at bounding box center [587, 268] width 7 height 7
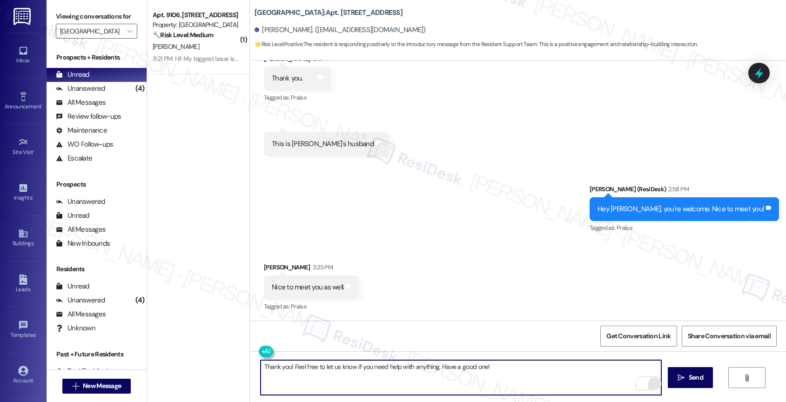
click at [286, 367] on textarea "Thank you! Feel free to let us know if you need help with anything. Have a good…" at bounding box center [460, 377] width 401 height 35
type textarea "Thank you! Feel free to let us know if you need help with anything. Have a good…"
click at [516, 372] on textarea "Thank you! Feel free to let us know if you need help with anything. Have a good…" at bounding box center [460, 377] width 401 height 35
click at [679, 373] on span " Send" at bounding box center [689, 378] width 29 height 10
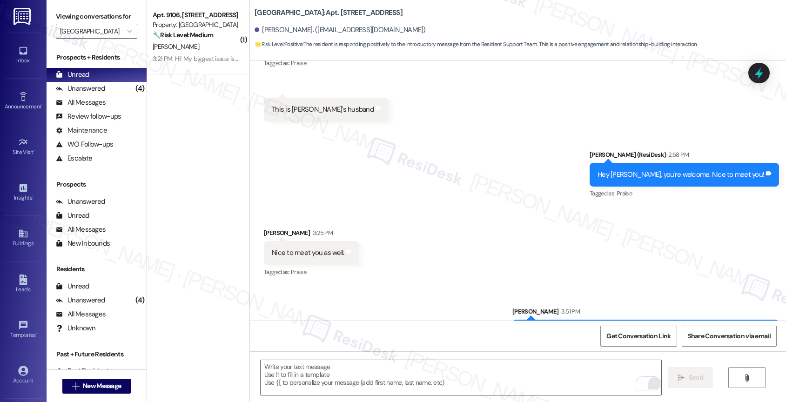
scroll to position [253, 0]
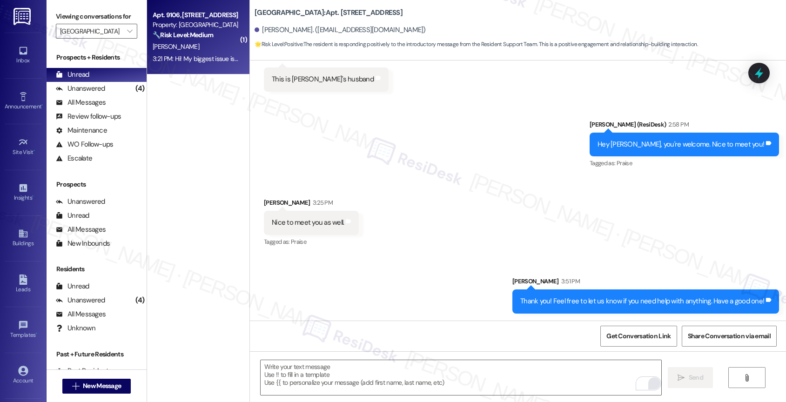
click at [162, 32] on strong "🔧 Risk Level: Medium" at bounding box center [183, 35] width 60 height 8
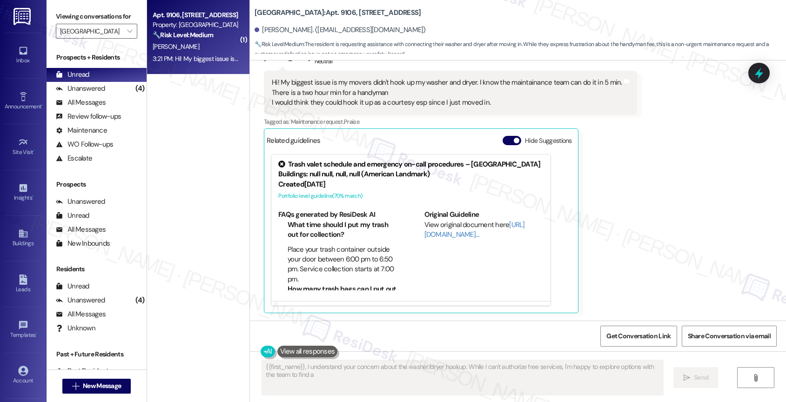
scroll to position [188, 0]
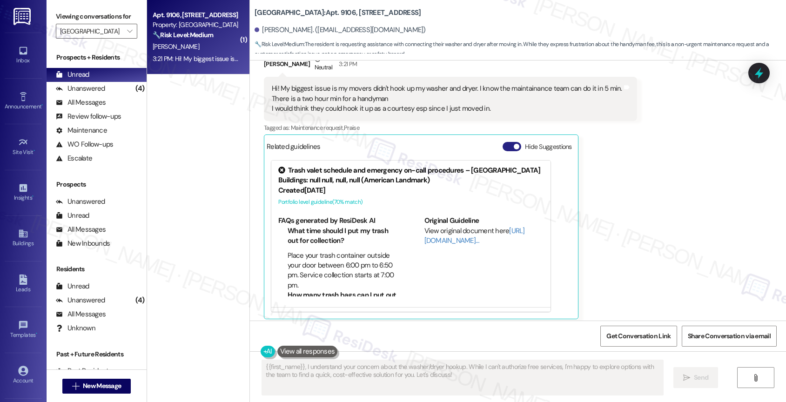
click at [502, 146] on button "Hide Suggestions" at bounding box center [511, 146] width 19 height 9
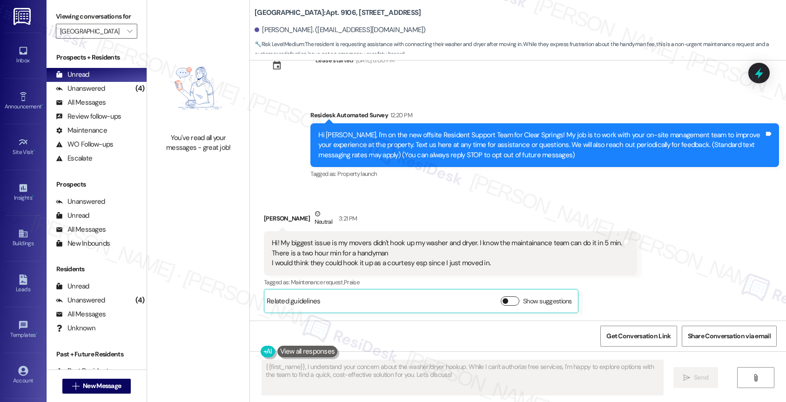
scroll to position [33, 0]
click at [407, 200] on div "Received via SMS Melinda Reedy Neutral 3:21 PM Hi! My biggest issue is my mover…" at bounding box center [518, 254] width 536 height 132
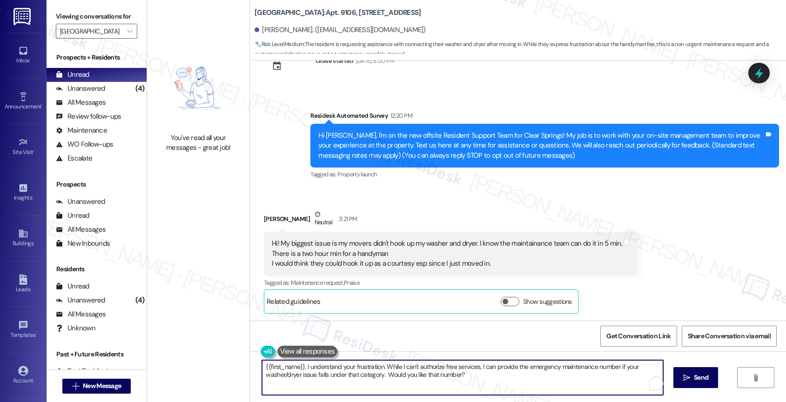
click at [475, 373] on textarea "{{first_name}}, I understand your frustration. While I can't authorize free ser…" at bounding box center [462, 377] width 401 height 35
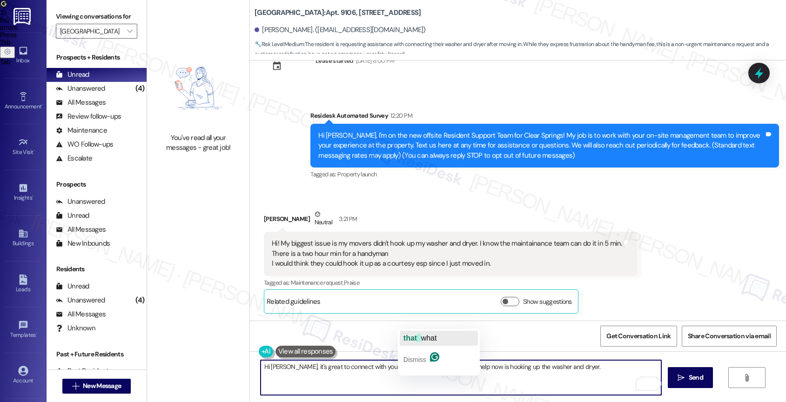
click at [419, 337] on span "button" at bounding box center [419, 338] width 4 height 8
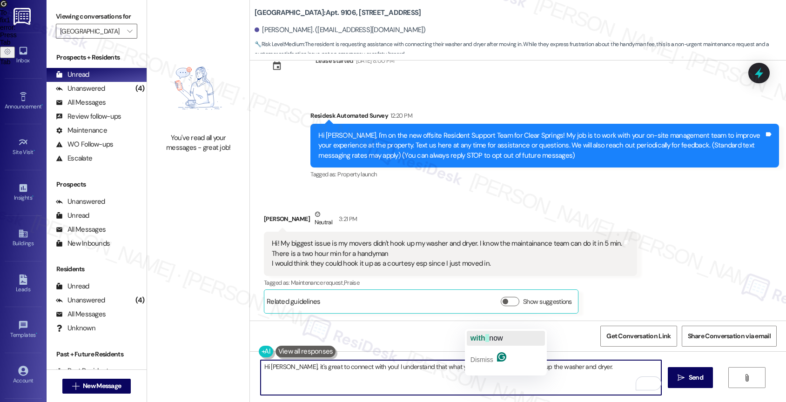
click at [489, 334] on span "now" at bounding box center [495, 338] width 13 height 8
click at [588, 368] on textarea "Hi Melinda, it's great to connect with you! I understand that you need help hoo…" at bounding box center [460, 377] width 401 height 35
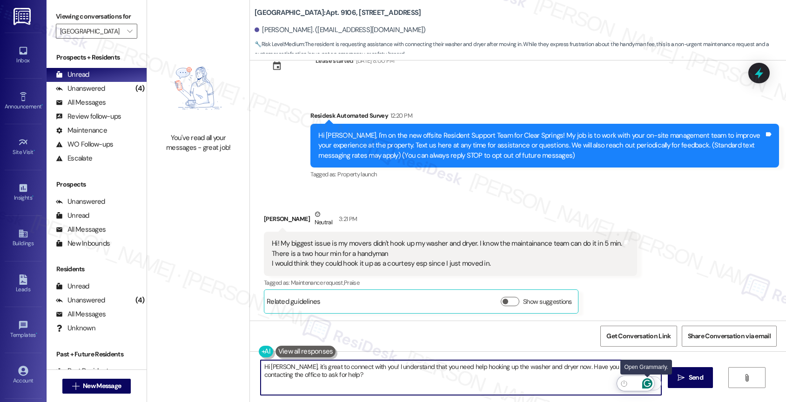
type textarea "Hi Melinda, it's great to connect with you! I understand that you need help hoo…"
click at [649, 383] on icon "Open Grammarly. 0 Suggestions." at bounding box center [646, 383] width 7 height 7
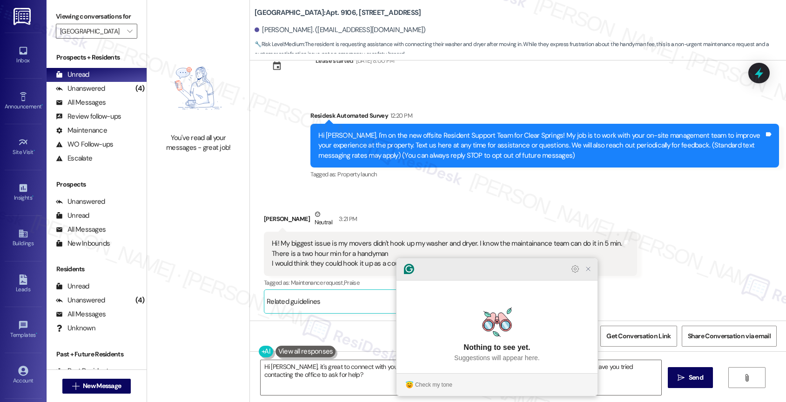
click at [585, 273] on icon "Close Grammarly Assistant" at bounding box center [587, 268] width 7 height 7
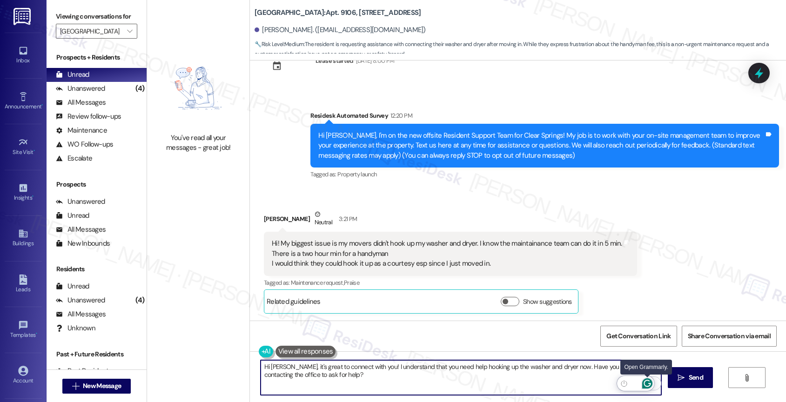
click at [648, 382] on icon "Open Grammarly. 0 Suggestions." at bounding box center [647, 383] width 10 height 10
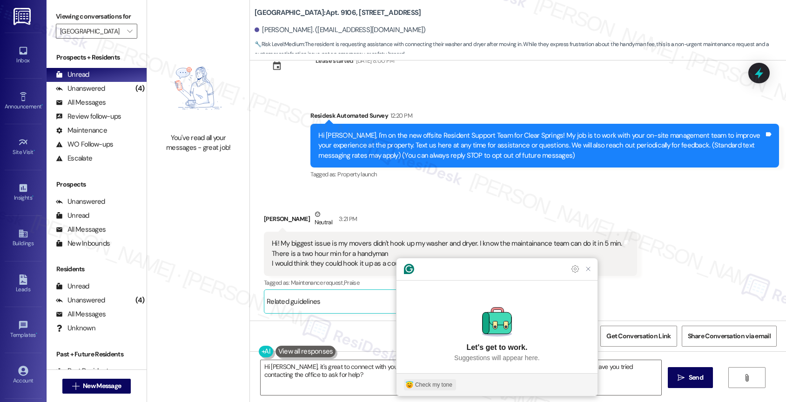
click at [431, 381] on div "Check my tone" at bounding box center [433, 384] width 37 height 8
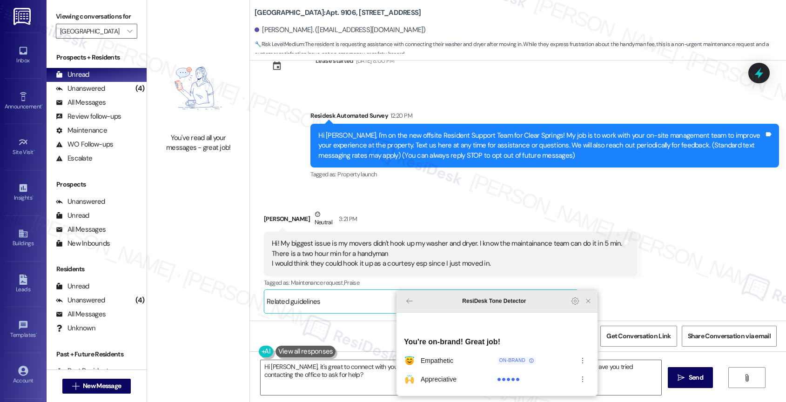
click at [587, 303] on icon "Close Grammarly Assistant" at bounding box center [588, 301] width 4 height 4
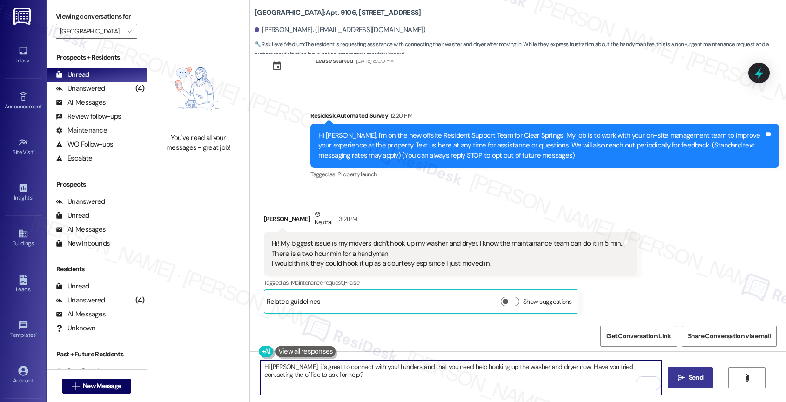
click at [687, 370] on button " Send" at bounding box center [689, 377] width 45 height 21
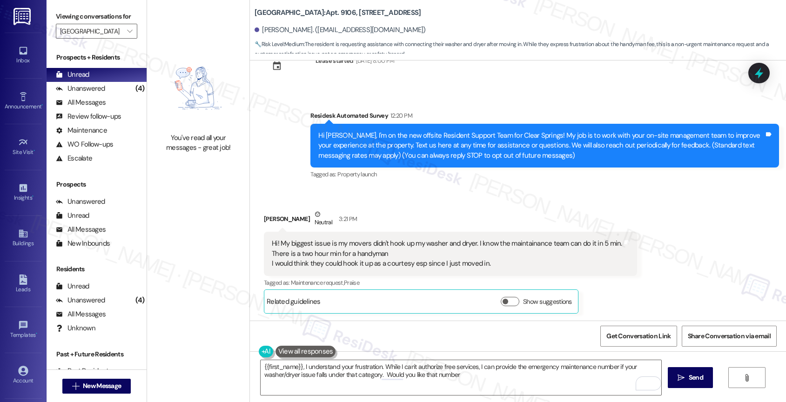
type textarea "{{first_name}}, I understand your frustration. While I can't authorize free ser…"
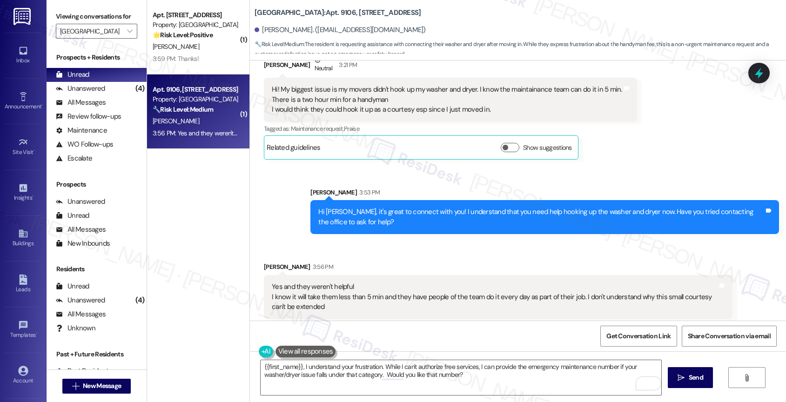
scroll to position [193, 0]
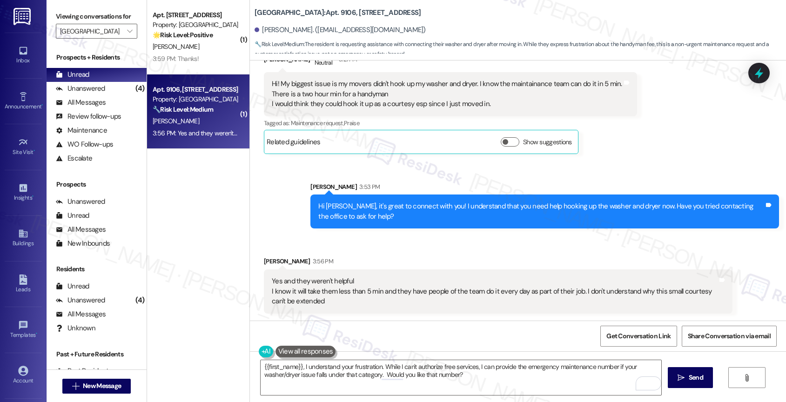
click at [315, 287] on div "Yes and they weren't helpful I know it will take them less than 5 min and they …" at bounding box center [495, 291] width 446 height 30
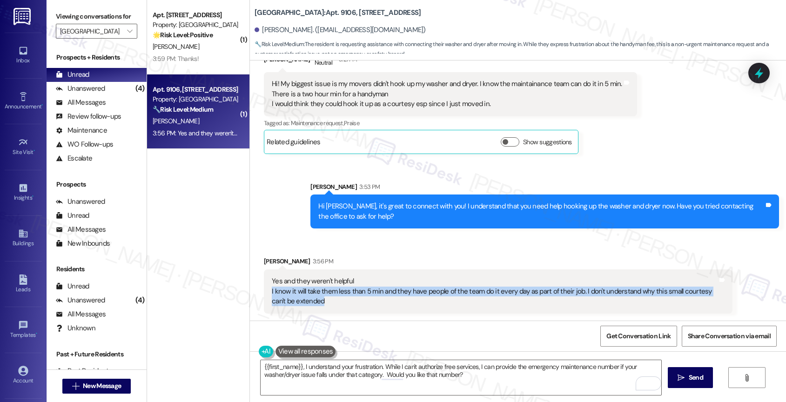
click at [315, 287] on div "Yes and they weren't helpful I know it will take them less than 5 min and they …" at bounding box center [495, 291] width 446 height 30
click at [315, 297] on div "Yes and they weren't helpful I know it will take them less than 5 min and they …" at bounding box center [495, 291] width 446 height 30
drag, startPoint x: 312, startPoint y: 300, endPoint x: 254, endPoint y: 271, distance: 64.9
click at [257, 271] on div "Received via SMS Melinda Reedy 3:56 PM Yes and they weren't helpful I know it w…" at bounding box center [498, 284] width 482 height 71
copy div "Yes and they weren't helpful I know it will take them less than 5 min and they …"
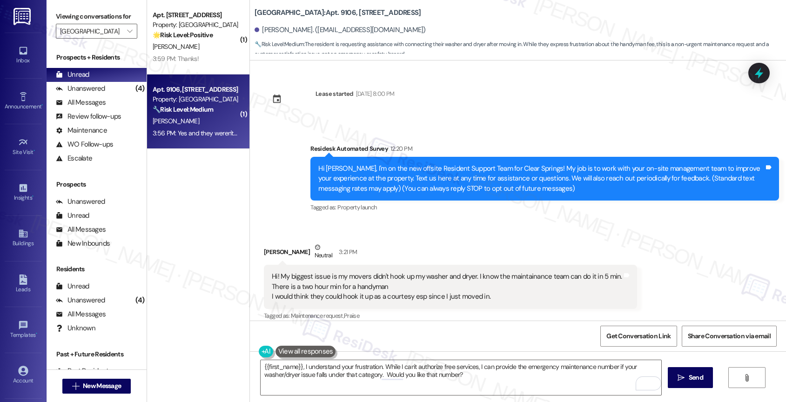
scroll to position [193, 0]
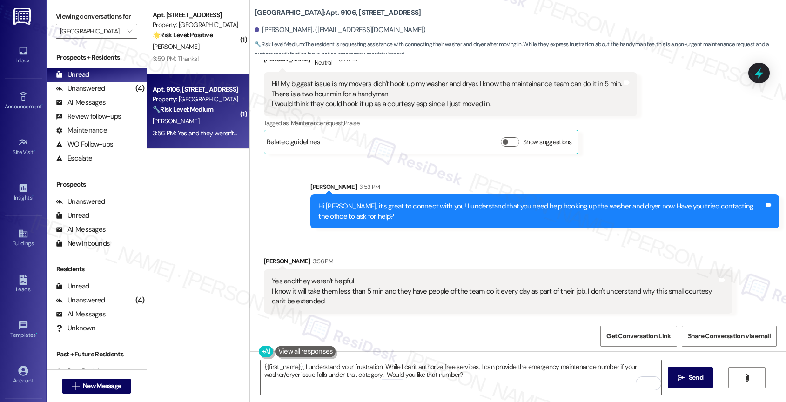
click at [420, 251] on div "Received via SMS Melinda Reedy 3:56 PM Yes and they weren't helpful I know it w…" at bounding box center [498, 284] width 482 height 71
click at [335, 298] on div "Yes and they weren't helpful I know it will take them less than 5 min and they …" at bounding box center [495, 291] width 446 height 30
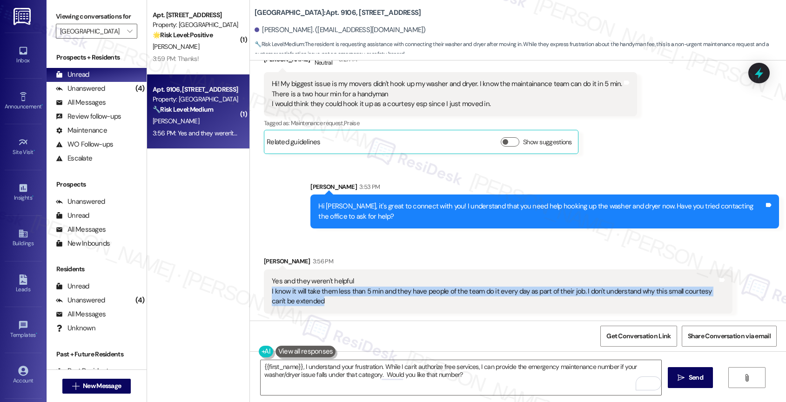
click at [335, 298] on div "Yes and they weren't helpful I know it will take them less than 5 min and they …" at bounding box center [495, 291] width 446 height 30
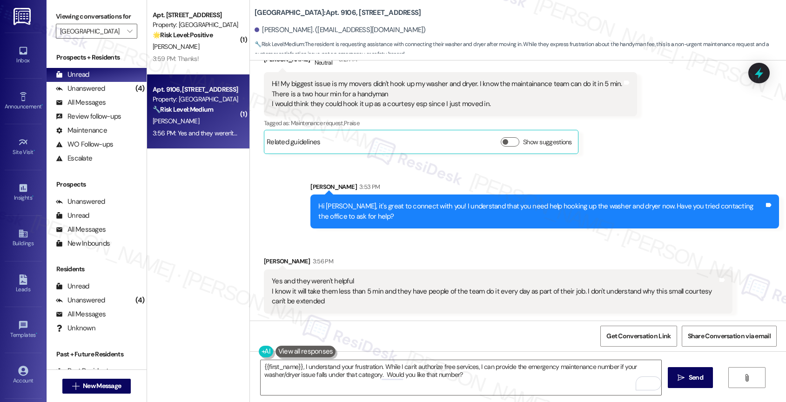
click at [339, 293] on div "Yes and they weren't helpful I know it will take them less than 5 min and they …" at bounding box center [495, 291] width 446 height 30
click at [340, 293] on div "Yes and they weren't helpful I know it will take them less than 5 min and they …" at bounding box center [495, 291] width 446 height 30
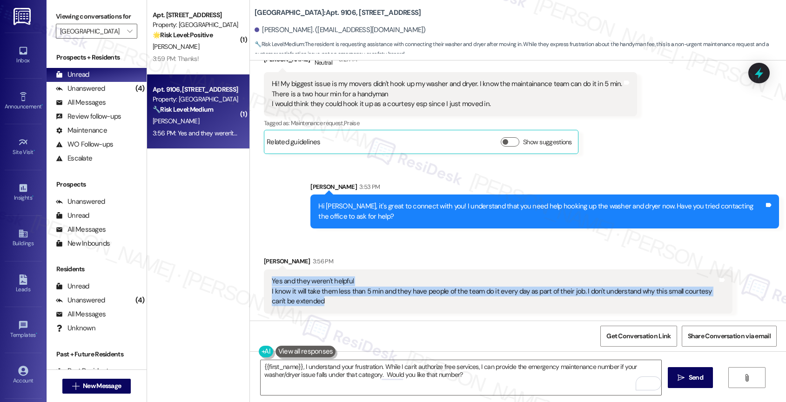
drag, startPoint x: 317, startPoint y: 302, endPoint x: 261, endPoint y: 278, distance: 60.8
click at [264, 278] on div "Yes and they weren't helpful I know it will take them less than 5 min and they …" at bounding box center [498, 291] width 468 height 44
copy div "Yes and they weren't helpful I know it will take them less than 5 min and they …"
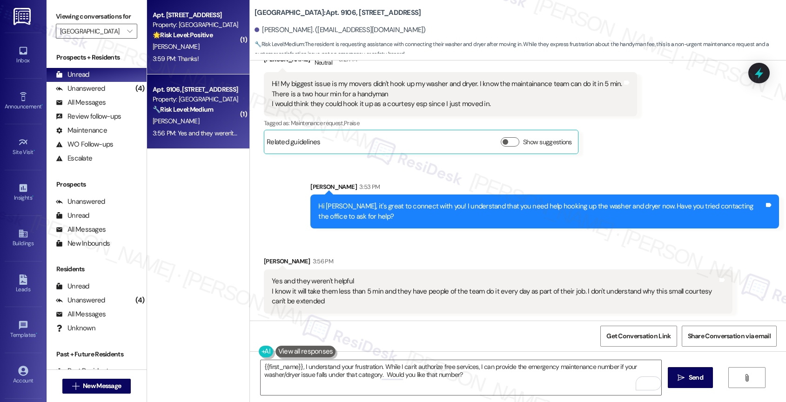
drag, startPoint x: 366, startPoint y: 244, endPoint x: 167, endPoint y: 22, distance: 297.8
click at [367, 240] on div "Received via SMS Melinda Reedy 3:56 PM Yes and they weren't helpful I know it w…" at bounding box center [518, 277] width 536 height 85
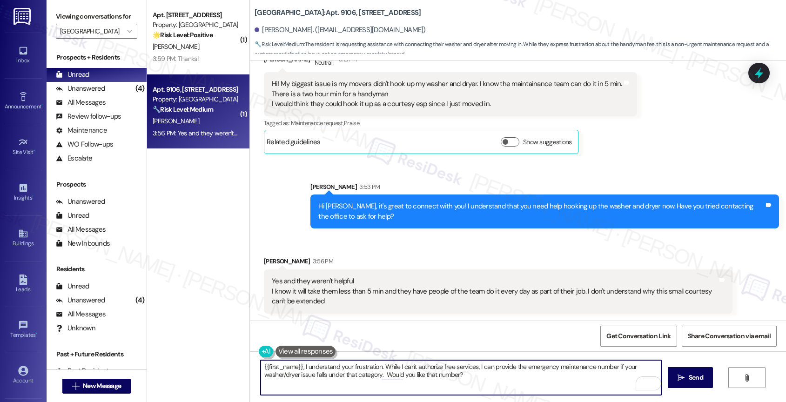
click at [305, 377] on textarea "{{first_name}}, I understand your frustration. While I can't authorize free ser…" at bounding box center [460, 377] width 401 height 35
click at [648, 379] on icon "Open Grammarly. 0 Suggestions." at bounding box center [647, 383] width 10 height 10
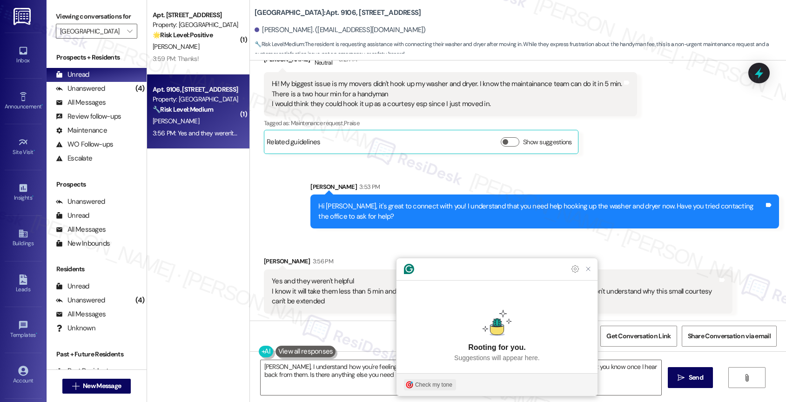
click at [425, 380] on button "Check my tone" at bounding box center [430, 384] width 52 height 11
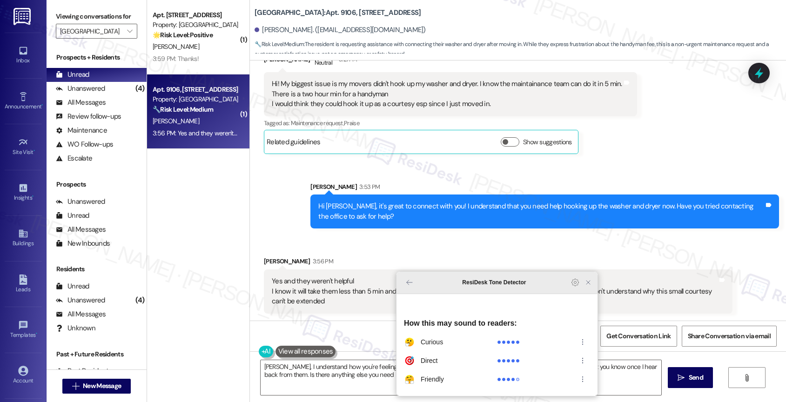
click at [589, 286] on icon "Close Grammarly Assistant" at bounding box center [587, 282] width 7 height 7
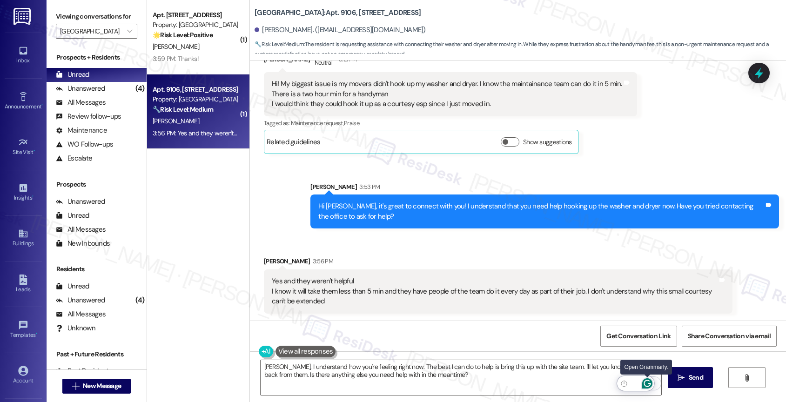
click at [646, 380] on icon "Open Grammarly. 0 Suggestions." at bounding box center [647, 383] width 10 height 10
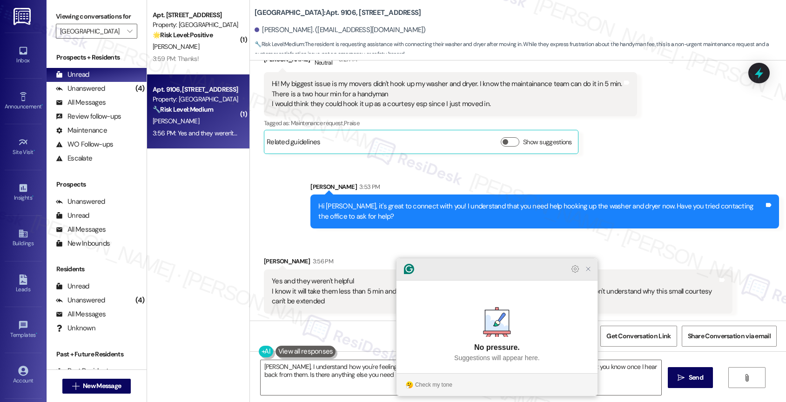
click at [589, 271] on icon "Close Grammarly Assistant" at bounding box center [588, 269] width 4 height 4
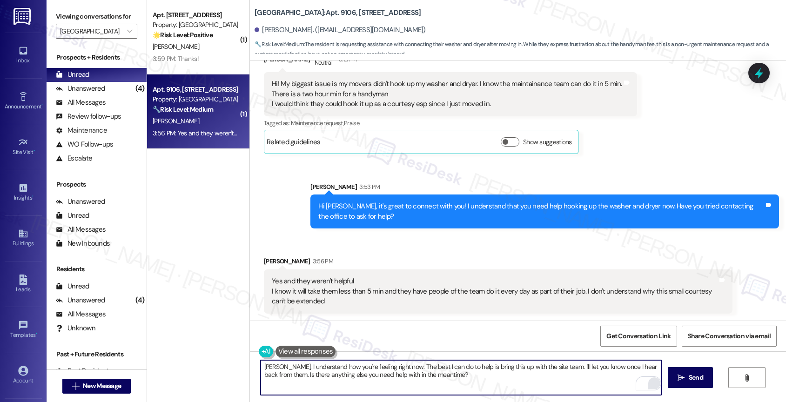
click at [647, 380] on html "Inbox Go to Inbox Announcement • Send A Text Announcement Site Visit • Go to Si…" at bounding box center [393, 201] width 786 height 402
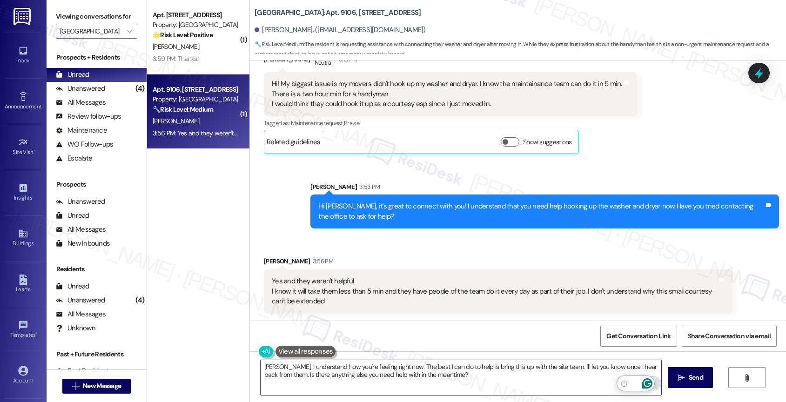
click at [648, 381] on icon "Open Grammarly. 0 Suggestions." at bounding box center [646, 383] width 7 height 7
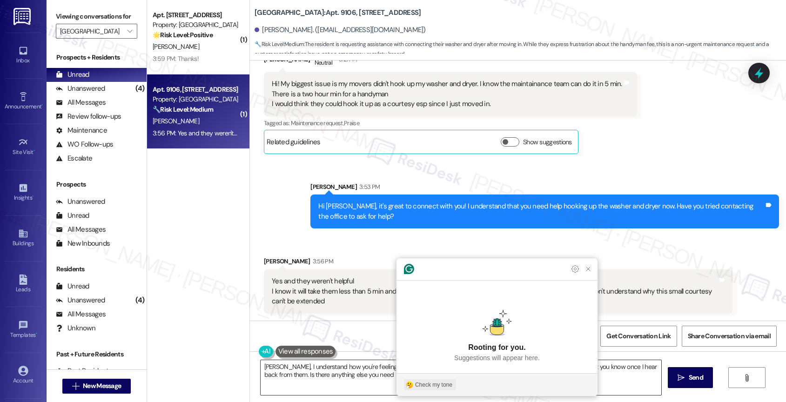
click at [440, 379] on button "Check my tone" at bounding box center [430, 384] width 52 height 11
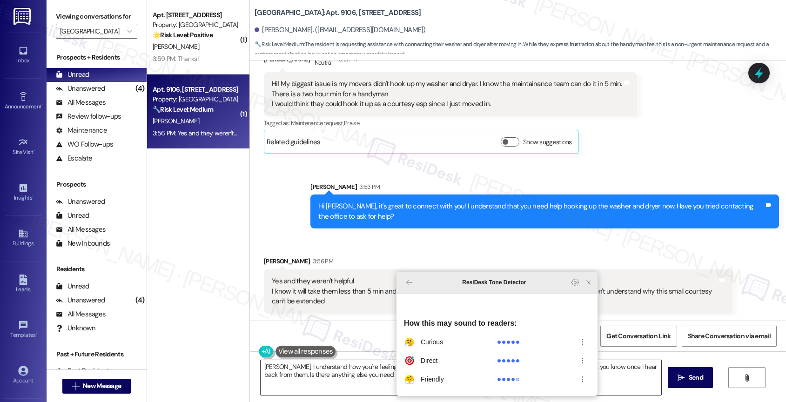
click at [586, 286] on icon "Close Grammarly Assistant" at bounding box center [587, 282] width 7 height 7
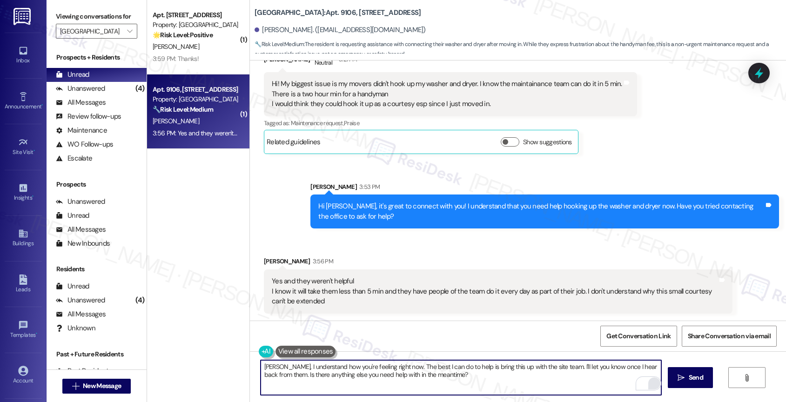
click at [280, 367] on textarea "Melinda, I understand how you're feeling right now. The best I can do to help i…" at bounding box center [460, 377] width 401 height 35
click at [284, 367] on textarea "Melinda, I understand how you're feeling right now. The best I can do to help i…" at bounding box center [460, 377] width 401 height 35
drag, startPoint x: 391, startPoint y: 368, endPoint x: 281, endPoint y: 366, distance: 109.8
click at [281, 366] on textarea "Melinda, I understand how you're feeling right now. The best I can do to help i…" at bounding box center [460, 377] width 401 height 35
click at [260, 366] on textarea "Melinda! The best I can do to help is bring this up with the site team. I'll le…" at bounding box center [460, 377] width 401 height 35
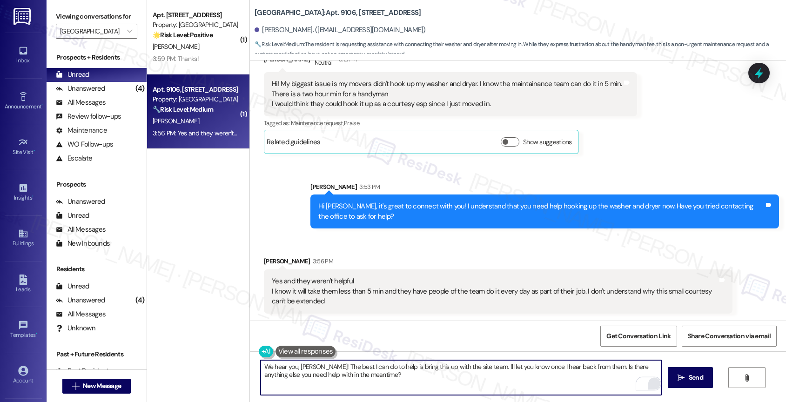
click at [315, 365] on textarea "We hear you, Melinda! The best I can do to help is bring this up with the site …" at bounding box center [460, 377] width 401 height 35
click at [266, 364] on textarea "We hear you, Melinda! The best I can do to help is bring this up with the site …" at bounding box center [460, 377] width 401 height 35
click at [260, 364] on textarea "hear you, Melinda! The best I can do to help is bring this up with the site tea…" at bounding box center [460, 377] width 401 height 35
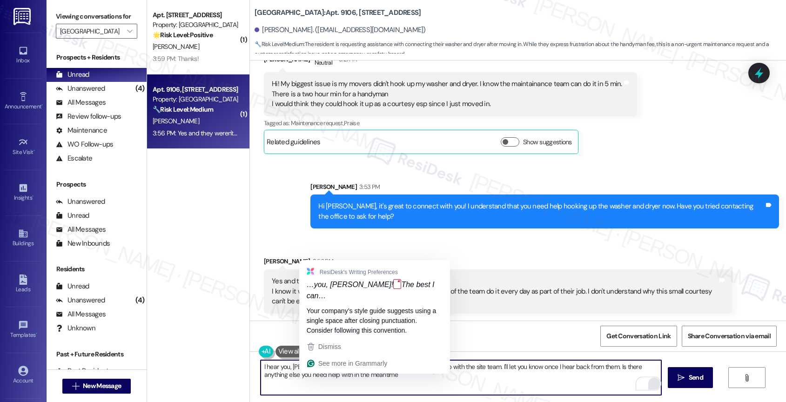
click at [309, 365] on textarea "I hear you, Melinda! The best I can do to help is bring this up with the site t…" at bounding box center [460, 377] width 401 height 35
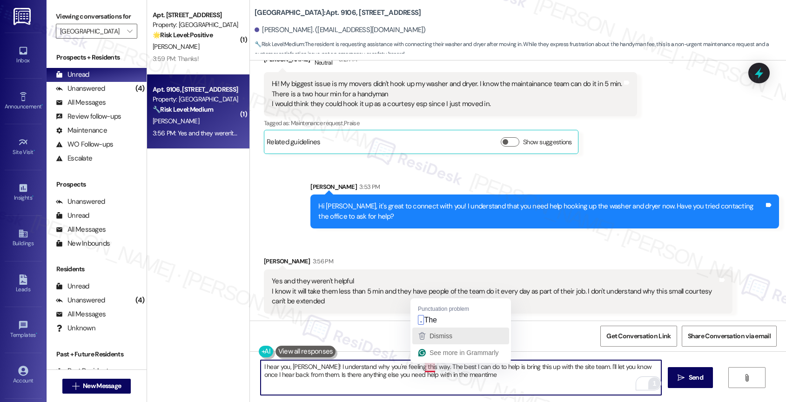
click at [445, 335] on span "Dismiss" at bounding box center [440, 335] width 23 height 7
drag, startPoint x: 418, startPoint y: 367, endPoint x: 252, endPoint y: 367, distance: 166.5
click at [252, 367] on div "I hear you, Melinda! I understand why you're feeling this way. The best I can d…" at bounding box center [518, 386] width 536 height 70
click at [487, 378] on textarea "Melinda, I completely understand why you're feeling this way. The best I can do…" at bounding box center [460, 377] width 401 height 35
click at [488, 380] on textarea "Melinda, I completely understand why you're feeling this way. The best I can do…" at bounding box center [460, 377] width 401 height 35
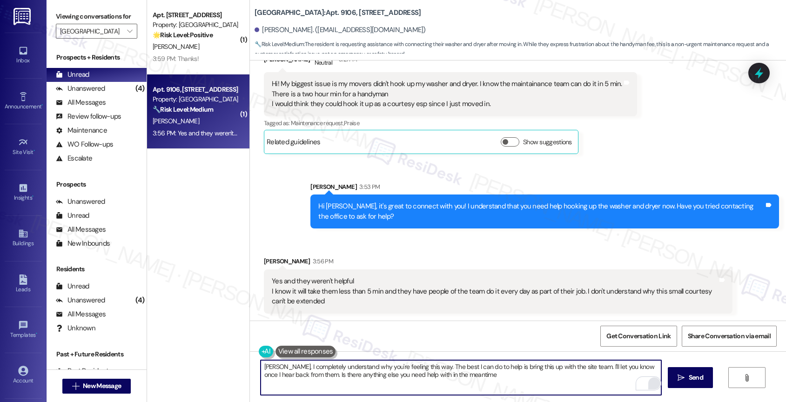
click at [493, 381] on textarea "Melinda, I completely understand why you're feeling this way. The best I can do…" at bounding box center [460, 377] width 401 height 35
drag, startPoint x: 467, startPoint y: 380, endPoint x: 481, endPoint y: 371, distance: 16.4
click at [467, 371] on textarea "Melinda, I completely understand why you're feeling this way. The best I can do…" at bounding box center [460, 377] width 401 height 35
click at [514, 377] on textarea "Melinda, I completely understand why you're feeling this way. The best I can do…" at bounding box center [460, 377] width 401 height 35
drag, startPoint x: 414, startPoint y: 376, endPoint x: 248, endPoint y: 367, distance: 165.4
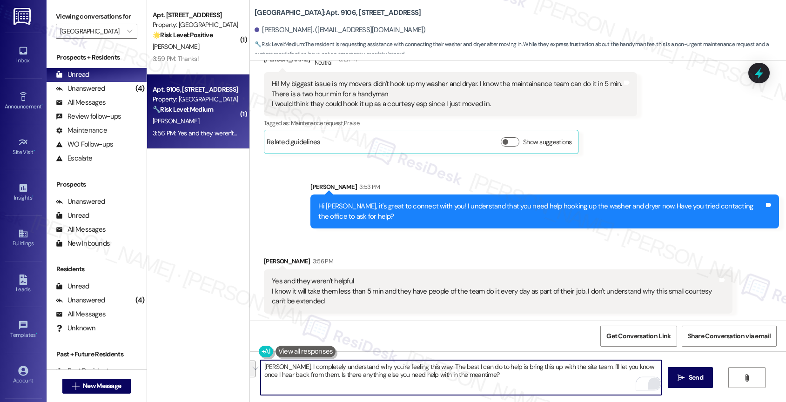
click at [255, 367] on div "Melinda, I completely understand why you're feeling this way. The best I can do…" at bounding box center [456, 378] width 402 height 36
paste textarea "Hi Melinda, I totally understand why you’re feeling this way, and I’m really so…"
click at [263, 363] on textarea "Hi Melinda, I totally understand why you’re feeling this way, and I’m really so…" at bounding box center [460, 377] width 401 height 35
click at [595, 378] on textarea "Melinda, I totally understand why you’re feeling this way, and I’m really sorry…" at bounding box center [460, 377] width 401 height 35
type textarea "Melinda, I totally understand why you’re feeling this way, and I’m really sorry…"
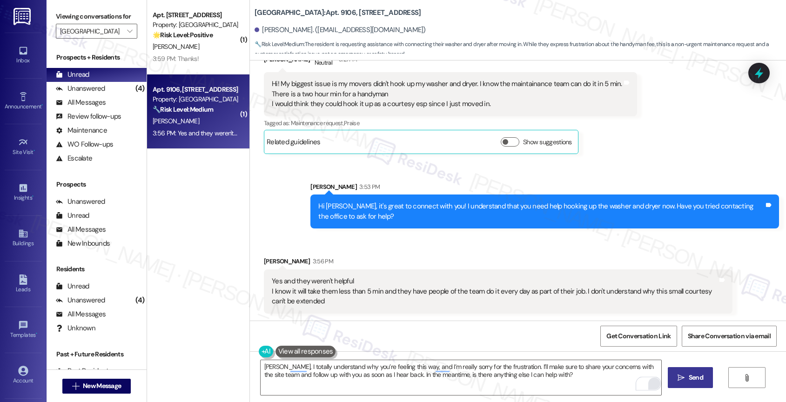
drag, startPoint x: 685, startPoint y: 372, endPoint x: 567, endPoint y: 252, distance: 167.8
click at [685, 371] on button " Send" at bounding box center [689, 377] width 45 height 21
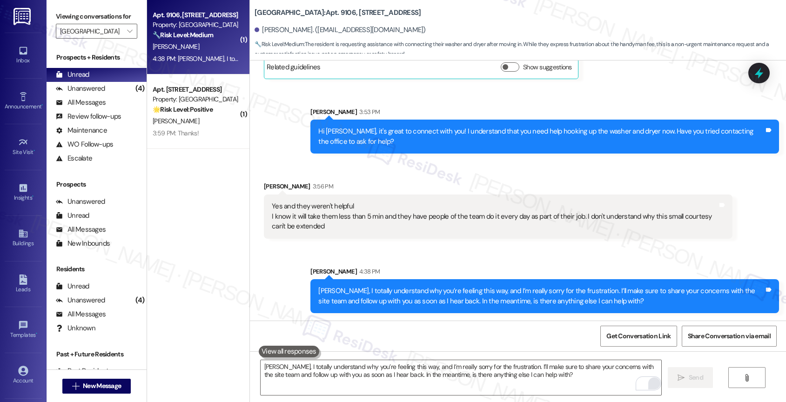
scroll to position [156, 0]
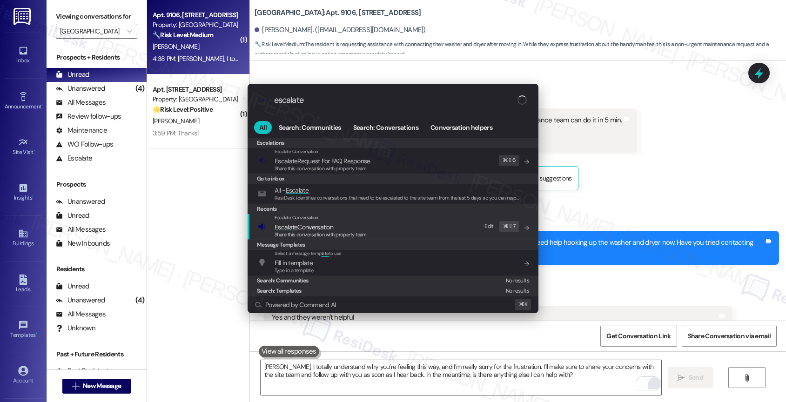
type input "escalate"
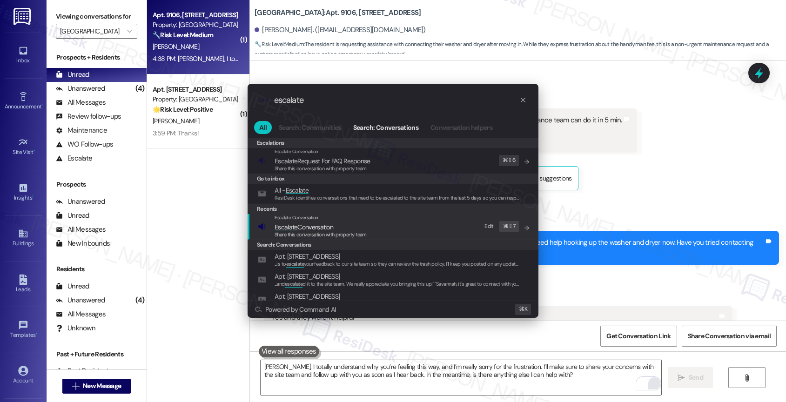
click at [314, 232] on span "Share this conversation with property team" at bounding box center [320, 234] width 92 height 7
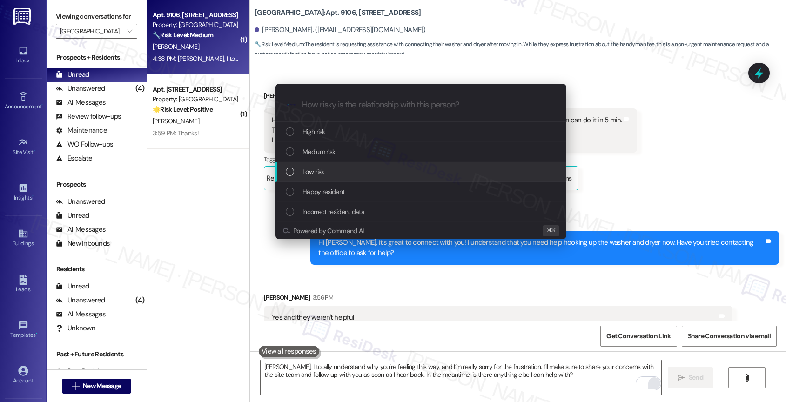
click at [331, 169] on div "Low risk" at bounding box center [422, 172] width 272 height 10
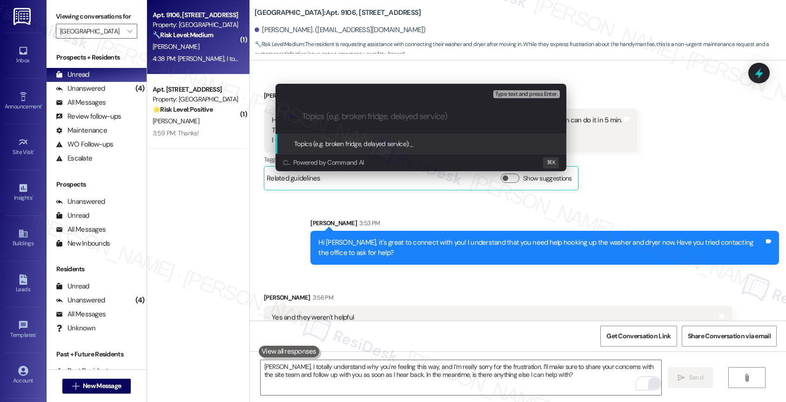
click at [331, 115] on input "Topics (e.g. broken fridge, delayed service)" at bounding box center [428, 117] width 253 height 10
click at [394, 113] on input "Maintenance - Can you help hook up the washer and dryer?" at bounding box center [424, 117] width 245 height 10
type input "Maintenance - Can you help hook up the washer and dryer?"
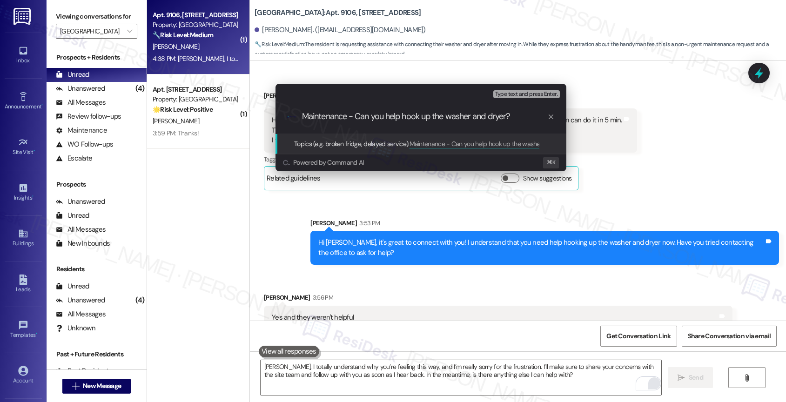
click at [413, 291] on div "Escalate Conversation Low risk Topics (e.g. broken fridge, delayed service) Any…" at bounding box center [393, 201] width 786 height 402
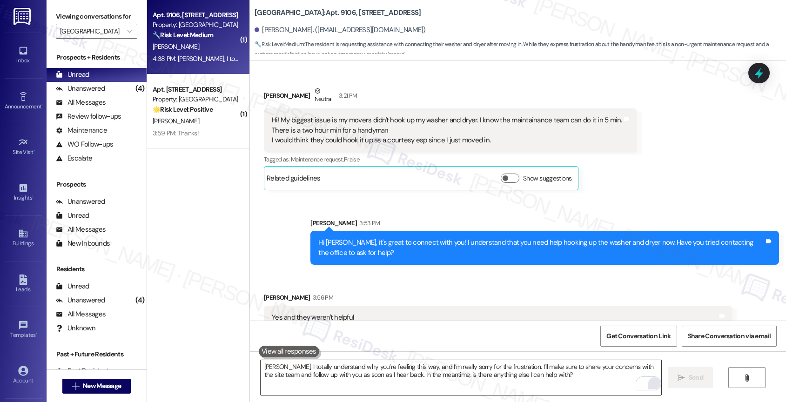
click at [356, 365] on textarea "Melinda, I totally understand why you’re feeling this way, and I’m really sorry…" at bounding box center [460, 377] width 401 height 35
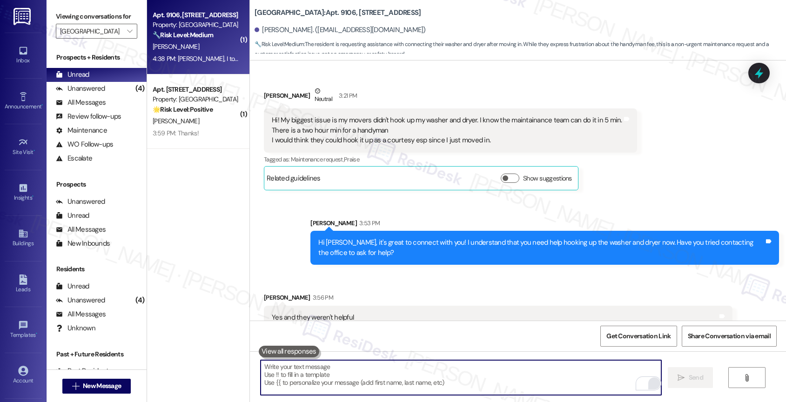
paste textarea "Maintenance - Can you help hook up the washer and dryer?"
type textarea "Maintenance - Can you help hook up the washer and dryer?"
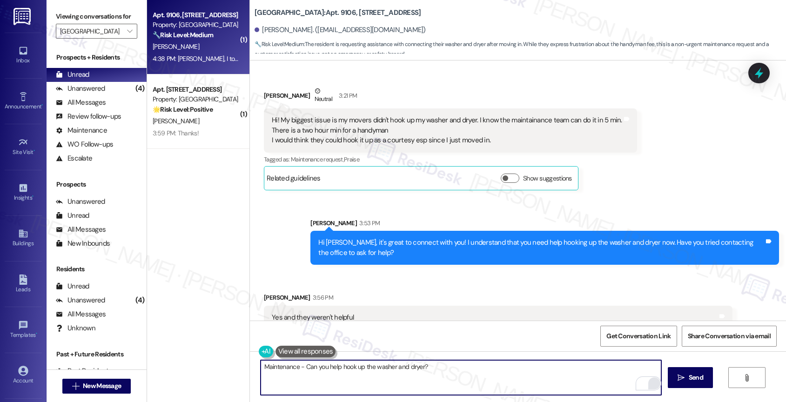
click at [322, 370] on textarea "Maintenance - Can you help hook up the washer and dryer?" at bounding box center [460, 377] width 401 height 35
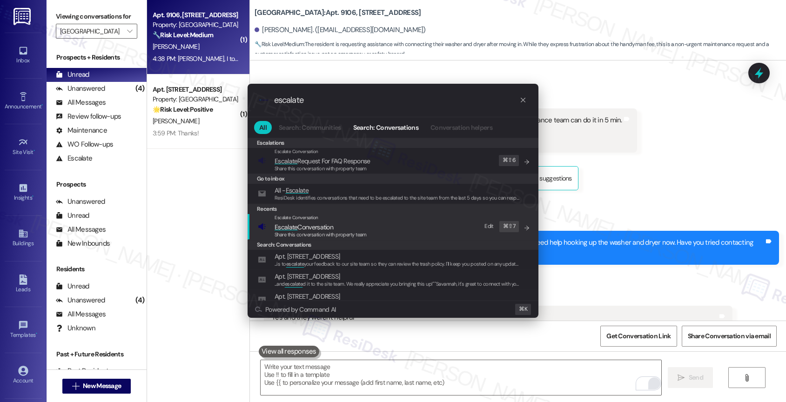
type input "escalate"
click at [307, 223] on span "Escalate Conversation" at bounding box center [303, 227] width 59 height 8
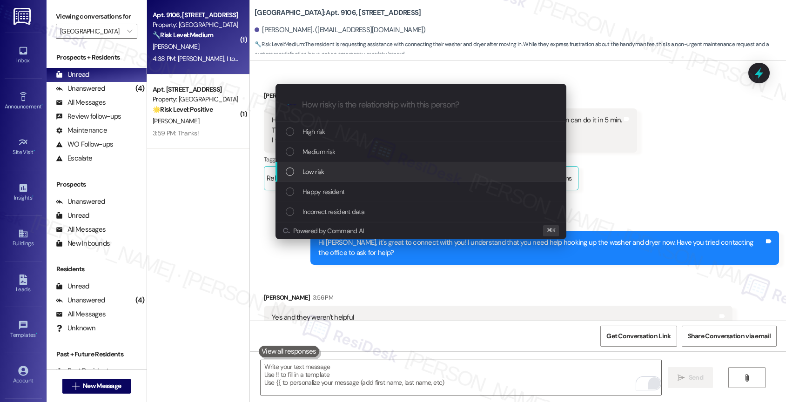
click at [310, 170] on span "Low risk" at bounding box center [312, 172] width 21 height 10
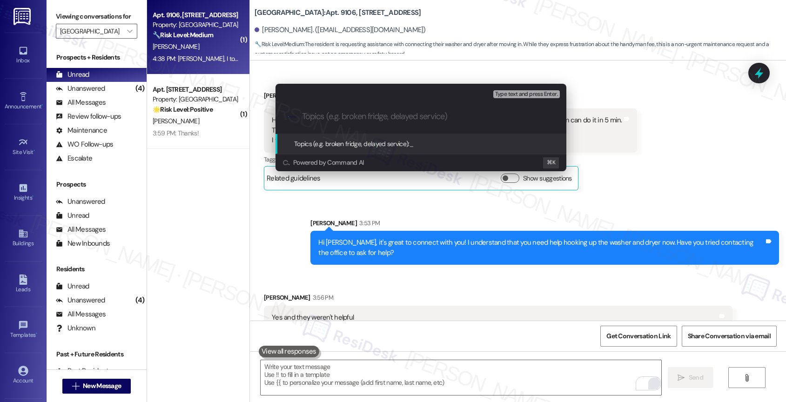
click at [347, 206] on div "Escalate Conversation Low risk Topics (e.g. broken fridge, delayed service) Any…" at bounding box center [393, 201] width 786 height 402
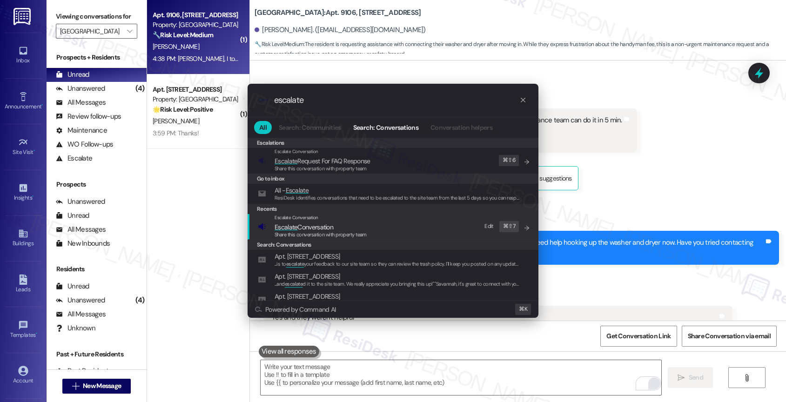
type input "escalate"
click at [305, 228] on span "Escalate Conversation" at bounding box center [303, 227] width 59 height 8
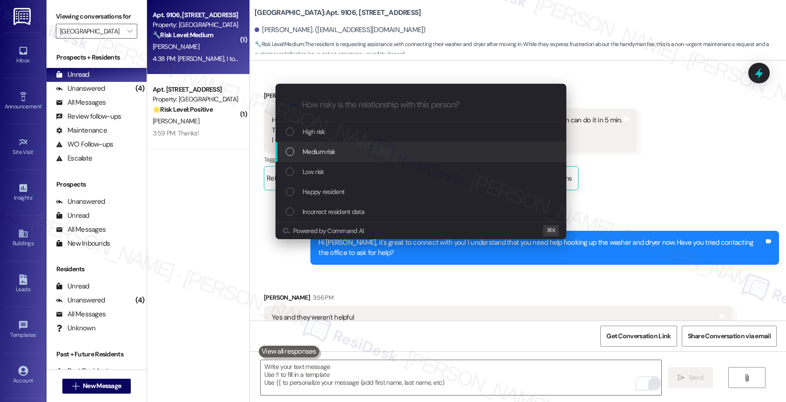
click at [336, 154] on div "Medium risk" at bounding box center [422, 152] width 272 height 10
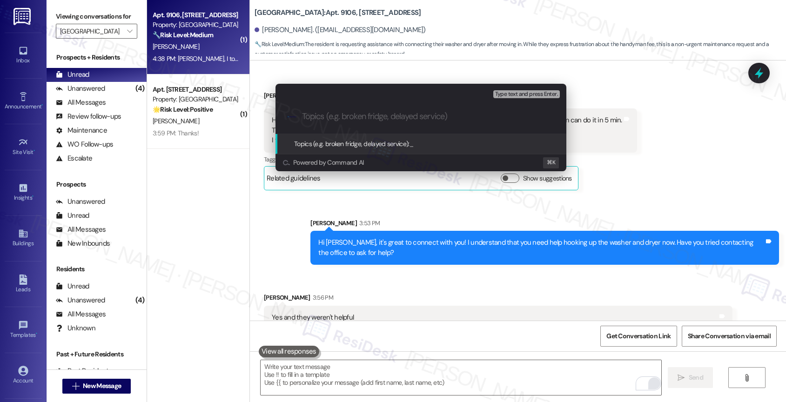
paste input "Maintenance - Can you help hook up the washer and dryer?"
type input "Maintenance - Can you help hook up the washer and dryer?"
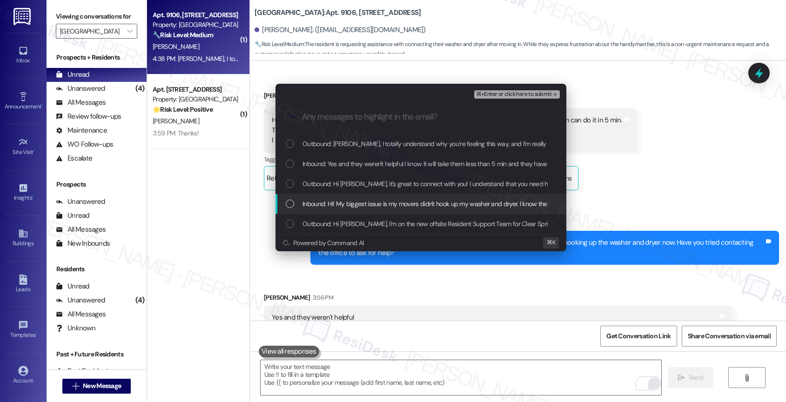
click at [376, 199] on span "Inbound: Hi! My biggest issue is my movers didn't hook up my washer and dryer. …" at bounding box center [630, 204] width 656 height 10
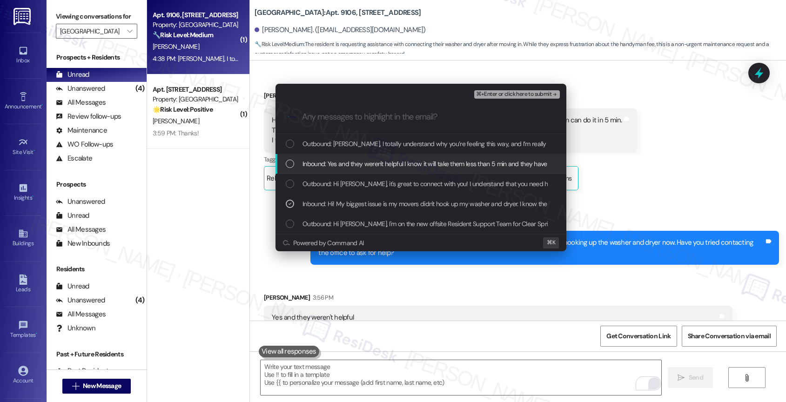
click at [550, 95] on span "⌘+Enter or click here to submit" at bounding box center [513, 94] width 75 height 7
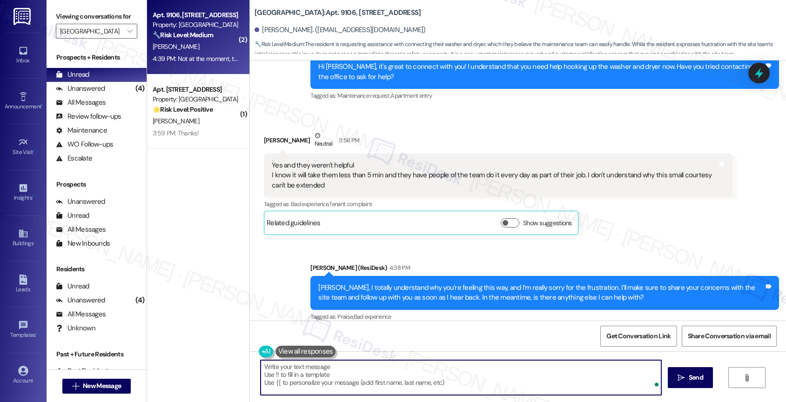
scroll to position [421, 0]
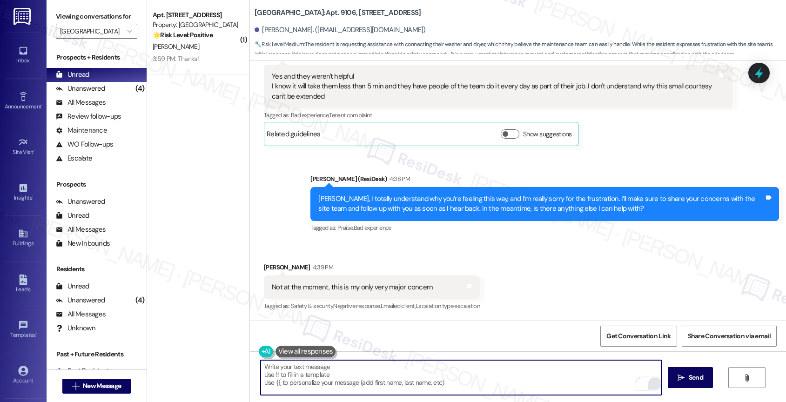
click at [332, 371] on textarea "{{first_name}}, I understand your frustration. While I can't authorize free ser…" at bounding box center [460, 377] width 401 height 35
drag, startPoint x: 297, startPoint y: 367, endPoint x: 235, endPoint y: 363, distance: 62.0
click at [235, 363] on div "( 1 ) Apt. 9105, 1767 S. State Hwy 46 Property: Clear Springs 🌟 Risk Level: Pos…" at bounding box center [466, 201] width 639 height 402
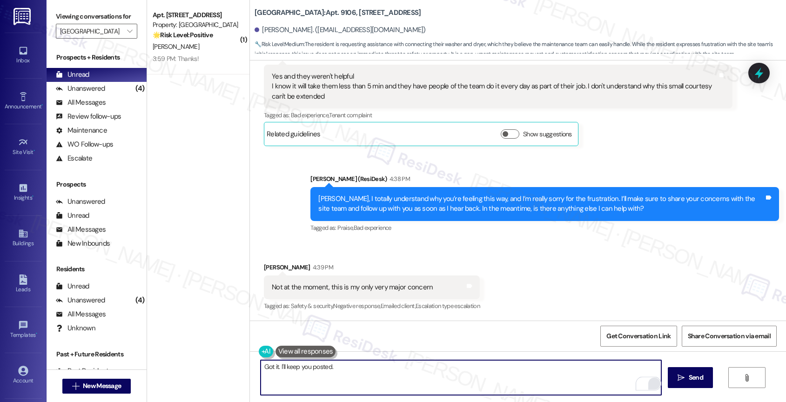
click at [342, 369] on textarea "Got it. I'll keep you posted." at bounding box center [460, 377] width 401 height 35
type textarea "Got it. I'll keep you posted!"
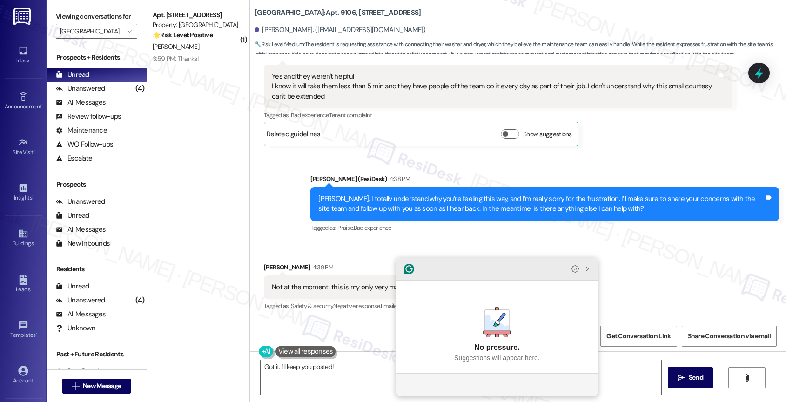
click at [588, 271] on icon "Close Grammarly Assistant" at bounding box center [588, 269] width 4 height 4
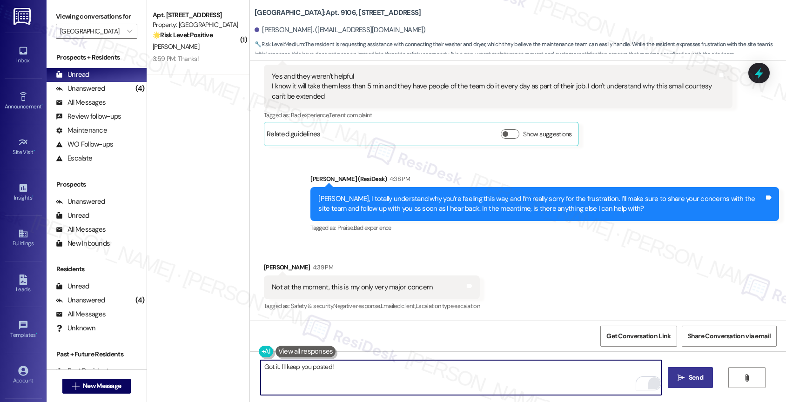
click at [699, 382] on button " Send" at bounding box center [689, 377] width 45 height 21
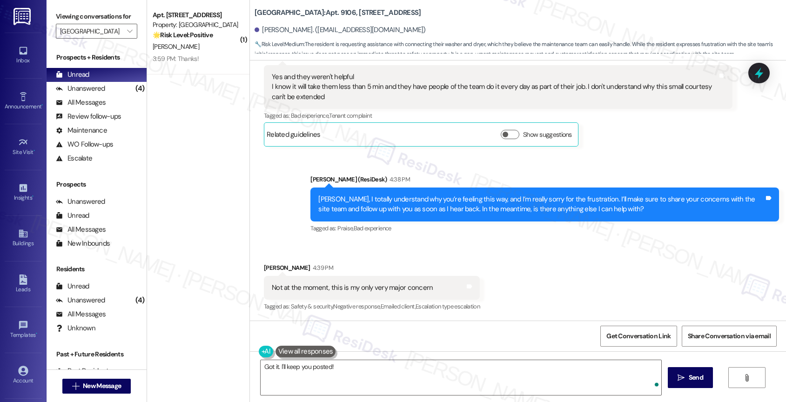
scroll to position [486, 0]
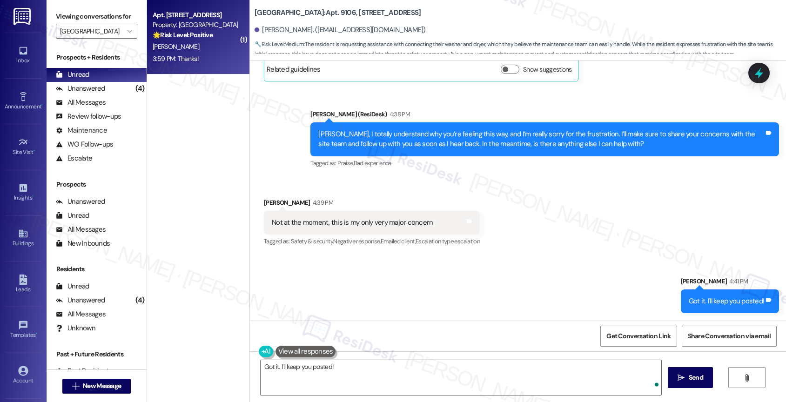
click at [186, 32] on strong "🌟 Risk Level: Positive" at bounding box center [183, 35] width 60 height 8
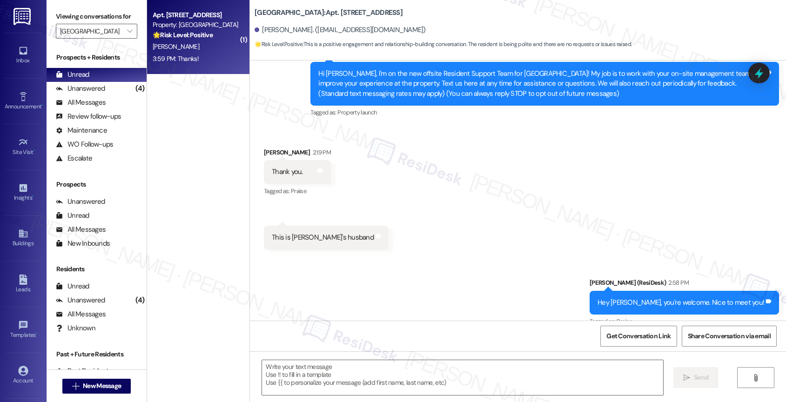
type textarea "Fetching suggested responses. Please feel free to read through the conversation…"
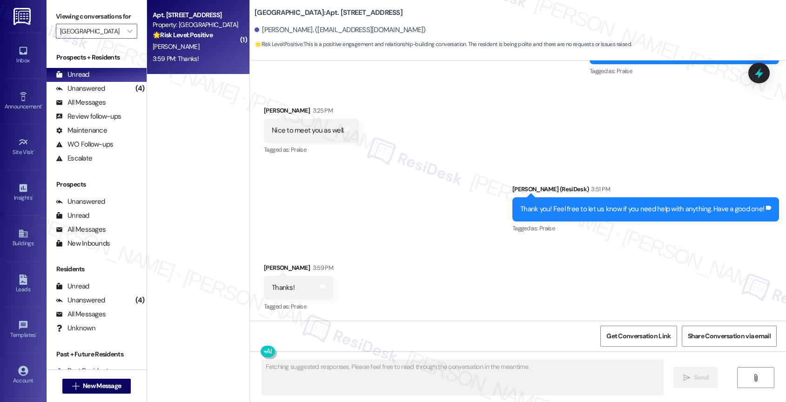
scroll to position [346, 0]
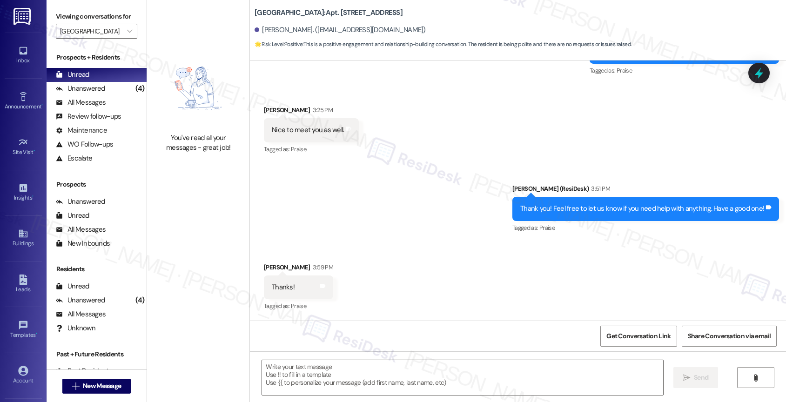
click at [385, 261] on div "Received via SMS Betty Clarner 3:59 PM Thanks! Tags and notes Tagged as: Praise…" at bounding box center [518, 280] width 536 height 79
click at [314, 377] on textarea at bounding box center [462, 377] width 401 height 35
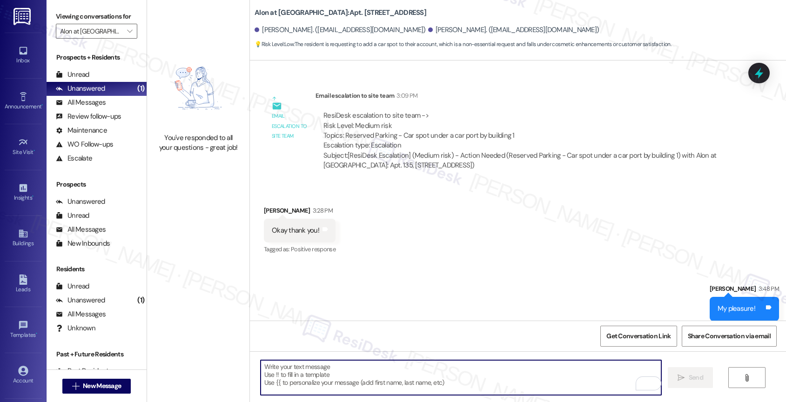
scroll to position [704, 0]
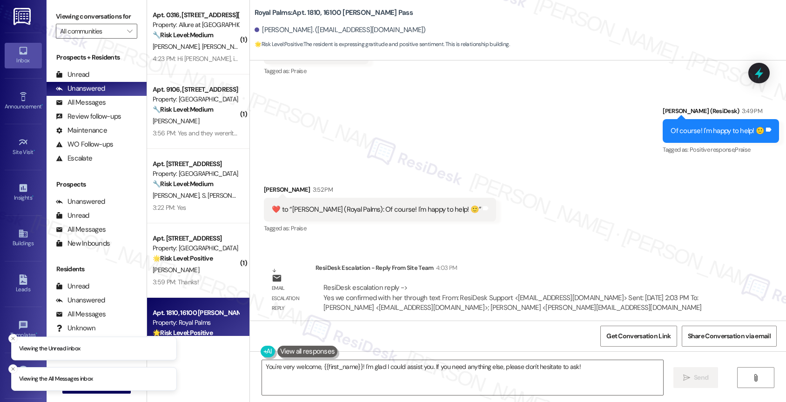
scroll to position [2558, 0]
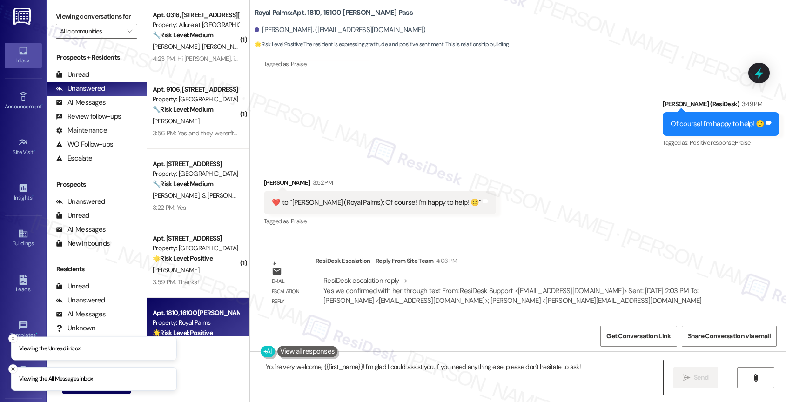
click at [334, 367] on textarea "You're very welcome, {{first_name}}! I'm glad I could assist you. If you need a…" at bounding box center [462, 377] width 401 height 35
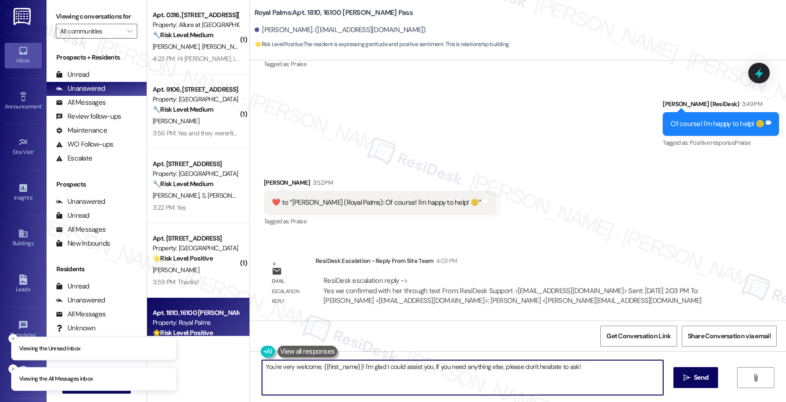
click at [334, 367] on textarea "You're very welcome, {{first_name}}! I'm glad I could assist you. If you need a…" at bounding box center [462, 377] width 401 height 35
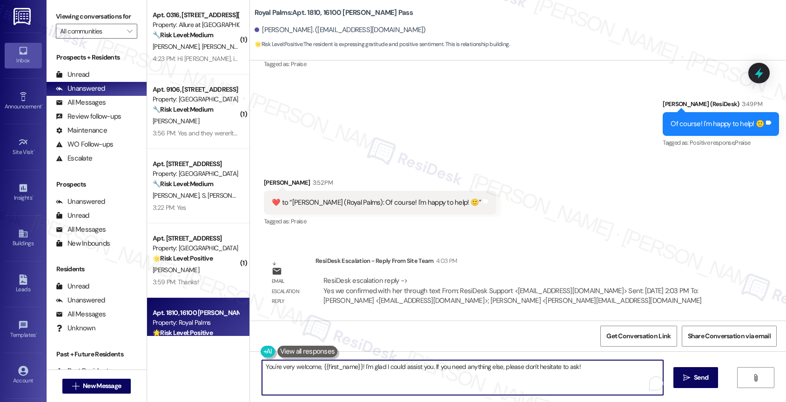
click at [334, 367] on textarea "You're very welcome, {{first_name}}! I'm glad I could assist you. If you need a…" at bounding box center [462, 377] width 401 height 35
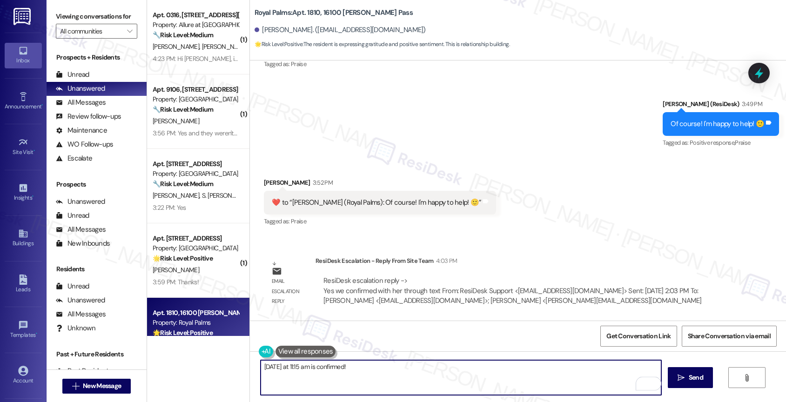
click at [360, 367] on textarea "Tomorrow at 11:15 am is confirmed!" at bounding box center [460, 377] width 401 height 35
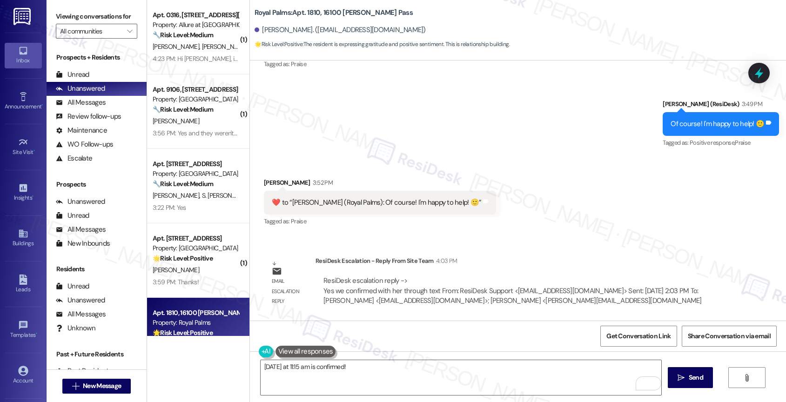
click at [255, 363] on div "Tomorrow at 11:15 am is confirmed!" at bounding box center [456, 378] width 402 height 36
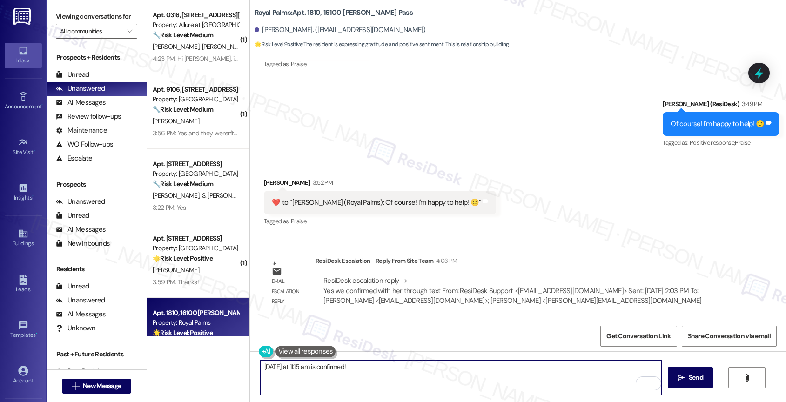
click at [260, 366] on textarea "Tomorrow at 11:15 am is confirmed!" at bounding box center [460, 377] width 401 height 35
click at [397, 373] on textarea "Hi Lula. Tomorrow at 11:15 am is confirmed!" at bounding box center [460, 377] width 401 height 35
drag, startPoint x: 437, startPoint y: 365, endPoint x: 470, endPoint y: 363, distance: 33.1
click at [437, 365] on textarea "Hi Lula. Tomorrow at 11:15 am is confirmed. We truly appreciate your cooperatio…" at bounding box center [460, 377] width 401 height 35
click at [620, 372] on textarea "Hi Lula. Tomorrow at 11:15 am is confirmed. We truly appreciate your patience a…" at bounding box center [460, 377] width 401 height 35
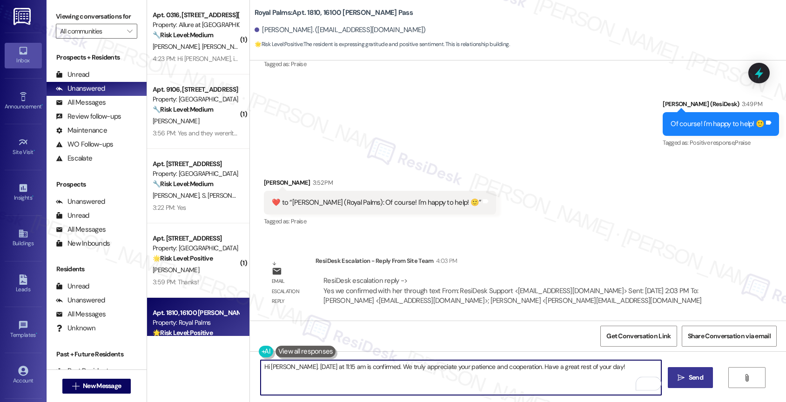
type textarea "Hi Lula. Tomorrow at 11:15 am is confirmed. We truly appreciate your patience a…"
click at [677, 374] on icon "" at bounding box center [680, 377] width 7 height 7
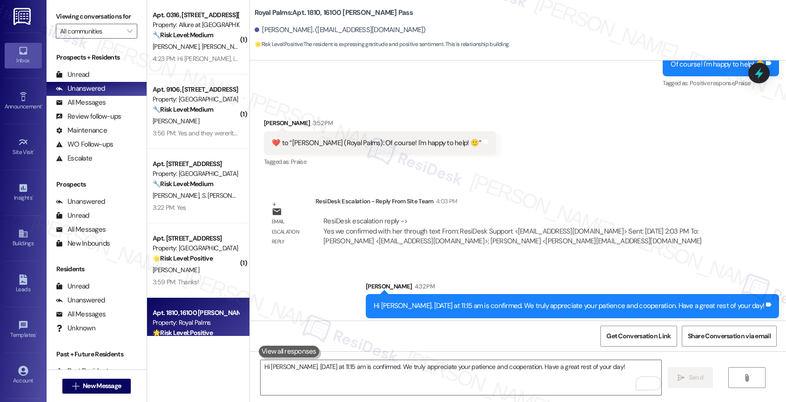
scroll to position [2623, 0]
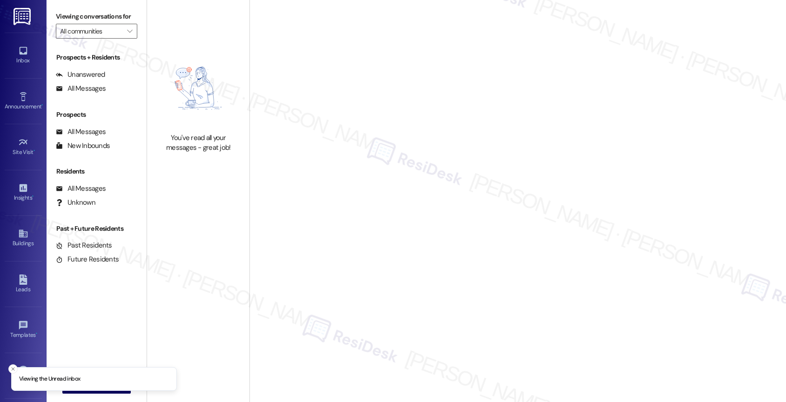
type input "Royal Palms"
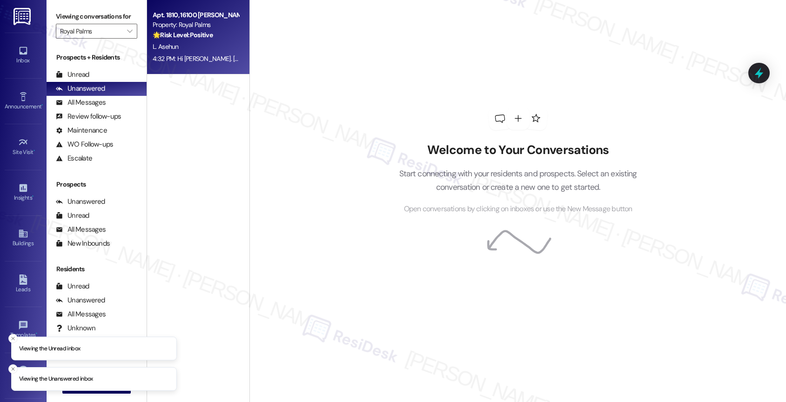
click at [176, 51] on div "L. Asehun" at bounding box center [196, 47] width 88 height 12
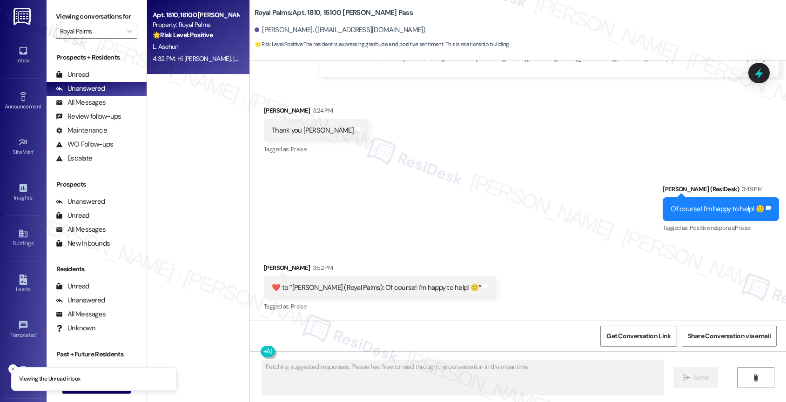
scroll to position [2637, 0]
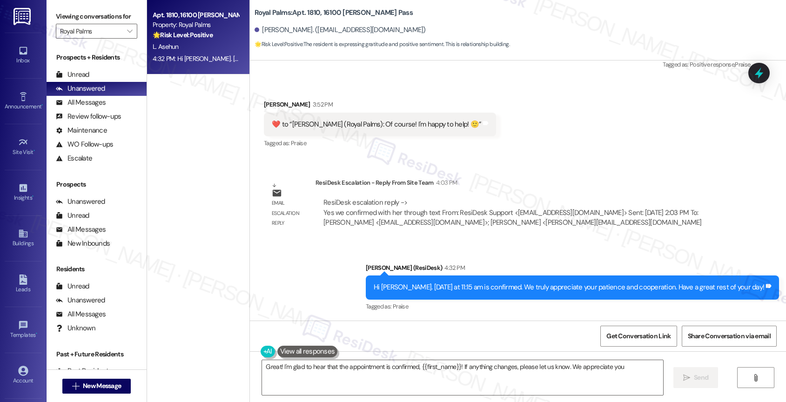
type textarea "Great! I'm glad to hear that the appointment is confirmed, {{first_name}}! If a…"
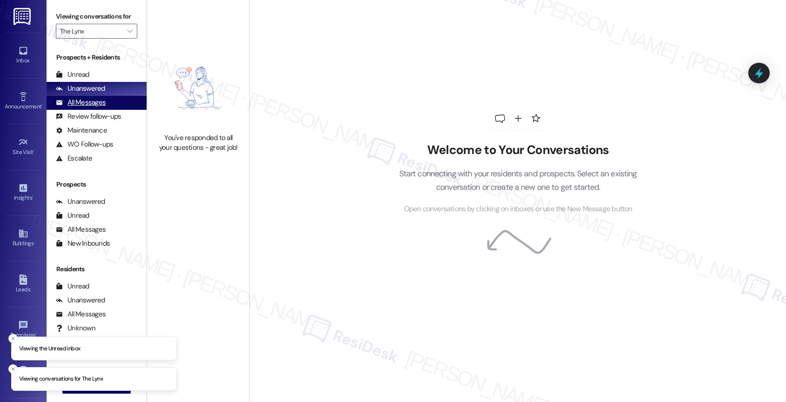
click at [91, 107] on div "All Messages" at bounding box center [81, 103] width 50 height 10
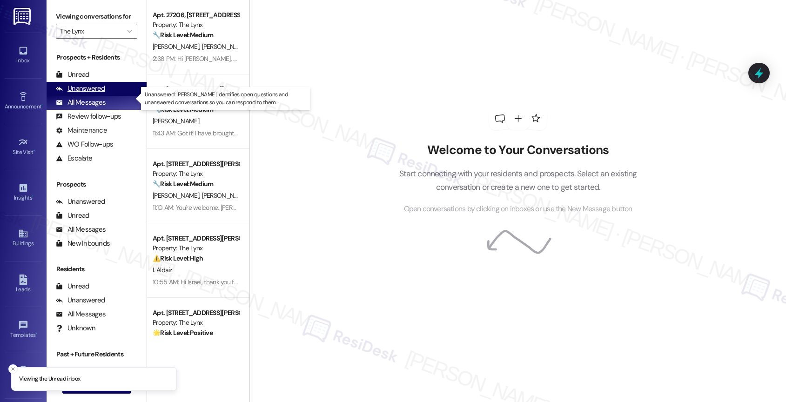
click at [87, 93] on div "Unanswered" at bounding box center [80, 89] width 49 height 10
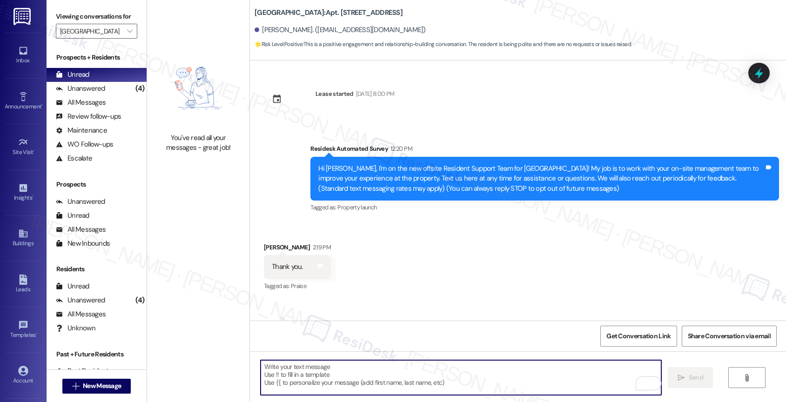
scroll to position [346, 0]
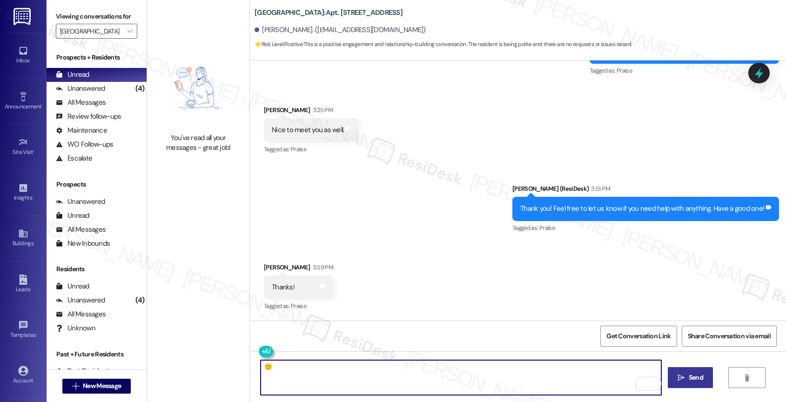
type textarea "🙂"
drag, startPoint x: 696, startPoint y: 382, endPoint x: 691, endPoint y: 382, distance: 5.6
click at [696, 382] on span "Send" at bounding box center [695, 378] width 14 height 10
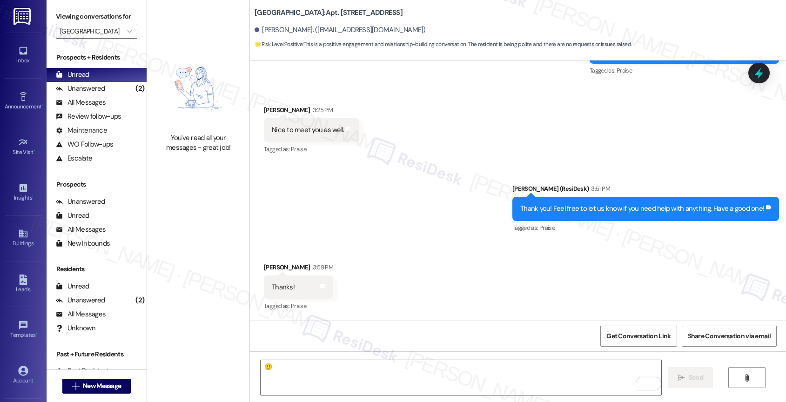
scroll to position [345, 0]
